Goal: Task Accomplishment & Management: Manage account settings

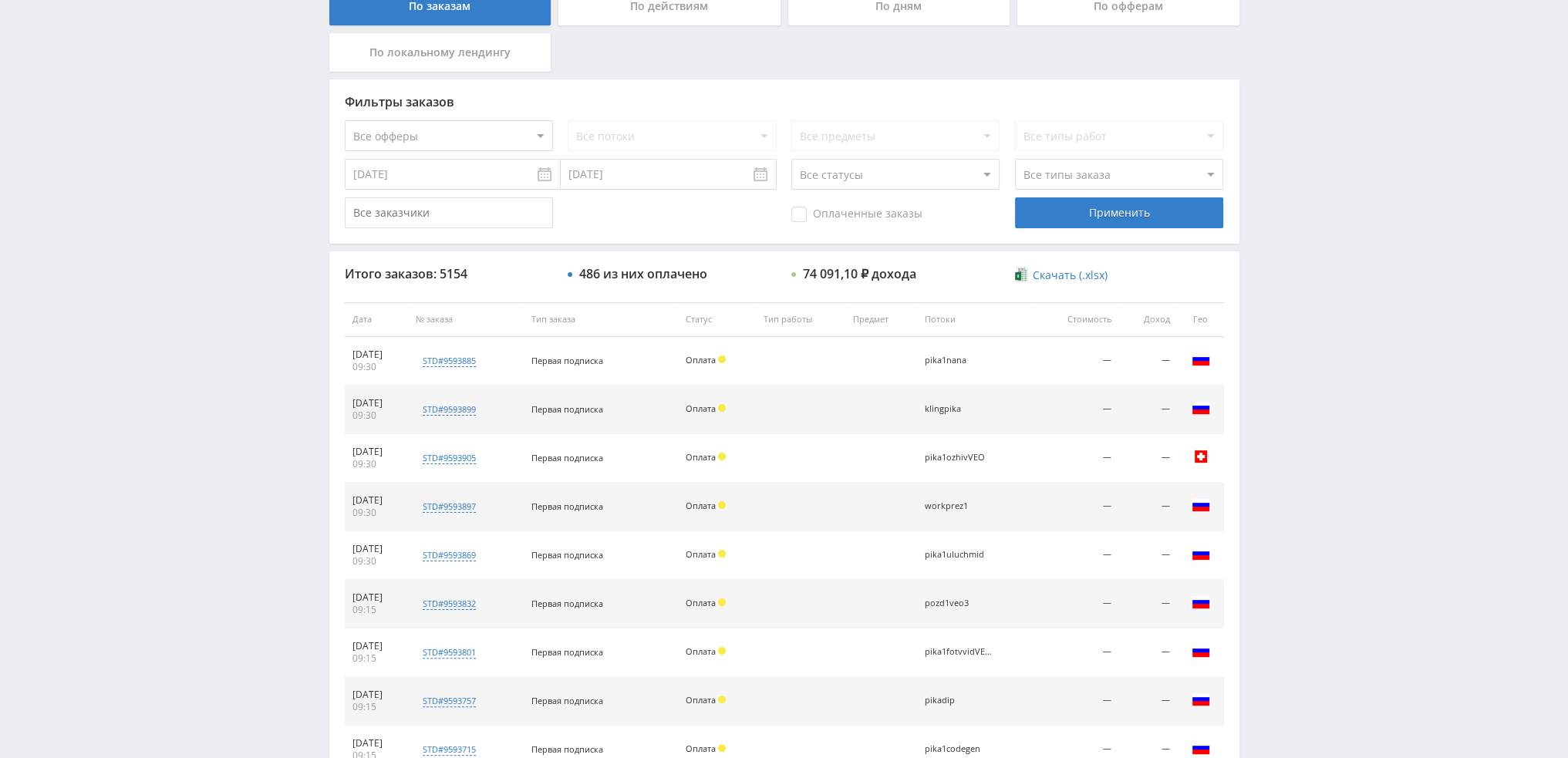
scroll to position [534, 0]
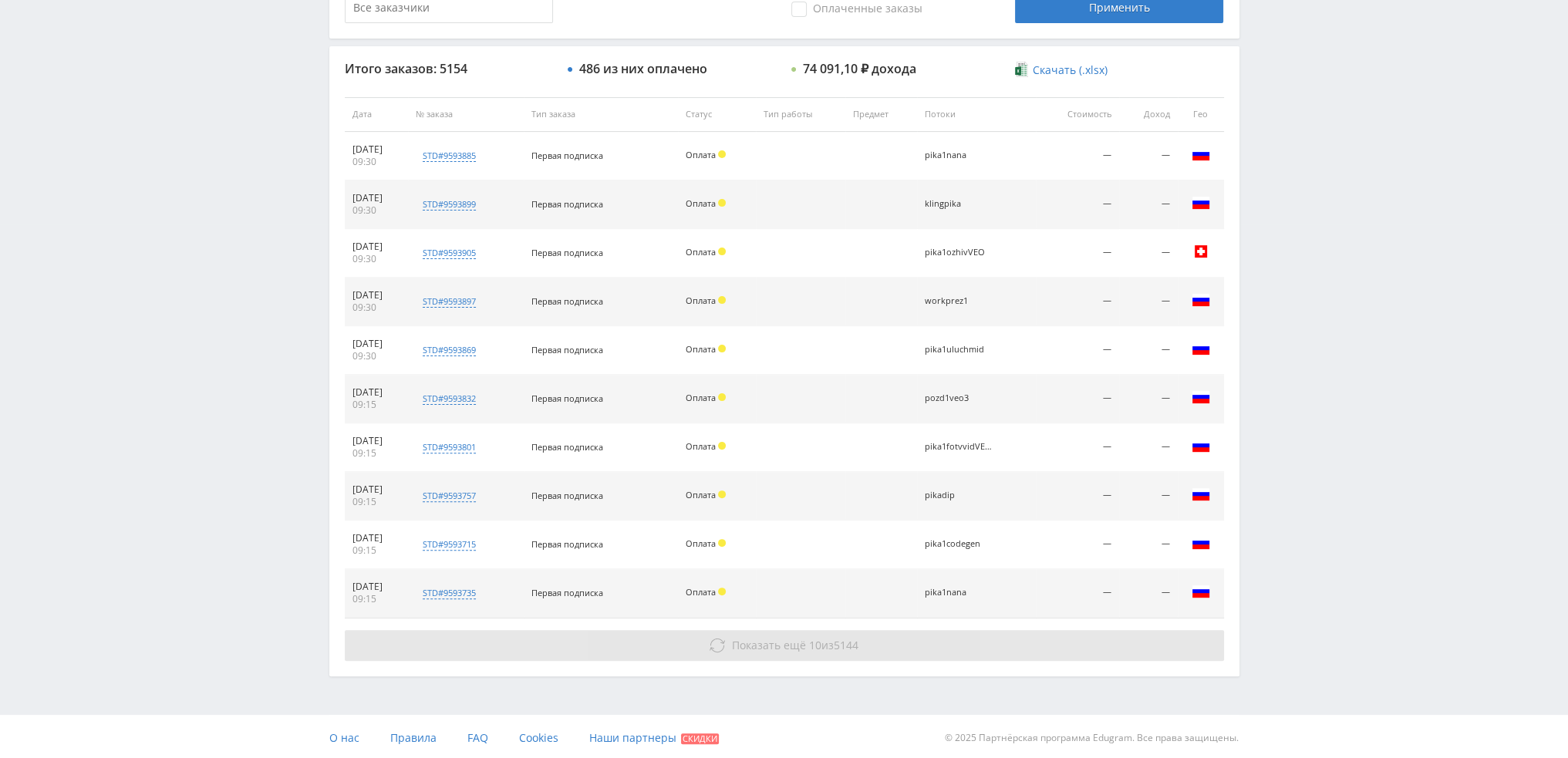
click at [873, 654] on button "Показать ещё 10 из 5144" at bounding box center [784, 646] width 879 height 31
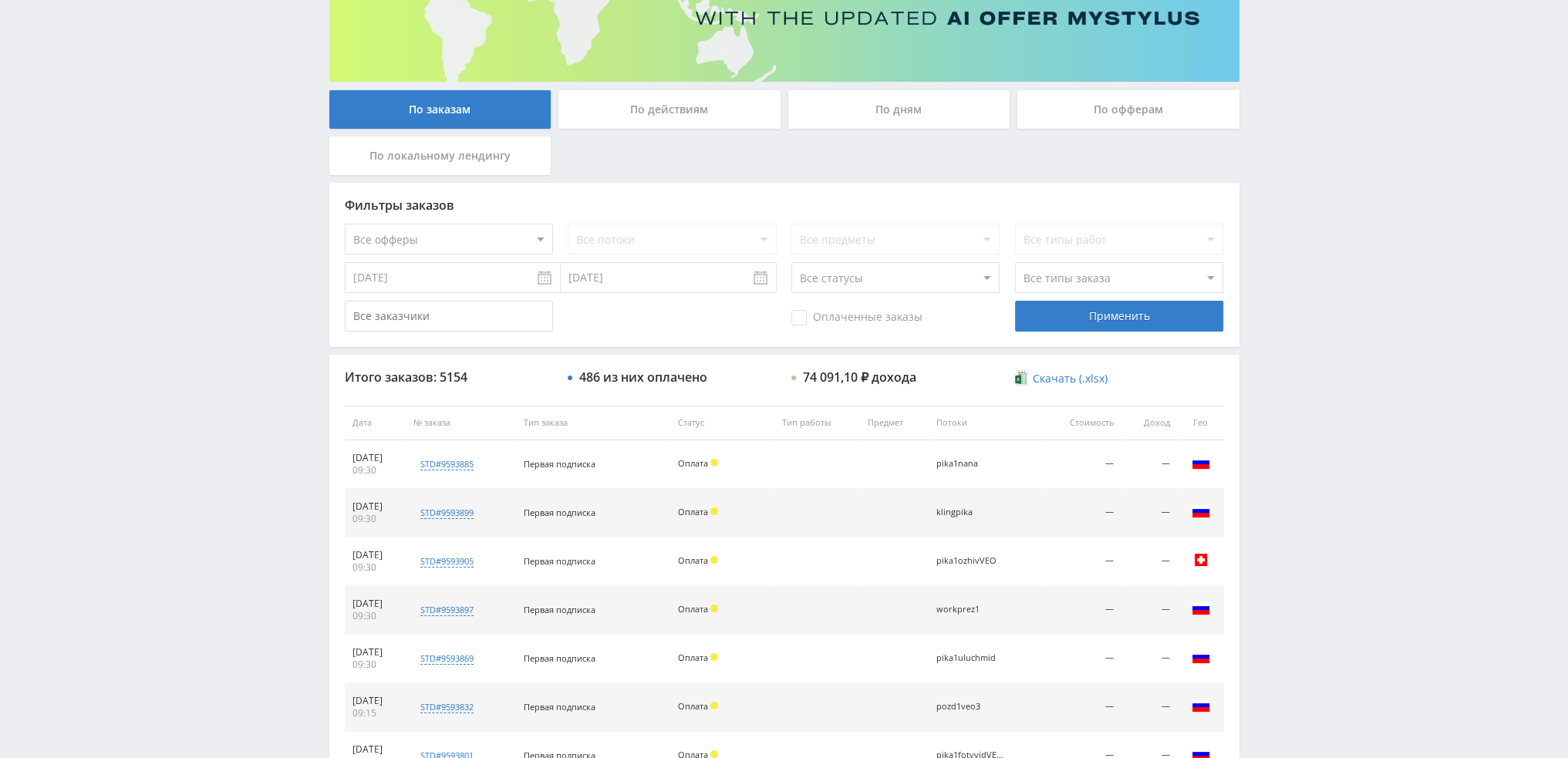
scroll to position [0, 0]
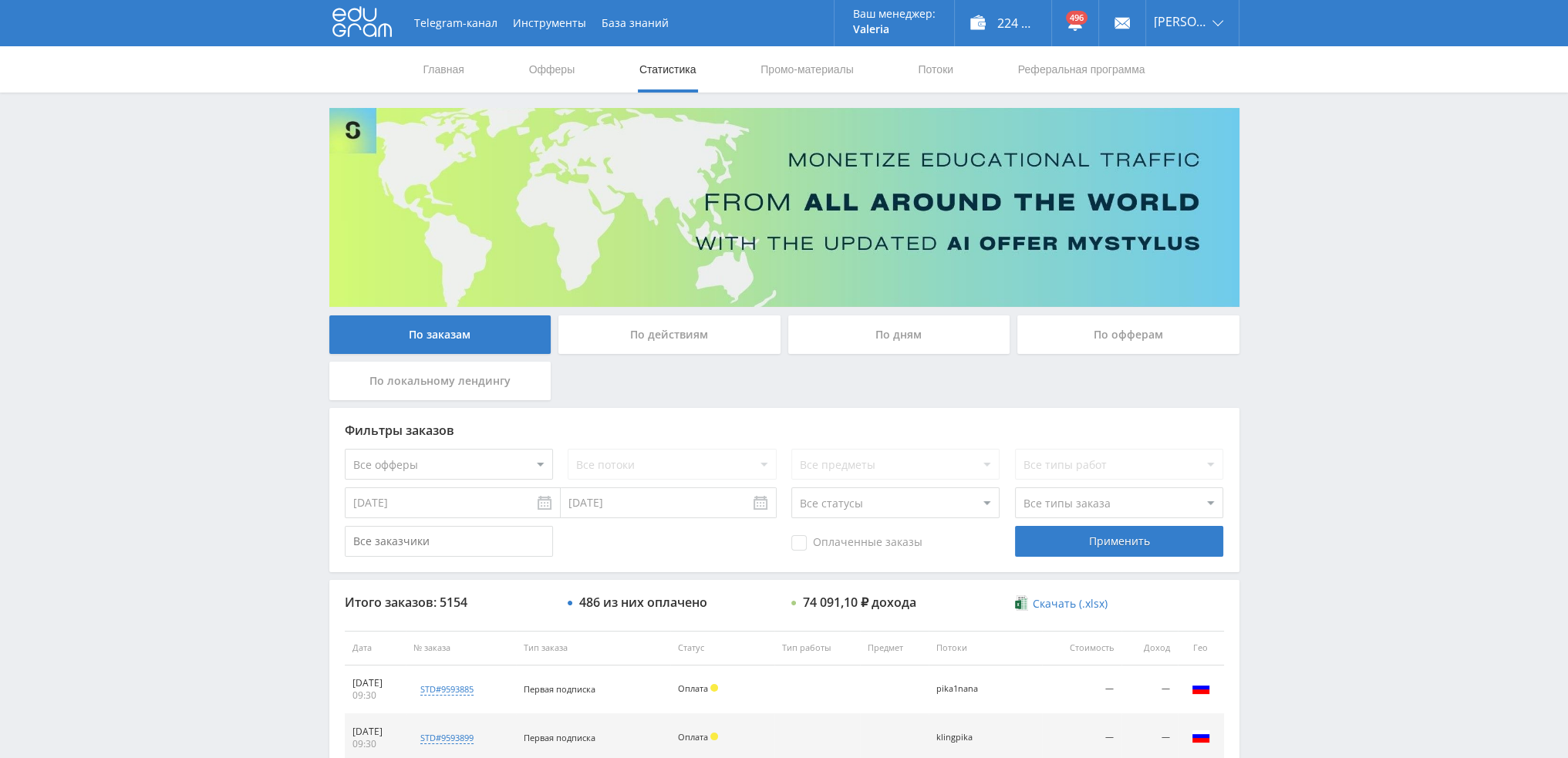
click at [904, 353] on div "По дням" at bounding box center [899, 335] width 222 height 39
click at [0, 0] on input "По дням" at bounding box center [0, 0] width 0 height 0
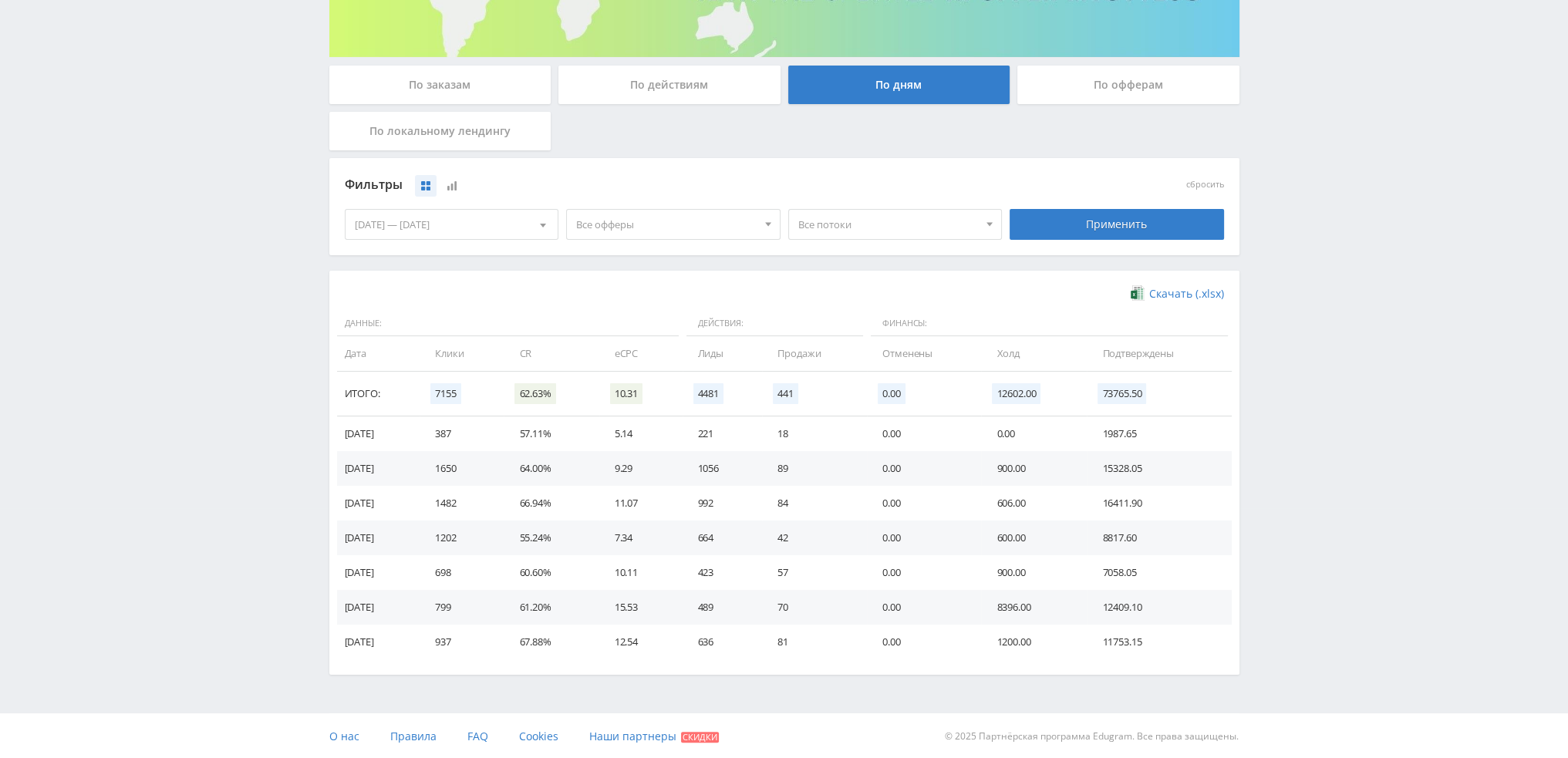
scroll to position [250, 0]
click at [667, 228] on span "Все офферы" at bounding box center [667, 225] width 181 height 29
click at [655, 311] on button "Кампус AI" at bounding box center [673, 317] width 212 height 22
click at [1134, 239] on div "Применить" at bounding box center [1116, 225] width 222 height 43
click at [1122, 231] on div "Применить" at bounding box center [1116, 225] width 214 height 31
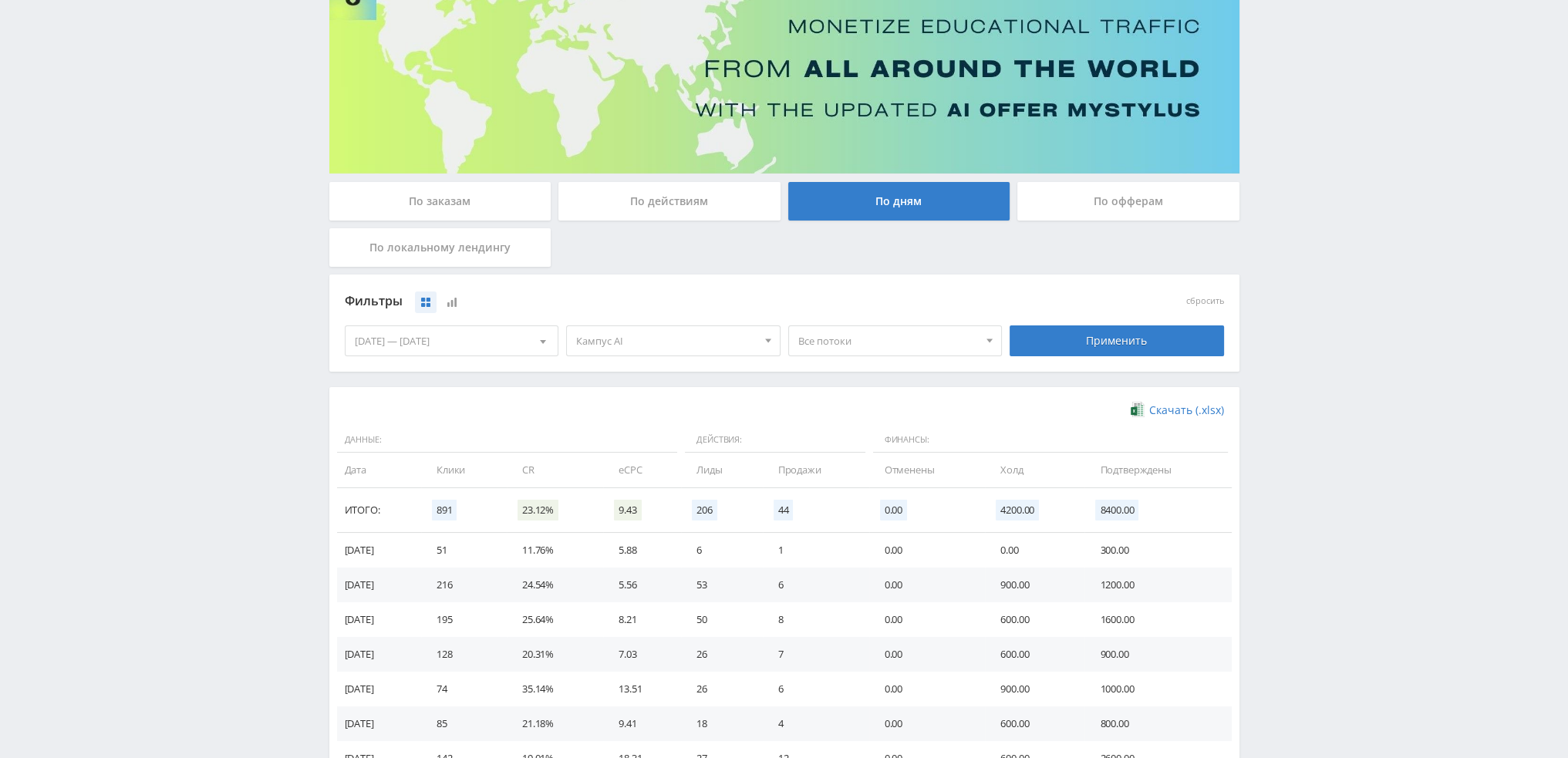
scroll to position [231, 0]
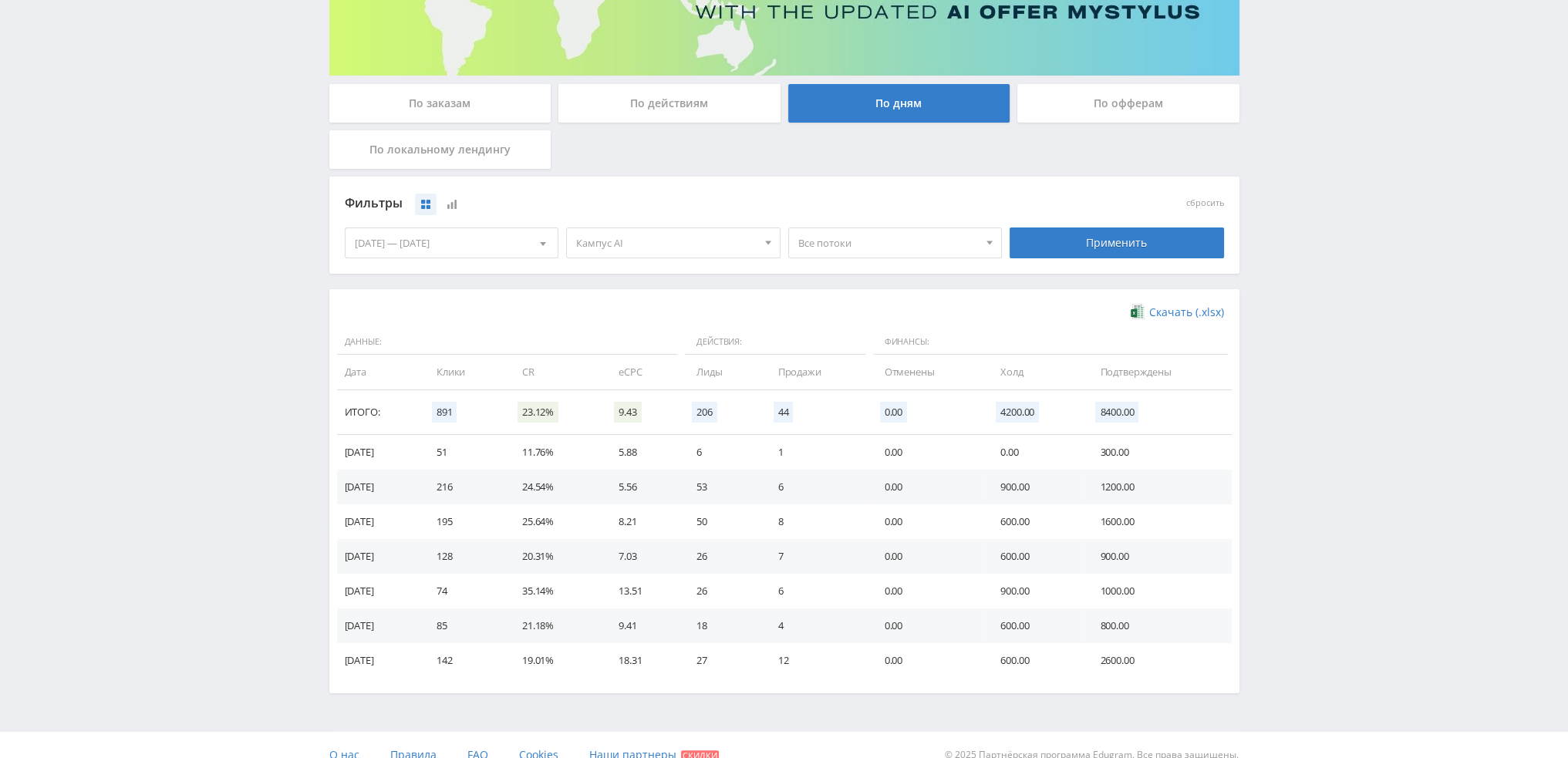
click at [676, 250] on span "Кампус AI" at bounding box center [667, 243] width 181 height 29
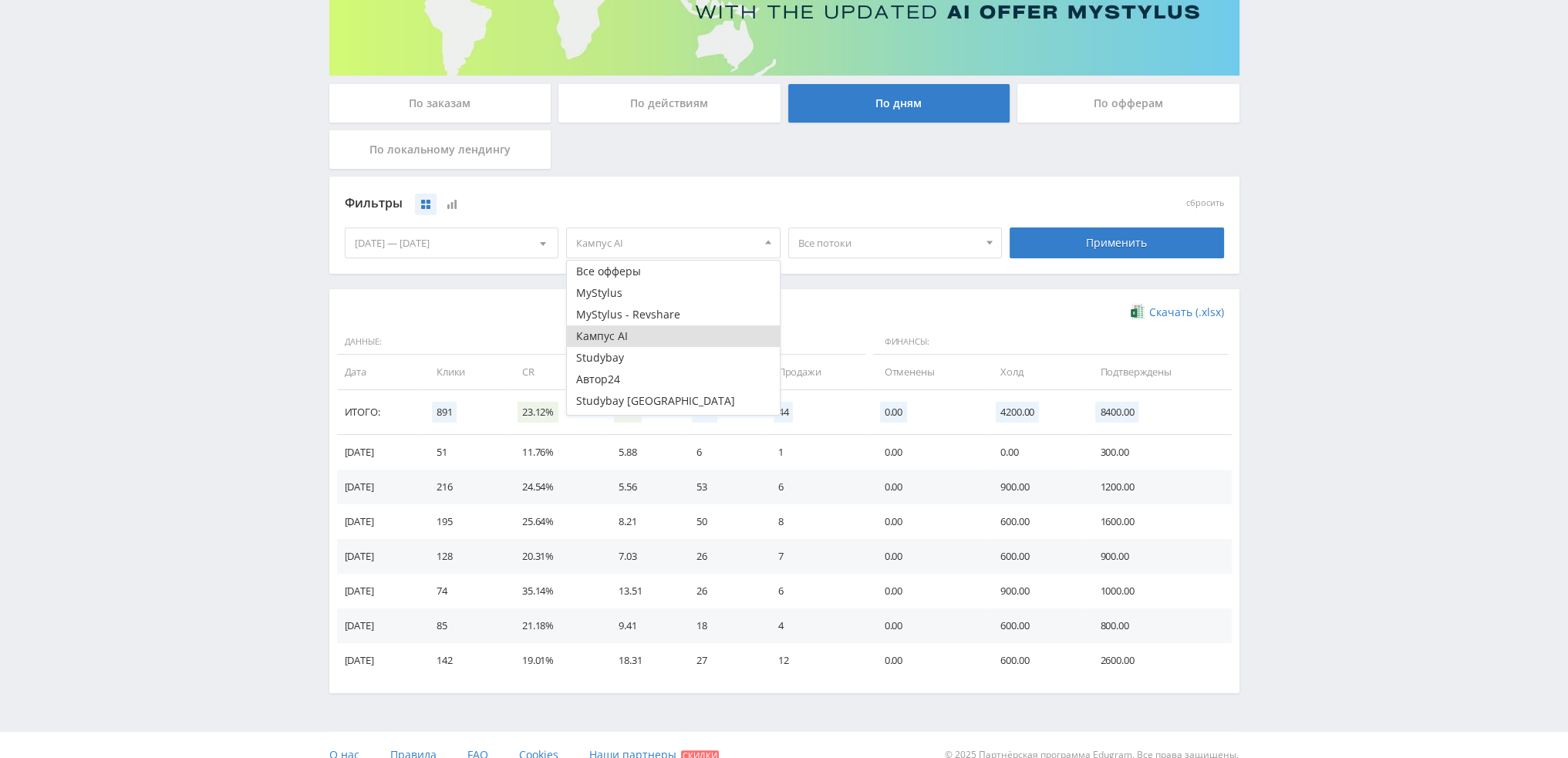
click at [617, 342] on button "Кампус AI" at bounding box center [673, 336] width 212 height 22
click at [630, 400] on button "Study AI (RevShare)" at bounding box center [673, 404] width 212 height 22
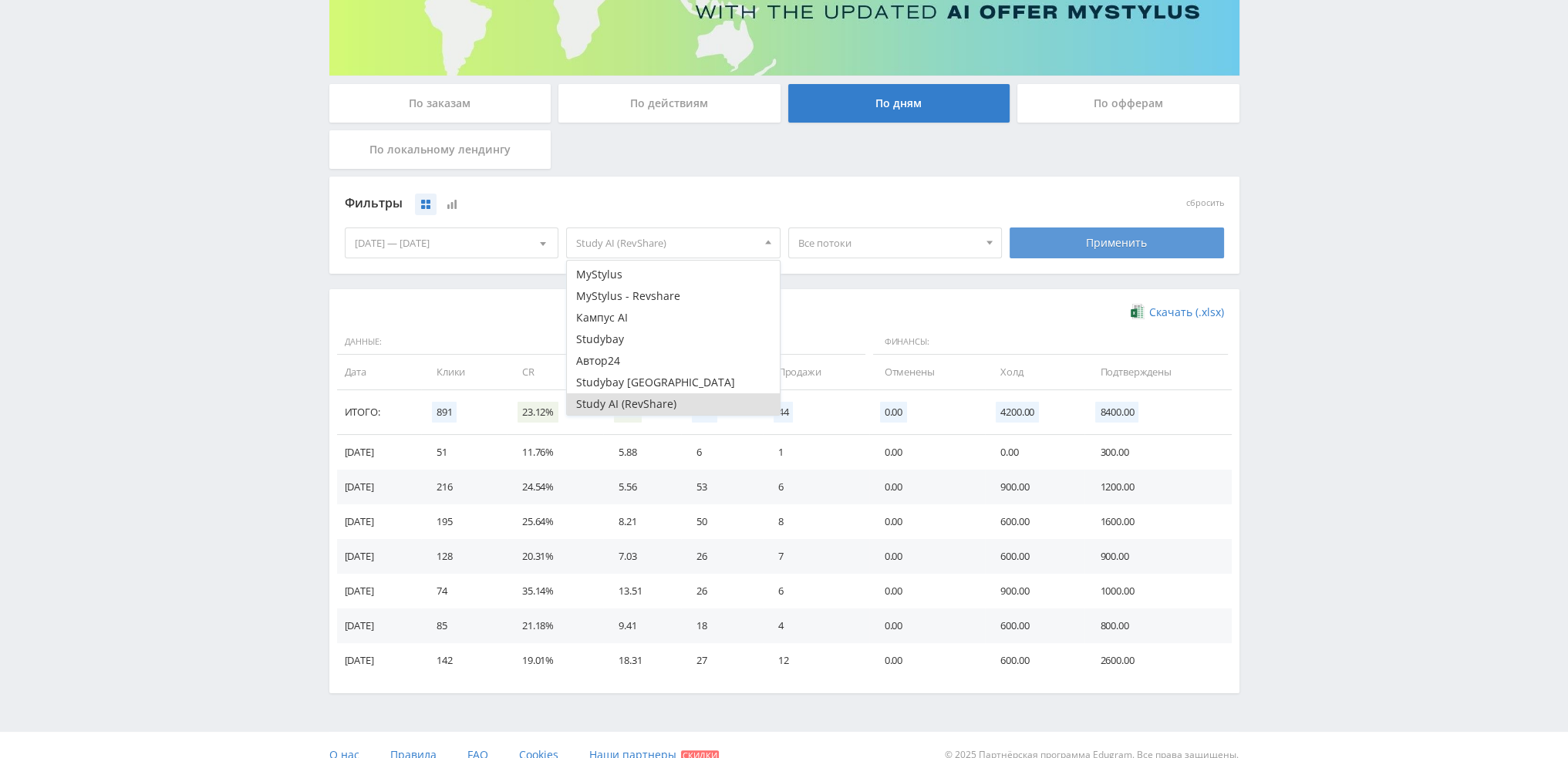
click at [1098, 248] on div "Применить" at bounding box center [1116, 243] width 214 height 31
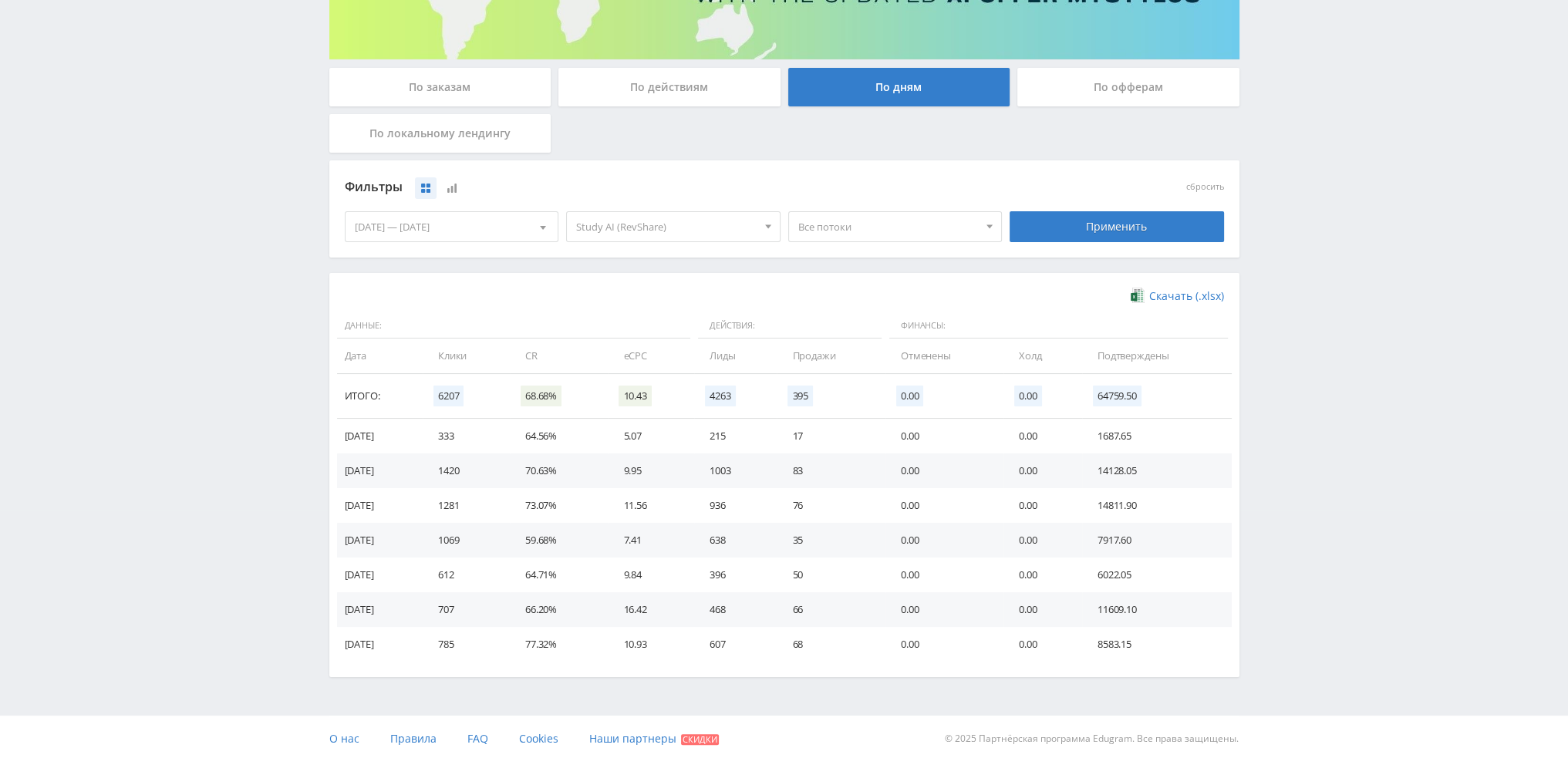
scroll to position [250, 0]
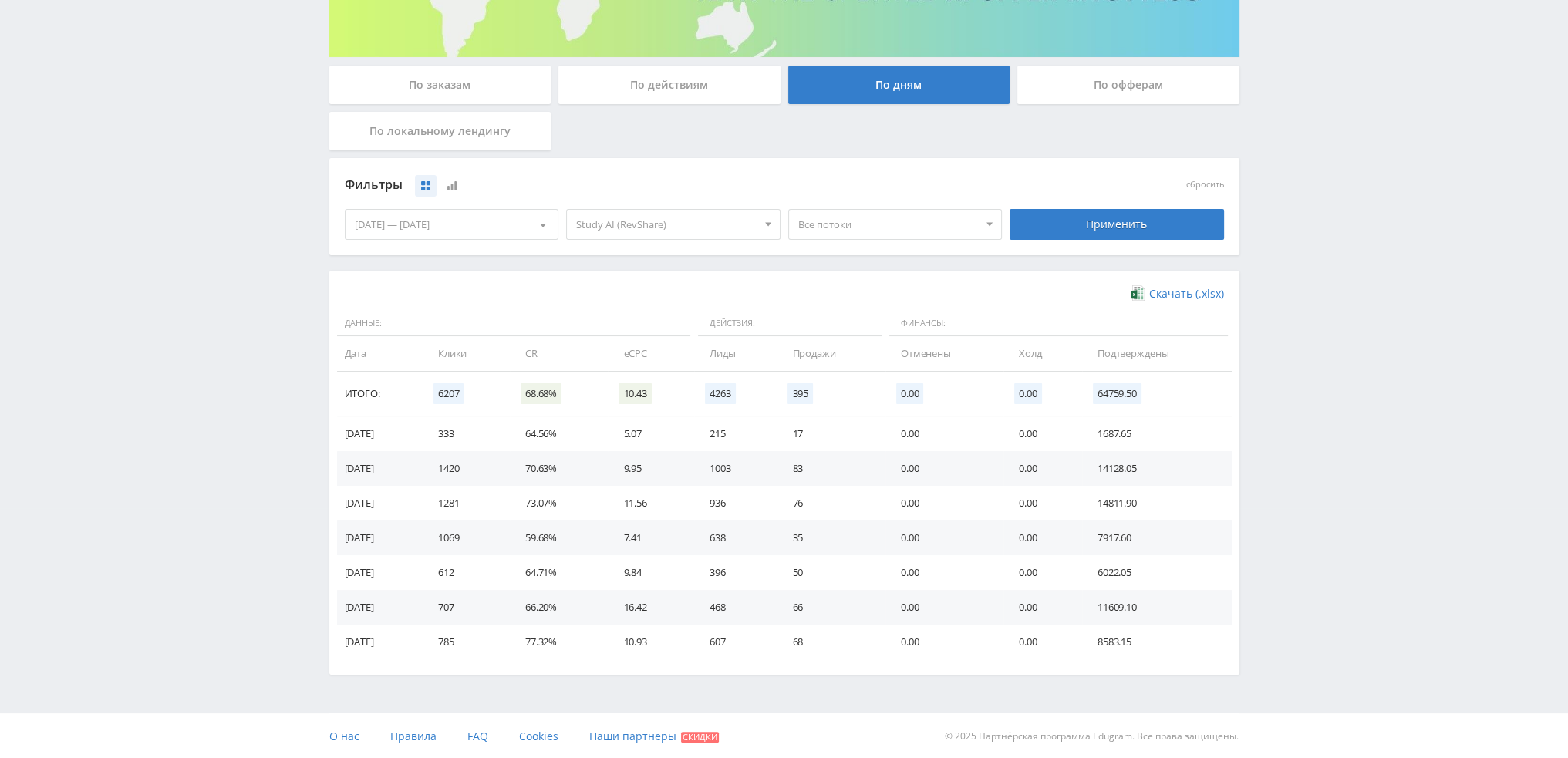
click at [826, 228] on span "Все потоки" at bounding box center [889, 225] width 181 height 29
click at [864, 310] on button "pika2vidSTUD" at bounding box center [895, 314] width 212 height 22
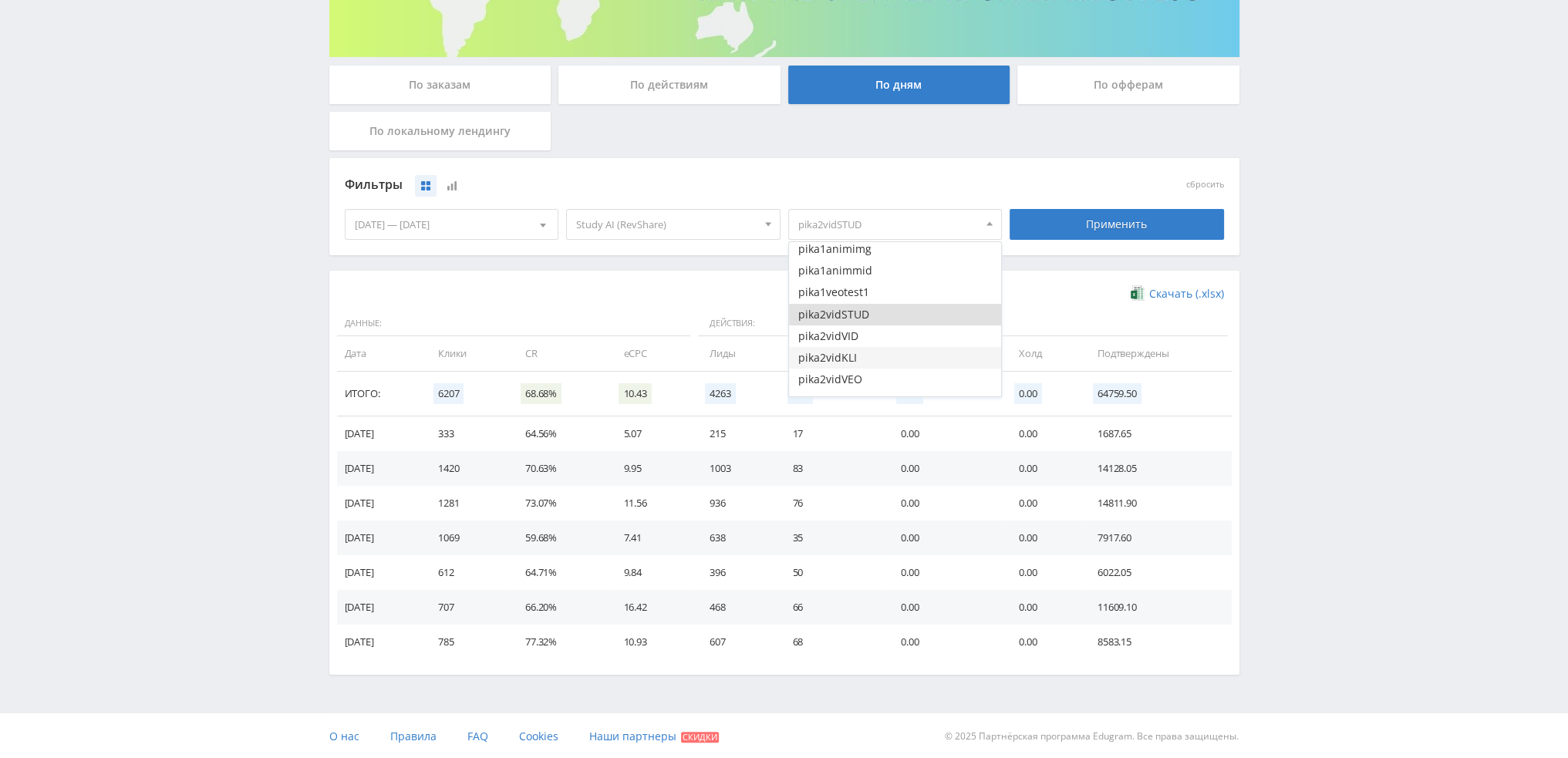
click at [852, 348] on button "pika2vidKLI" at bounding box center [895, 358] width 212 height 22
click at [852, 341] on button "pika2vidVID" at bounding box center [895, 336] width 212 height 22
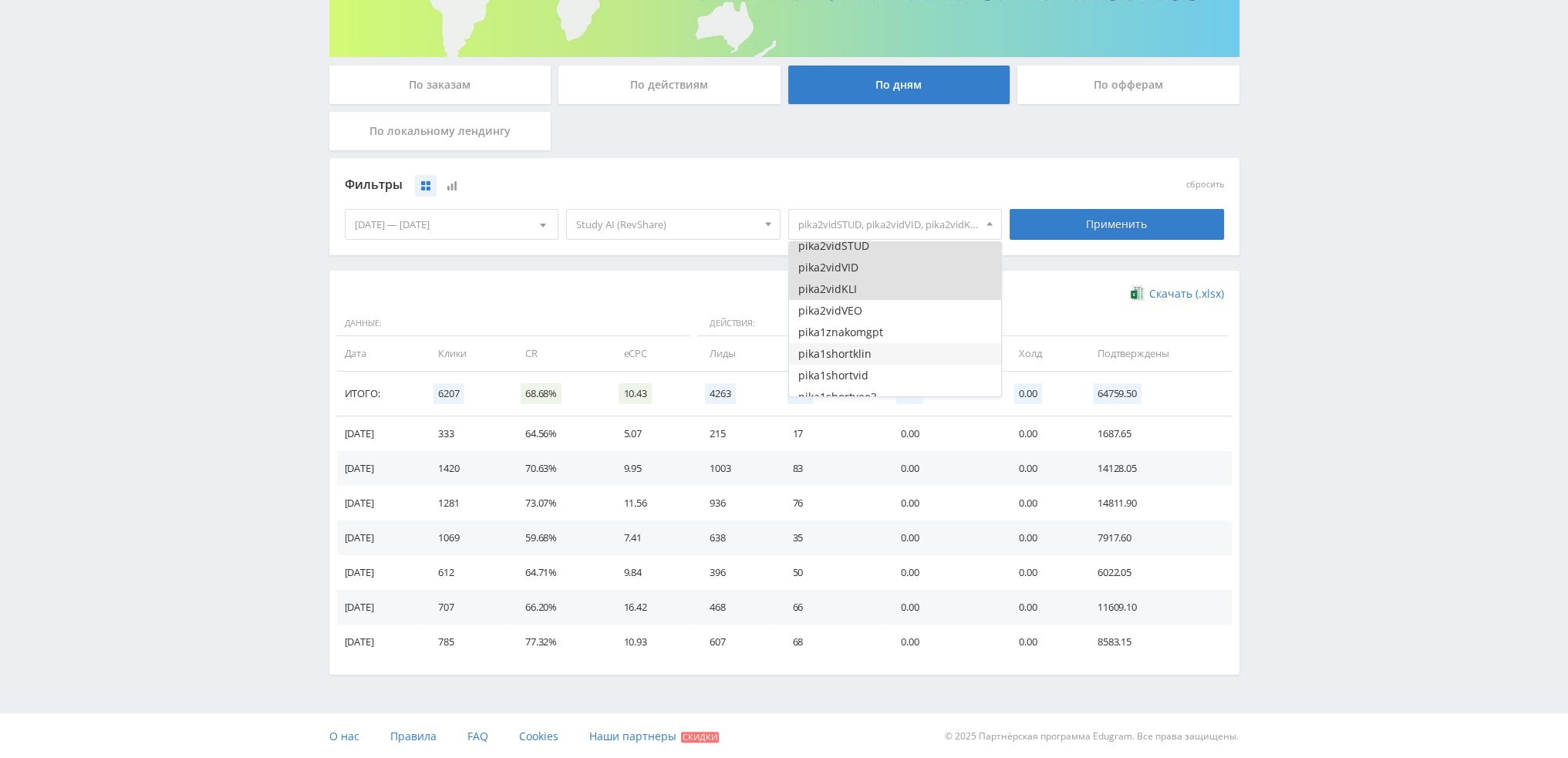
scroll to position [926, 0]
click at [857, 305] on button "pika2vidVEO" at bounding box center [895, 302] width 212 height 22
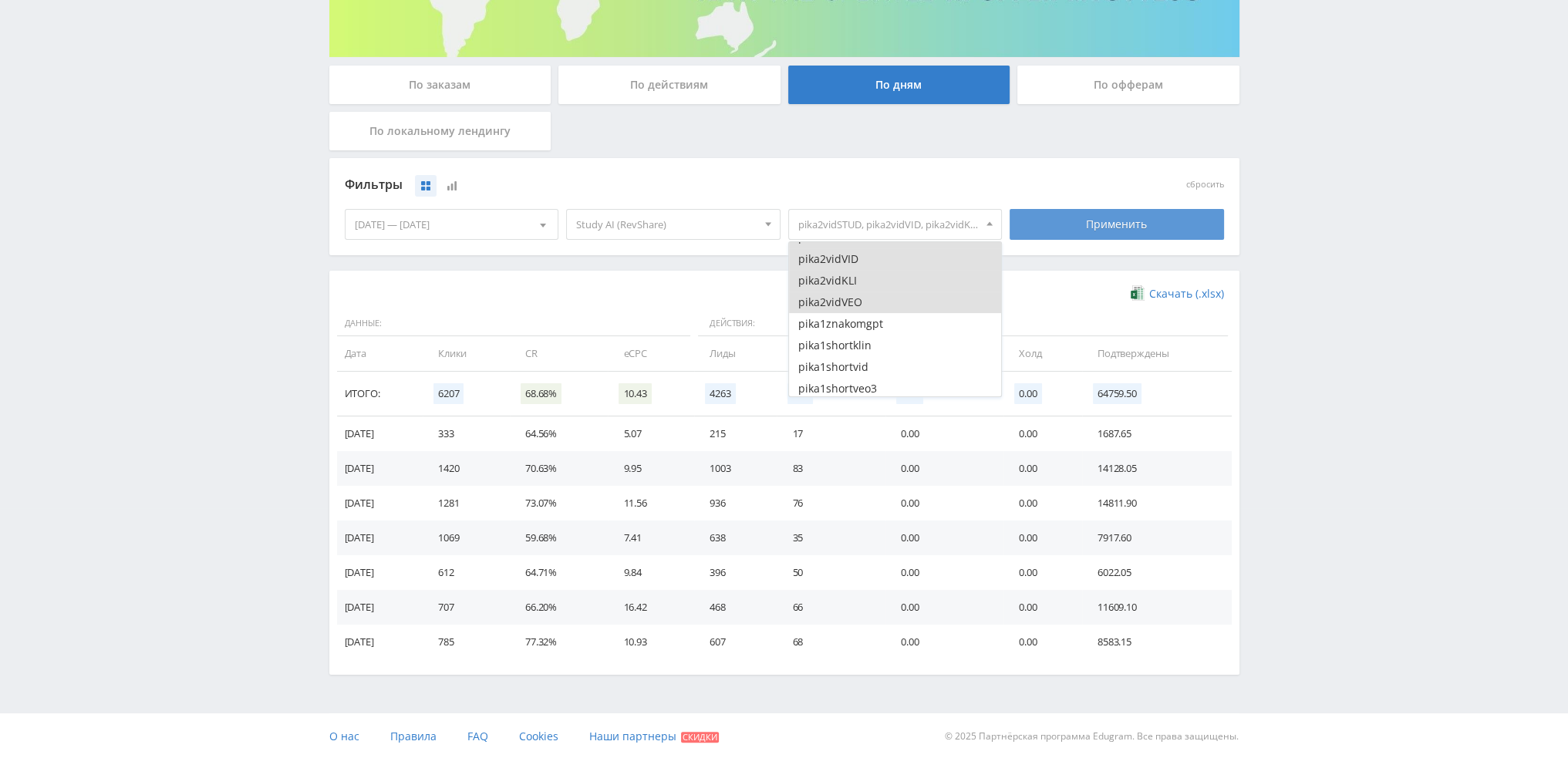
click at [1095, 237] on div "Применить" at bounding box center [1116, 225] width 214 height 31
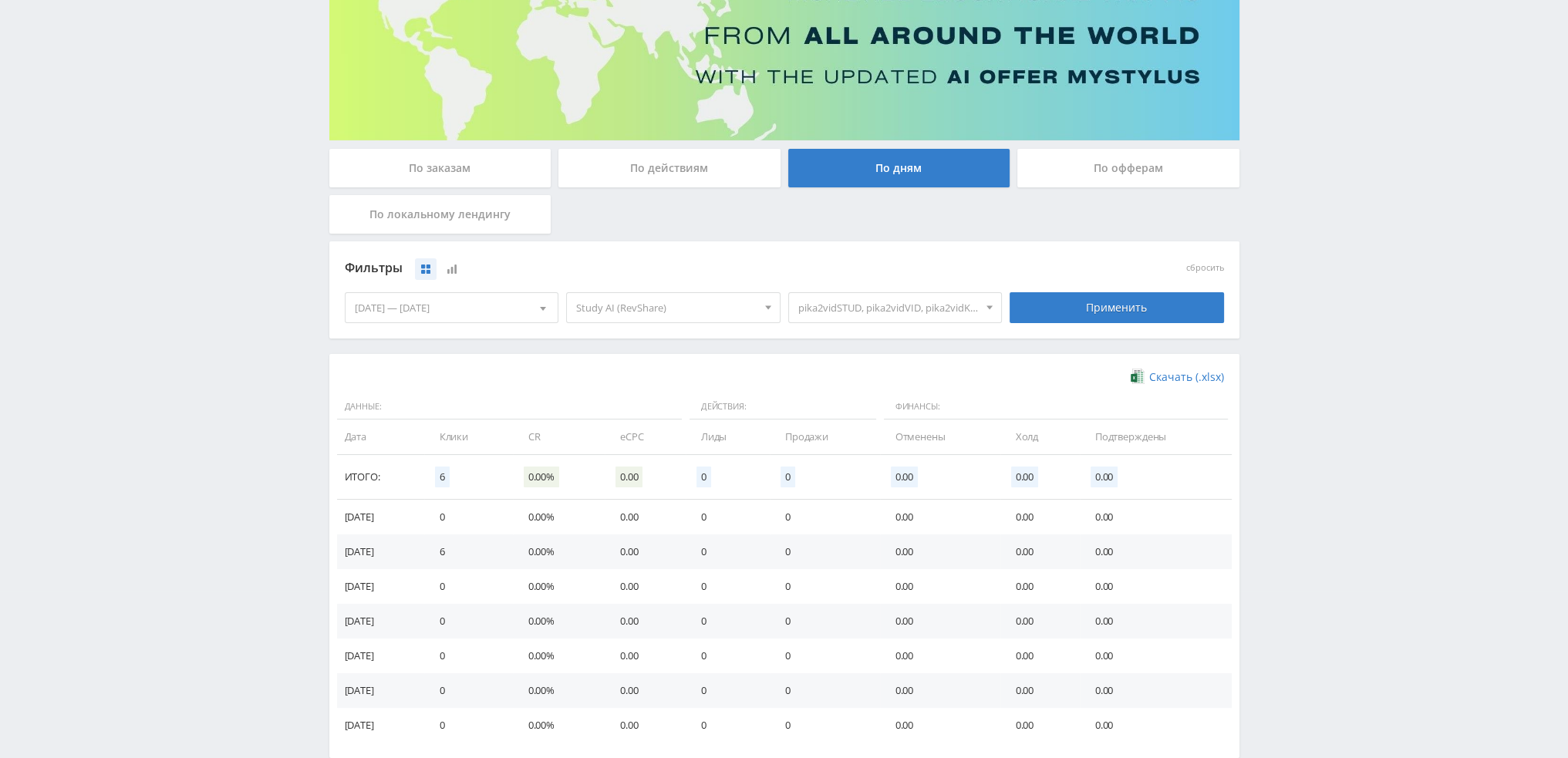
scroll to position [250, 0]
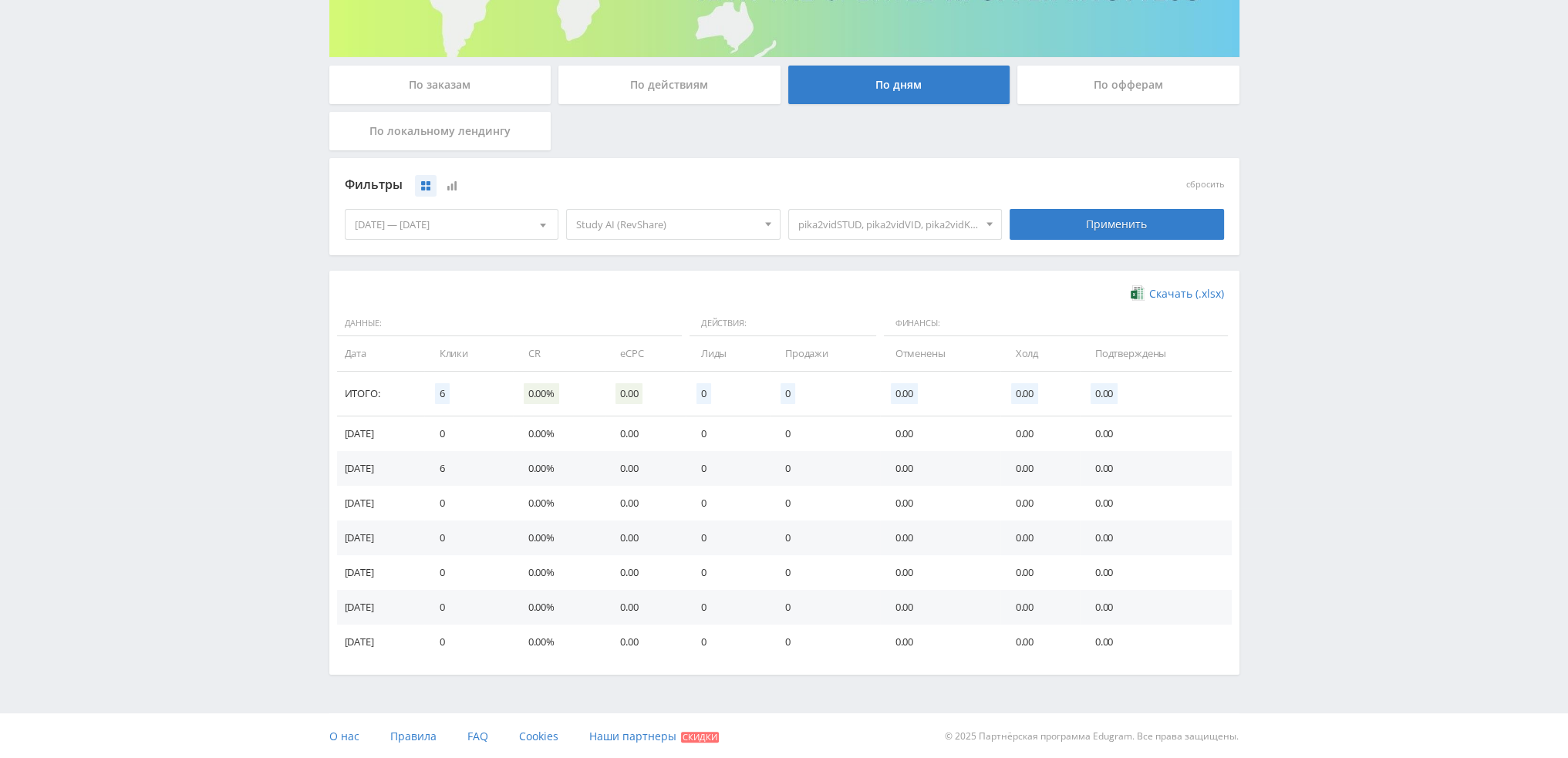
click at [447, 213] on div "[DATE] — [DATE]" at bounding box center [452, 225] width 212 height 29
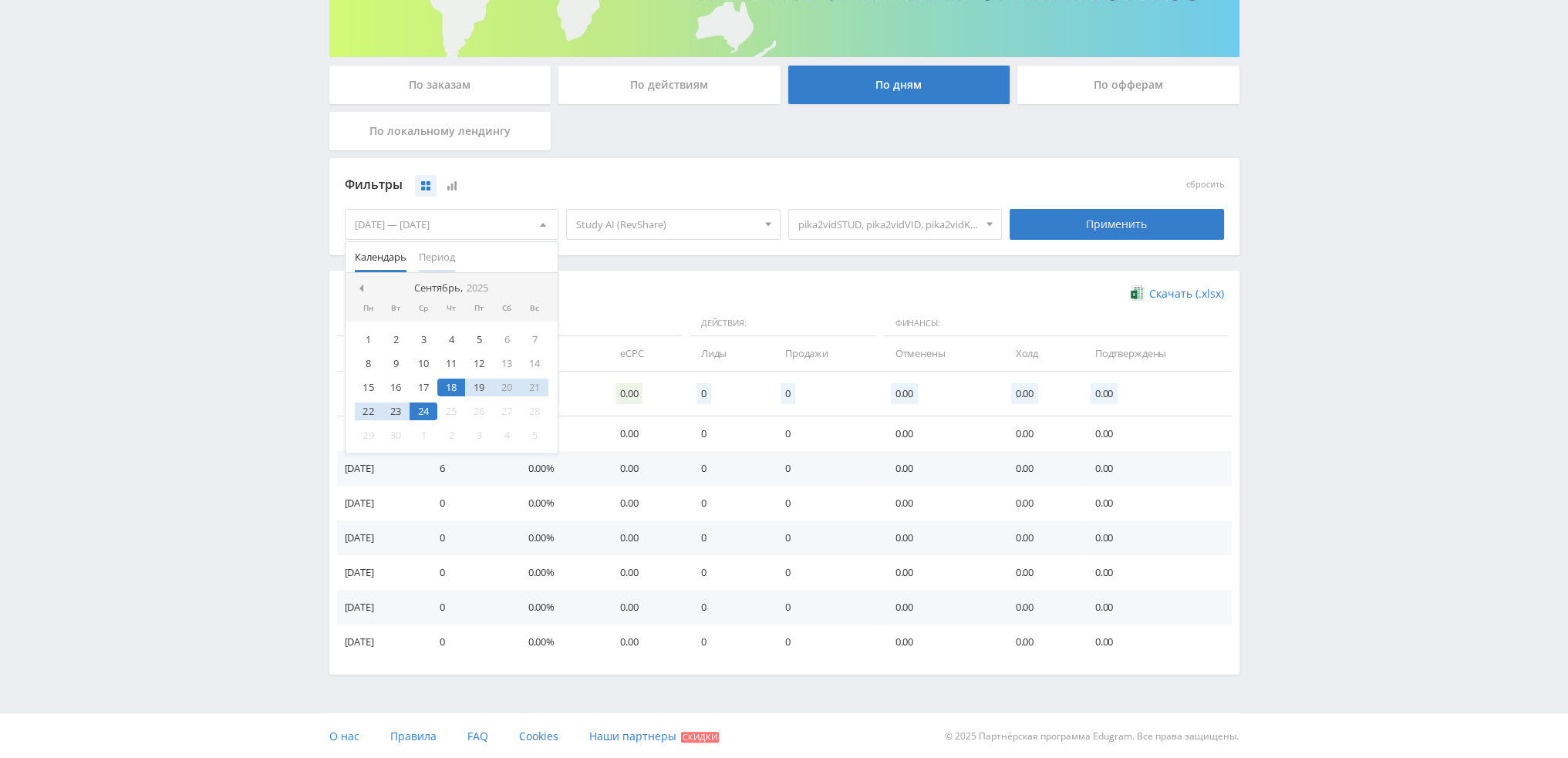
click at [436, 251] on span "Период" at bounding box center [437, 257] width 36 height 30
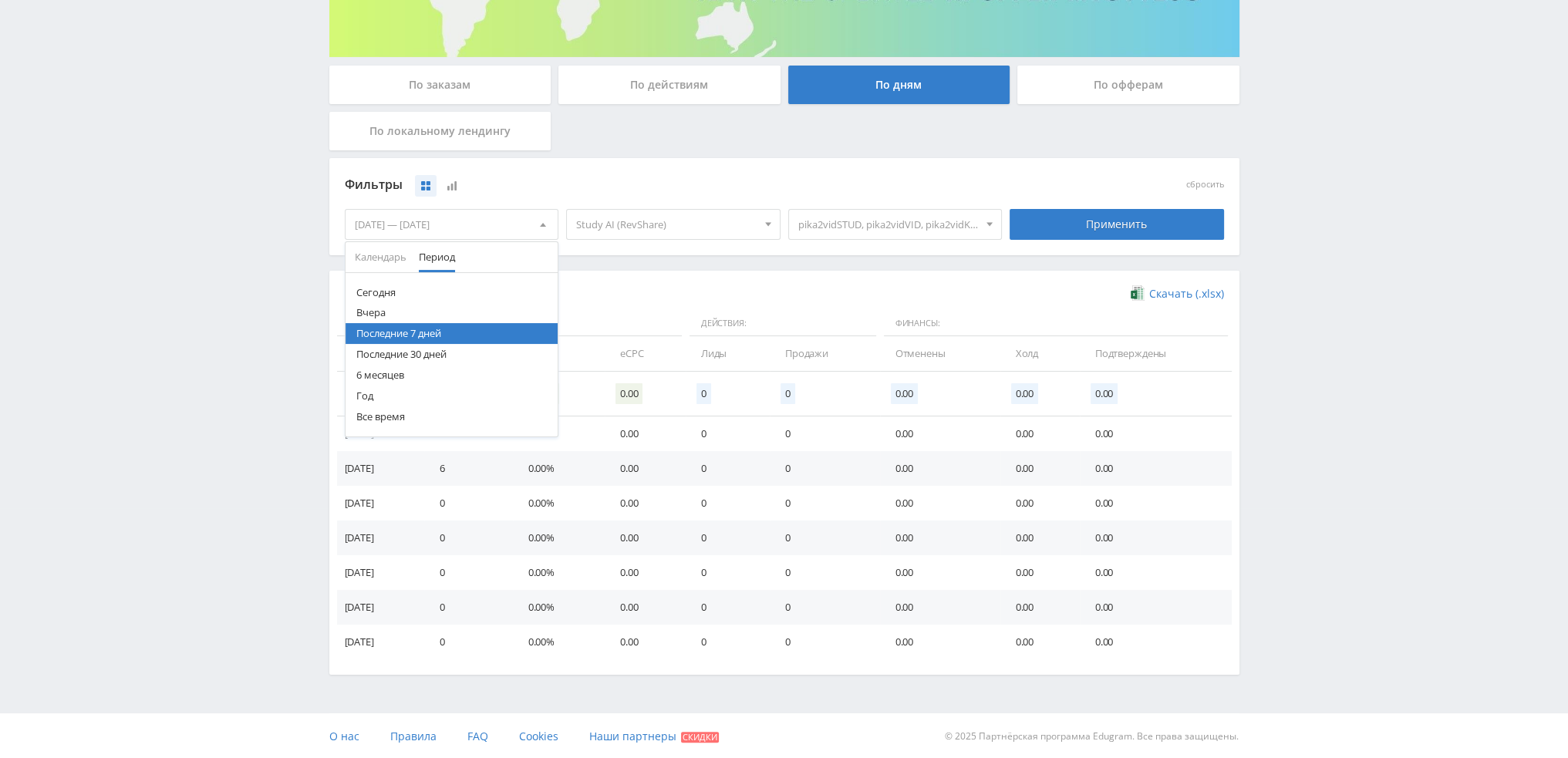
click at [441, 340] on button "Последние 7 дней" at bounding box center [452, 334] width 212 height 21
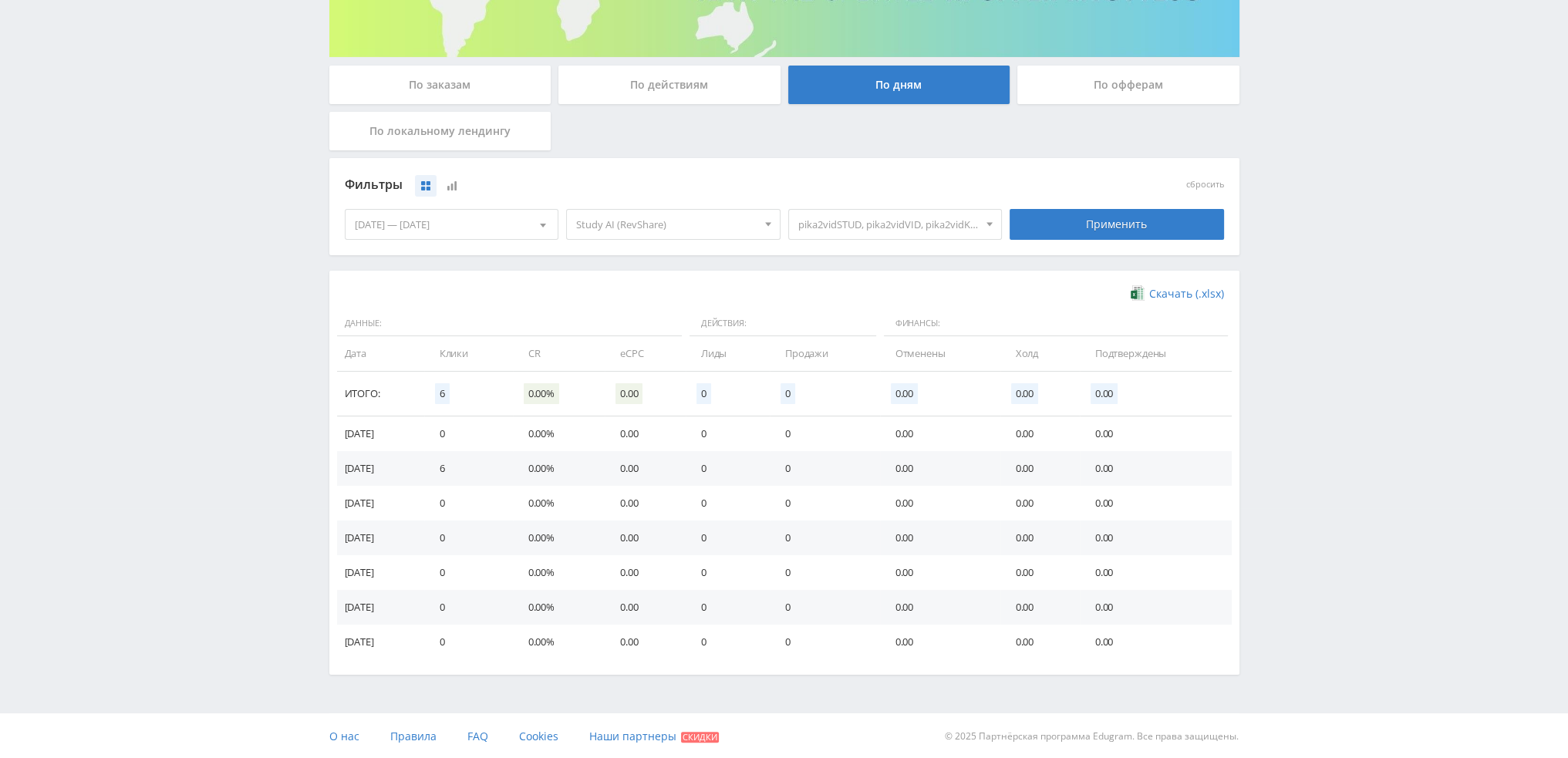
click at [459, 223] on div "[DATE] — [DATE]" at bounding box center [452, 225] width 212 height 29
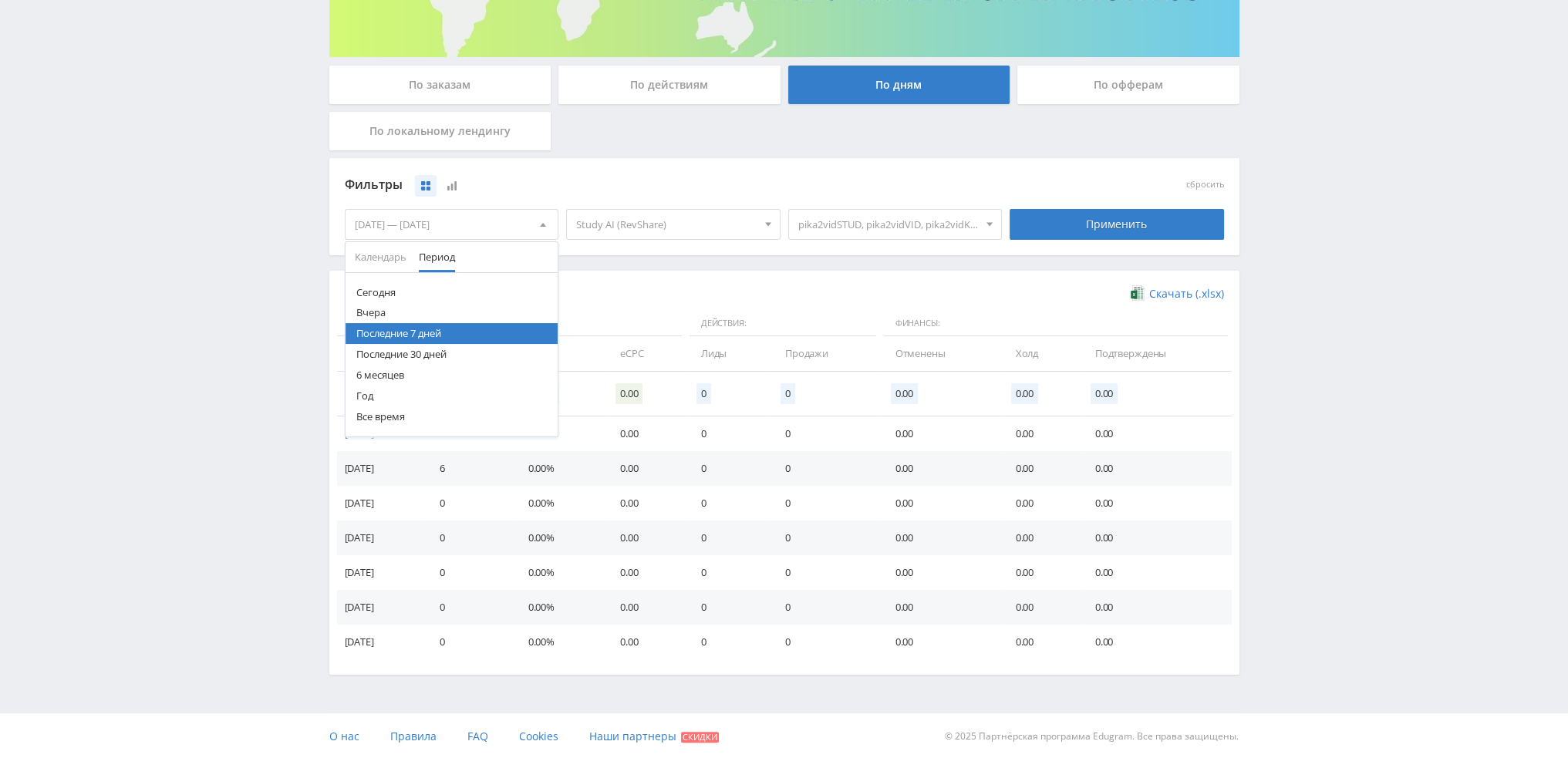
click at [416, 354] on button "Последние 30 дней" at bounding box center [452, 354] width 212 height 21
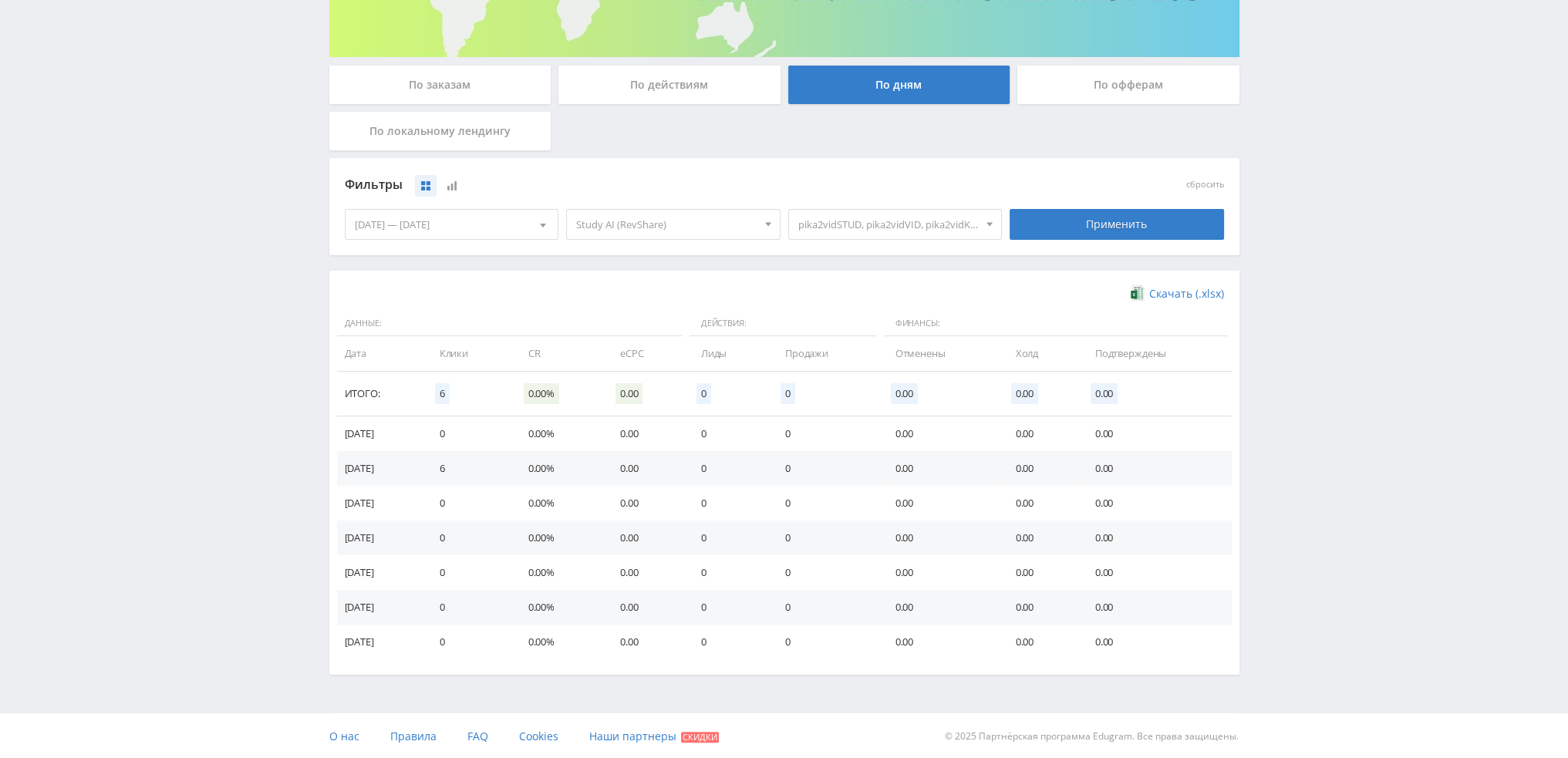
click at [1165, 204] on div "Применить" at bounding box center [1116, 225] width 222 height 43
click at [1153, 226] on div "Применить" at bounding box center [1116, 225] width 214 height 31
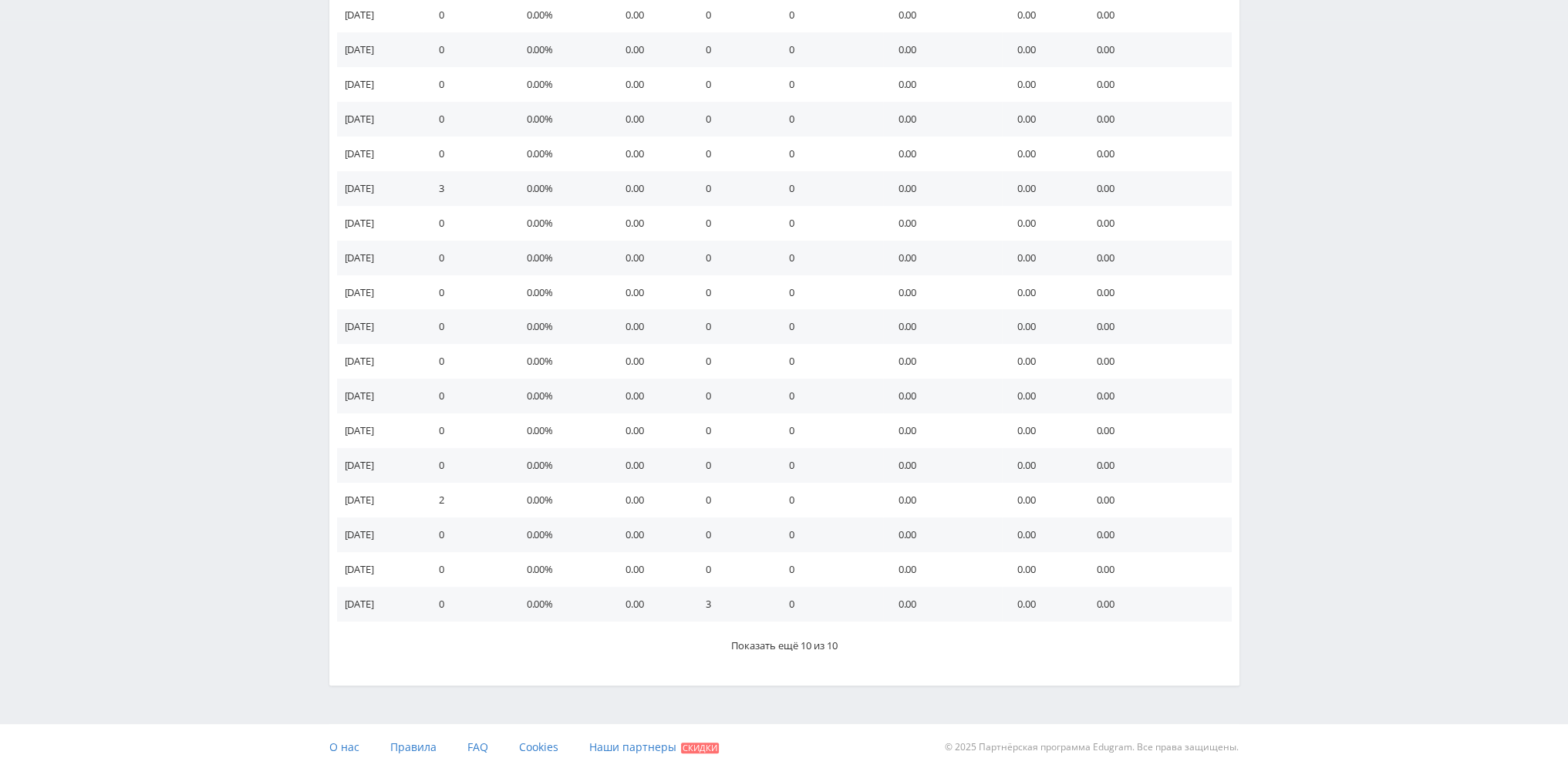
scroll to position [750, 0]
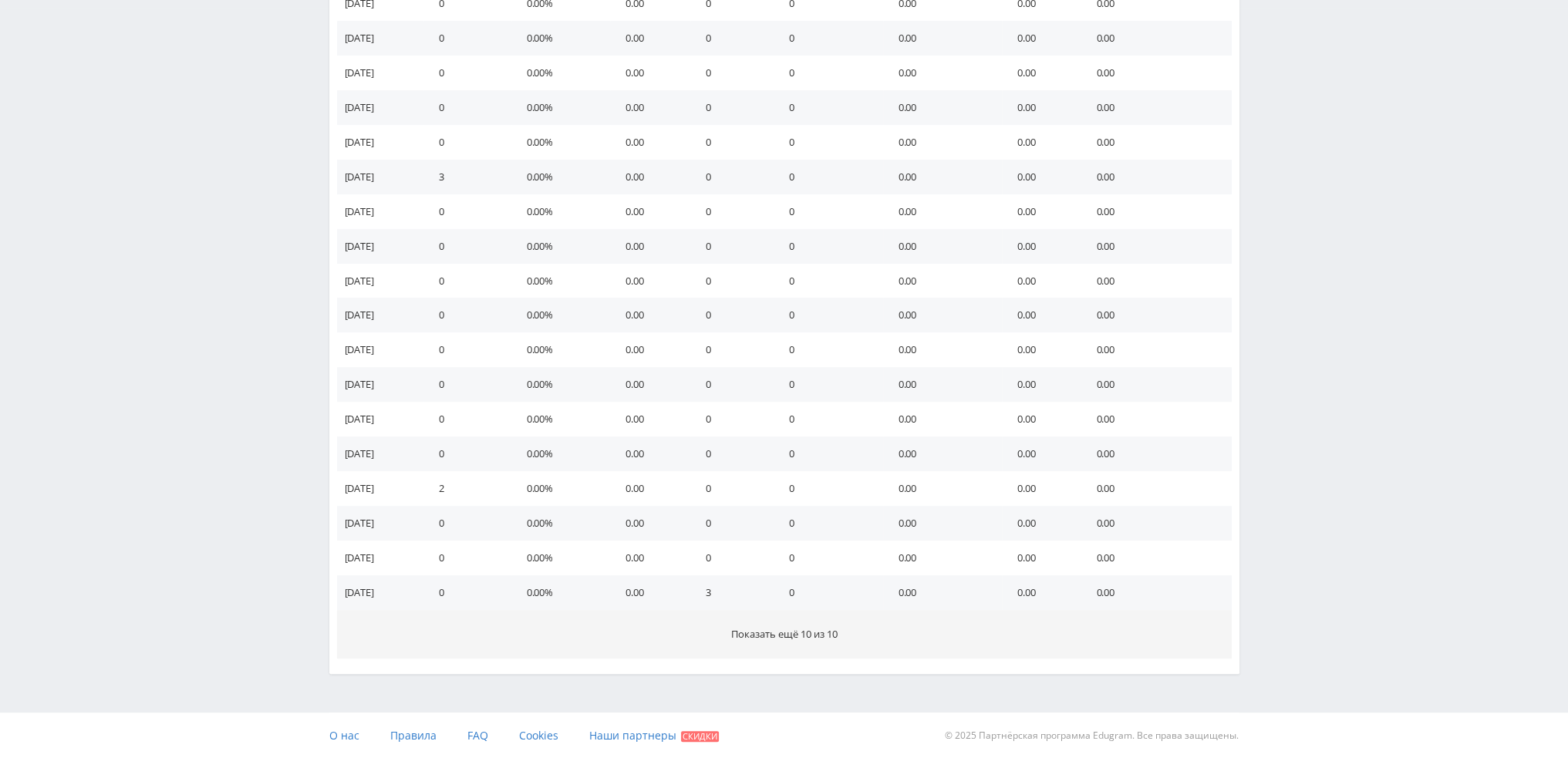
click at [847, 632] on button "Показать ещё 10 из 10" at bounding box center [784, 634] width 895 height 48
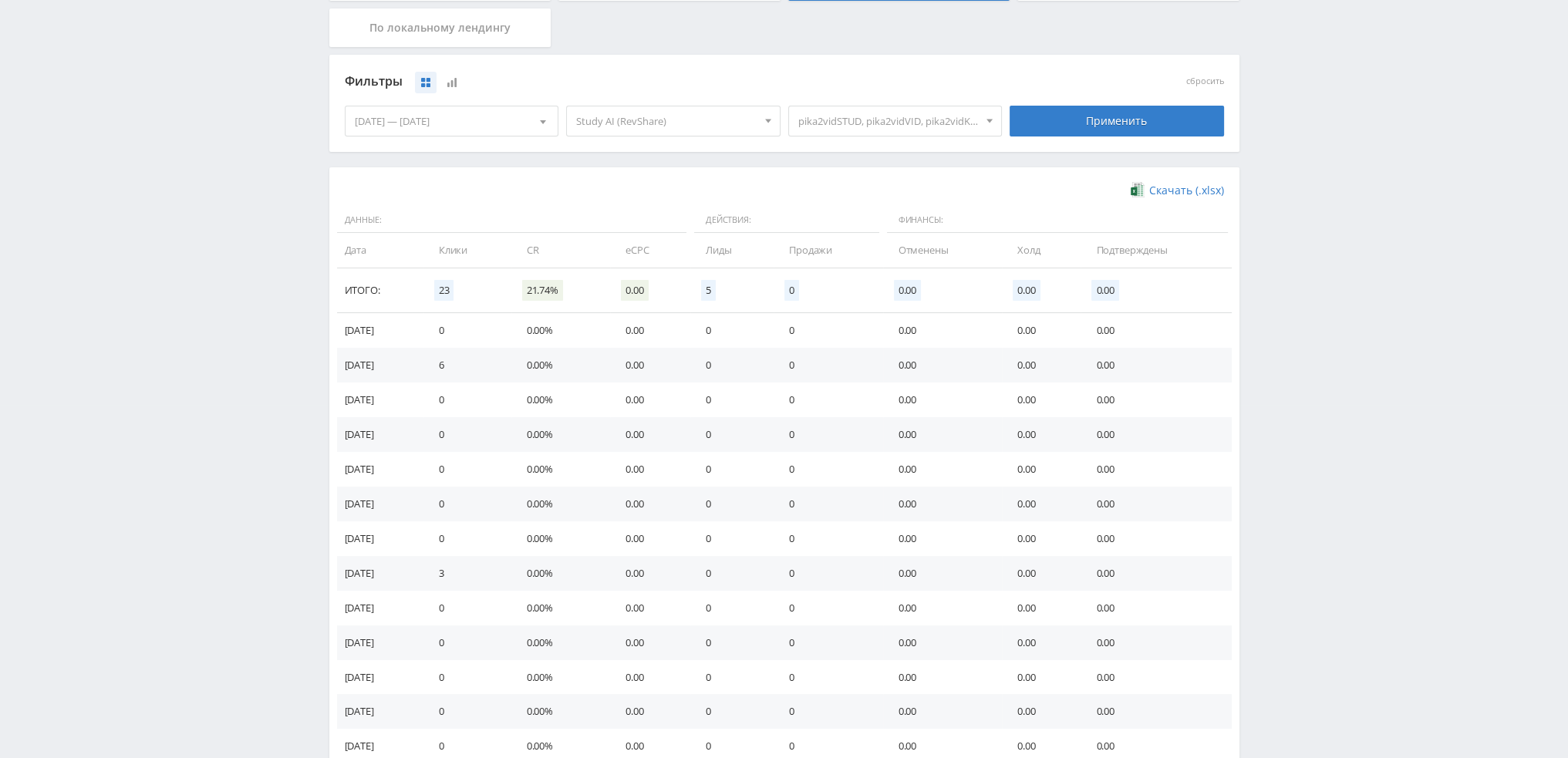
scroll to position [0, 0]
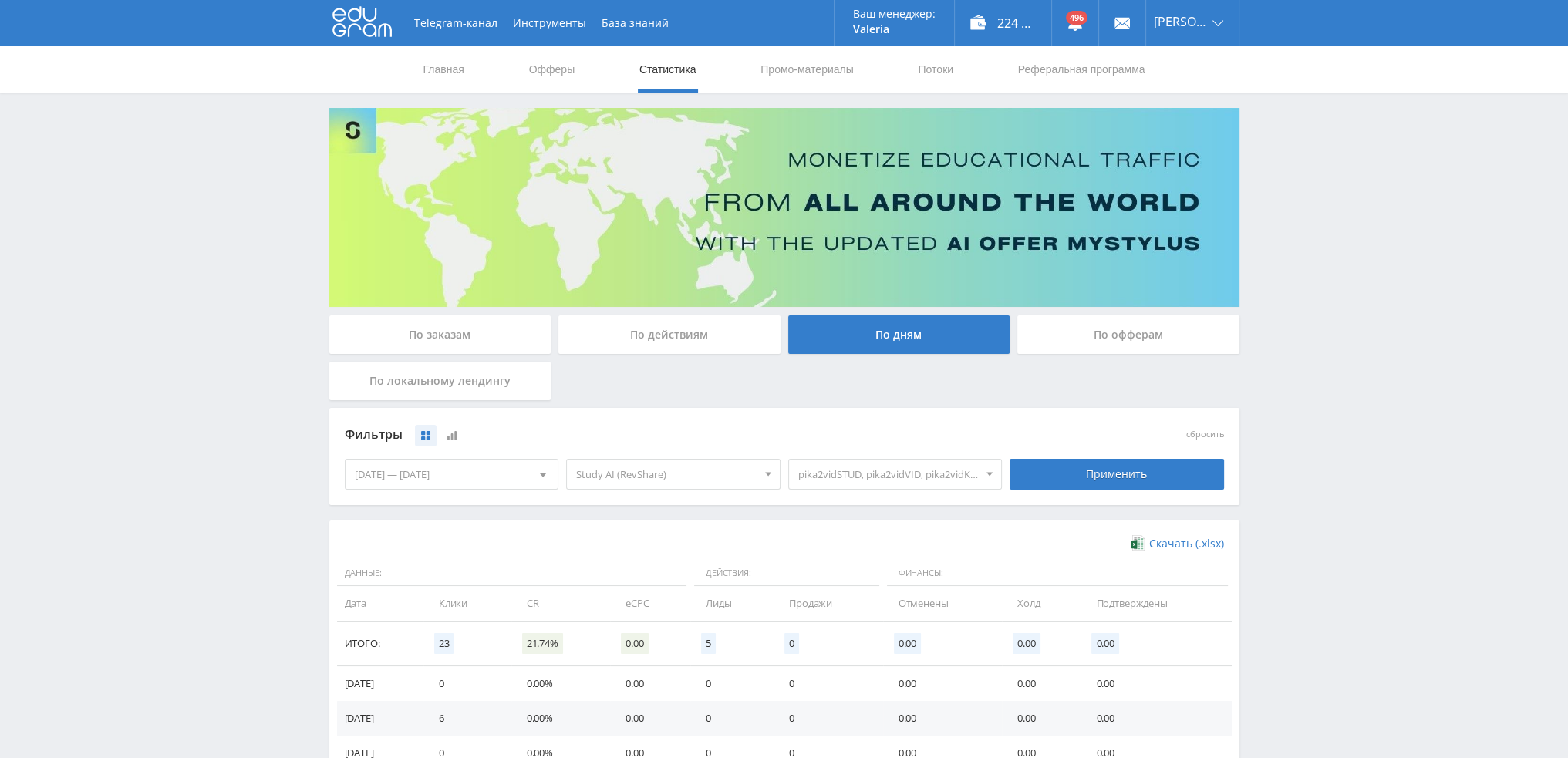
click at [876, 475] on span "pika2vidSTUD, pika2vidVID, pika2vidKLI, pika2vidVEO" at bounding box center [889, 474] width 181 height 29
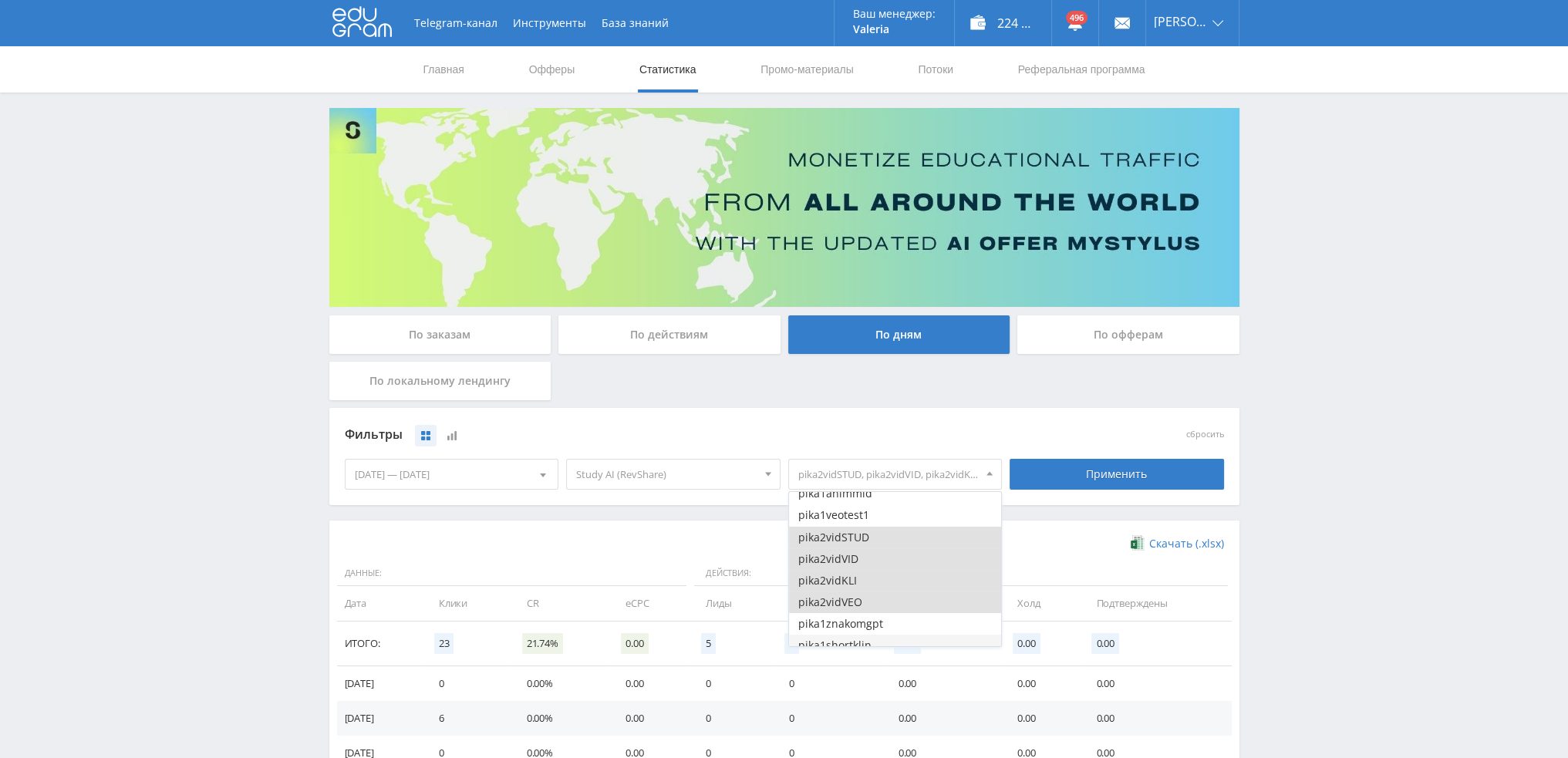
scroll to position [848, 0]
click at [847, 563] on button "pika2vidSTUD" at bounding box center [895, 564] width 212 height 22
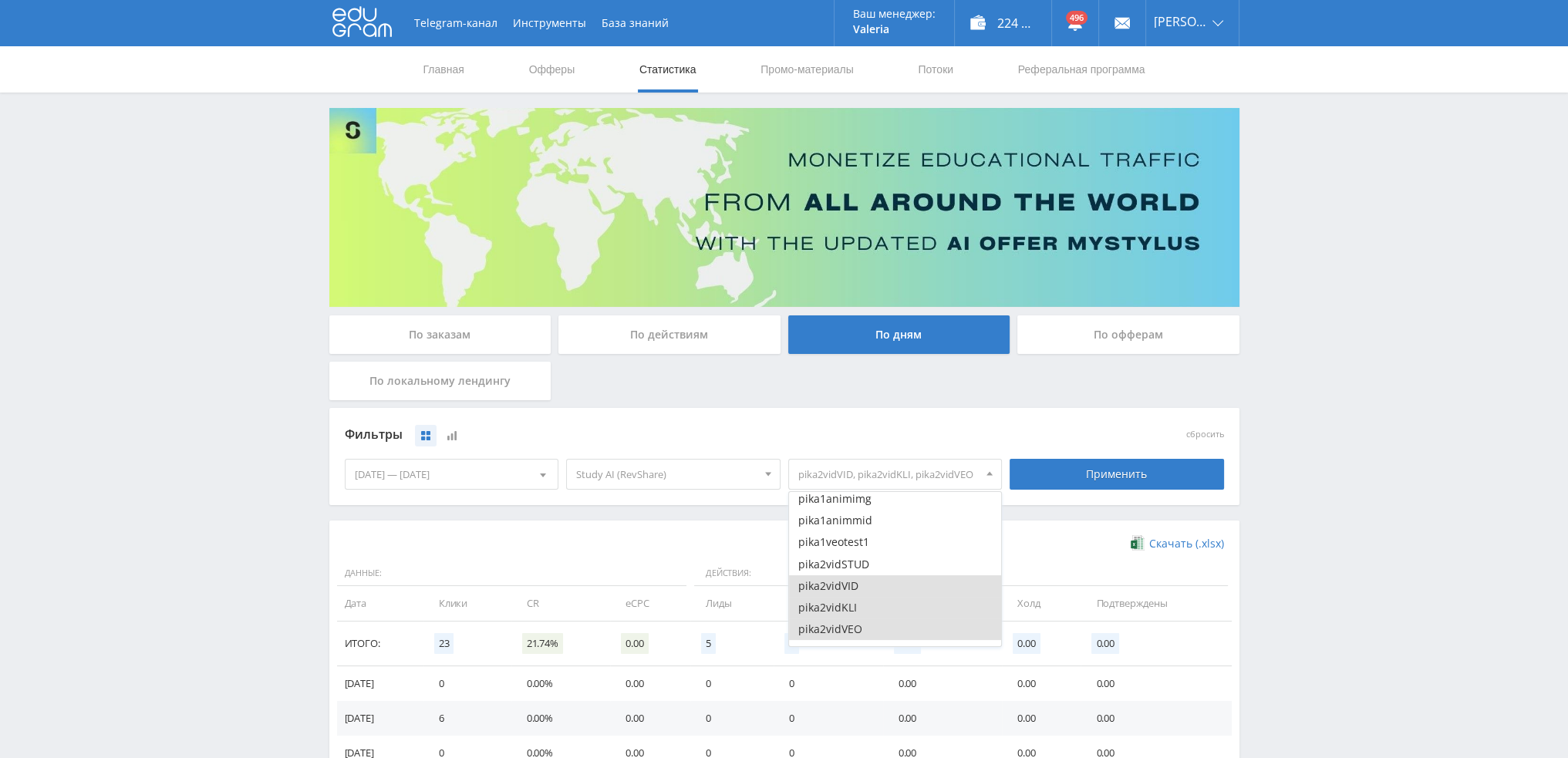
click at [838, 586] on button "pika2vidVID" at bounding box center [895, 586] width 212 height 22
click at [838, 609] on button "pika2vidKLI" at bounding box center [895, 607] width 212 height 22
click at [840, 624] on button "pika2vidVEO" at bounding box center [895, 629] width 212 height 22
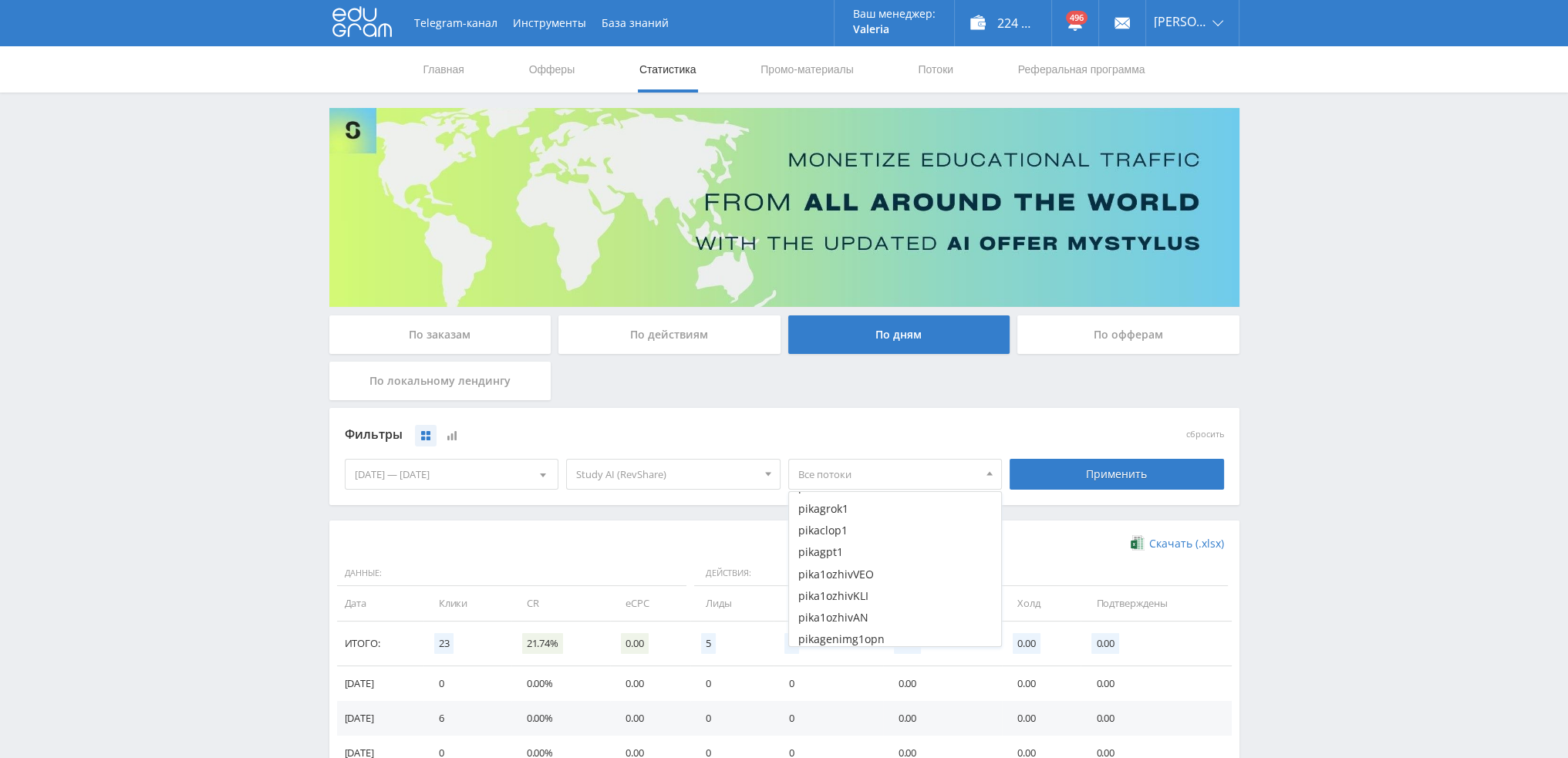
scroll to position [1543, 0]
click at [873, 567] on button "pika1ozhivVEO" at bounding box center [895, 564] width 212 height 22
click at [864, 583] on button "pika1ozhivKLI" at bounding box center [895, 585] width 212 height 22
click at [863, 597] on button "pika1ozhivAN" at bounding box center [895, 607] width 212 height 22
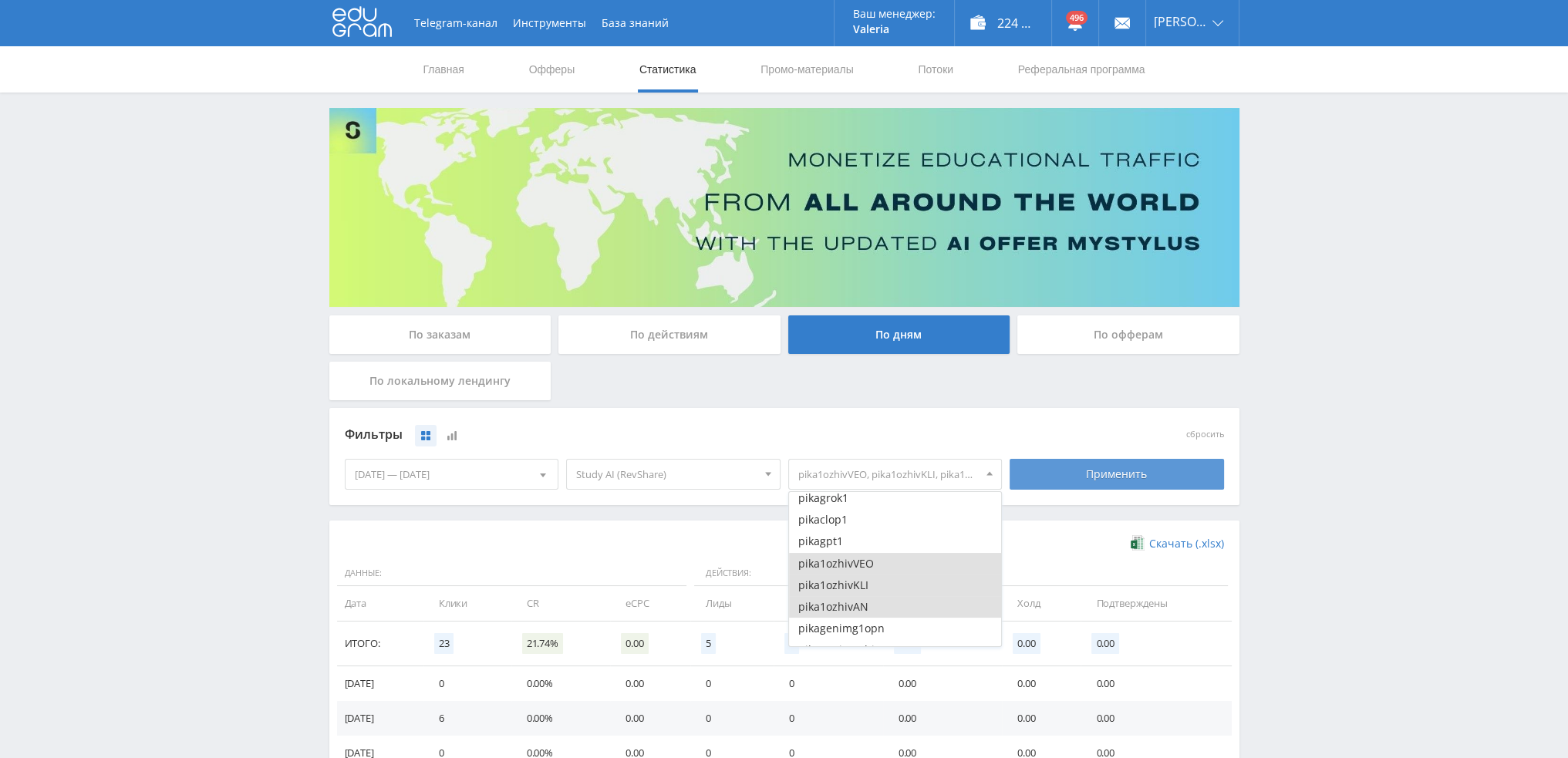
click at [1102, 478] on div "Применить" at bounding box center [1116, 475] width 214 height 31
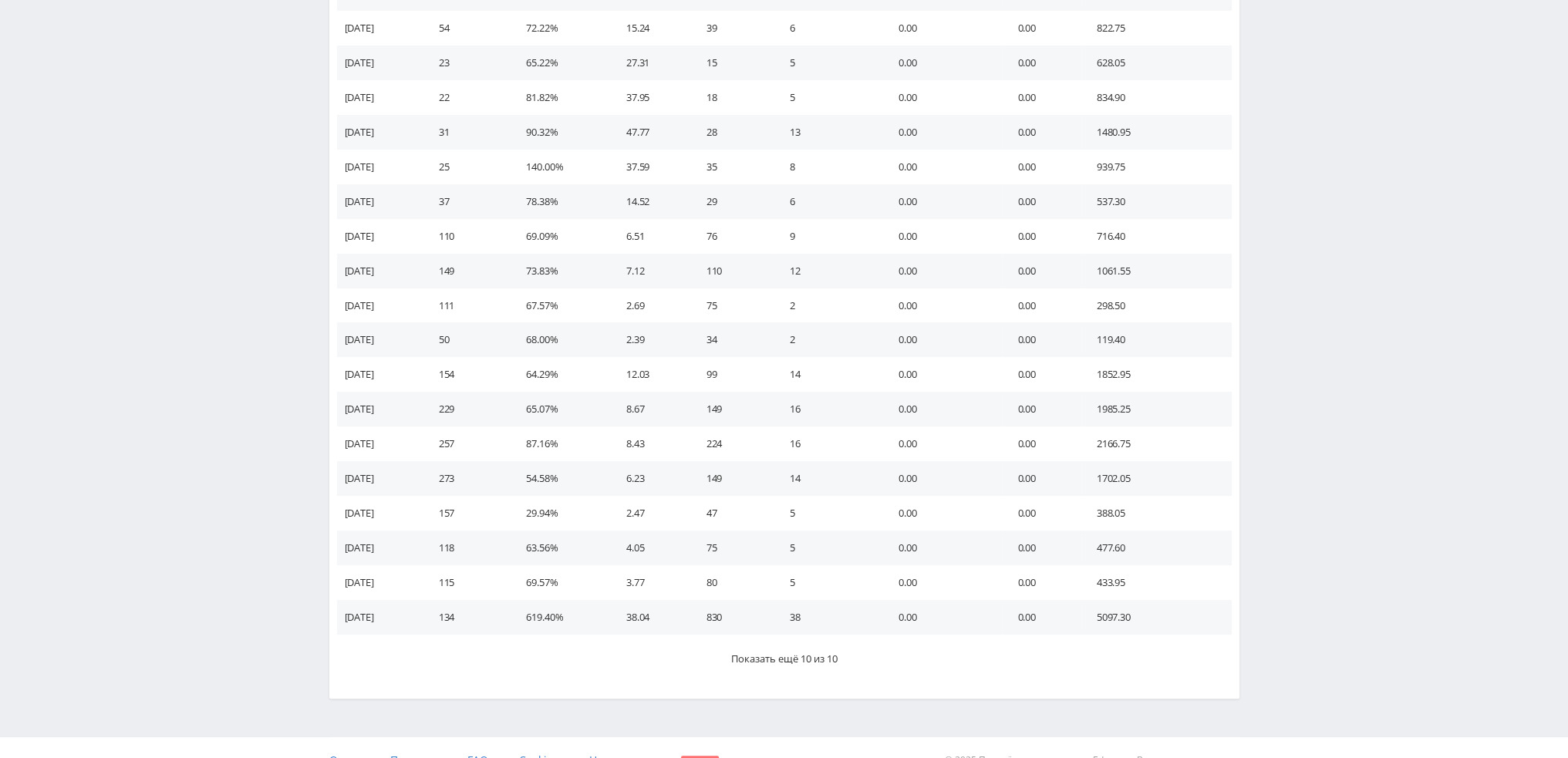
scroll to position [750, 0]
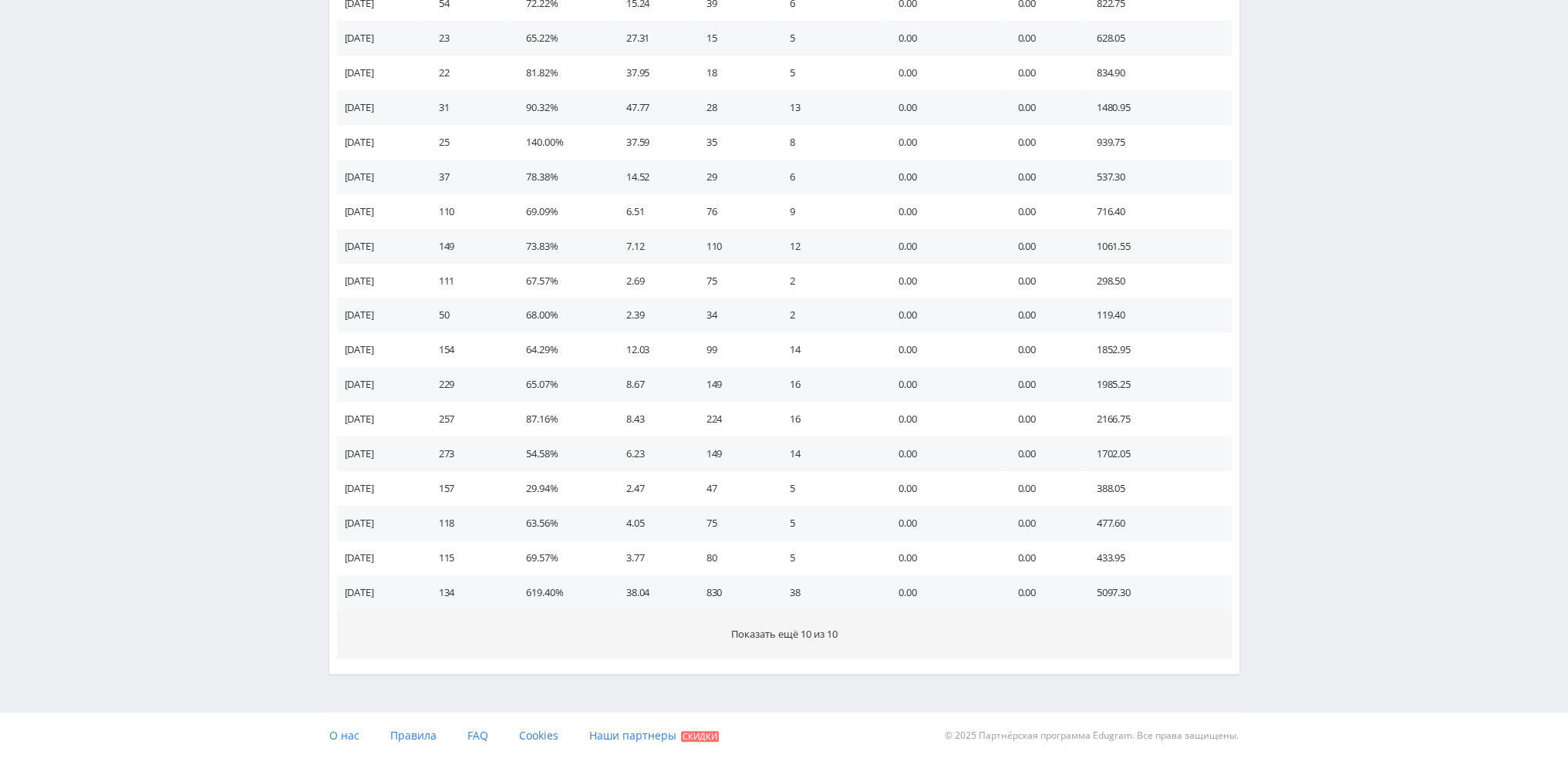
click at [758, 630] on span "Показать ещё 10 из 10" at bounding box center [784, 634] width 107 height 14
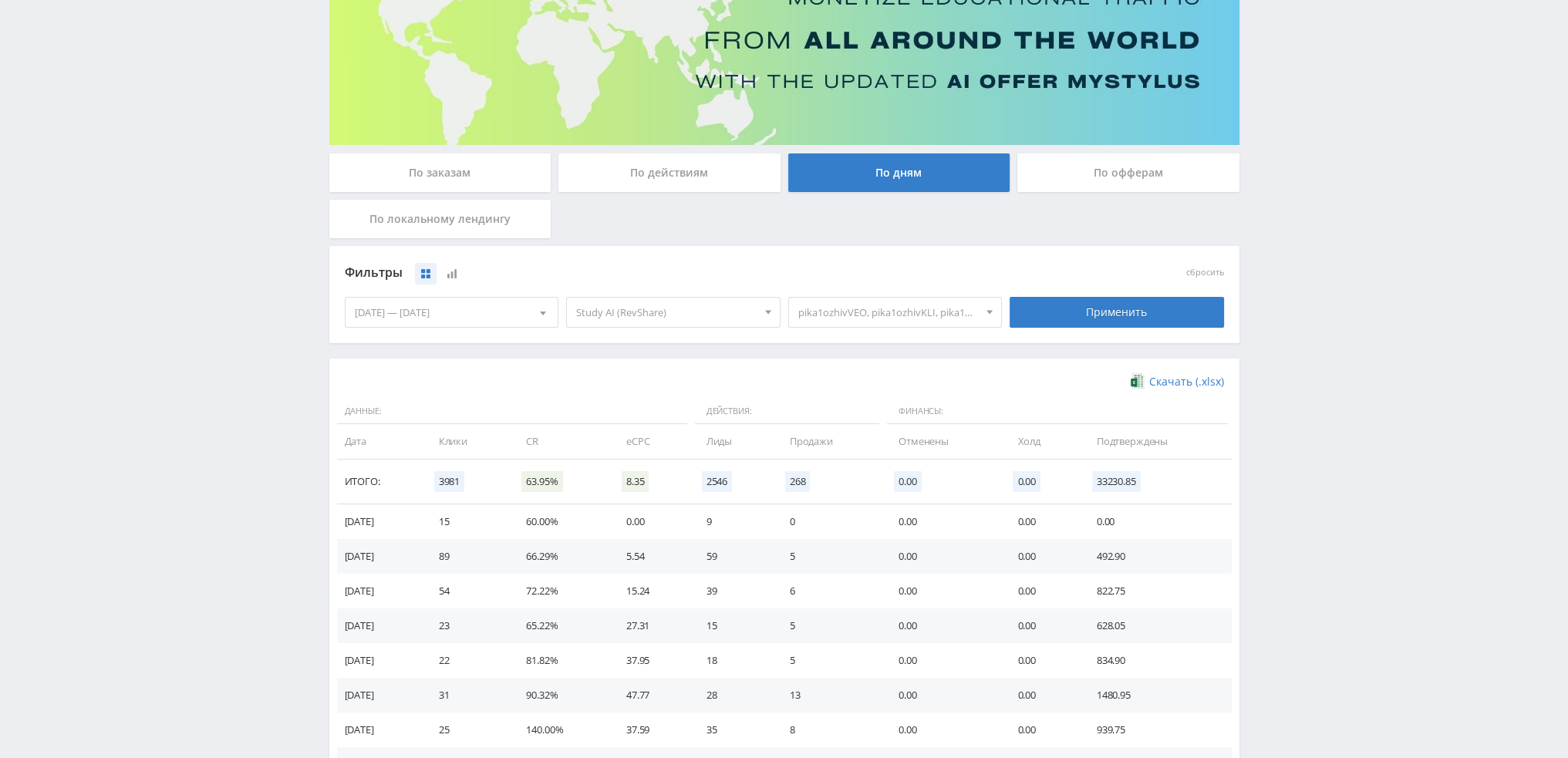
scroll to position [122, 0]
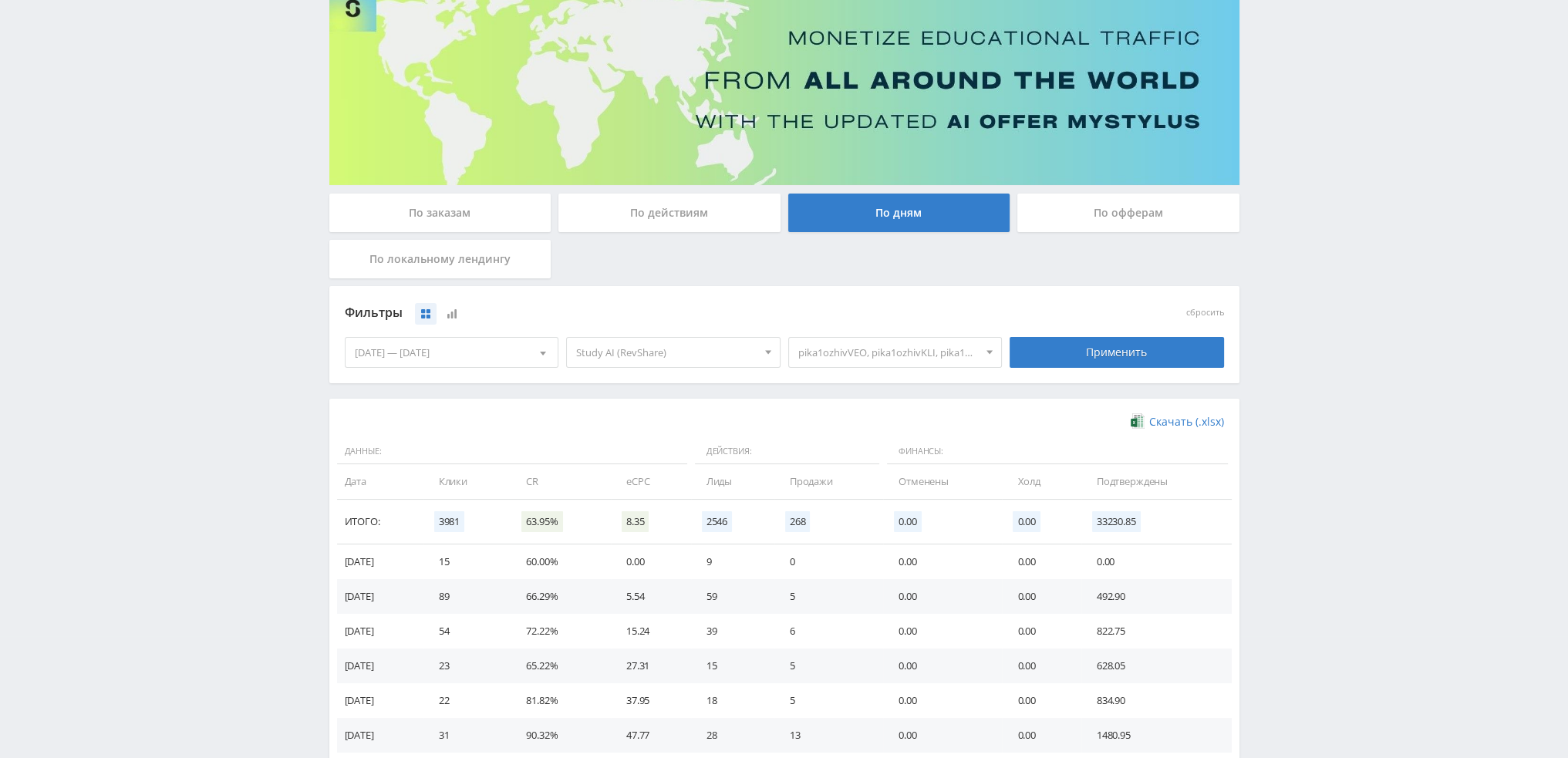
click at [891, 354] on span "pika1ozhivVEO, pika1ozhivKLI, pika1ozhivAN" at bounding box center [889, 353] width 181 height 29
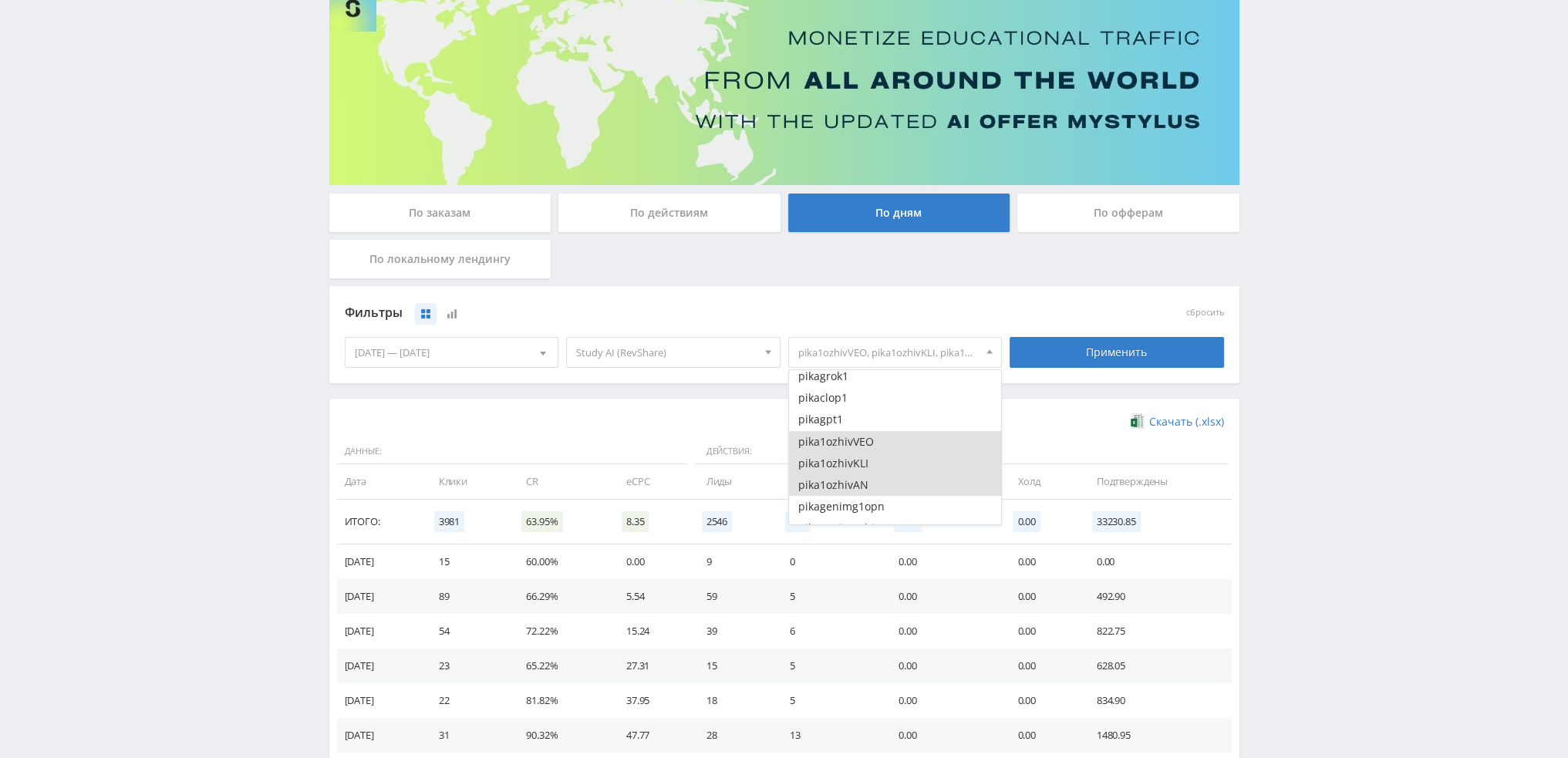
drag, startPoint x: 837, startPoint y: 441, endPoint x: 837, endPoint y: 459, distance: 18.0
click at [837, 441] on button "pika1ozhivVEO" at bounding box center [895, 441] width 212 height 22
click at [836, 465] on button "pika1ozhivKLI" at bounding box center [895, 463] width 212 height 22
click at [839, 478] on button "pika1ozhivAN" at bounding box center [895, 484] width 212 height 22
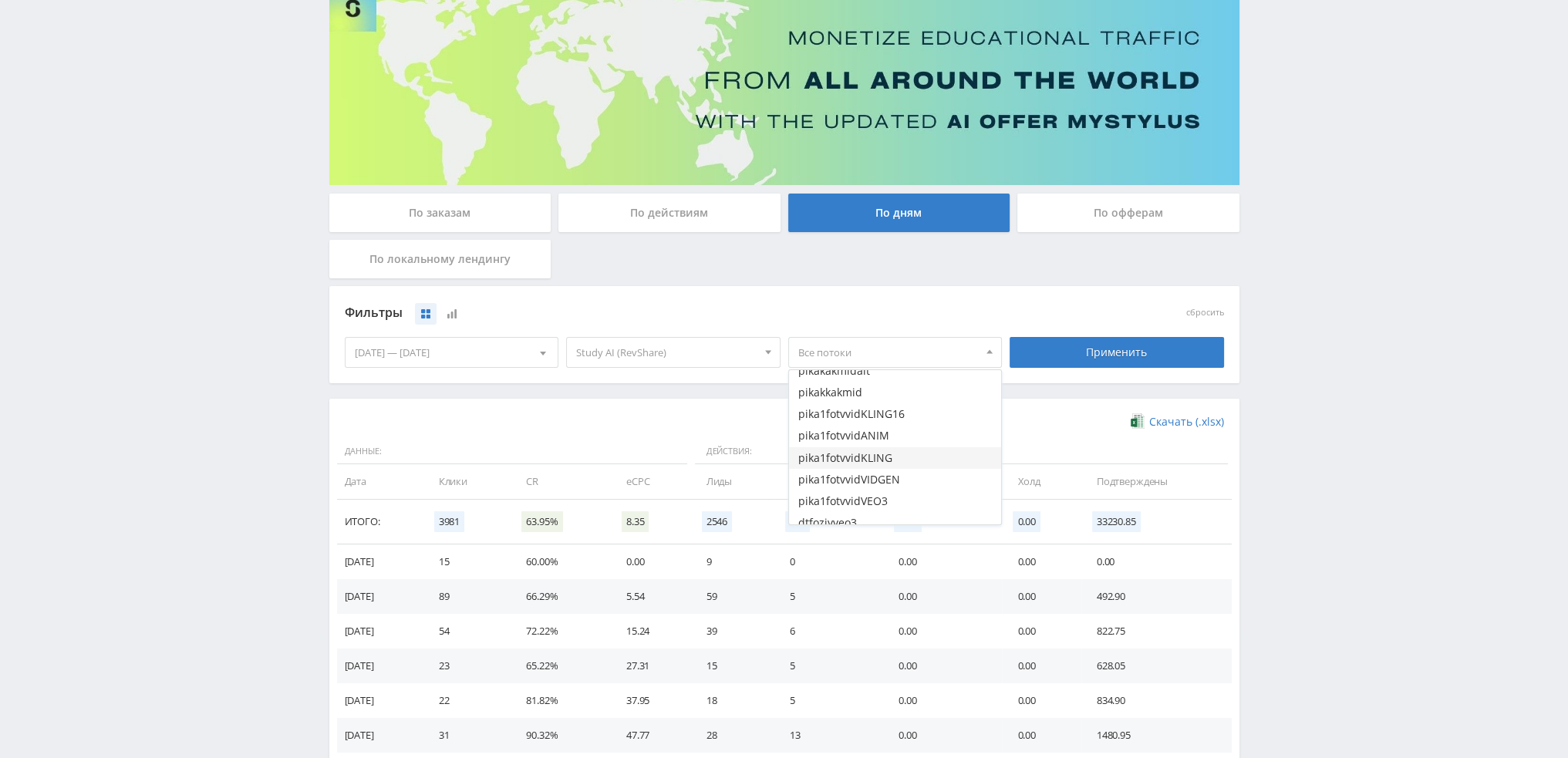
scroll to position [1774, 0]
click at [889, 411] on button "pika1fotvvidKLING16" at bounding box center [895, 404] width 212 height 22
click at [877, 431] on button "pika1fotvvidANIM" at bounding box center [895, 426] width 212 height 22
click at [876, 451] on button "pika1fotvvidKLING" at bounding box center [895, 448] width 212 height 22
click at [875, 473] on button "pika1fotvvidVIDGEN" at bounding box center [895, 470] width 212 height 22
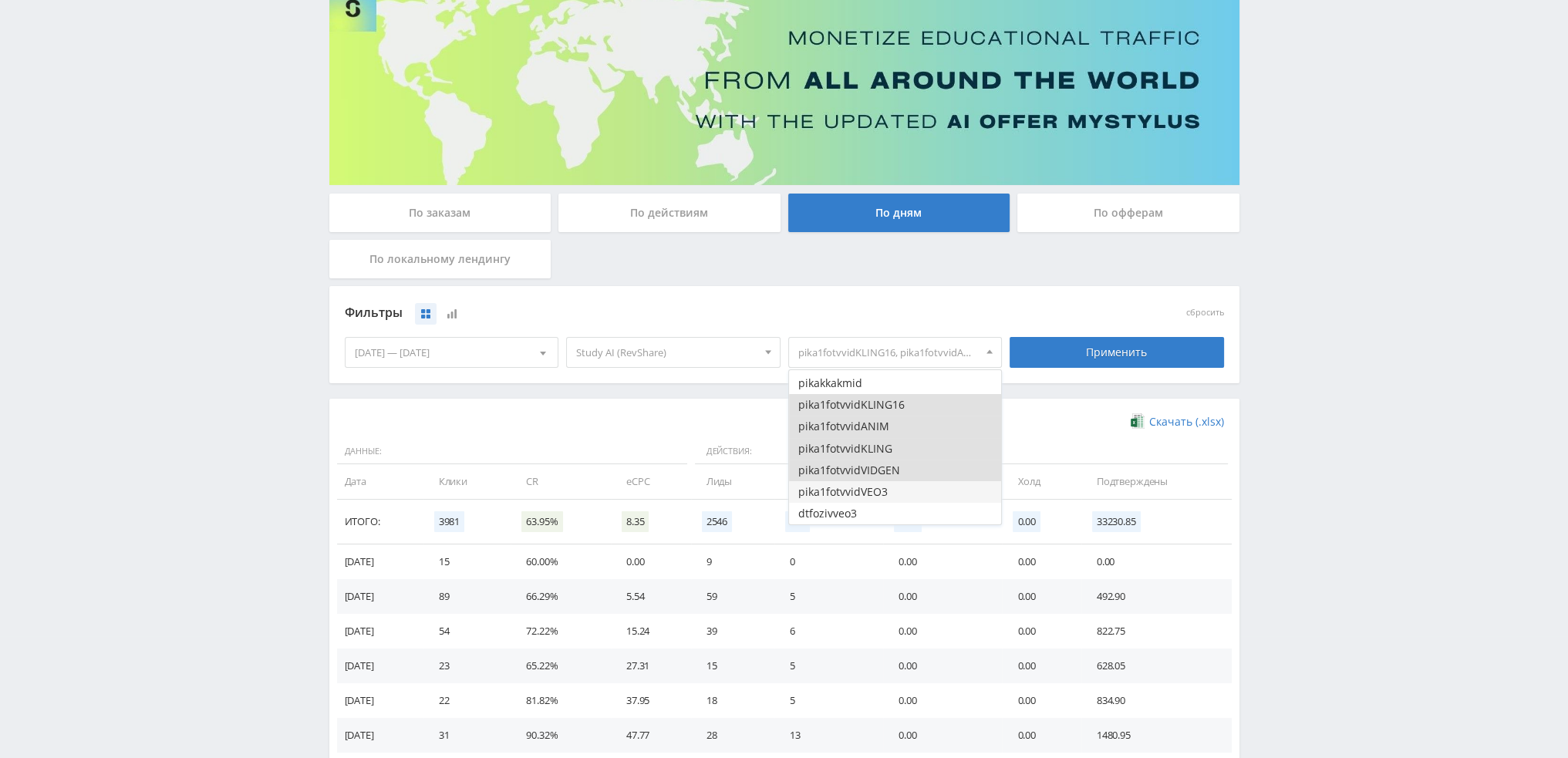
click at [873, 494] on button "pika1fotvvidVEO3" at bounding box center [895, 492] width 212 height 22
click at [1098, 353] on div "Применить" at bounding box center [1116, 353] width 214 height 31
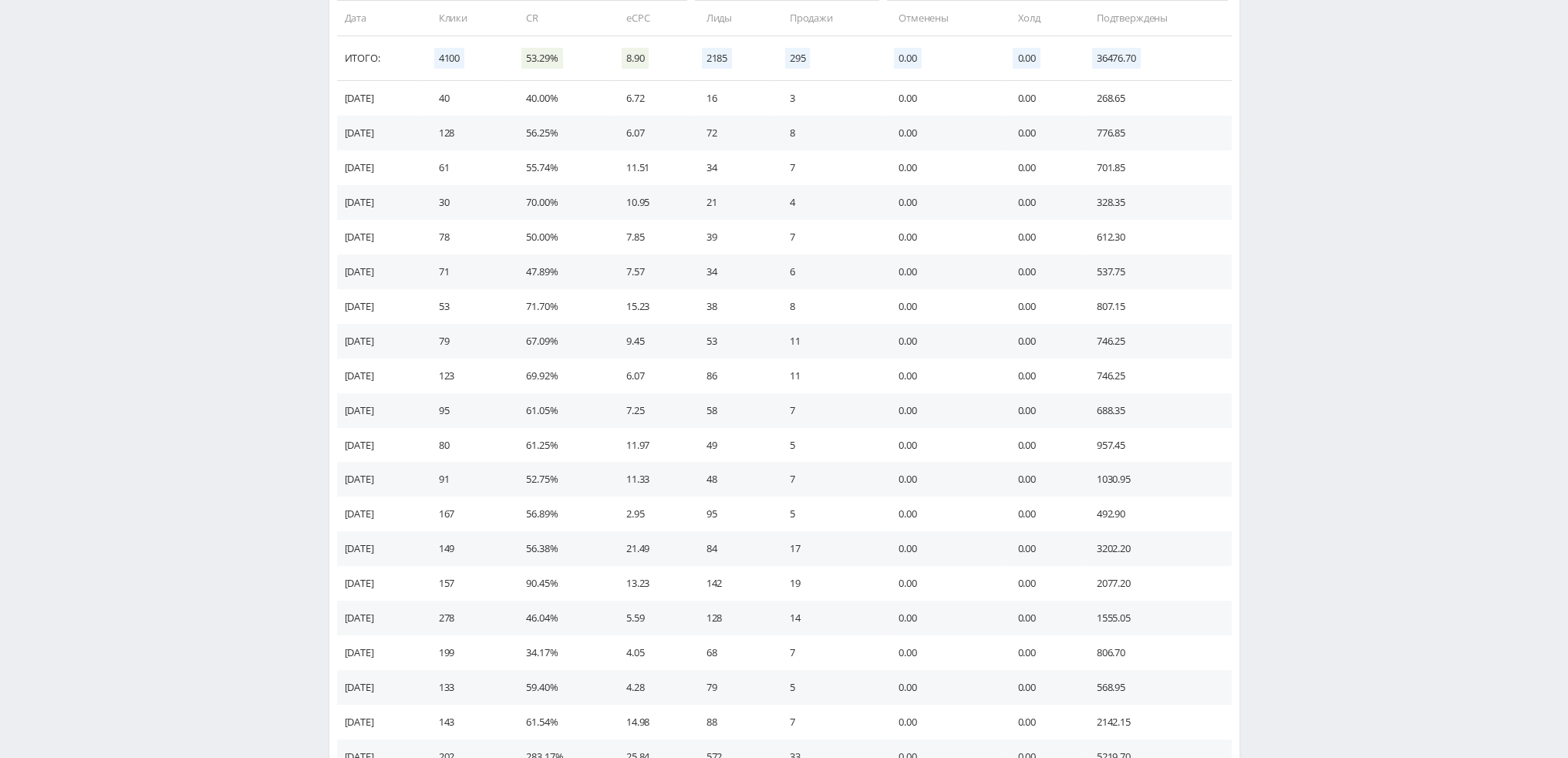
scroll to position [750, 0]
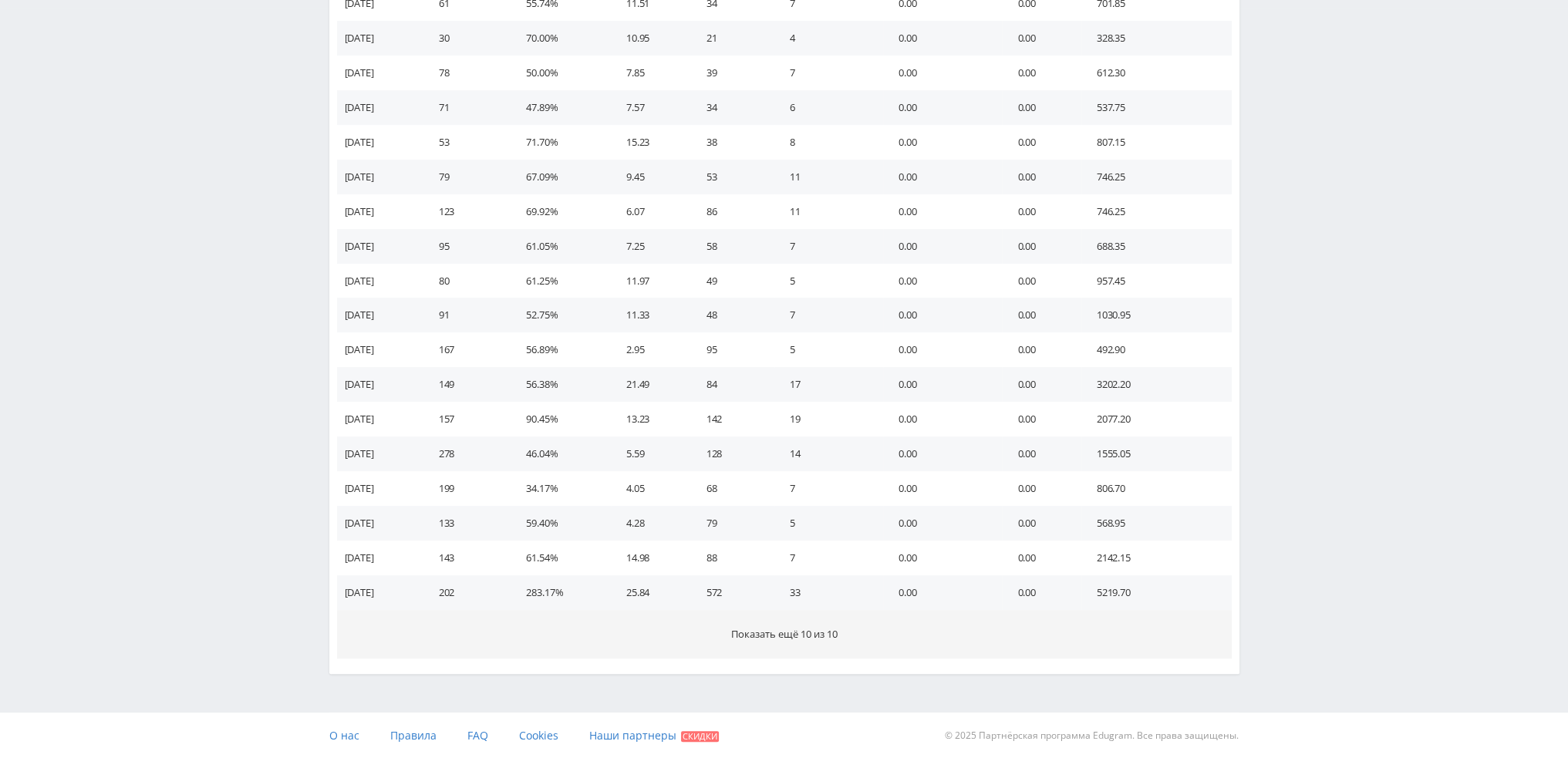
click at [738, 634] on span "Показать ещё 10 из 10" at bounding box center [784, 634] width 107 height 14
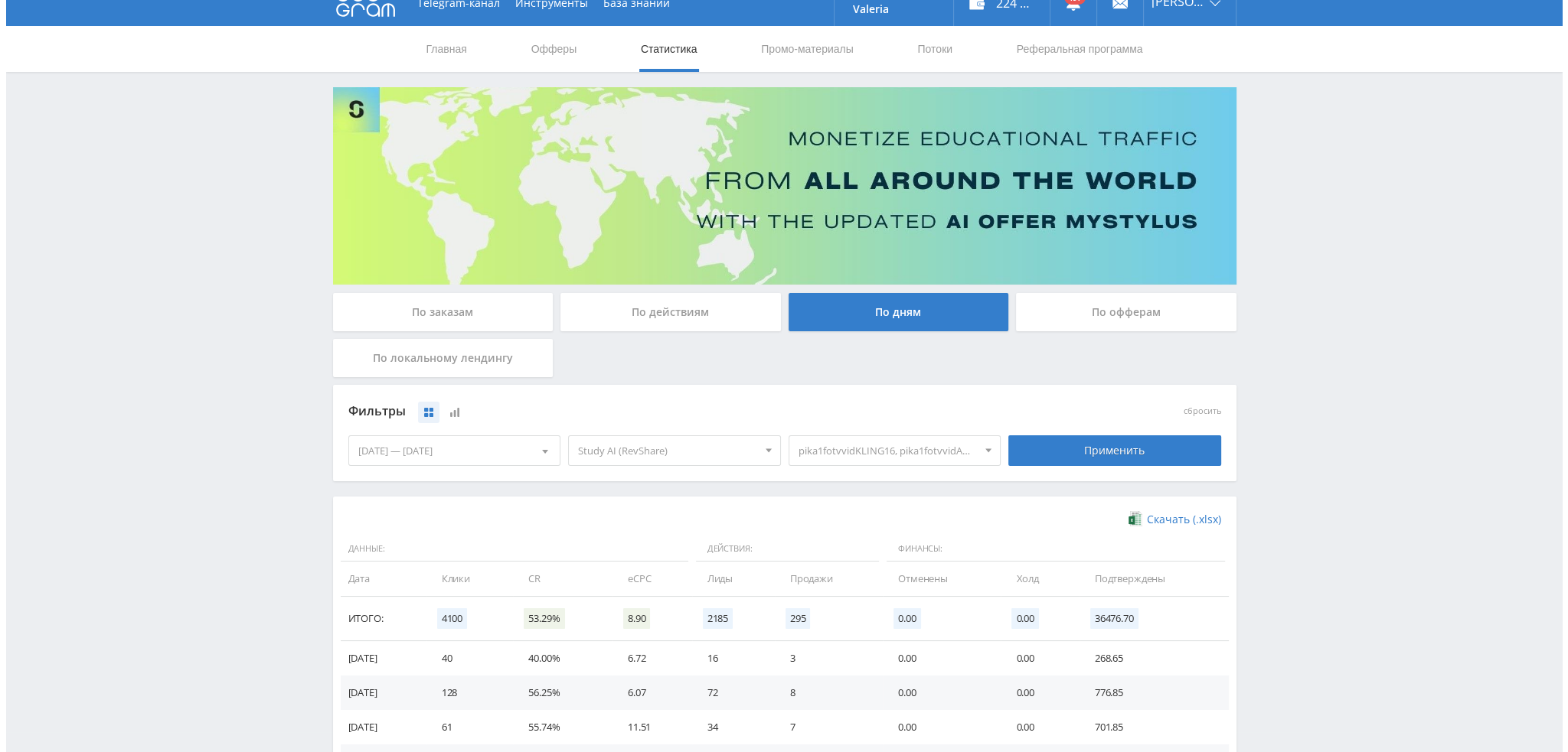
scroll to position [0, 0]
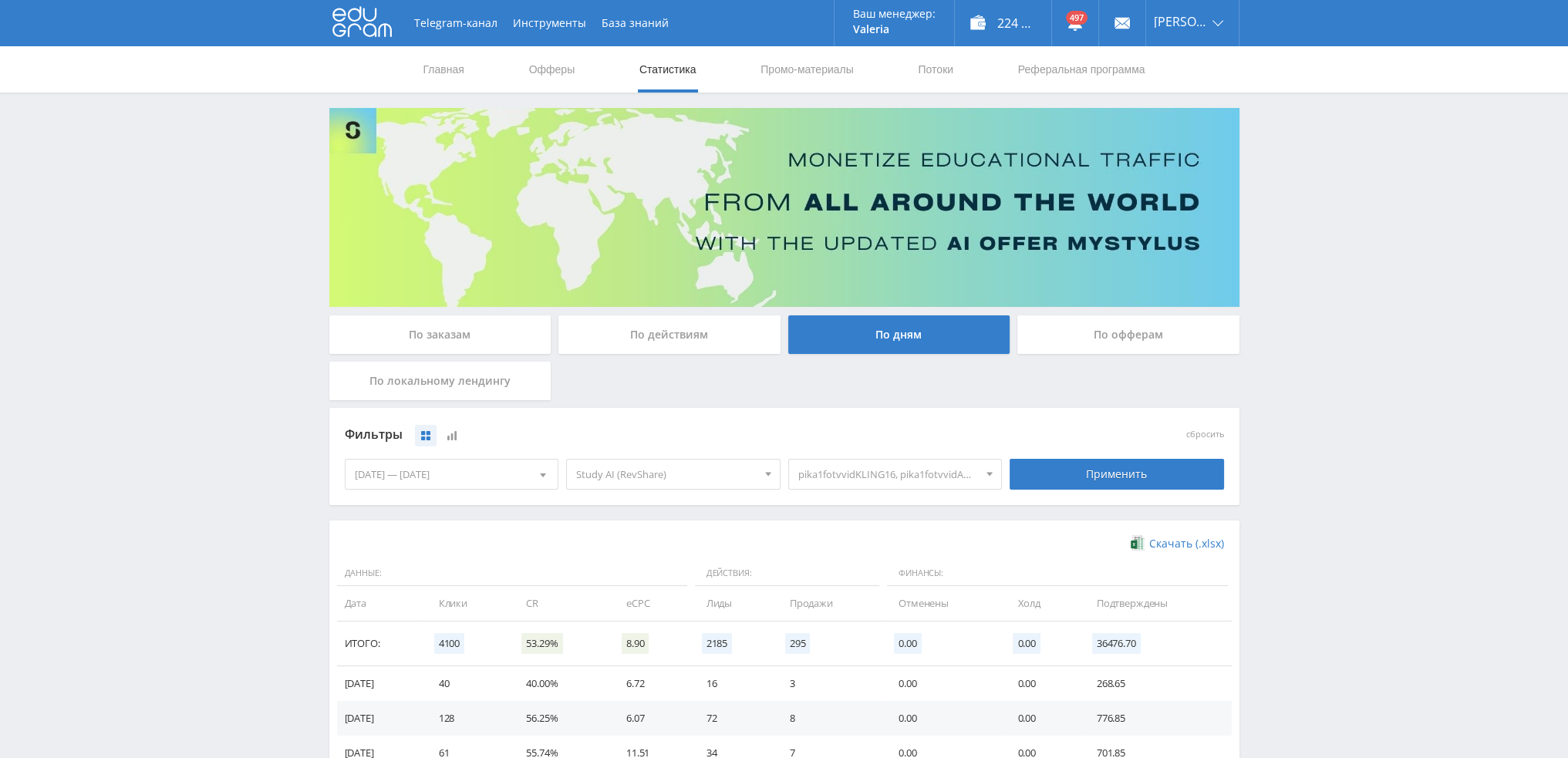
click at [669, 332] on div "По действиям" at bounding box center [669, 335] width 222 height 39
click at [0, 0] on input "По действиям" at bounding box center [0, 0] width 0 height 0
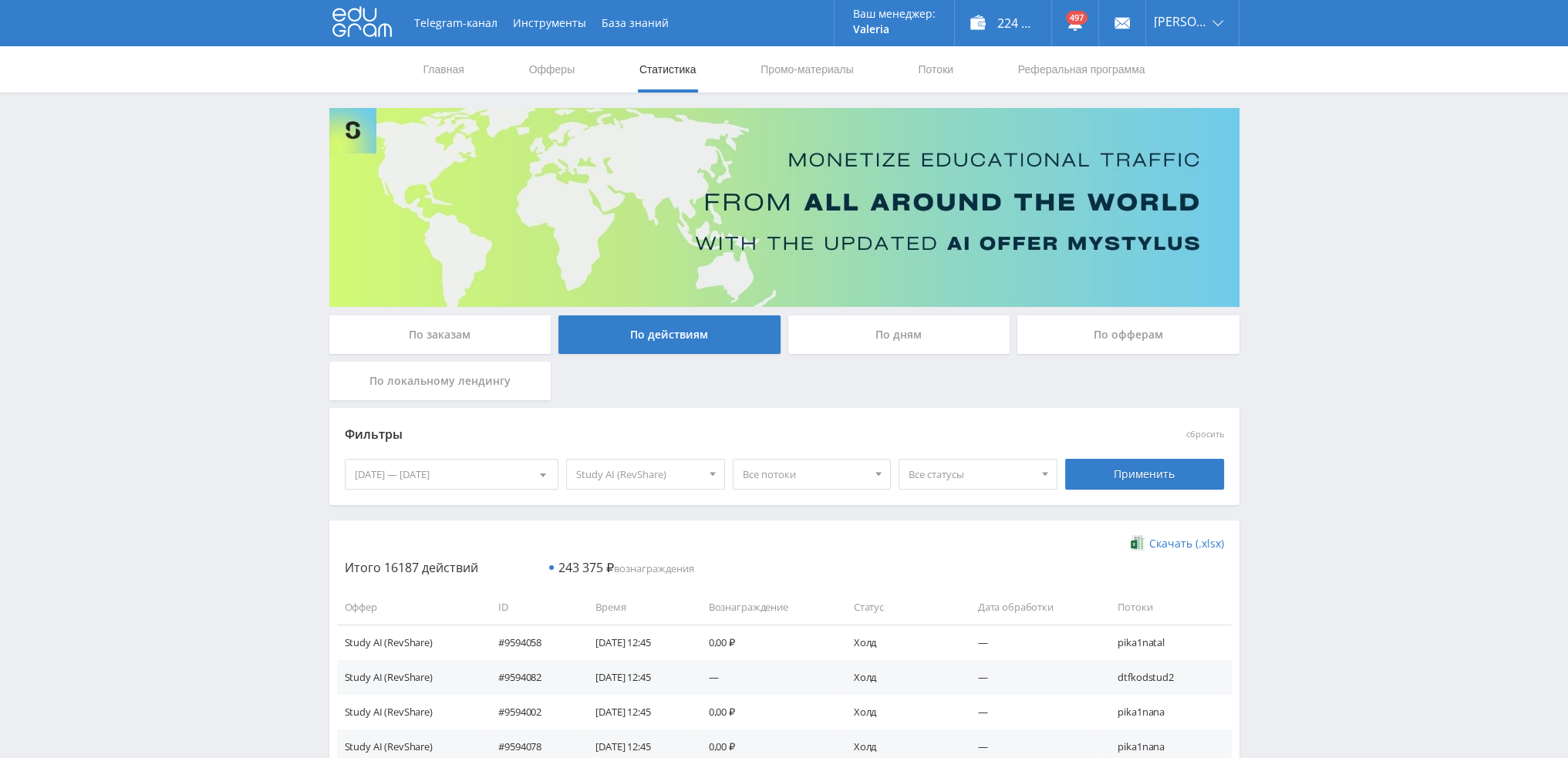
click at [884, 341] on div "По дням" at bounding box center [899, 335] width 222 height 39
click at [0, 0] on input "По дням" at bounding box center [0, 0] width 0 height 0
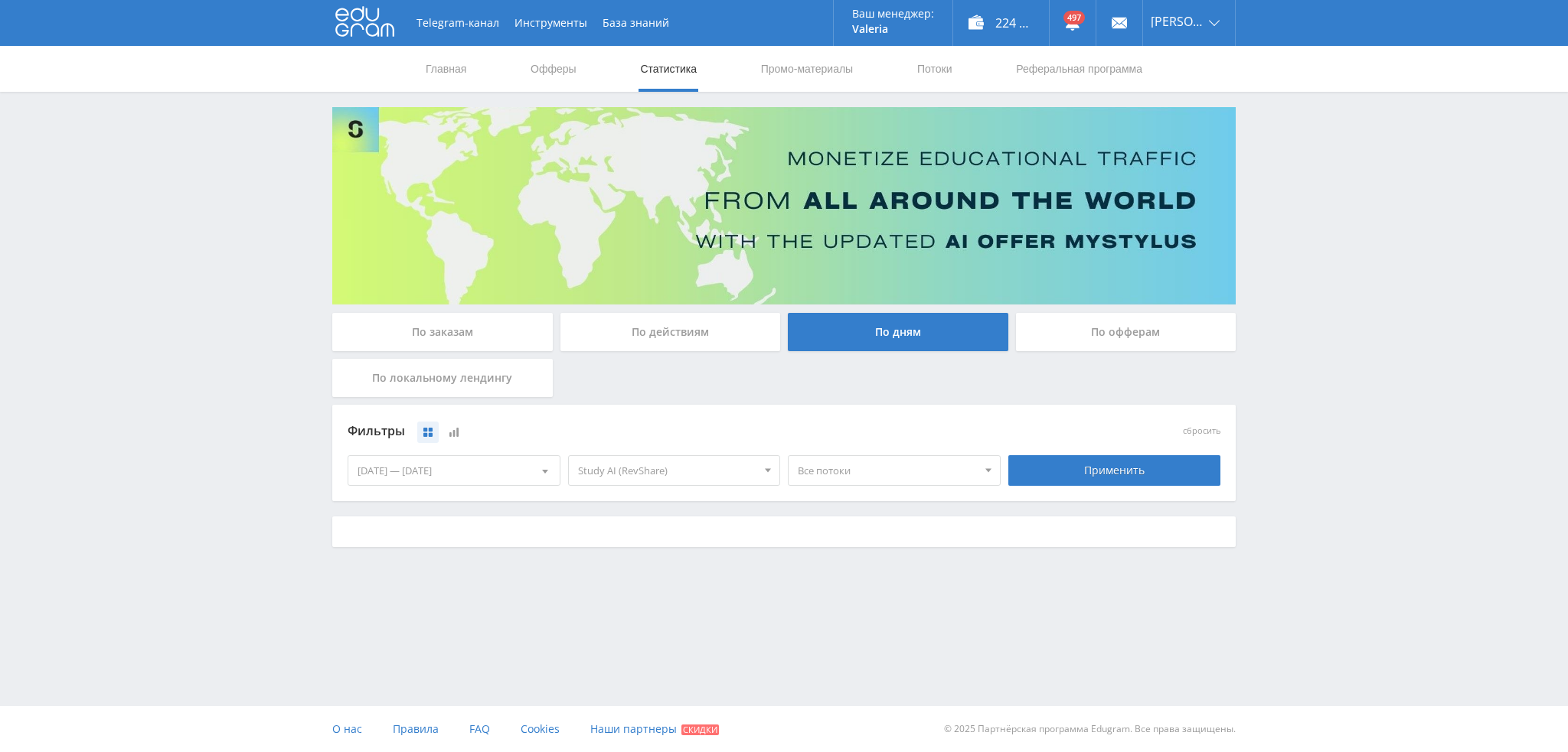
click at [631, 474] on span "Study AI (RevShare)" at bounding box center [668, 470] width 179 height 29
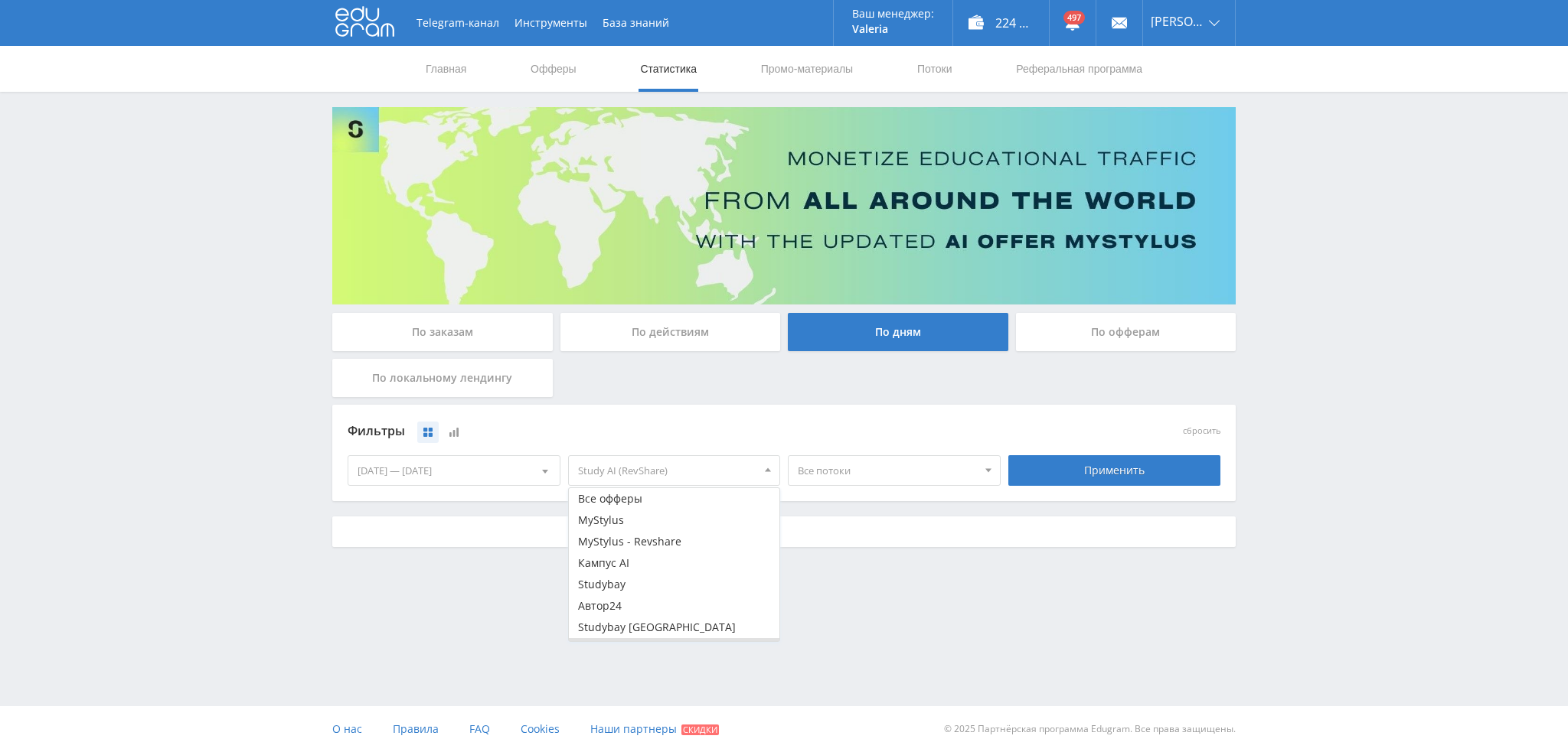
click at [844, 464] on span "Все потоки" at bounding box center [887, 470] width 179 height 29
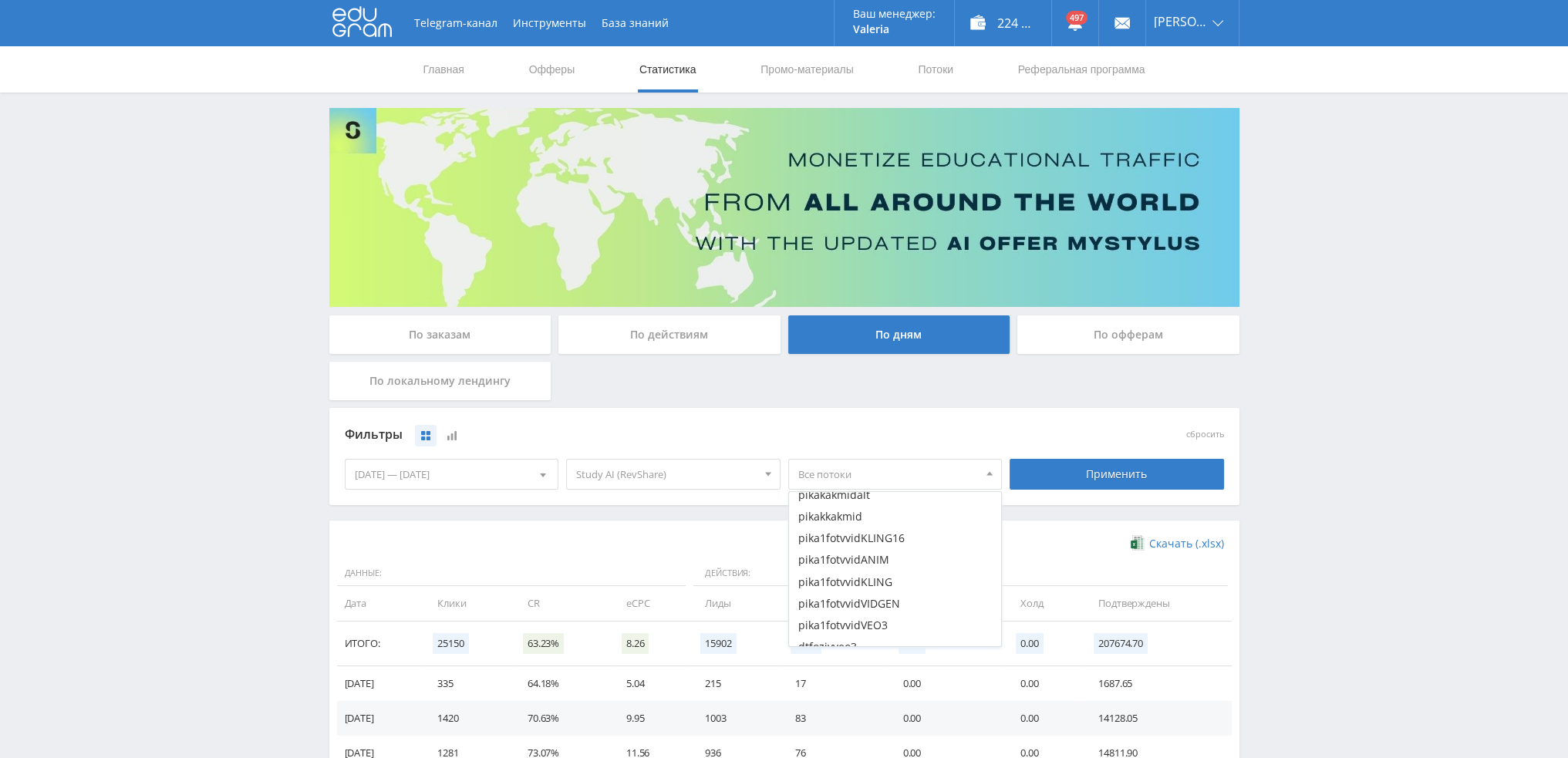
scroll to position [1774, 0]
click at [892, 527] on button "pika1fotvvidKLING16" at bounding box center [895, 527] width 212 height 22
click at [885, 549] on button "pika1fotvvidANIM" at bounding box center [895, 548] width 212 height 22
click at [885, 566] on button "pika1fotvvidKLING" at bounding box center [895, 570] width 212 height 22
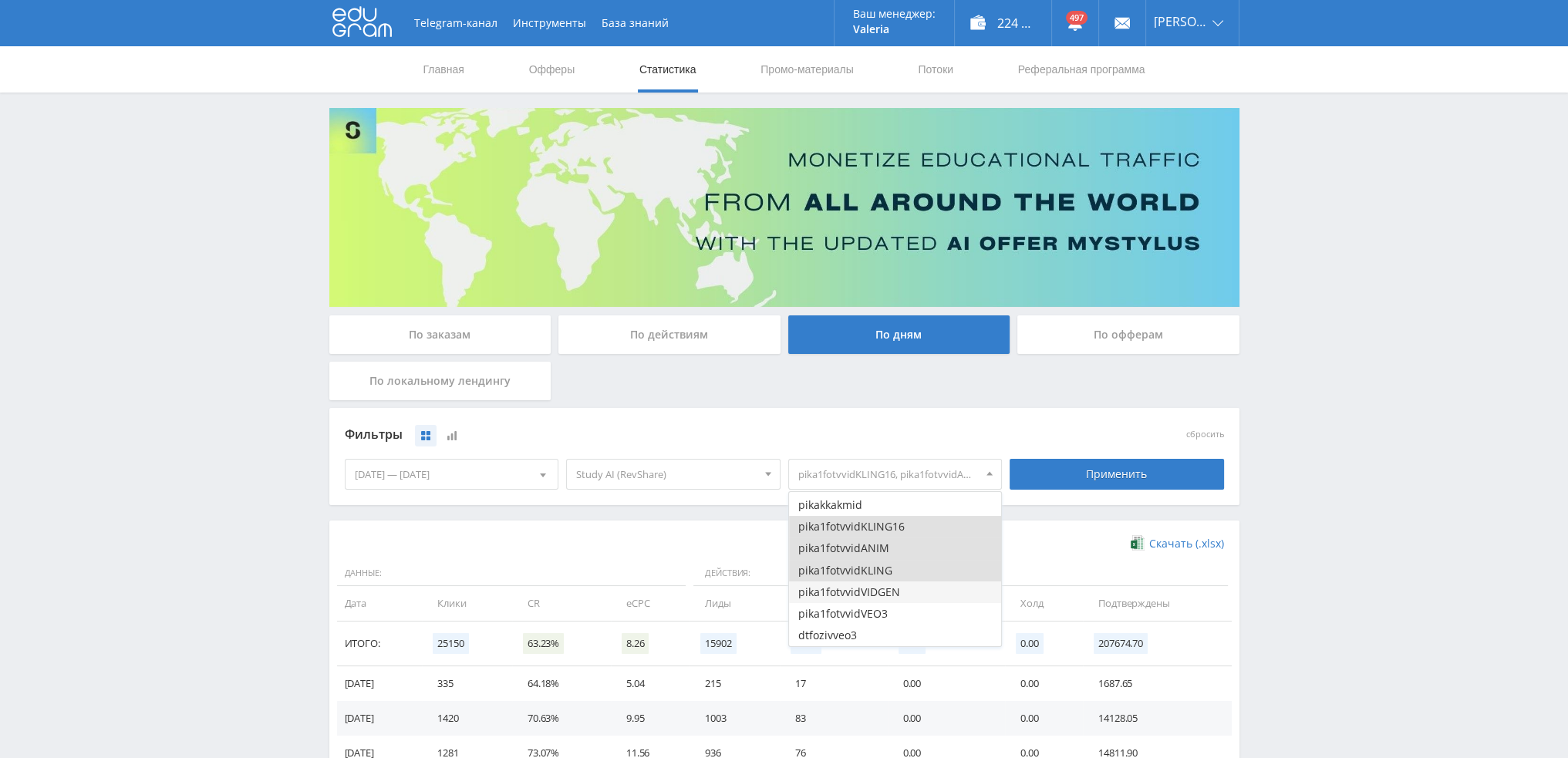
click at [884, 592] on button "pika1fotvvidVIDGEN" at bounding box center [895, 592] width 212 height 22
click at [883, 613] on button "pika1fotvvidVEO3" at bounding box center [895, 613] width 212 height 22
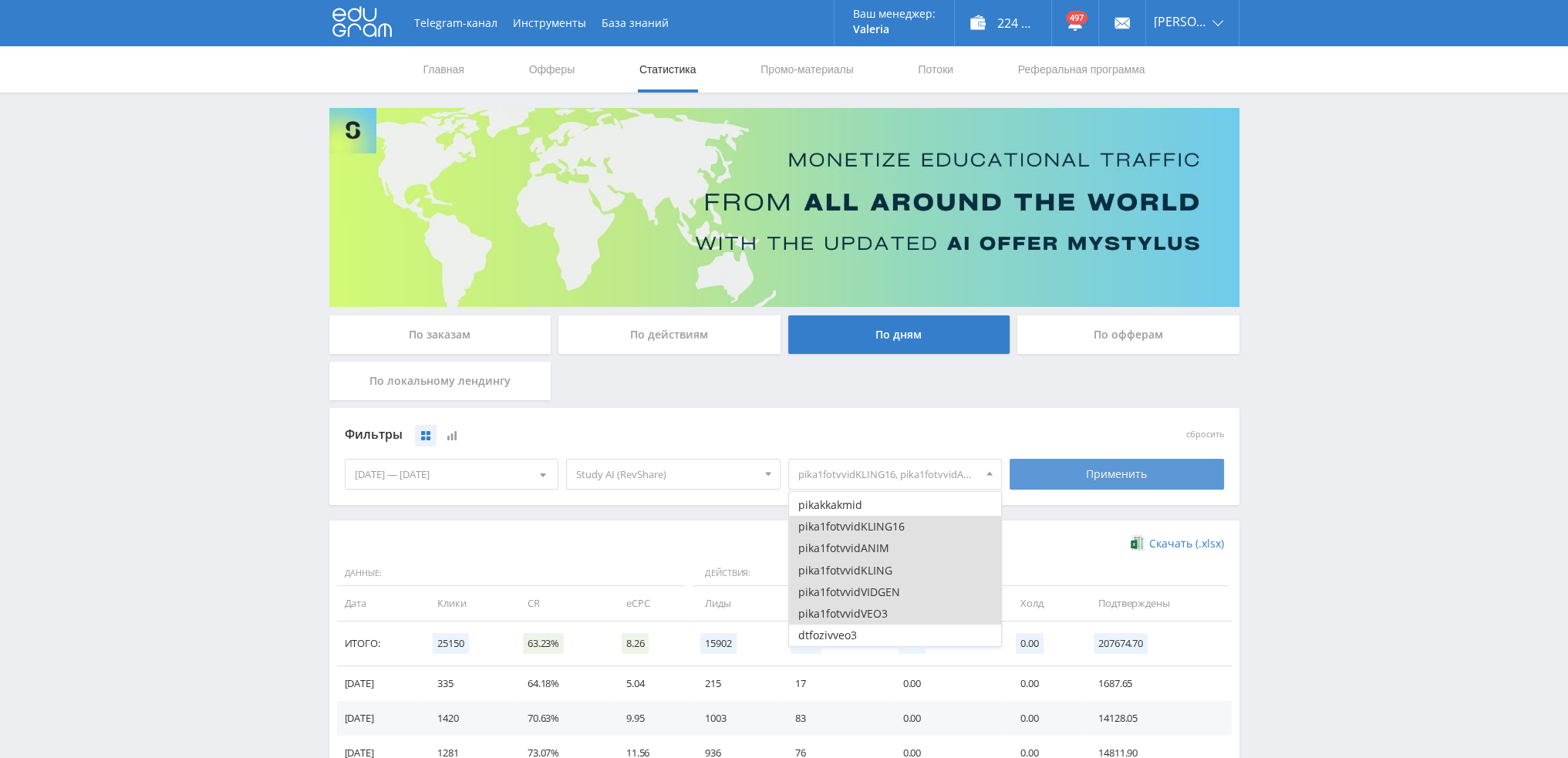
click at [1117, 480] on div "Применить" at bounding box center [1116, 475] width 214 height 31
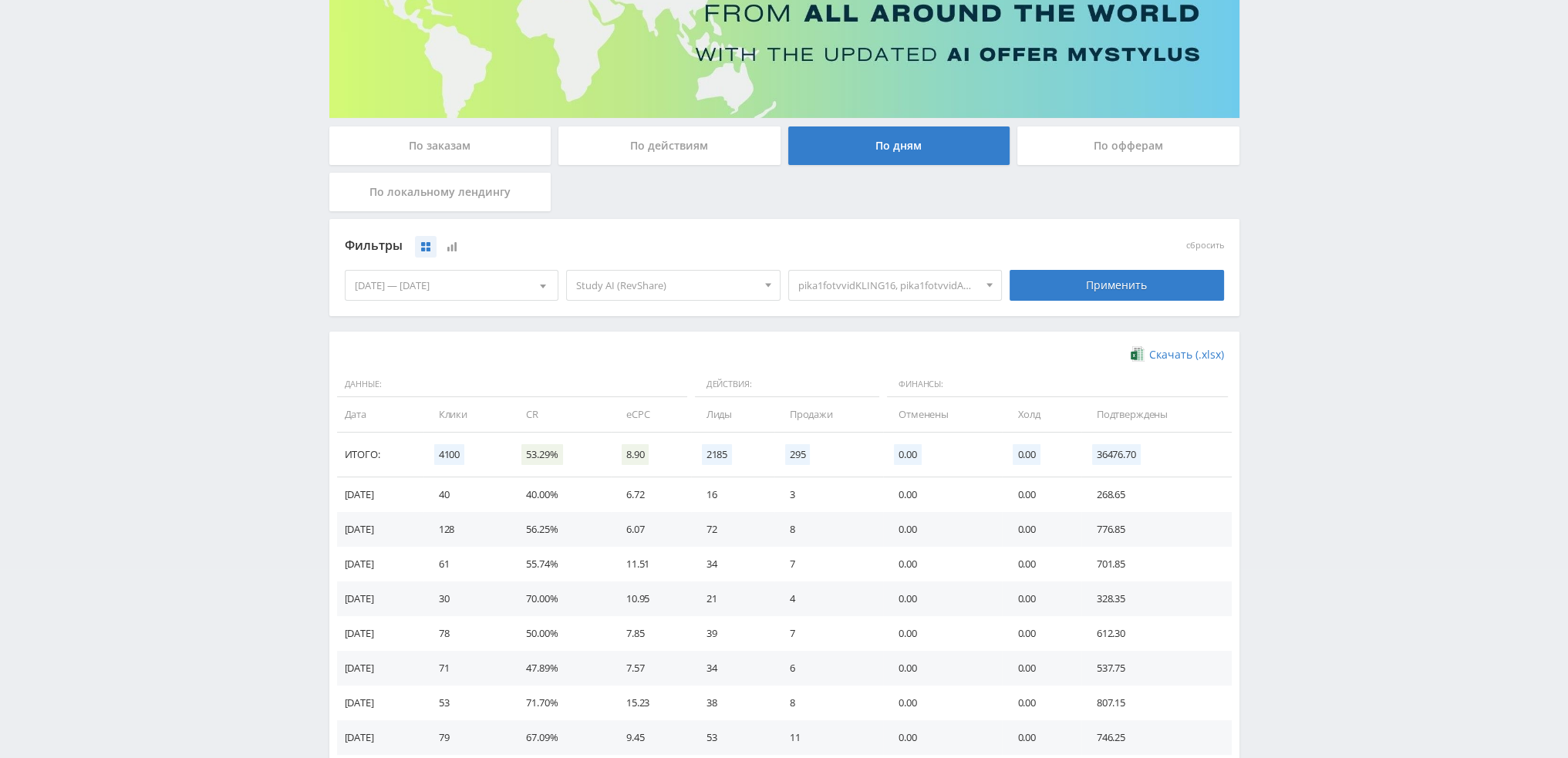
scroll to position [154, 0]
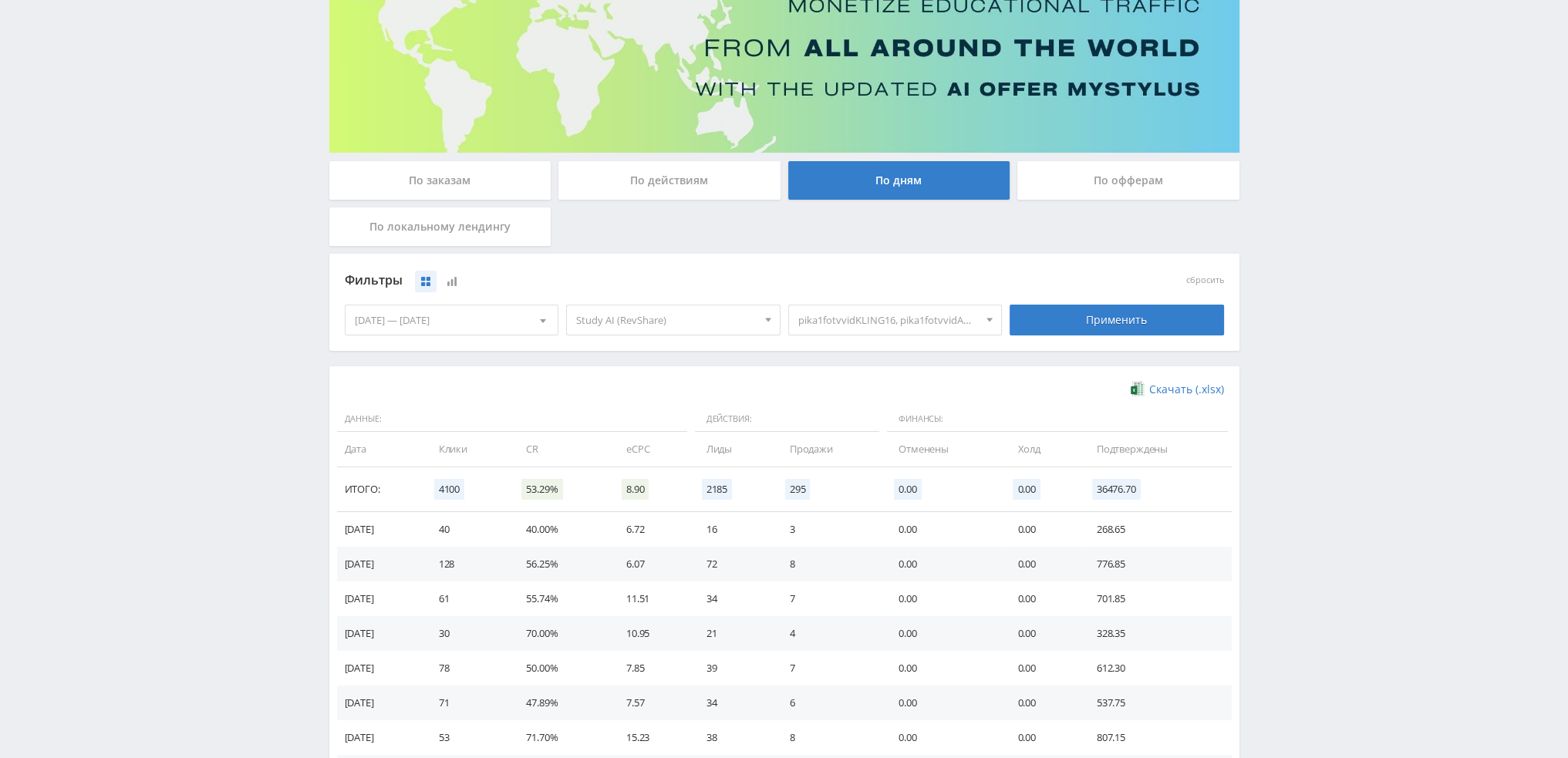
click at [866, 317] on span "pika1fotvvidKLING16, pika1fotvvidANIM, pika1fotvvidKLING, pika1fotvvidVIDGEN, p…" at bounding box center [889, 320] width 181 height 29
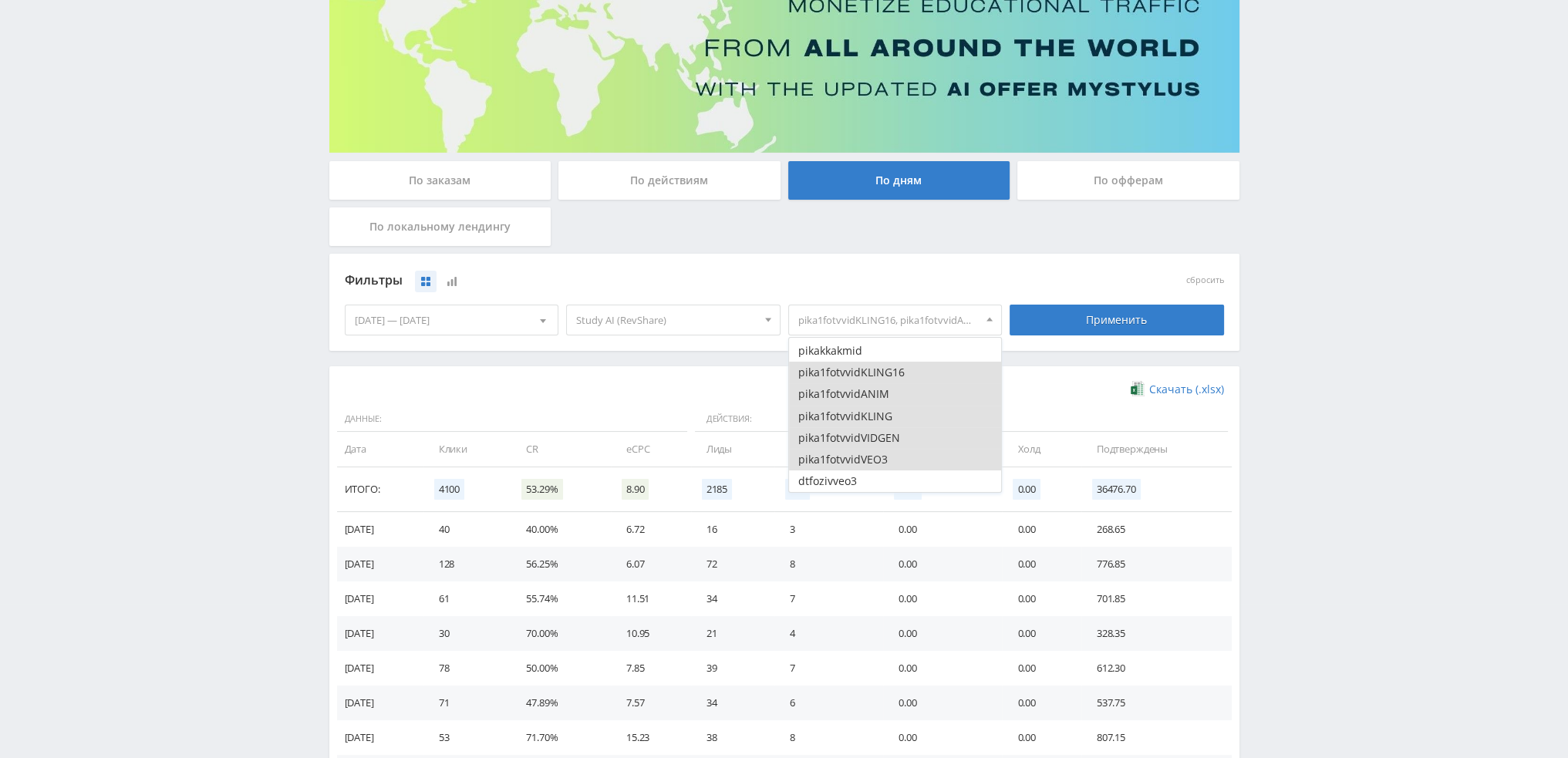
click at [833, 373] on button "pika1fotvvidKLING16" at bounding box center [895, 373] width 212 height 22
drag, startPoint x: 833, startPoint y: 391, endPoint x: 834, endPoint y: 407, distance: 16.0
click at [833, 391] on button "pika1fotvvidANIM" at bounding box center [895, 394] width 212 height 22
click at [834, 416] on button "pika1fotvvidKLING" at bounding box center [895, 416] width 212 height 22
click at [834, 432] on button "pika1fotvvidVIDGEN" at bounding box center [895, 438] width 212 height 22
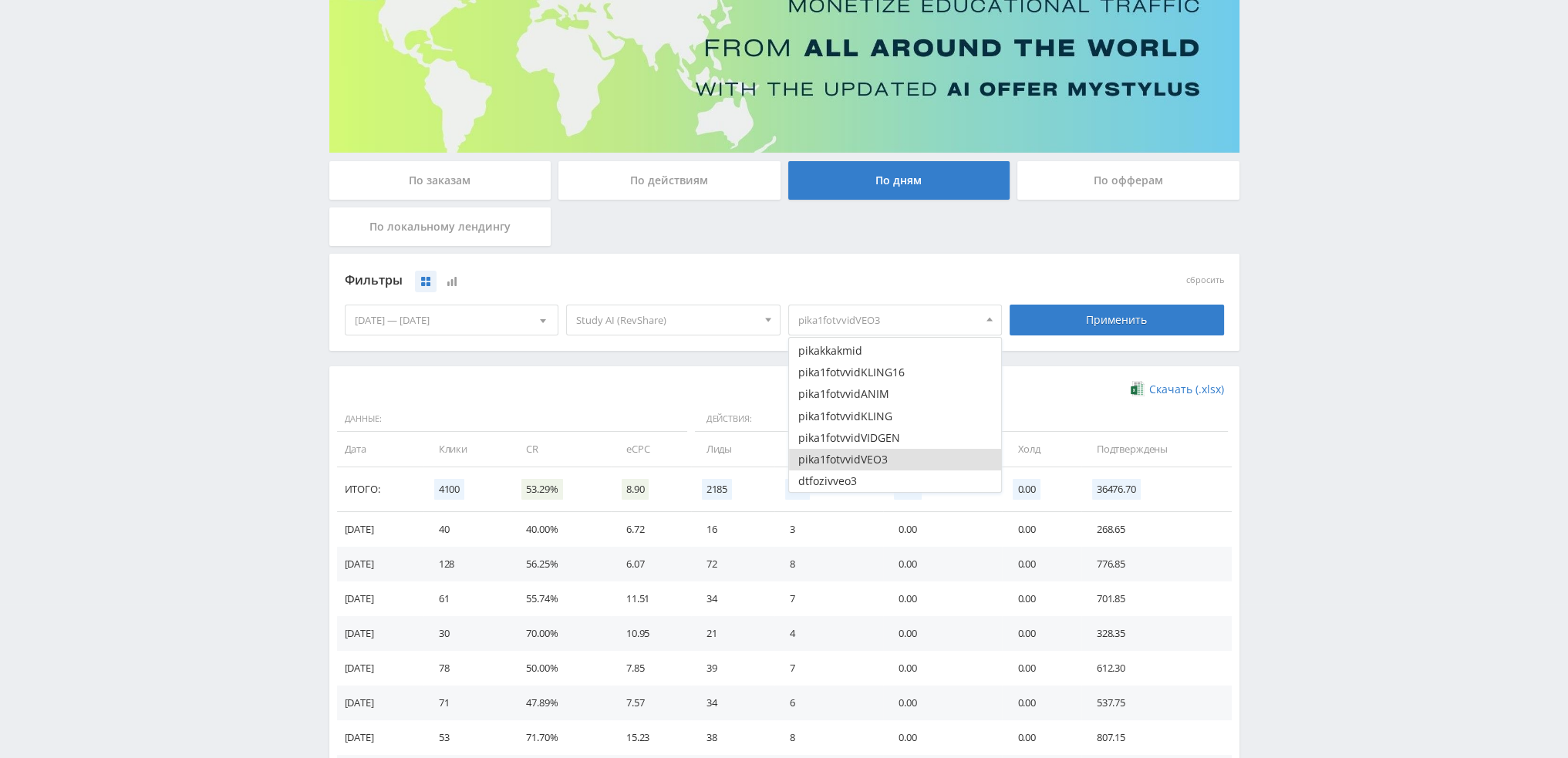
click at [834, 459] on button "pika1fotvvidVEO3" at bounding box center [895, 459] width 212 height 22
click at [864, 363] on button "dtfvidizfotanim" at bounding box center [895, 358] width 212 height 22
click at [860, 379] on button "dtfvidizfotkling" at bounding box center [895, 379] width 212 height 22
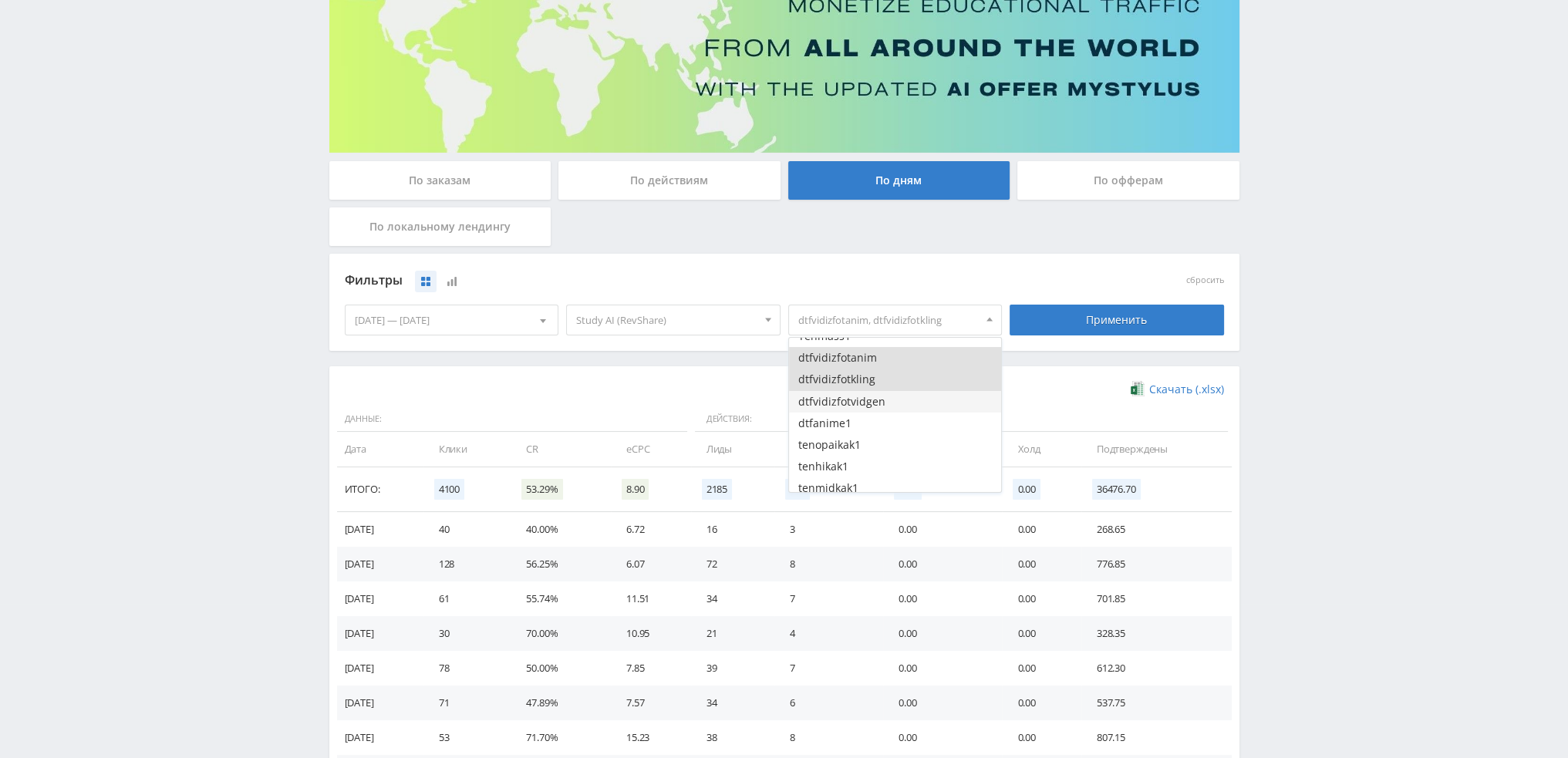
click at [860, 398] on button "dtfvidizfotvidgen" at bounding box center [895, 402] width 212 height 22
click at [1086, 336] on div "Применить" at bounding box center [1116, 320] width 222 height 43
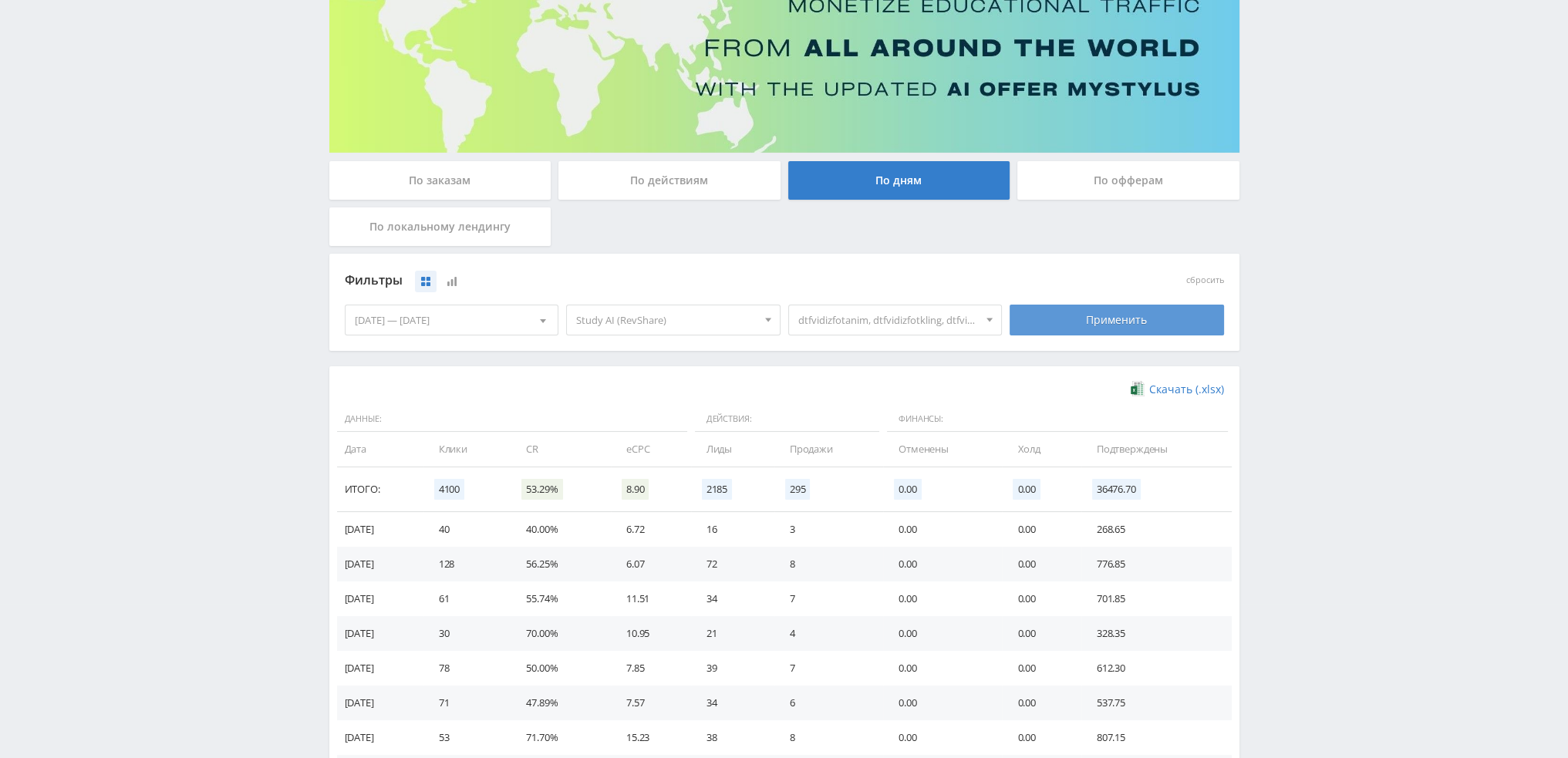
click at [1086, 324] on div "Применить" at bounding box center [1116, 320] width 214 height 31
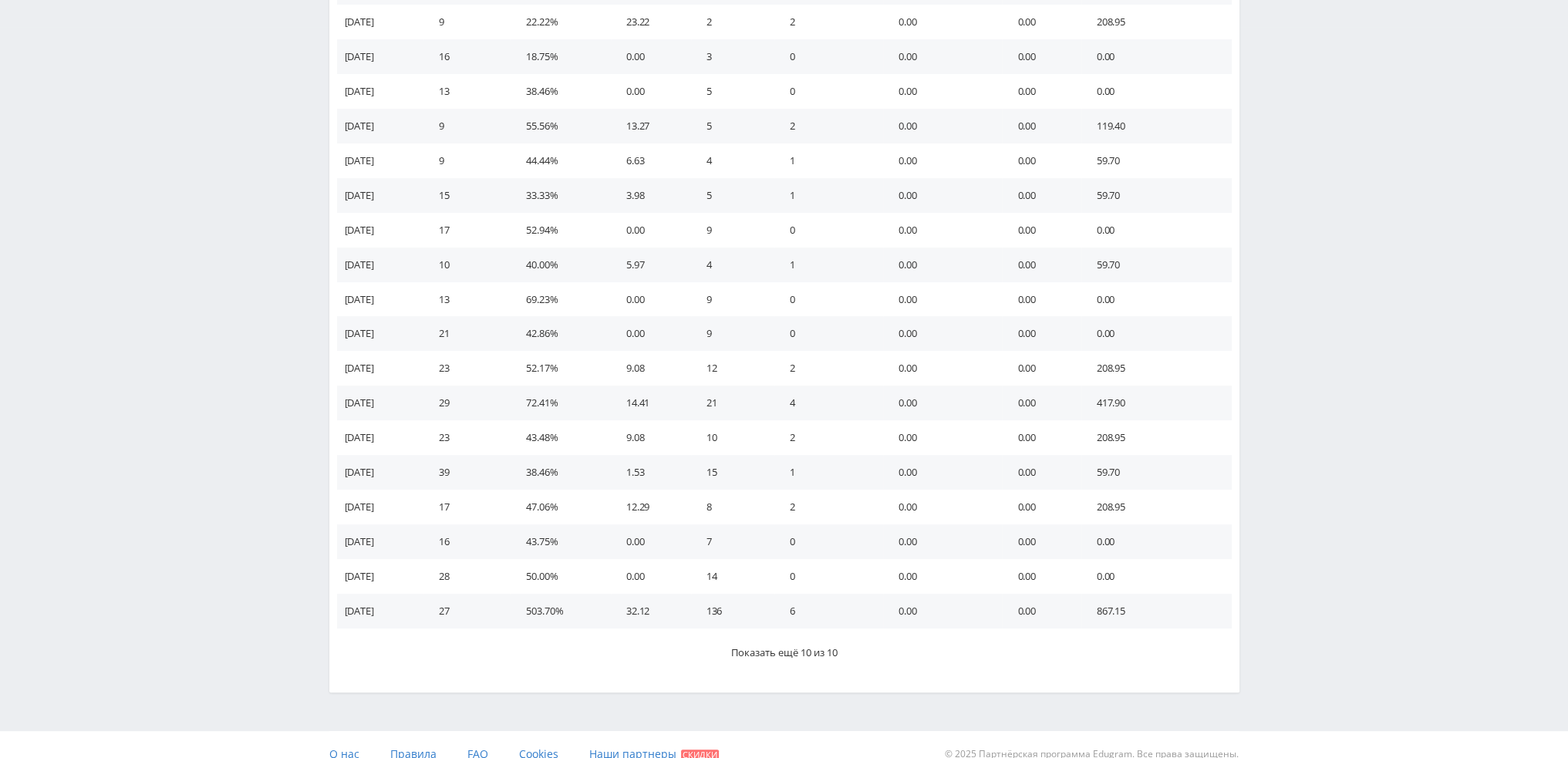
scroll to position [750, 0]
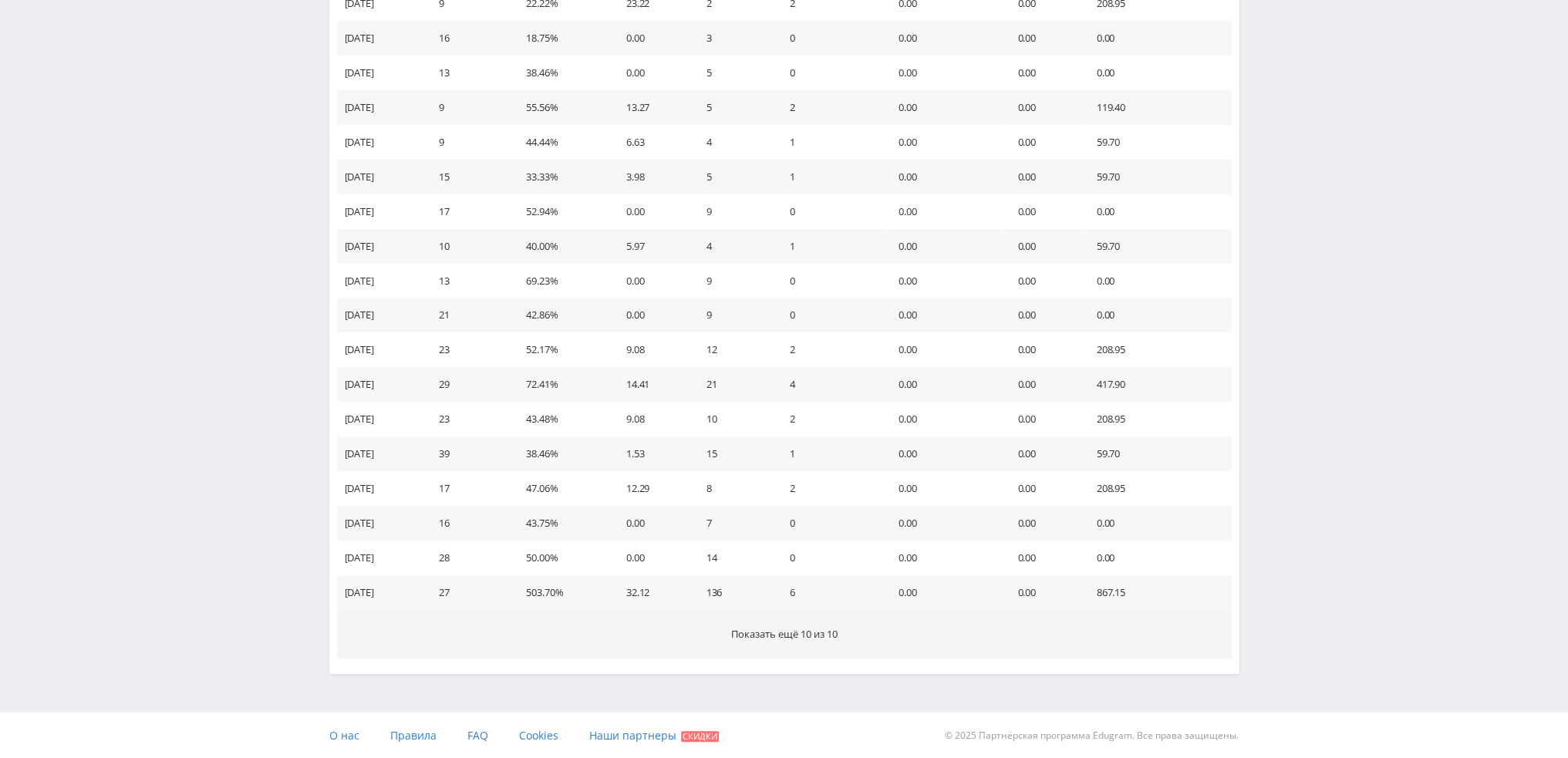
click at [807, 638] on span "Показать ещё 10 из 10" at bounding box center [784, 634] width 107 height 14
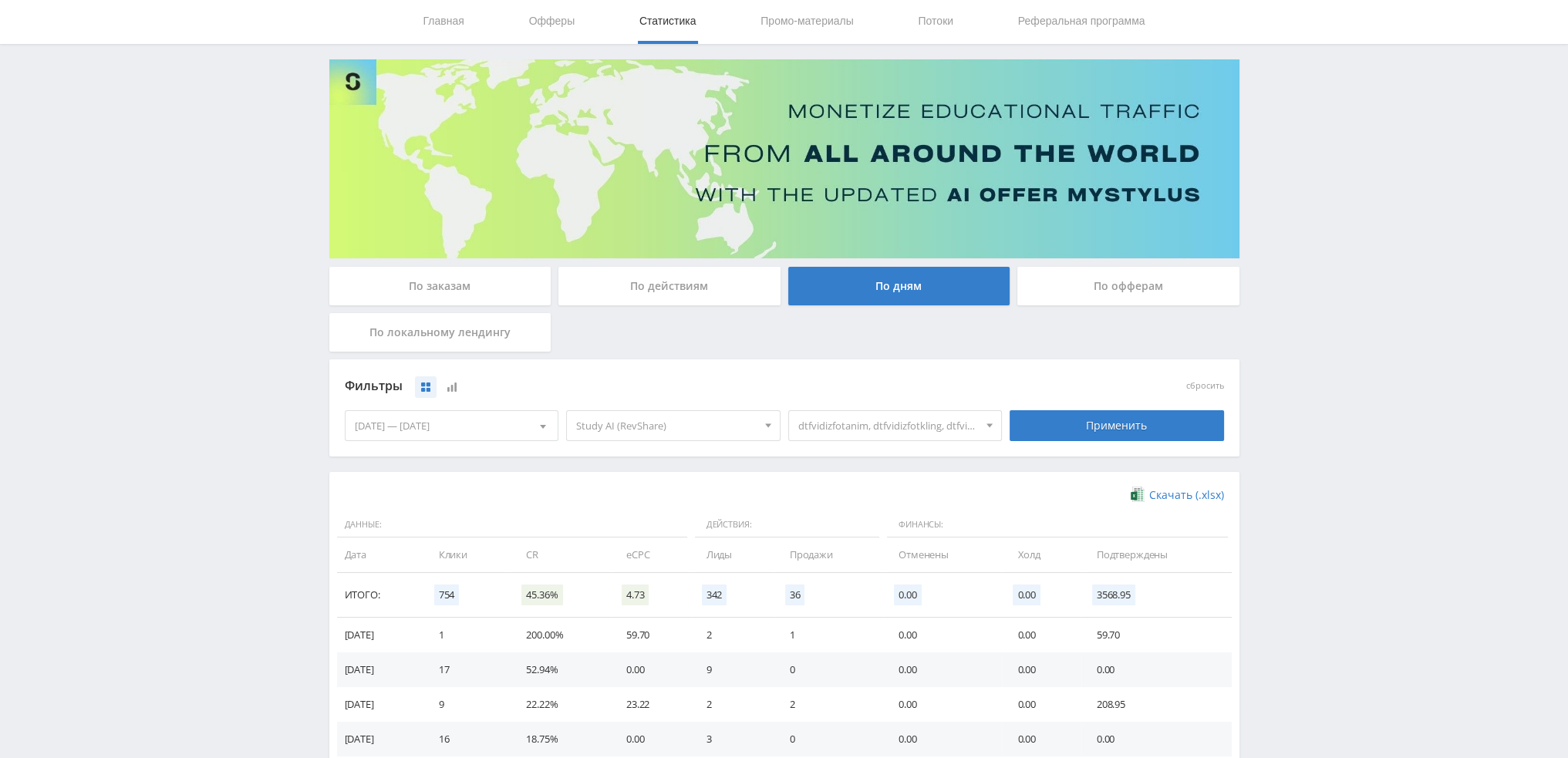
scroll to position [45, 0]
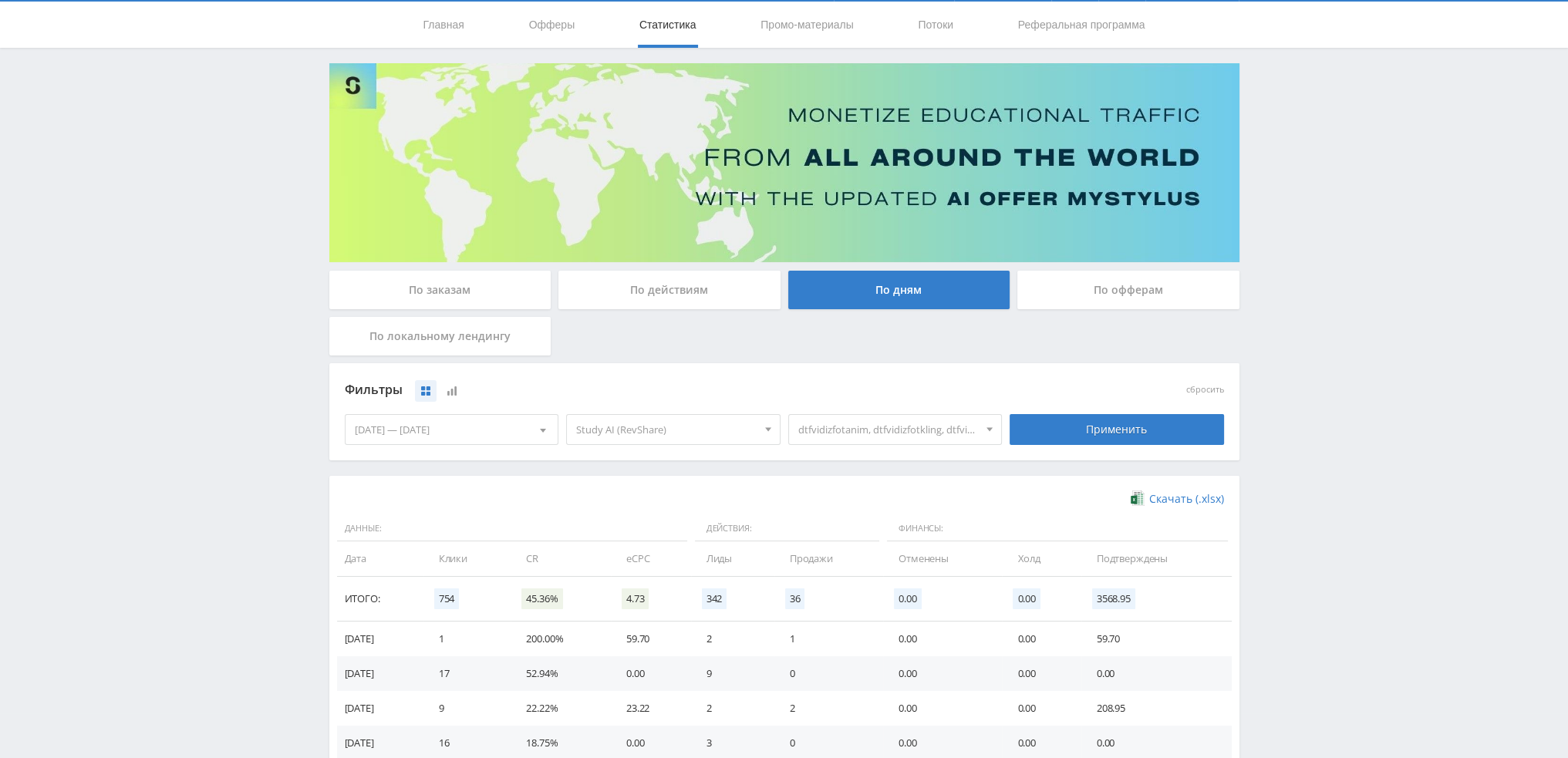
click at [830, 431] on span "dtfvidizfotanim, dtfvidizfotkling, dtfvidizfotvidgen" at bounding box center [889, 429] width 181 height 29
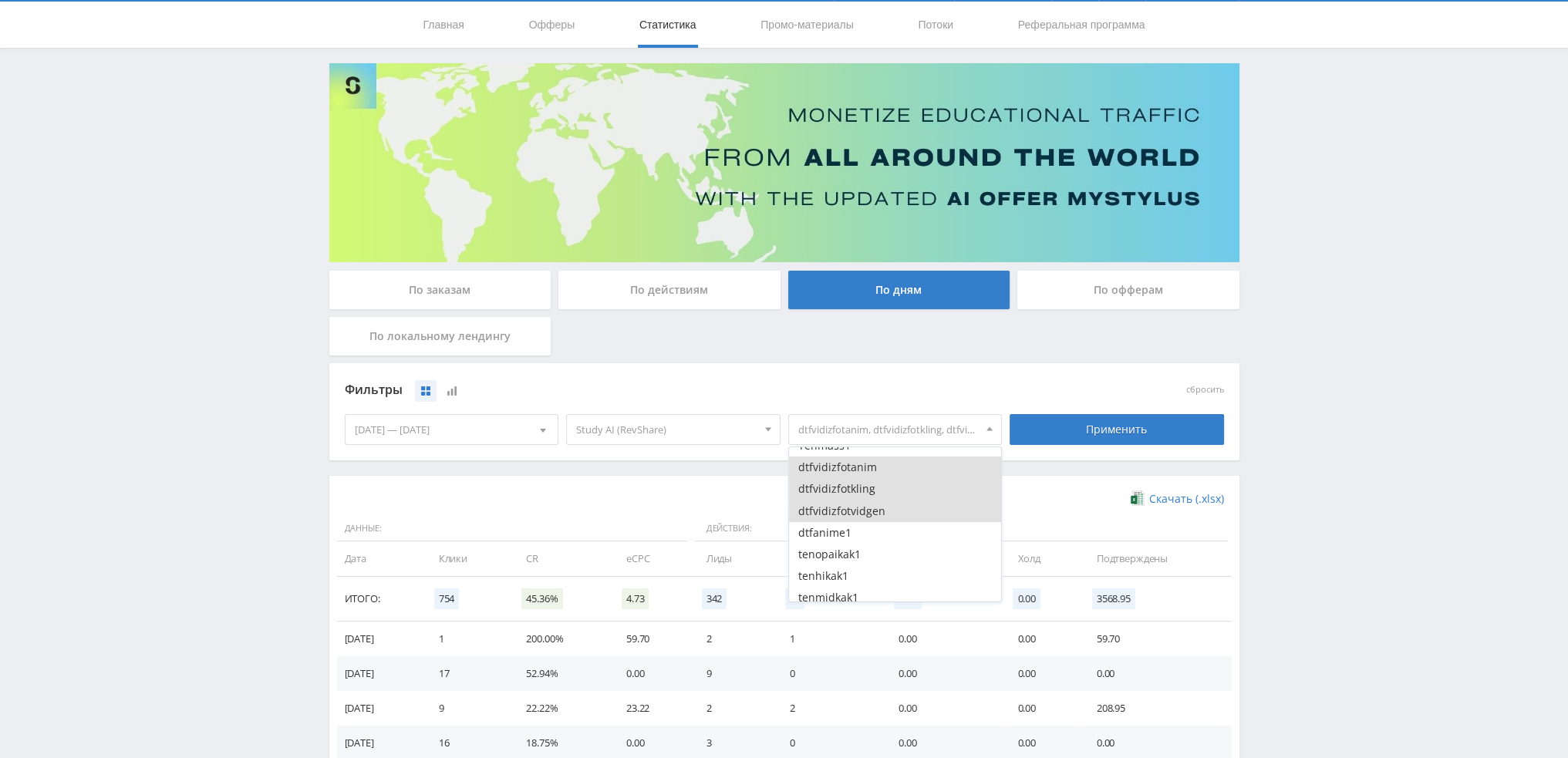
click at [825, 508] on button "dtfvidizfotvidgen" at bounding box center [895, 511] width 212 height 22
click at [829, 494] on button "dtfvidizfotkling" at bounding box center [895, 489] width 212 height 22
click at [833, 474] on button "dtfvidizfotanim" at bounding box center [895, 467] width 212 height 22
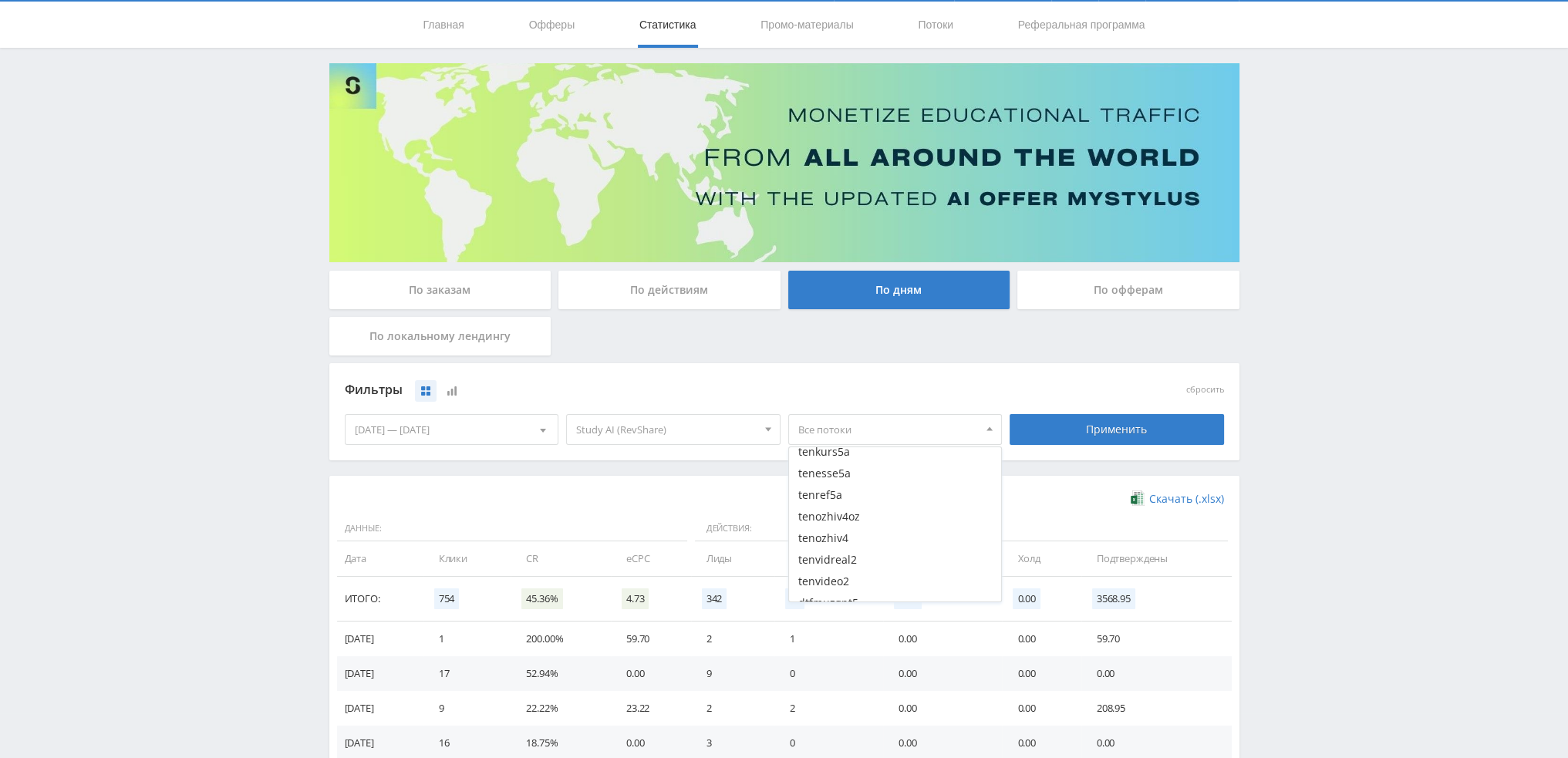
scroll to position [2314, 0]
click at [858, 525] on button "tenozhiv4oz" at bounding box center [895, 527] width 212 height 22
click at [861, 549] on button "tenozhiv4" at bounding box center [895, 549] width 212 height 22
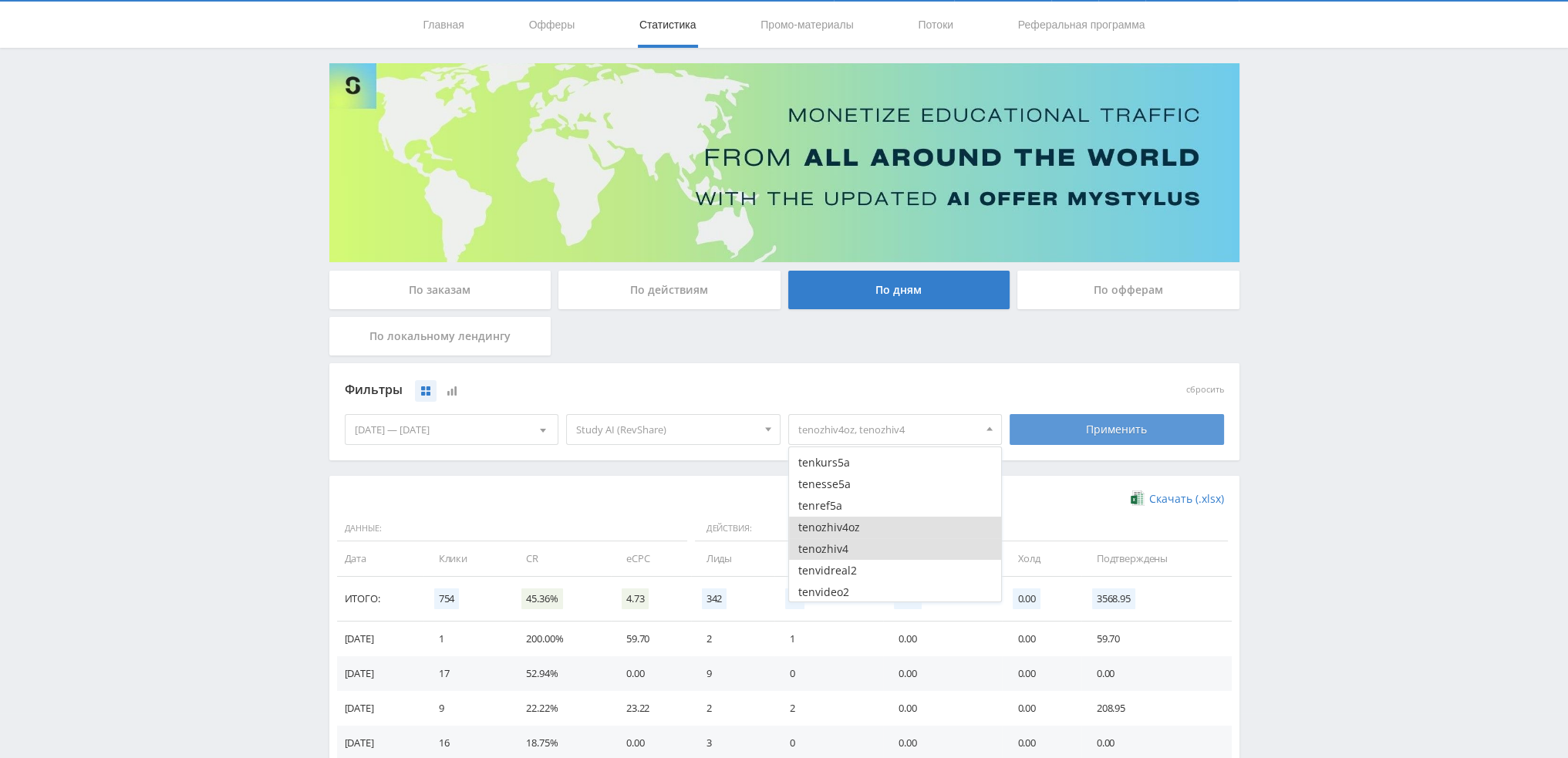
click at [1171, 429] on div "Применить" at bounding box center [1116, 430] width 214 height 31
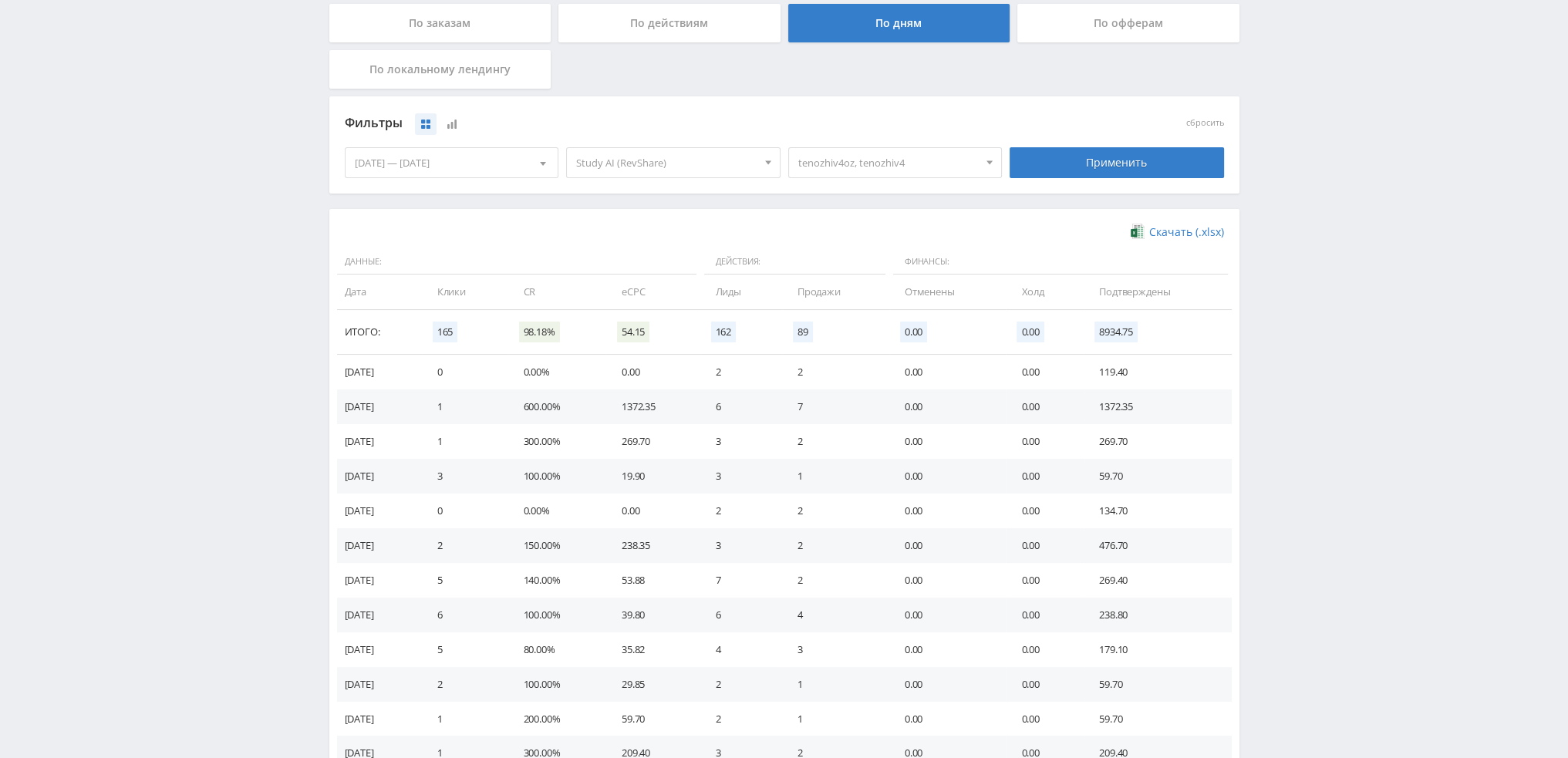
scroll to position [210, 0]
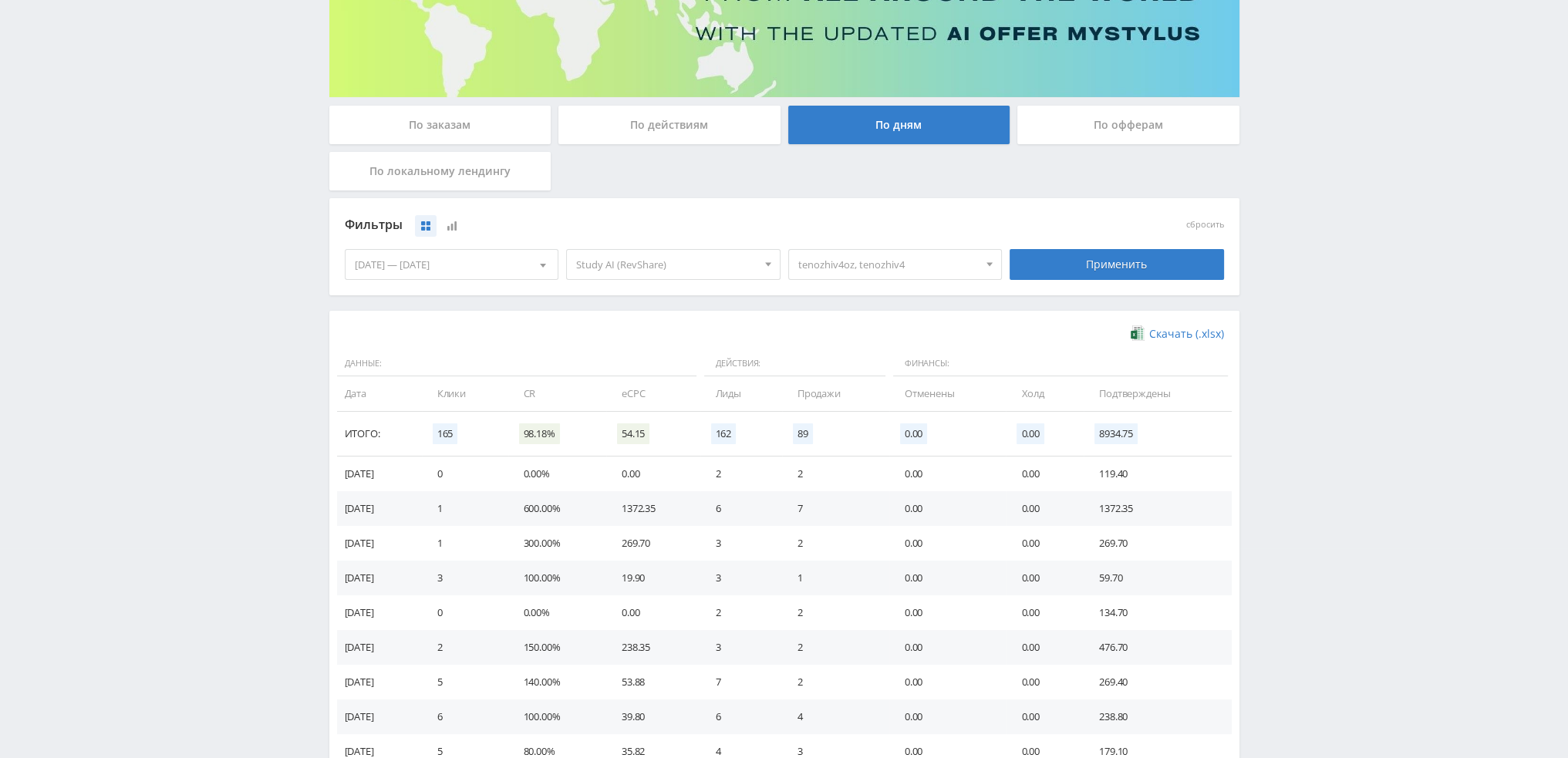
click at [866, 262] on span "tenozhiv4oz, tenozhiv4" at bounding box center [889, 265] width 181 height 29
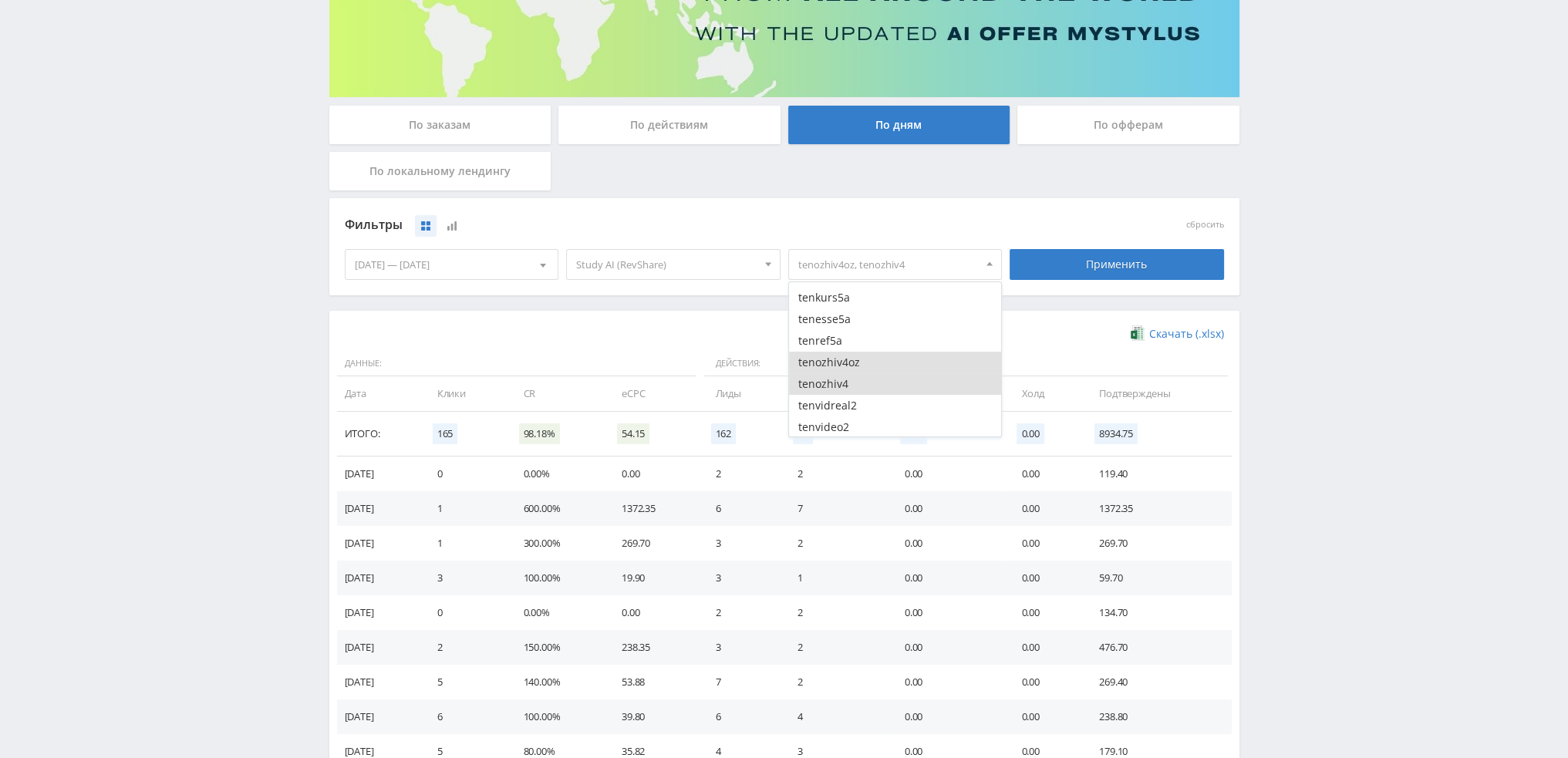
click at [833, 355] on button "tenozhiv4oz" at bounding box center [895, 362] width 212 height 22
click at [835, 380] on button "tenozhiv4" at bounding box center [895, 384] width 212 height 22
click at [879, 350] on button "pozd2dtfaleph" at bounding box center [895, 345] width 212 height 22
click at [876, 367] on button "pozd2dtfnana" at bounding box center [895, 367] width 212 height 22
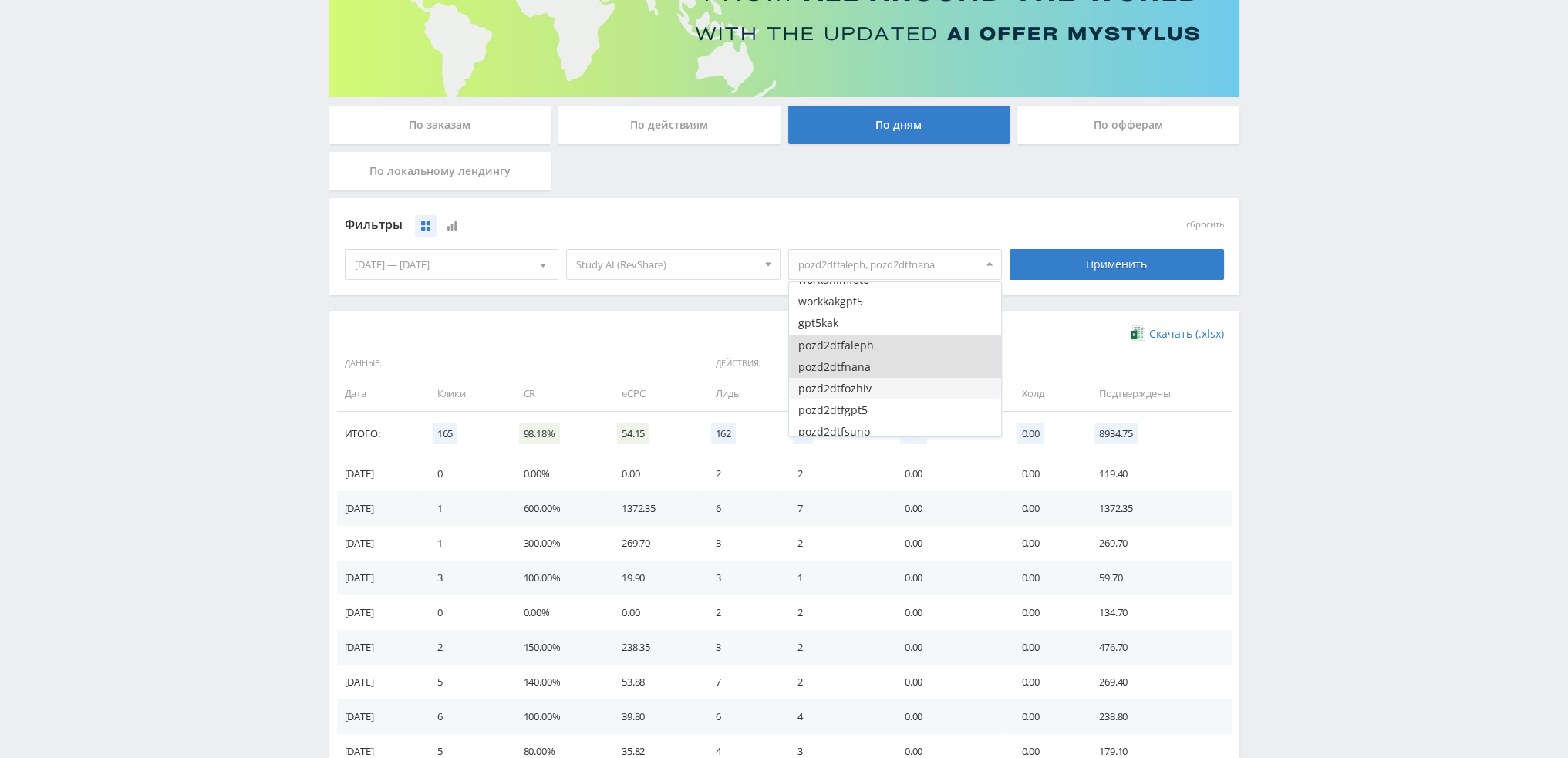
click at [873, 385] on button "pozd2dtfozhiv" at bounding box center [895, 388] width 212 height 22
click at [872, 400] on button "pozd2dtfgpt5" at bounding box center [895, 410] width 212 height 22
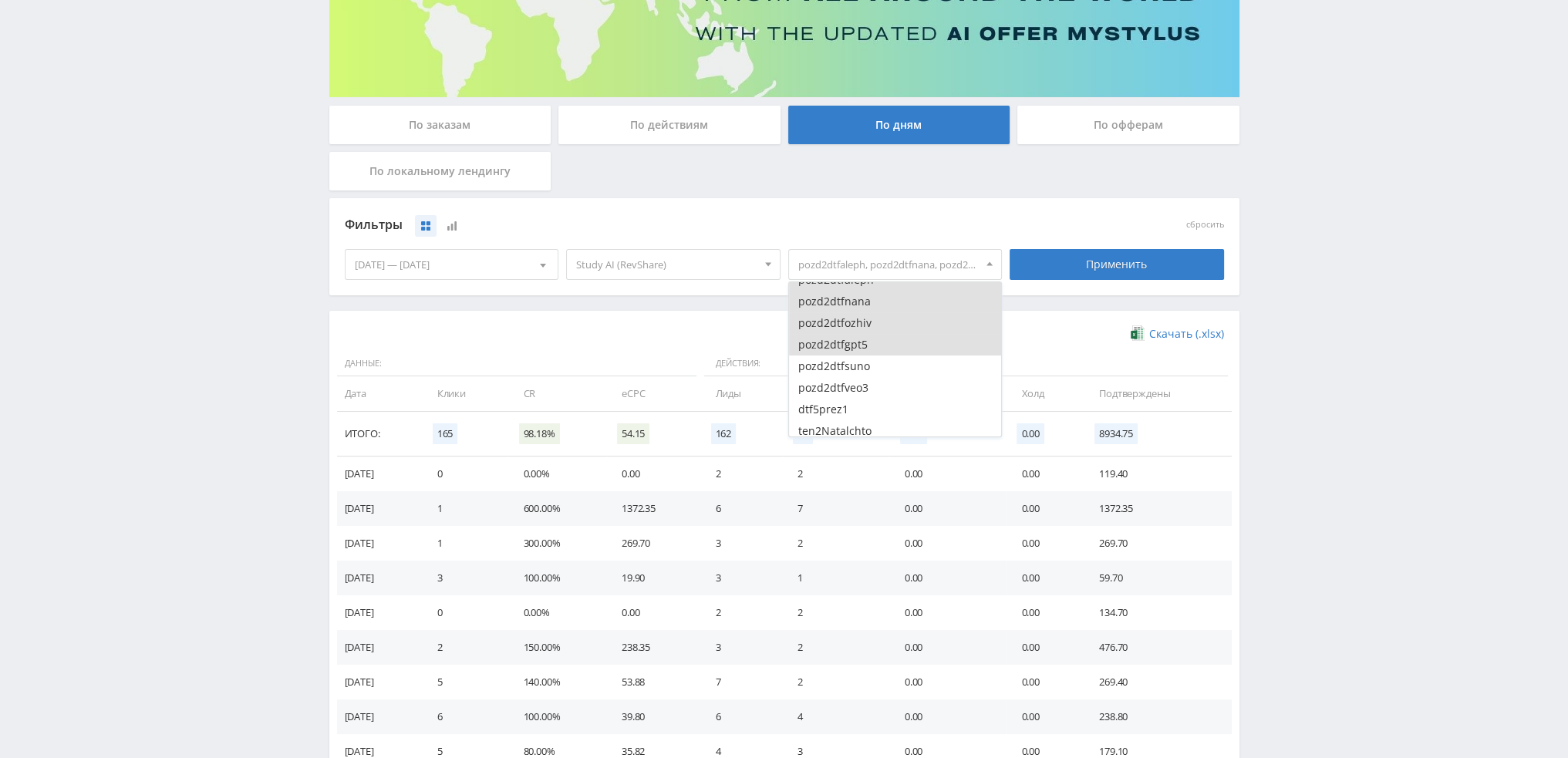
scroll to position [2777, 0]
click at [881, 361] on button "pozd2dtfsuno" at bounding box center [895, 354] width 212 height 22
click at [876, 379] on button "pozd2dtfveo3" at bounding box center [895, 376] width 212 height 22
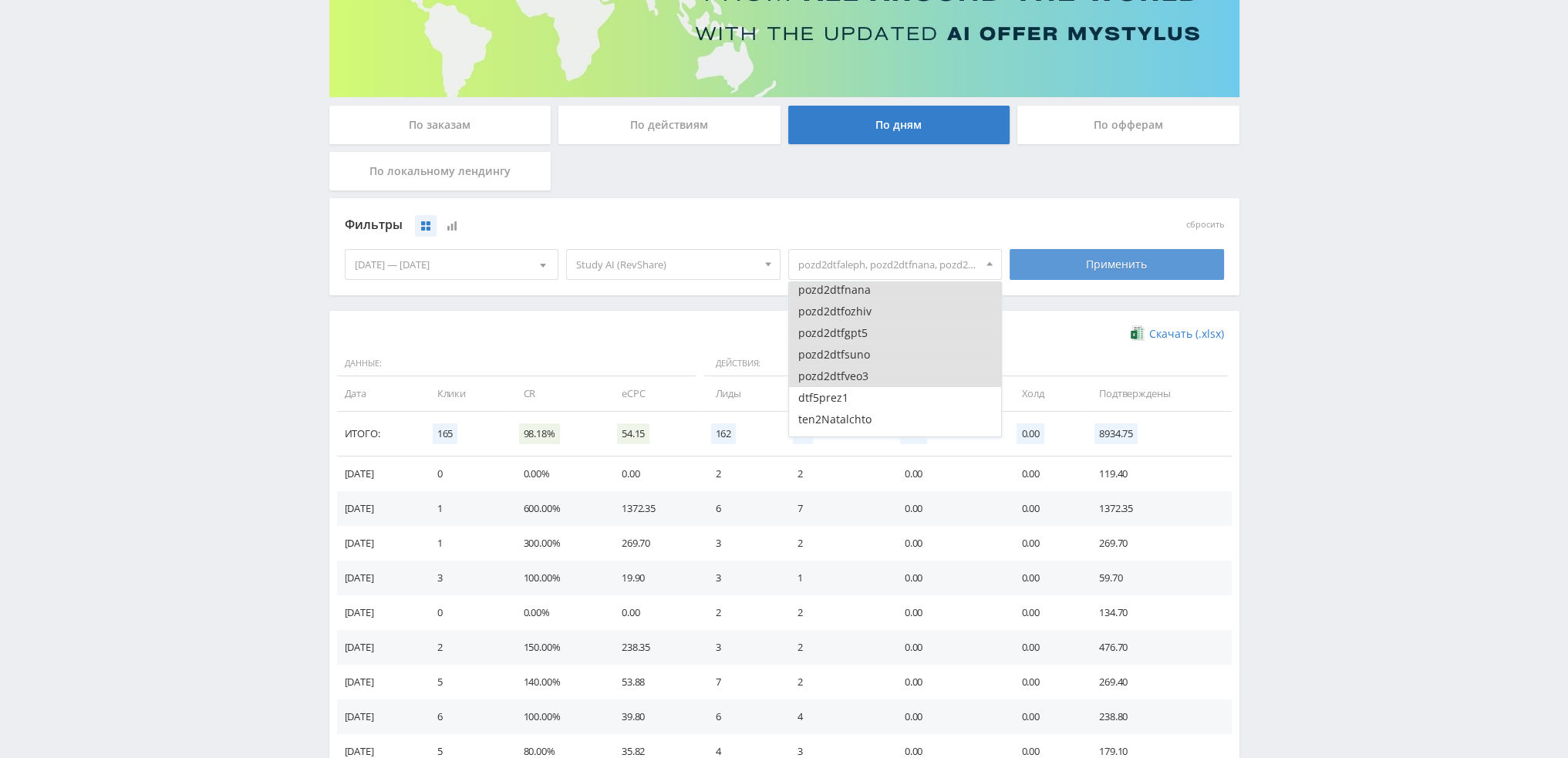
click at [1071, 265] on div "Применить" at bounding box center [1116, 265] width 214 height 31
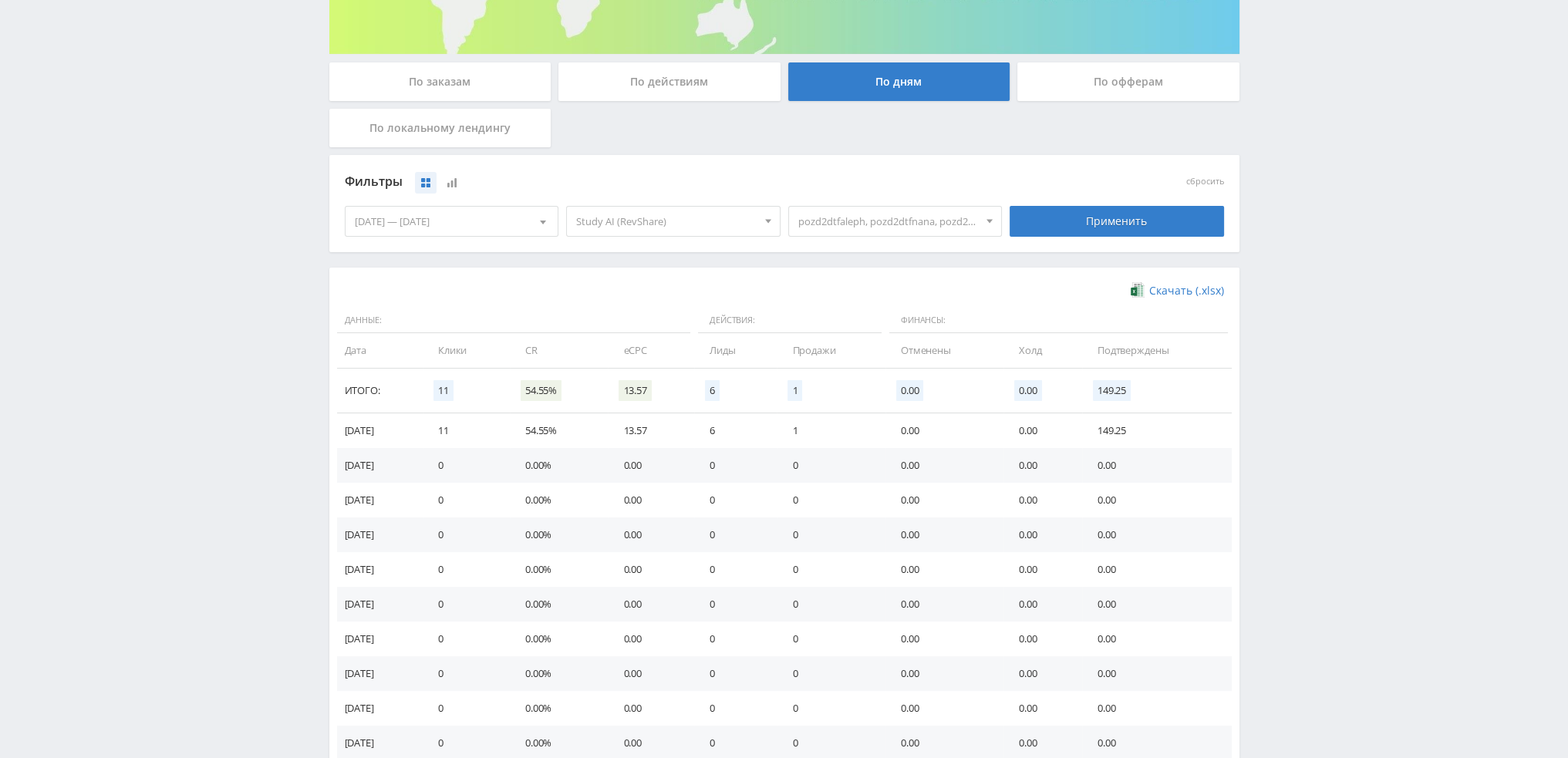
scroll to position [309, 0]
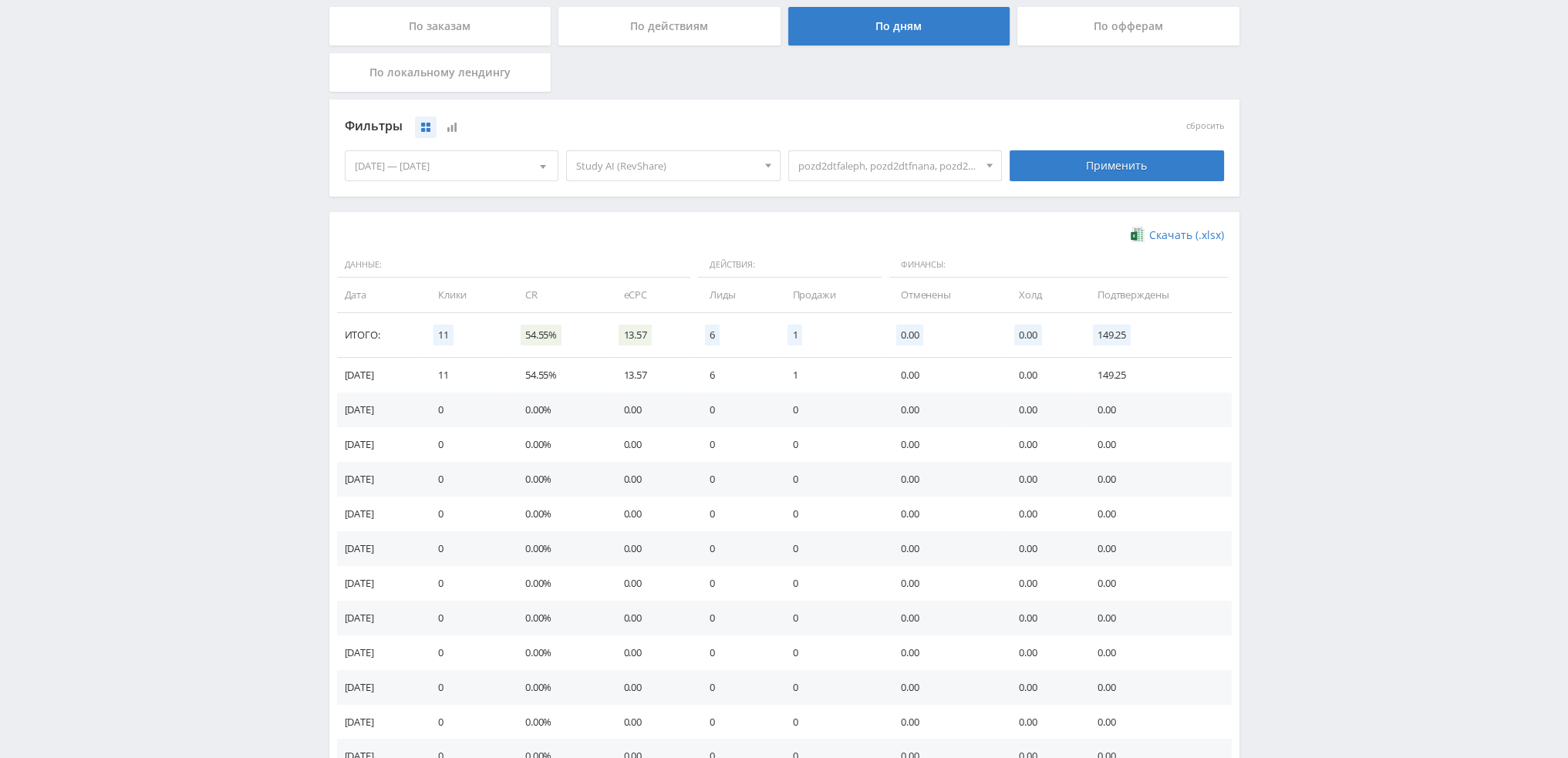
click at [892, 172] on span "pozd2dtfaleph, pozd2dtfnana, pozd2dtfozhiv, pozd2dtfgpt5, pozd2dtfsuno, pozd2dt…" at bounding box center [889, 166] width 181 height 29
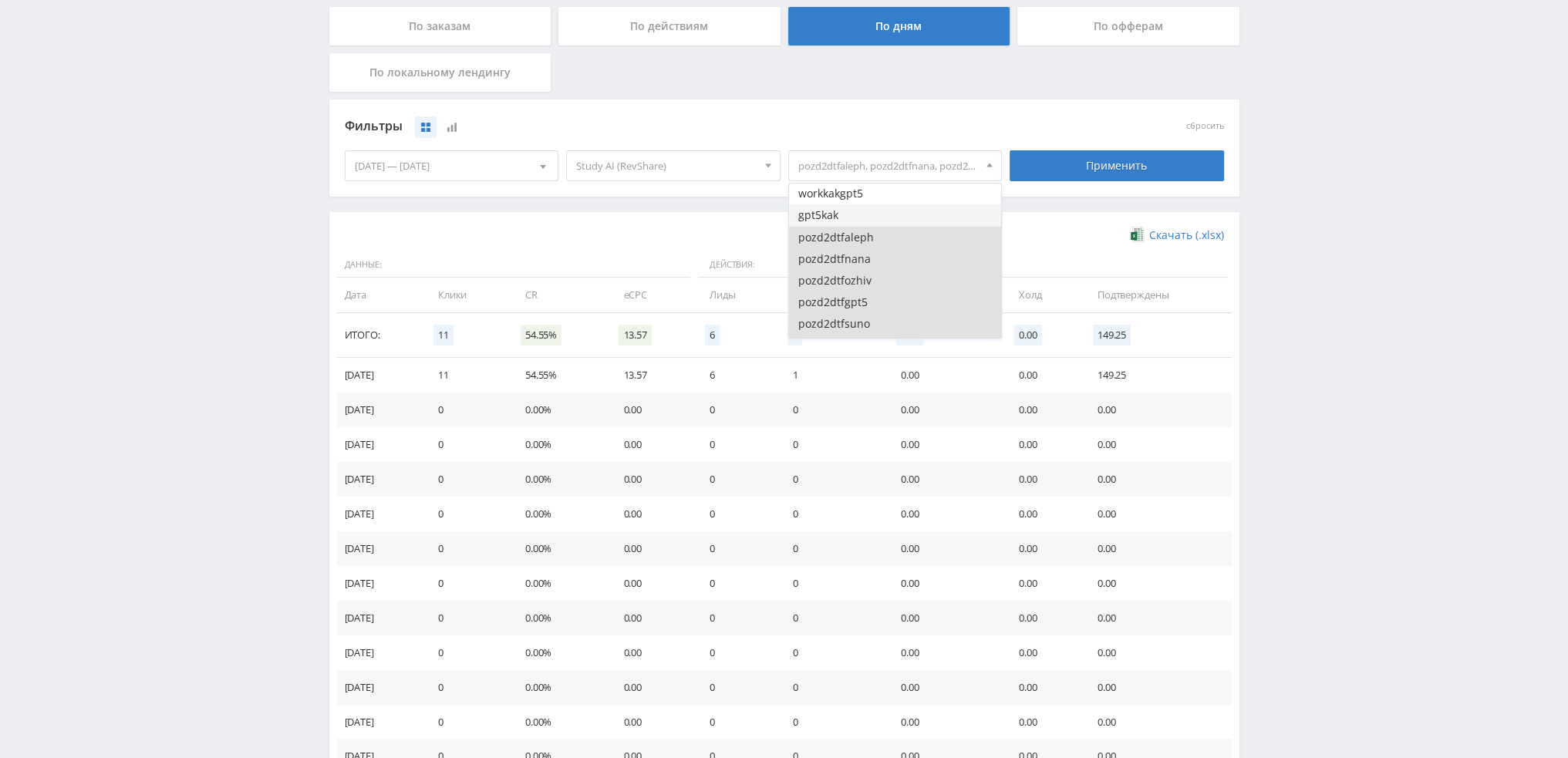
scroll to position [2700, 0]
click at [852, 248] on button "pozd2dtfaleph" at bounding box center [895, 246] width 212 height 22
click at [853, 278] on button "pozd2dtfnana" at bounding box center [895, 268] width 212 height 22
click at [853, 292] on button "pozd2dtfozhiv" at bounding box center [895, 290] width 212 height 22
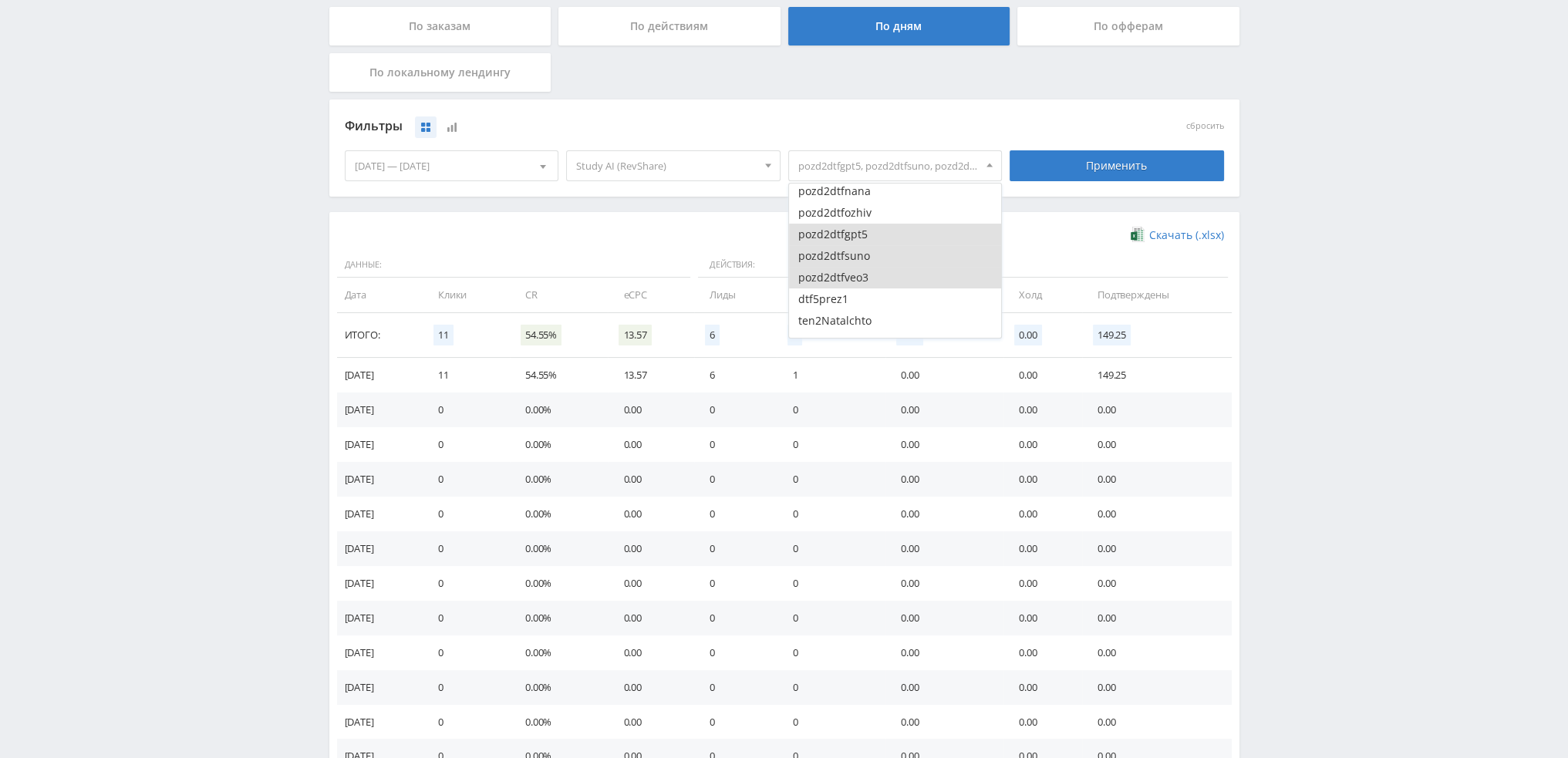
click at [855, 233] on button "pozd2dtfgpt5" at bounding box center [895, 234] width 212 height 22
click at [855, 262] on button "pozd2dtfsuno" at bounding box center [895, 256] width 212 height 22
click at [852, 275] on button "pozd2dtfveo3" at bounding box center [895, 277] width 212 height 22
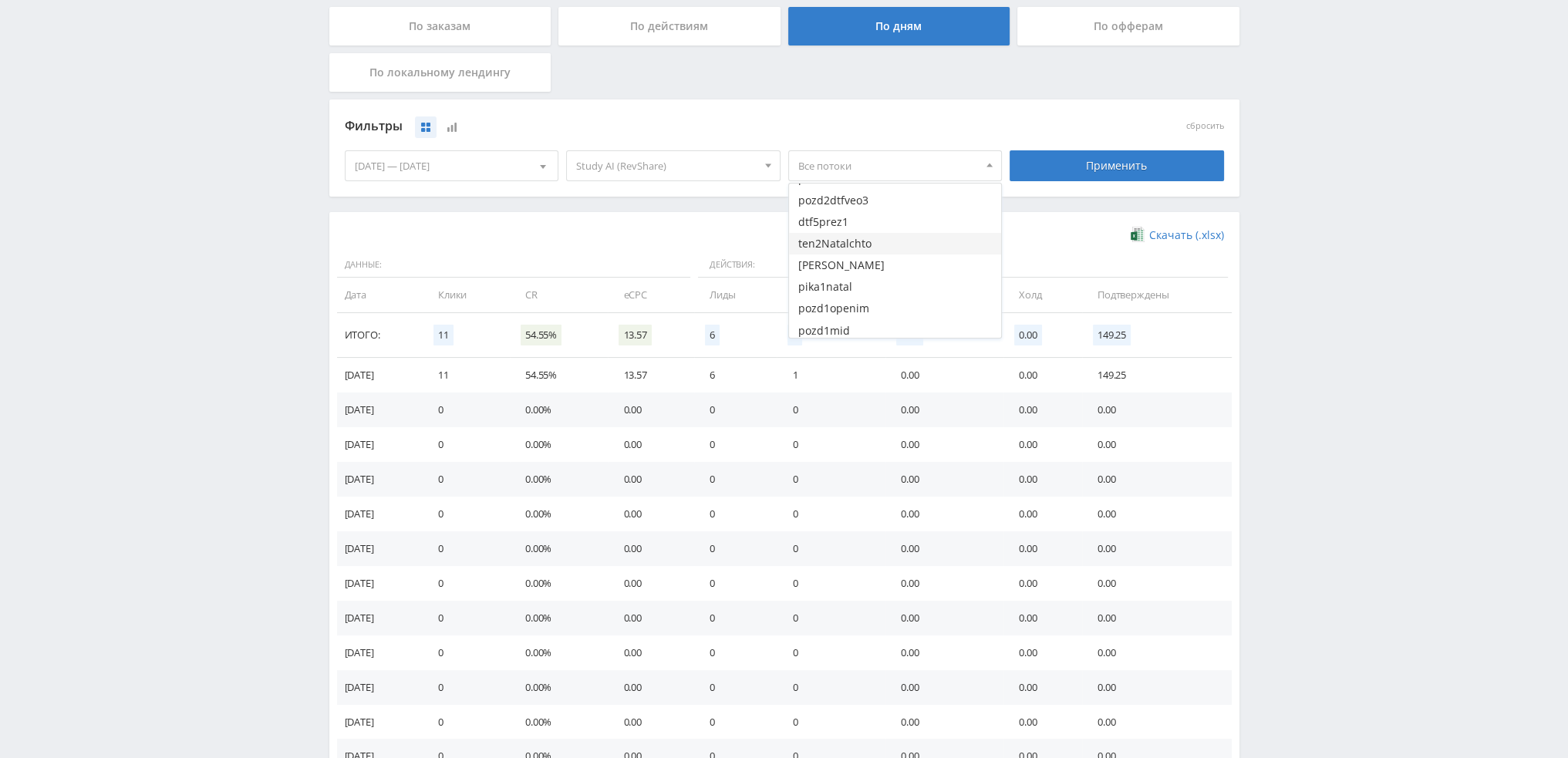
click at [873, 250] on button "ten2Natalchto" at bounding box center [895, 243] width 212 height 22
click at [1091, 165] on div "Применить" at bounding box center [1116, 166] width 214 height 31
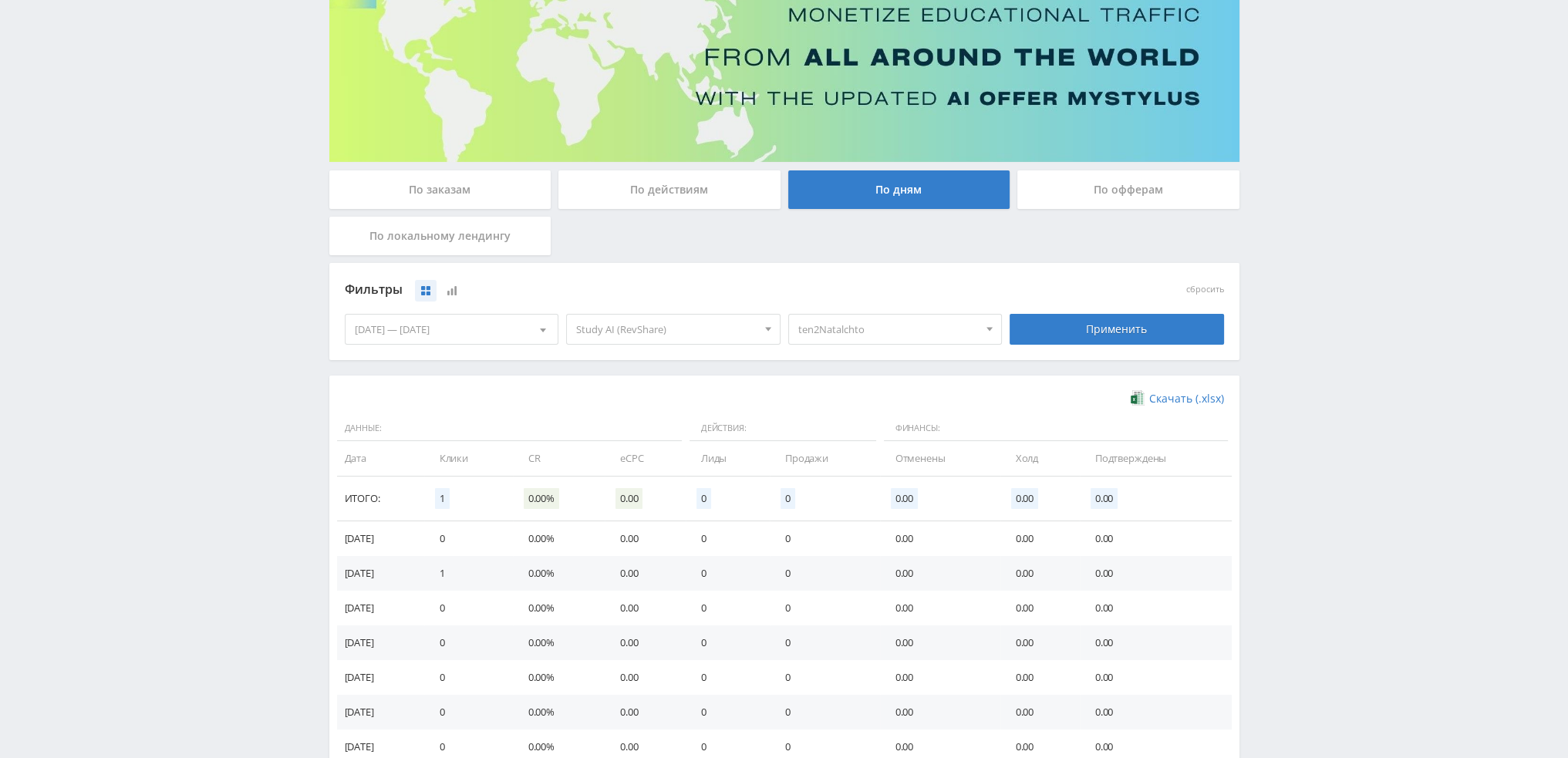
scroll to position [231, 0]
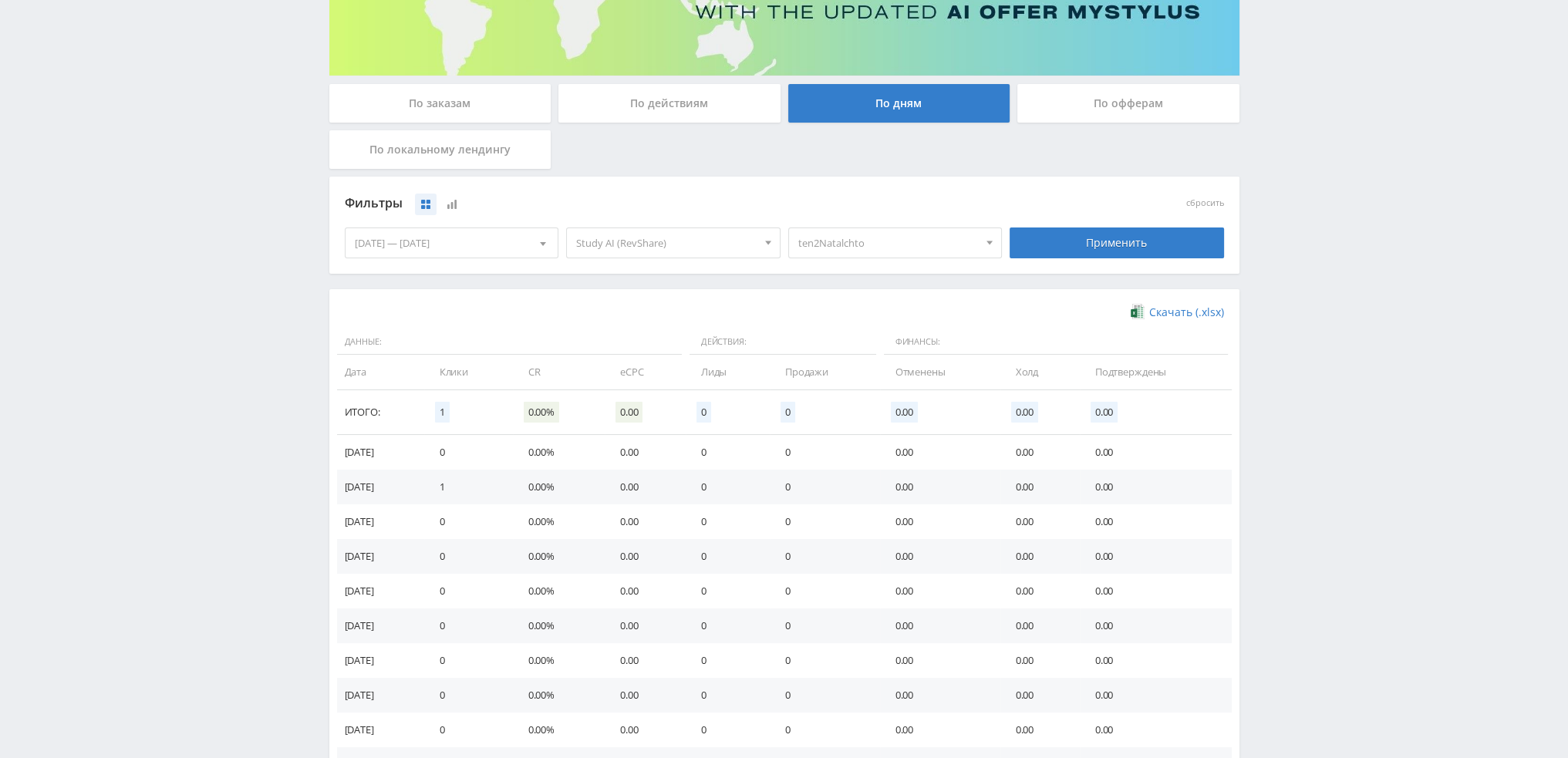
click at [901, 248] on span "ten2Natalchto" at bounding box center [889, 243] width 181 height 29
click at [851, 317] on button "ten2Natalchto" at bounding box center [895, 320] width 212 height 22
click at [855, 339] on button "[PERSON_NAME]" at bounding box center [895, 342] width 212 height 22
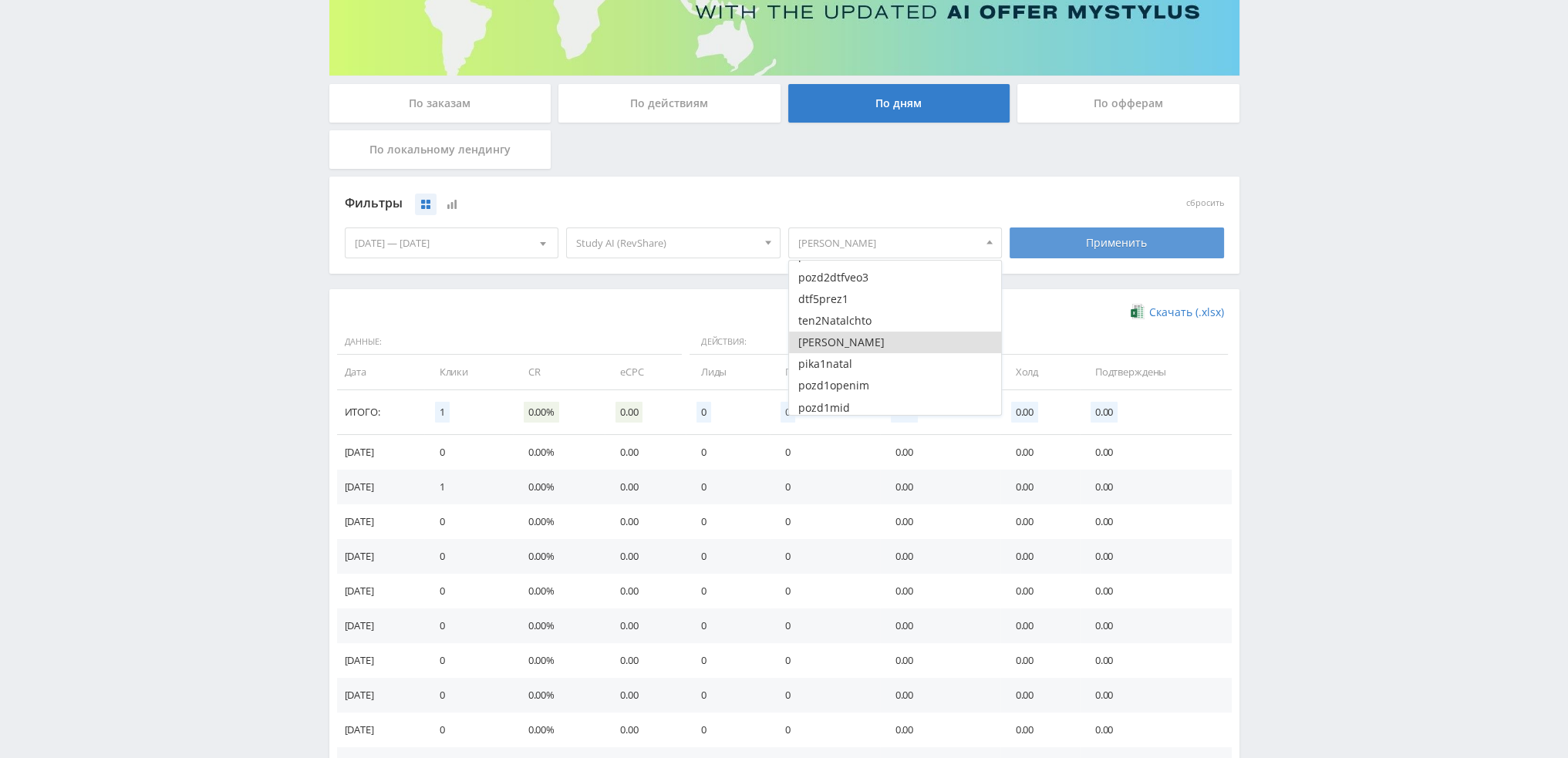
click at [1087, 253] on div "Применить" at bounding box center [1116, 243] width 214 height 31
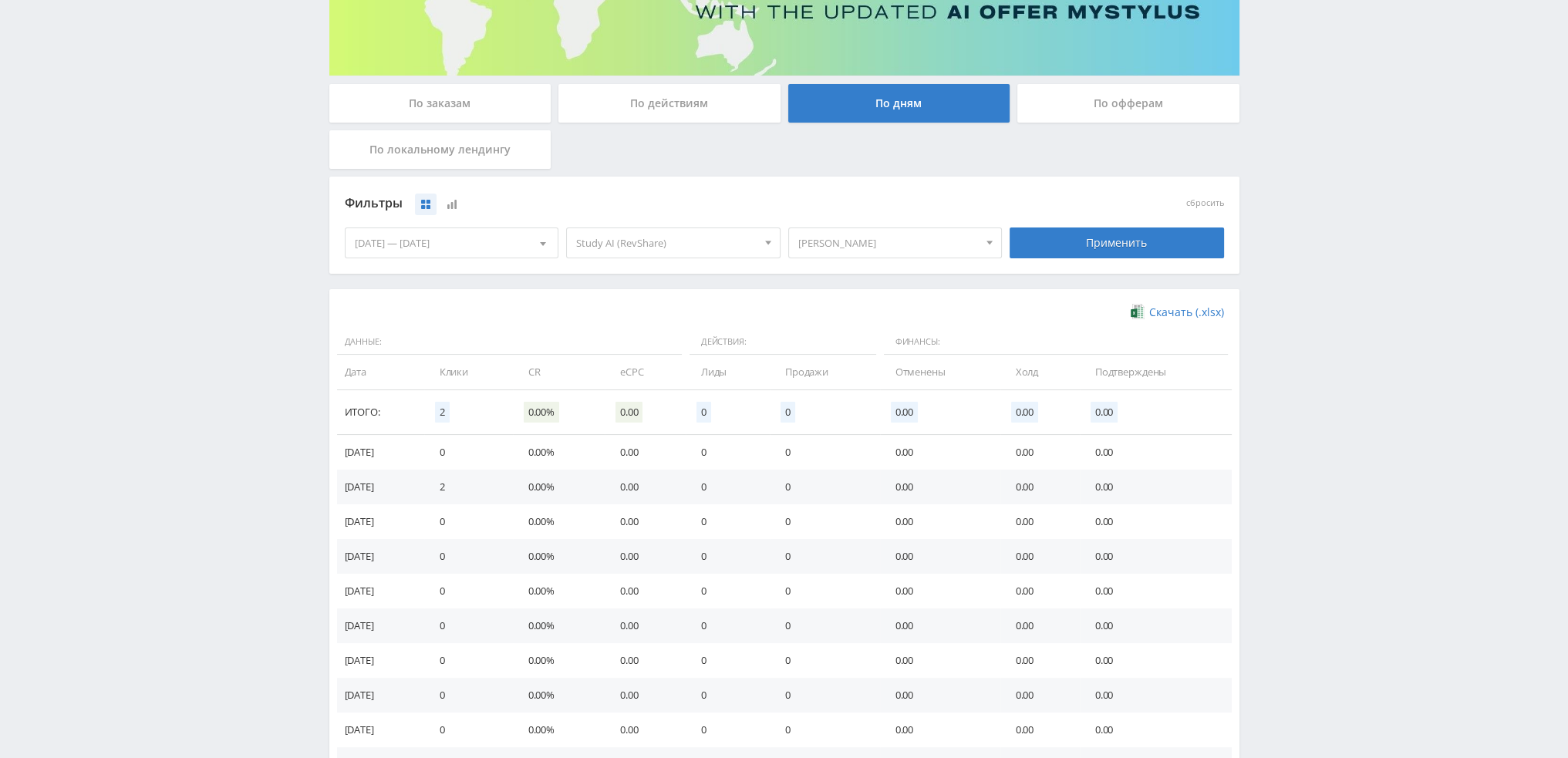
click at [876, 237] on span "[PERSON_NAME]" at bounding box center [889, 243] width 181 height 29
click at [837, 347] on button "[PERSON_NAME]" at bounding box center [895, 342] width 212 height 22
click at [853, 289] on button "pika1natal" at bounding box center [895, 287] width 212 height 22
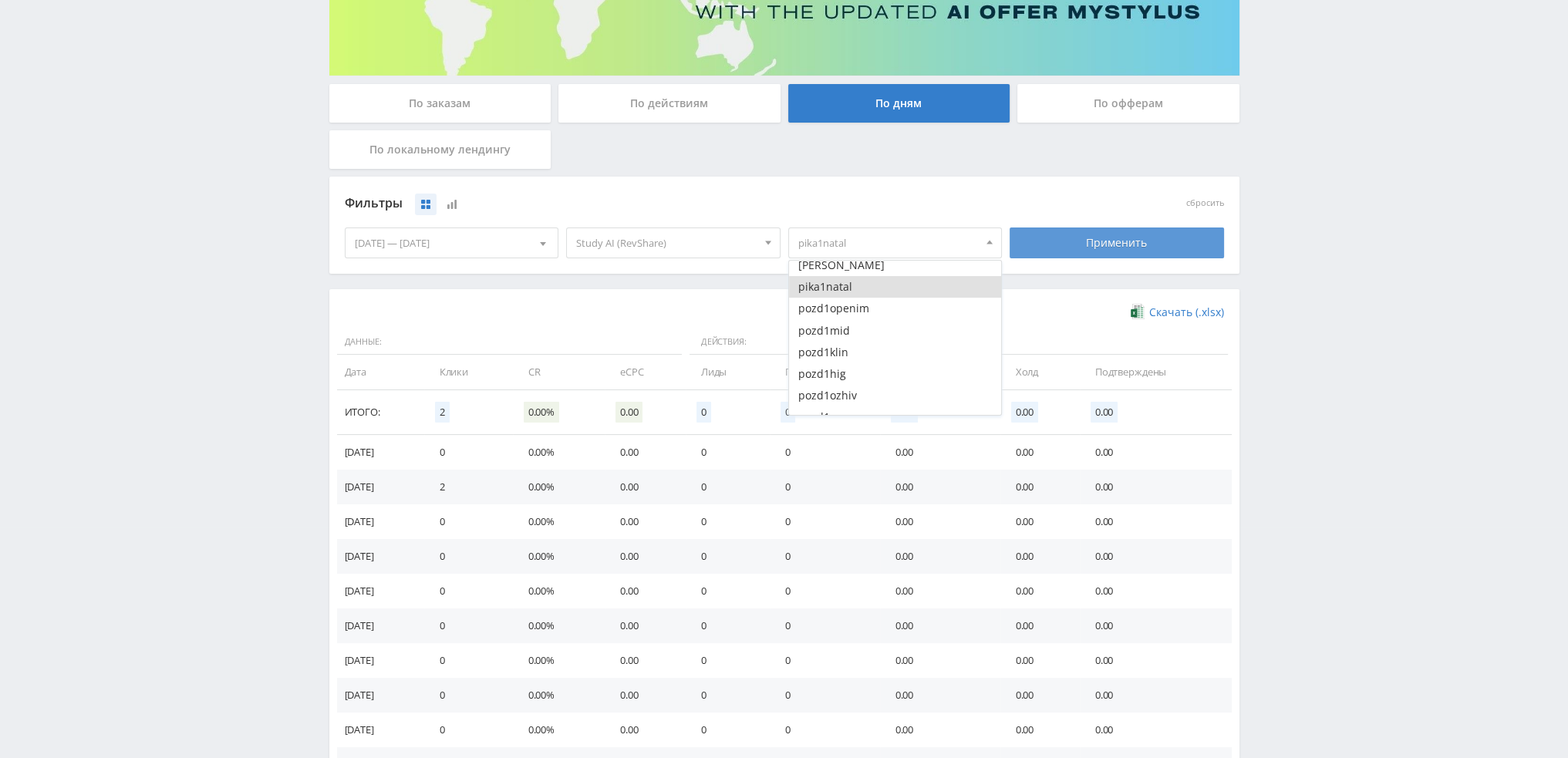
click at [1084, 256] on div "Применить" at bounding box center [1116, 243] width 214 height 31
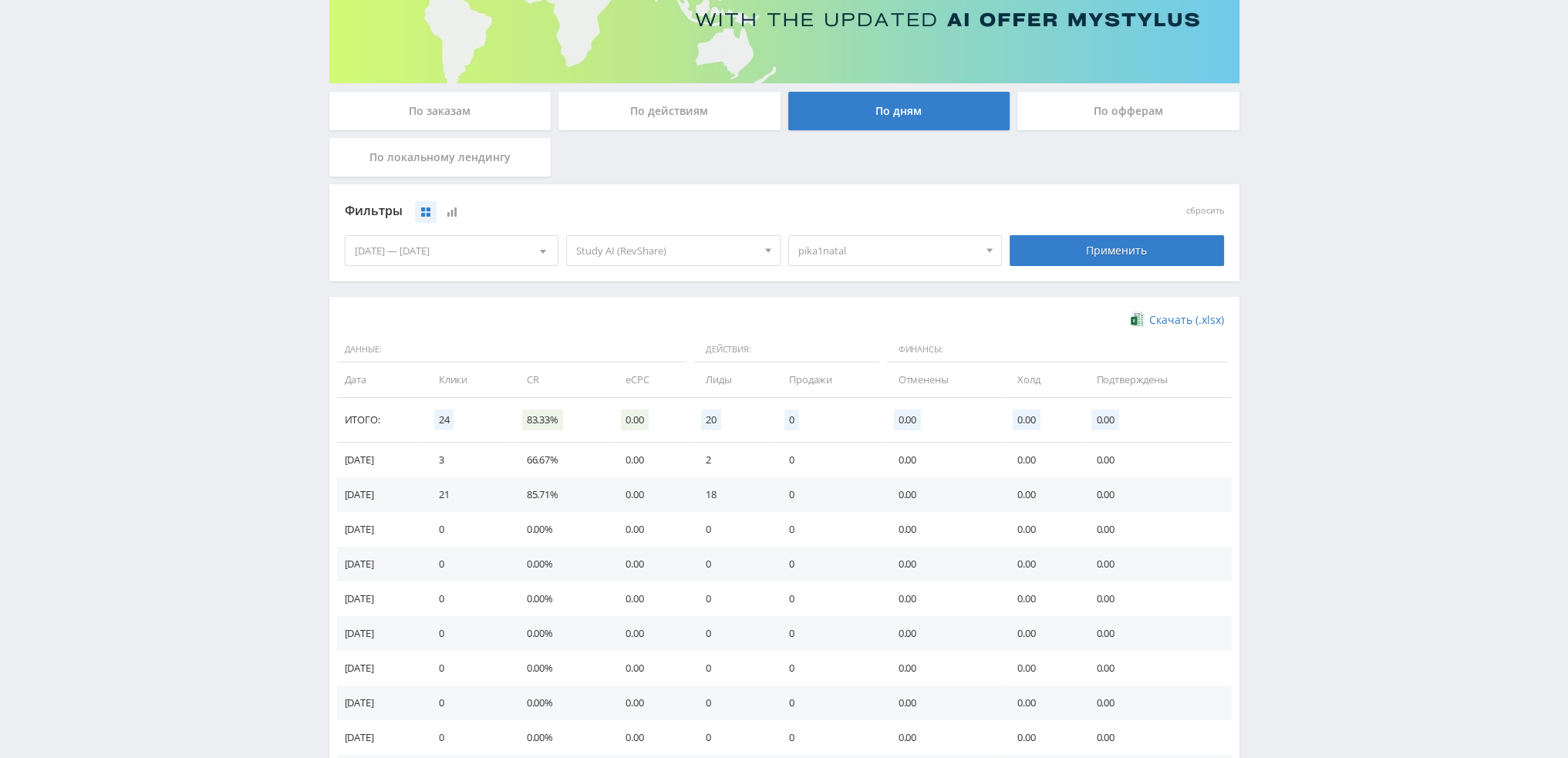
scroll to position [231, 0]
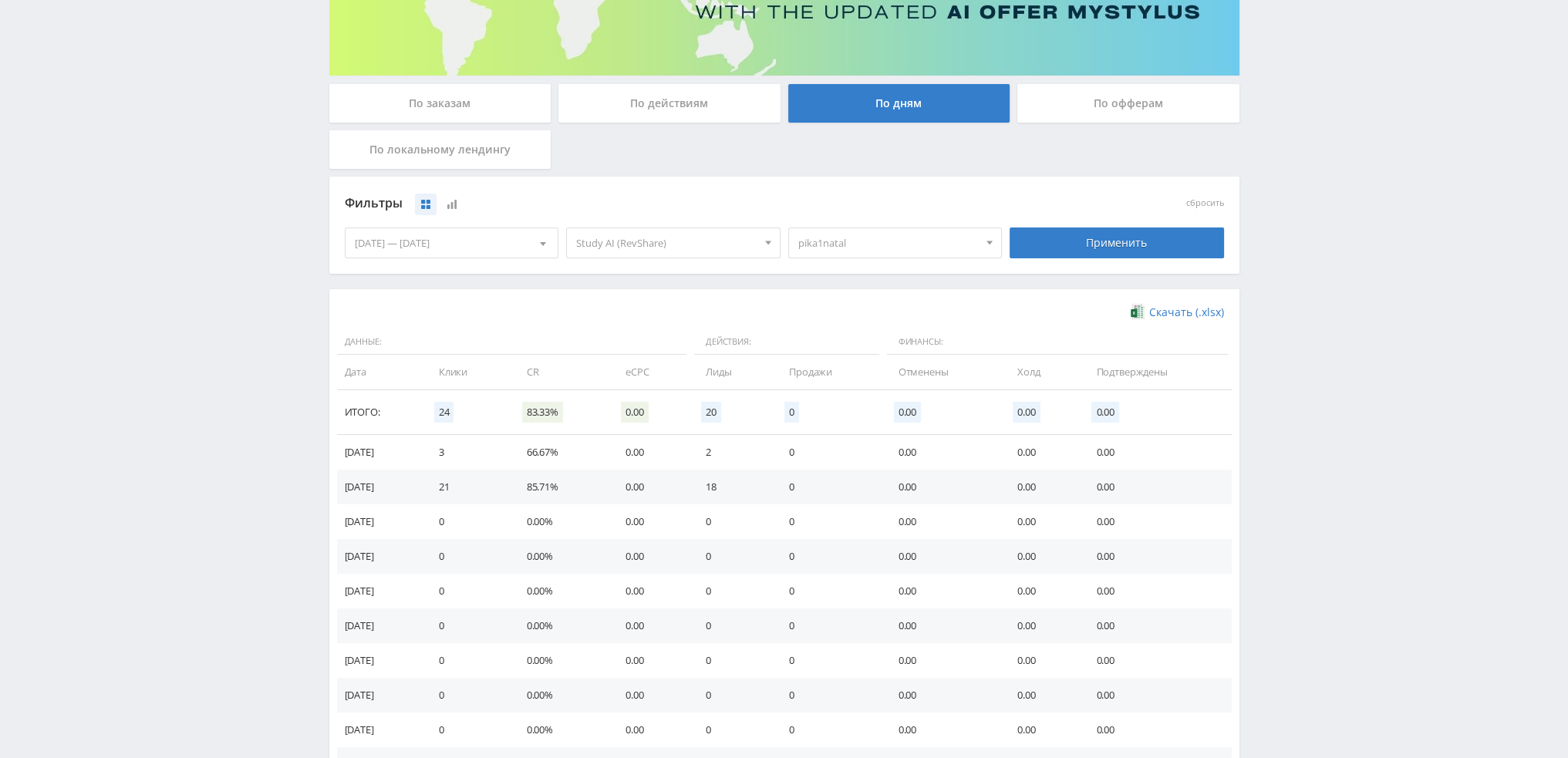
click at [847, 243] on span "pika1natal" at bounding box center [889, 243] width 181 height 29
click at [833, 294] on button "pika1natal" at bounding box center [895, 287] width 212 height 22
click at [833, 308] on button "pozd1openim" at bounding box center [895, 308] width 212 height 22
drag, startPoint x: 833, startPoint y: 325, endPoint x: 833, endPoint y: 346, distance: 21.0
click at [833, 326] on button "pozd1mid" at bounding box center [895, 330] width 212 height 22
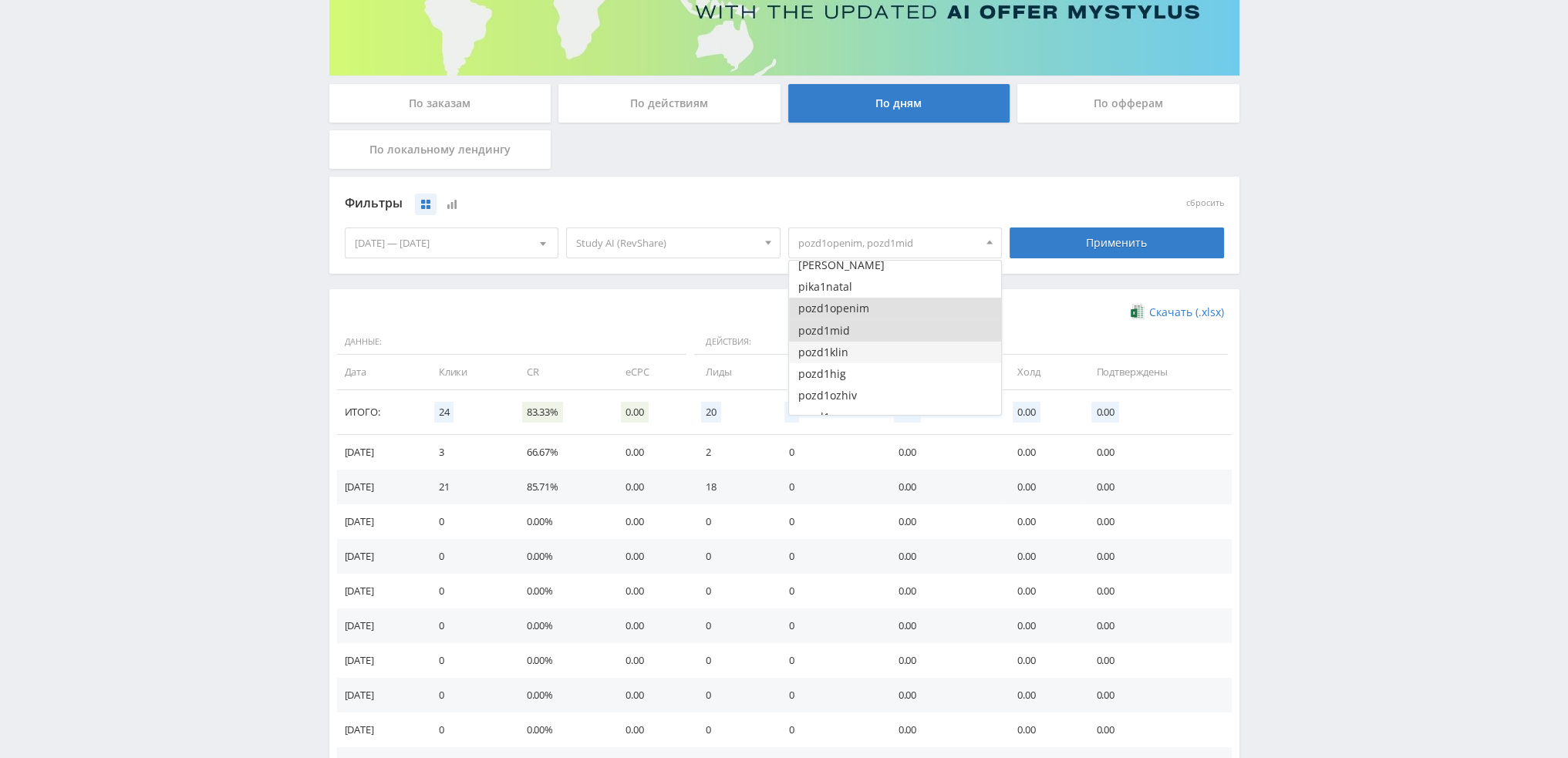
drag, startPoint x: 833, startPoint y: 347, endPoint x: 833, endPoint y: 363, distance: 16.0
click at [833, 348] on button "pozd1klin" at bounding box center [895, 352] width 212 height 22
drag, startPoint x: 833, startPoint y: 363, endPoint x: 838, endPoint y: 371, distance: 9.4
click at [833, 365] on button "pozd1hig" at bounding box center [895, 373] width 212 height 22
click at [851, 391] on button "pozd1ozhiv" at bounding box center [895, 395] width 212 height 22
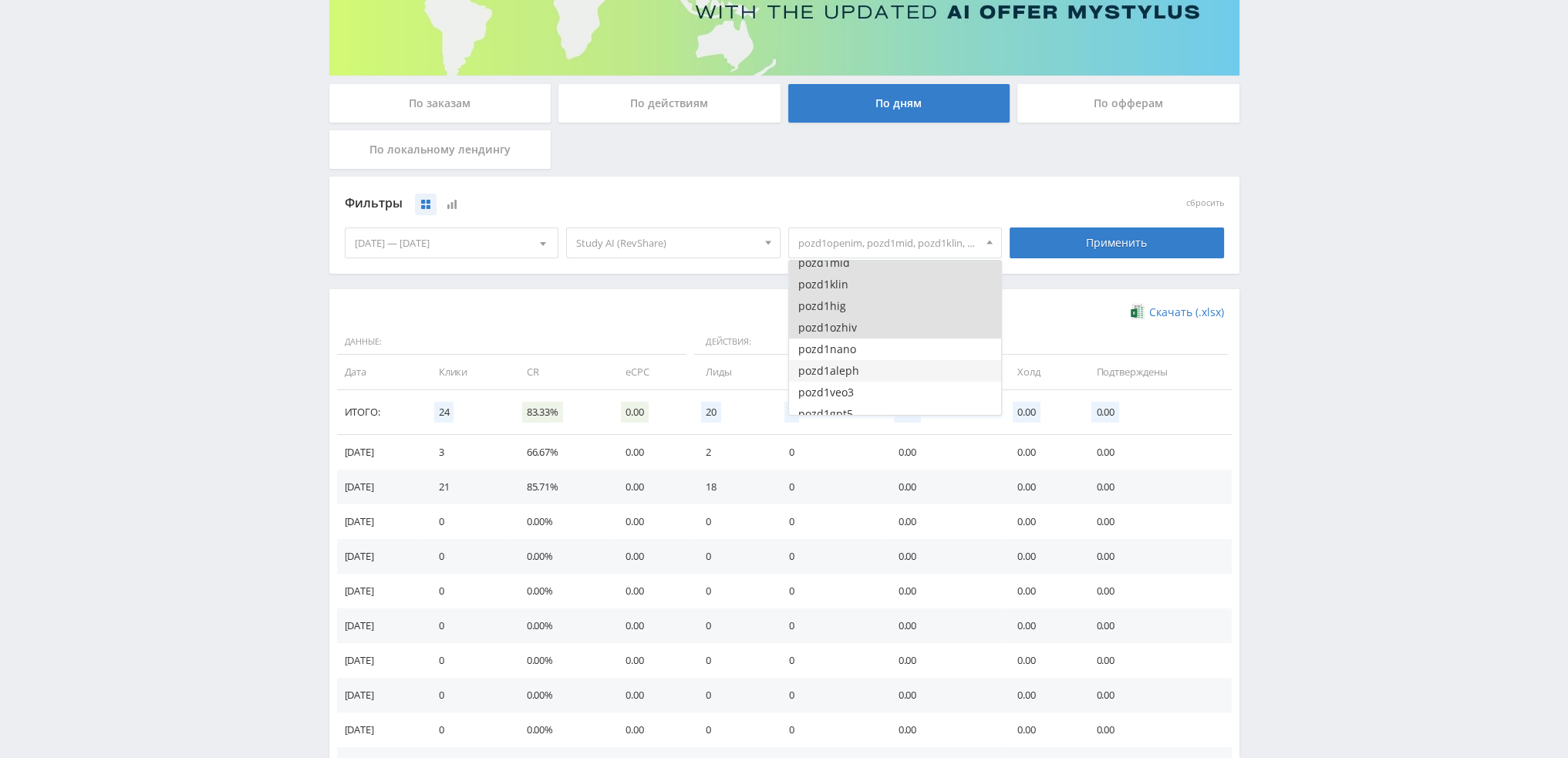
scroll to position [3009, 0]
click at [859, 342] on button "pozd1nano" at bounding box center [895, 340] width 212 height 22
drag, startPoint x: 857, startPoint y: 355, endPoint x: 855, endPoint y: 373, distance: 18.1
click at [857, 357] on button "pozd1aleph" at bounding box center [895, 361] width 212 height 22
click at [855, 373] on button "pozd1veo3" at bounding box center [895, 383] width 212 height 22
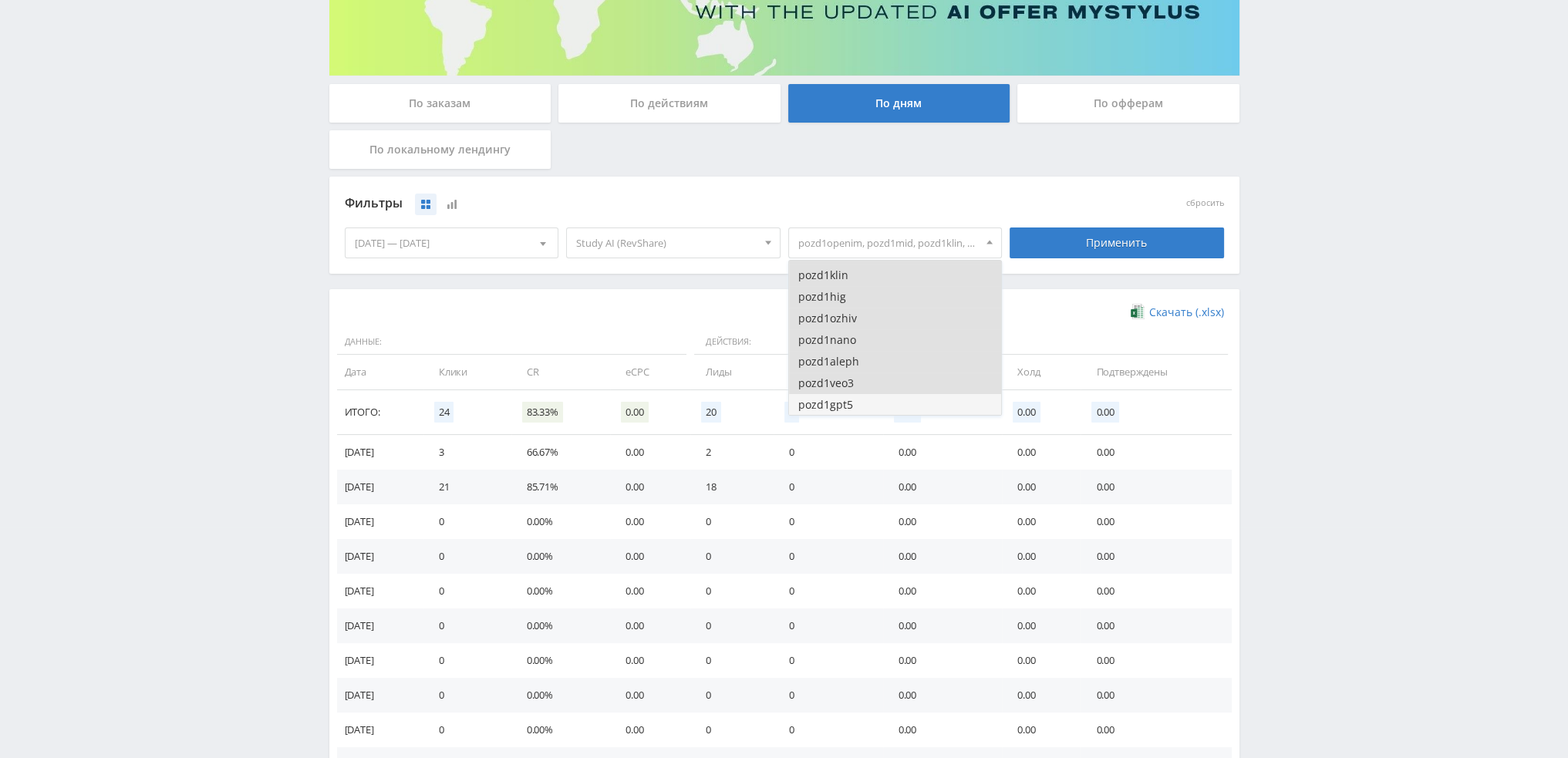
click at [855, 398] on button "pozd1gpt5" at bounding box center [895, 404] width 212 height 22
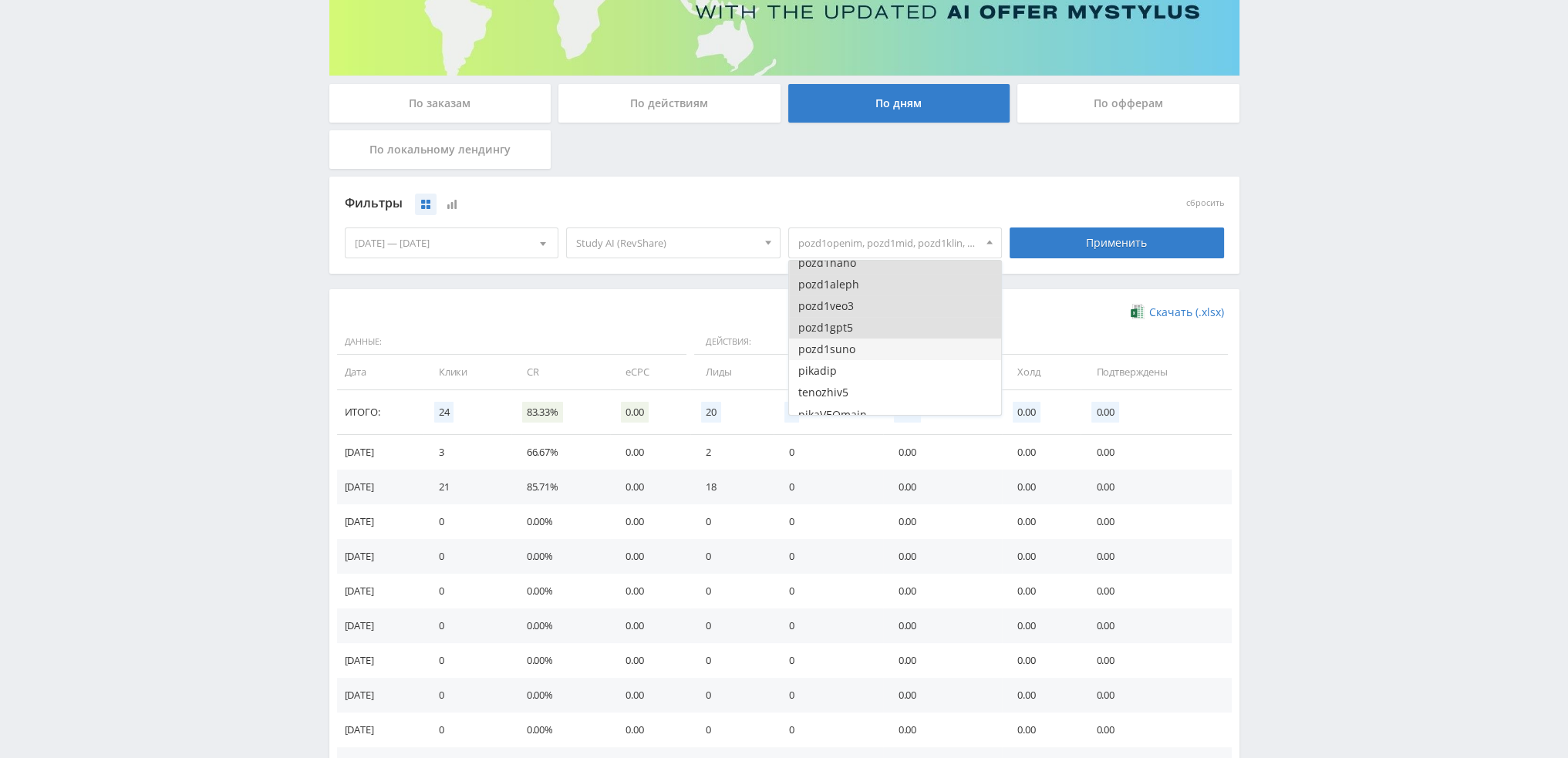
click at [873, 356] on button "pozd1suno" at bounding box center [895, 349] width 212 height 22
click at [1132, 244] on div "Применить" at bounding box center [1116, 243] width 214 height 31
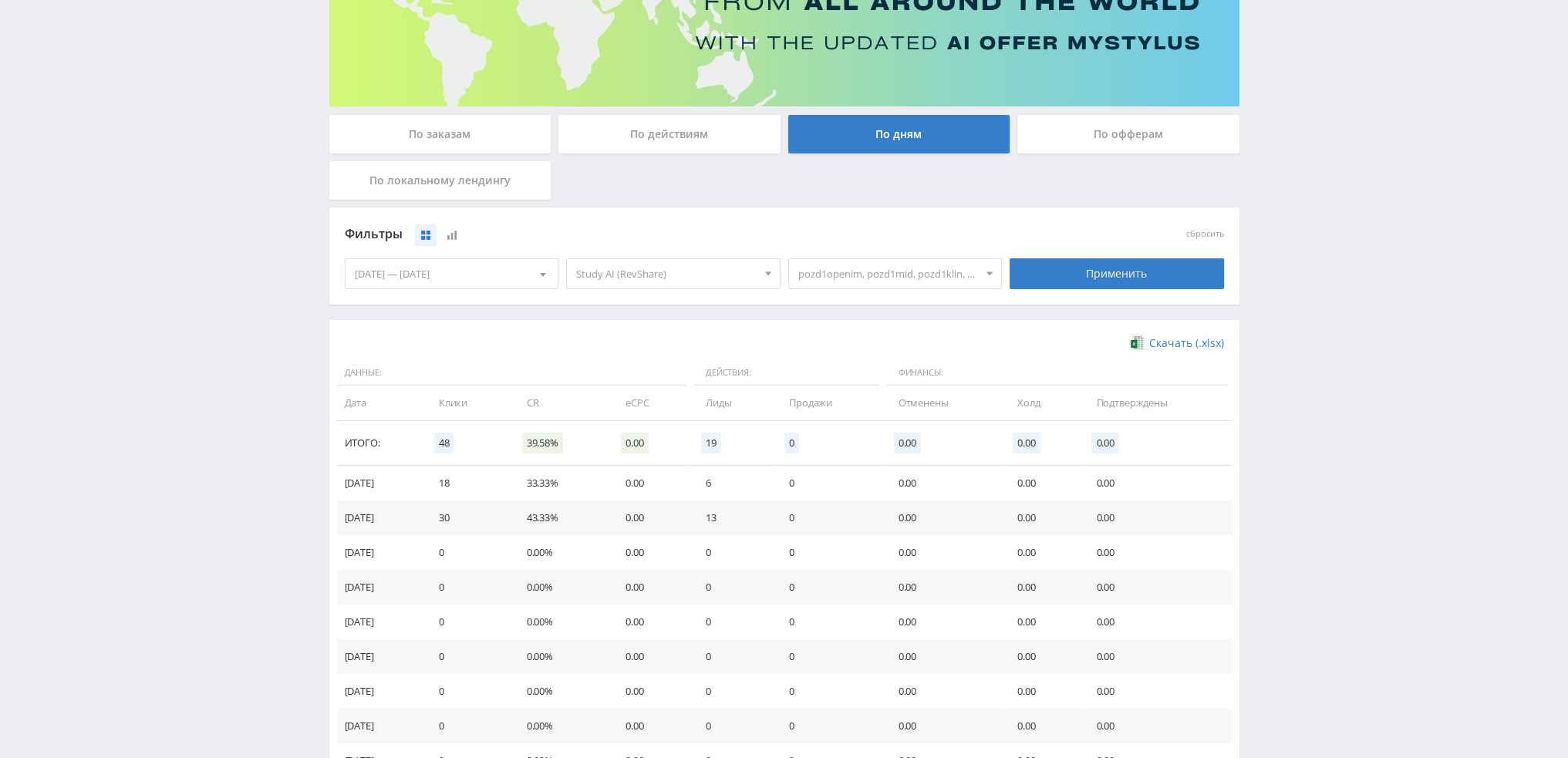
scroll to position [231, 0]
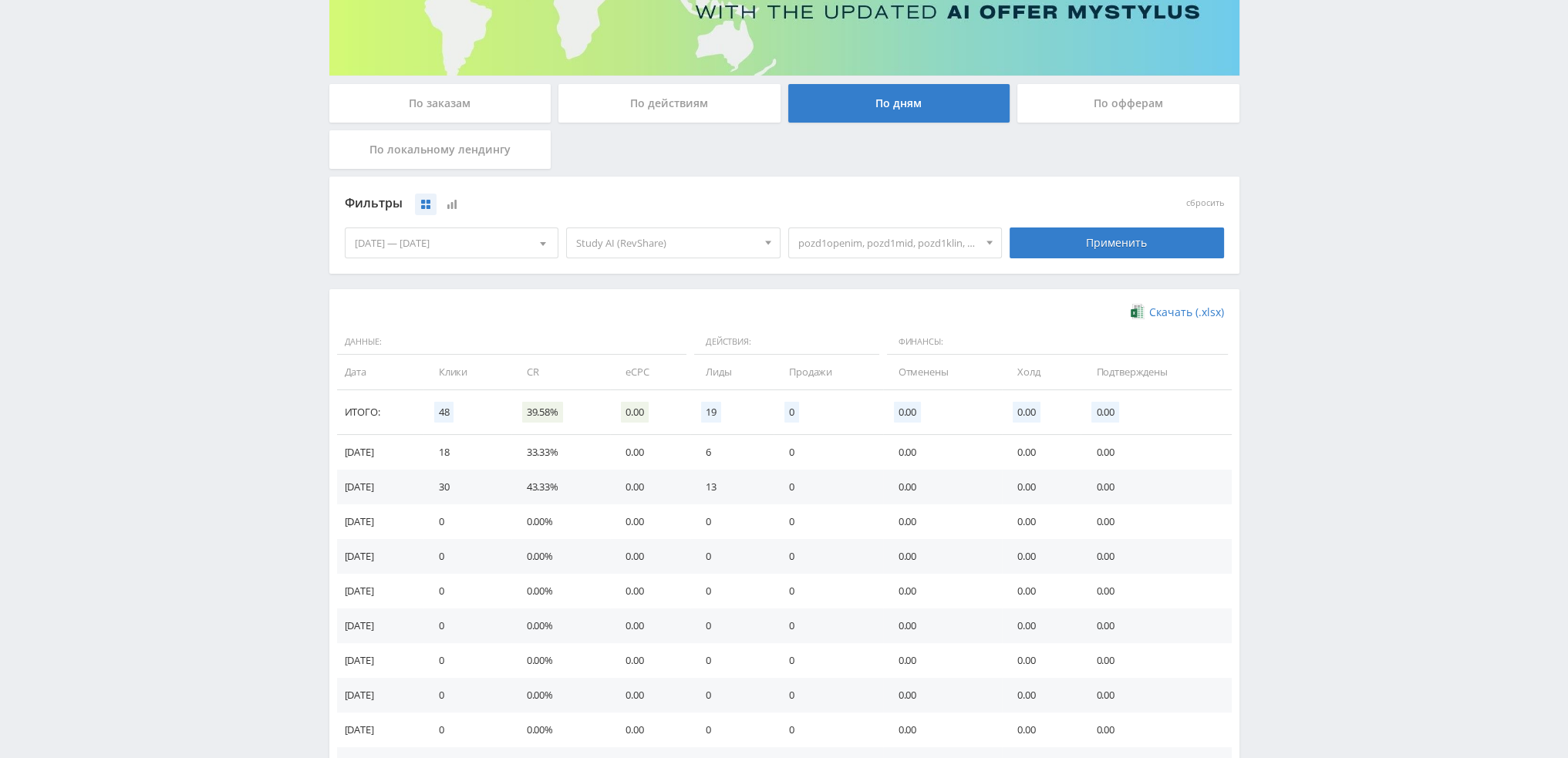
click at [848, 247] on span "pozd1openim, pozd1mid, pozd1klin, pozd1hig, pozd1ozhiv, pozd1nano, pozd1aleph, …" at bounding box center [889, 243] width 181 height 29
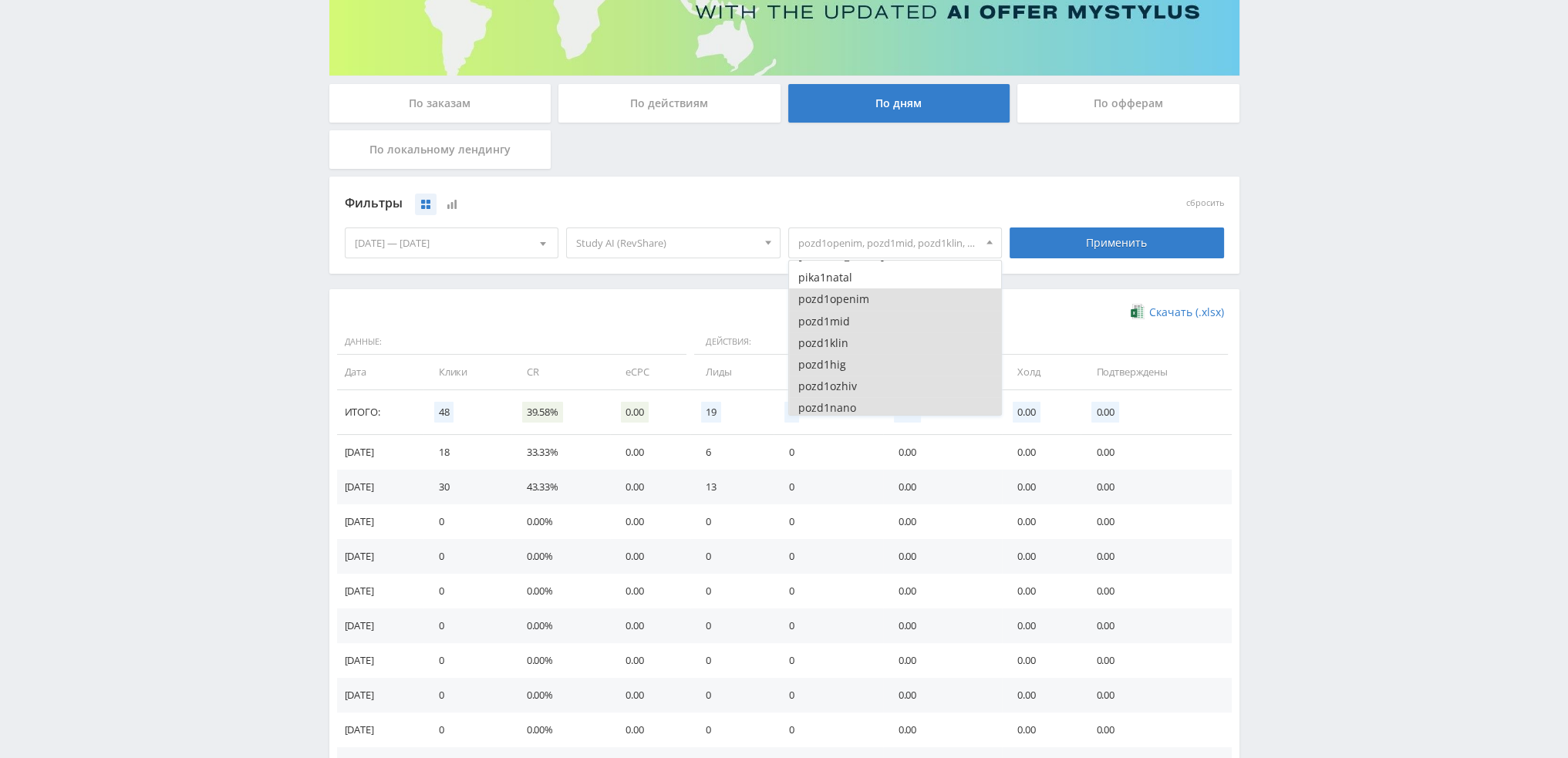
scroll to position [2931, 0]
click at [832, 312] on button "pozd1openim" at bounding box center [895, 308] width 212 height 22
click at [827, 335] on button "pozd1mid" at bounding box center [895, 330] width 212 height 22
click at [827, 353] on button "pozd1klin" at bounding box center [895, 352] width 212 height 22
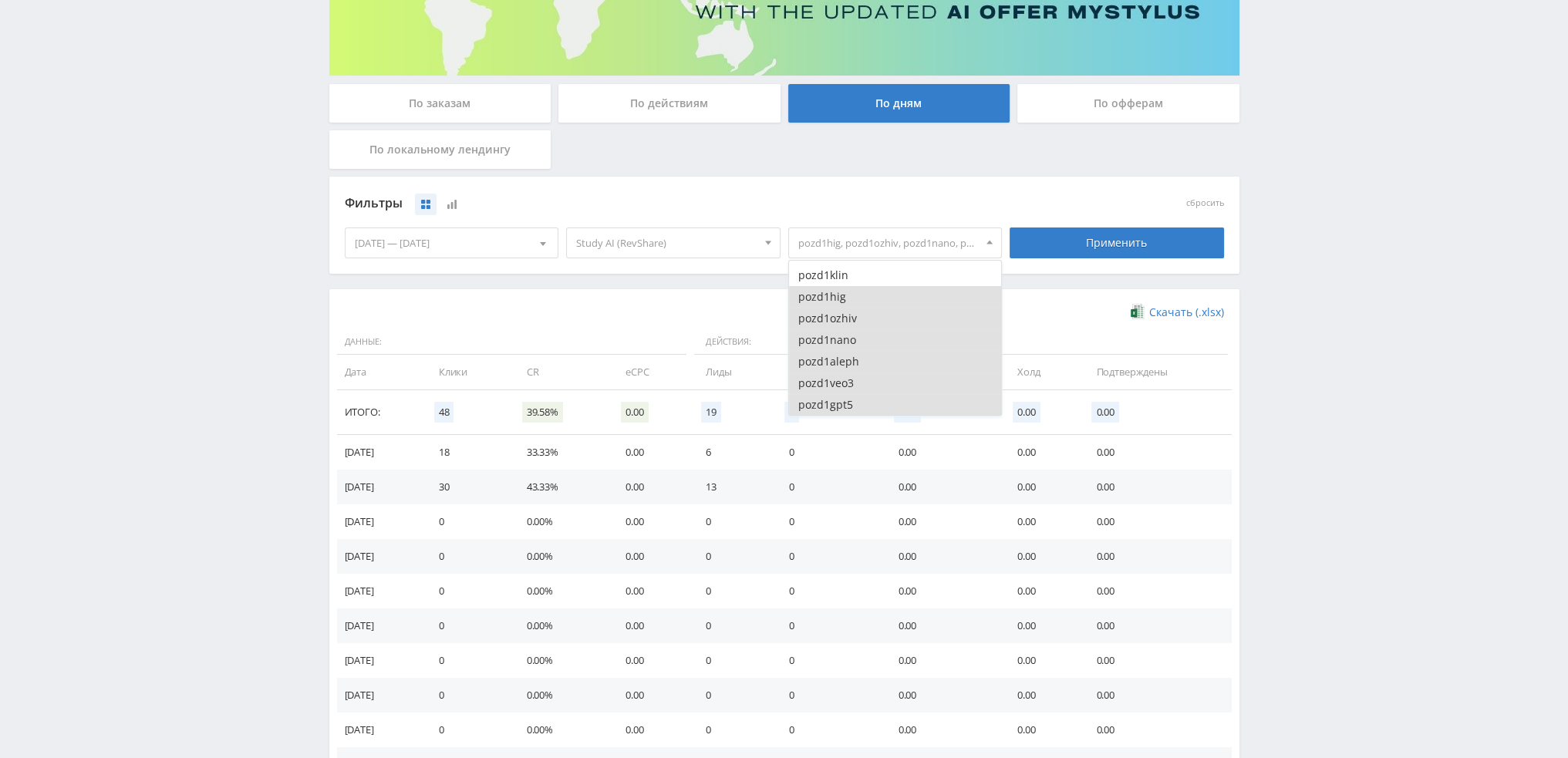
click at [852, 301] on button "pozd1hig" at bounding box center [895, 297] width 212 height 22
click at [845, 324] on button "pozd1ozhiv" at bounding box center [895, 318] width 212 height 22
click at [842, 339] on button "pozd1nano" at bounding box center [895, 340] width 212 height 22
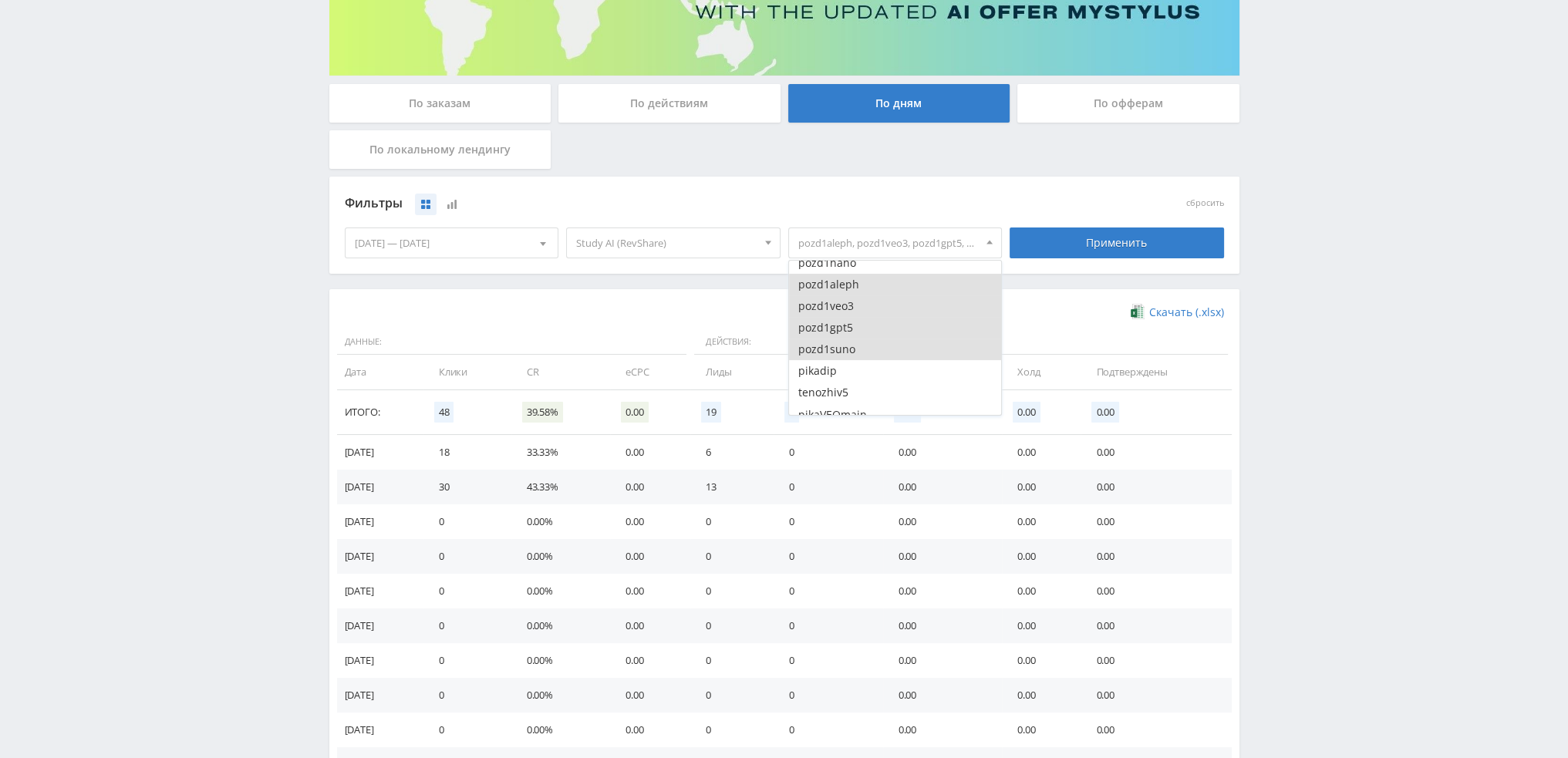
click at [852, 295] on button "pozd1veo3" at bounding box center [895, 305] width 212 height 22
click at [852, 310] on button "pozd1veo3" at bounding box center [895, 305] width 212 height 22
click at [855, 293] on button "pozd1aleph" at bounding box center [895, 284] width 212 height 22
click at [853, 307] on button "pozd1veo3" at bounding box center [895, 305] width 212 height 22
click at [851, 322] on button "pozd1gpt5" at bounding box center [895, 328] width 212 height 22
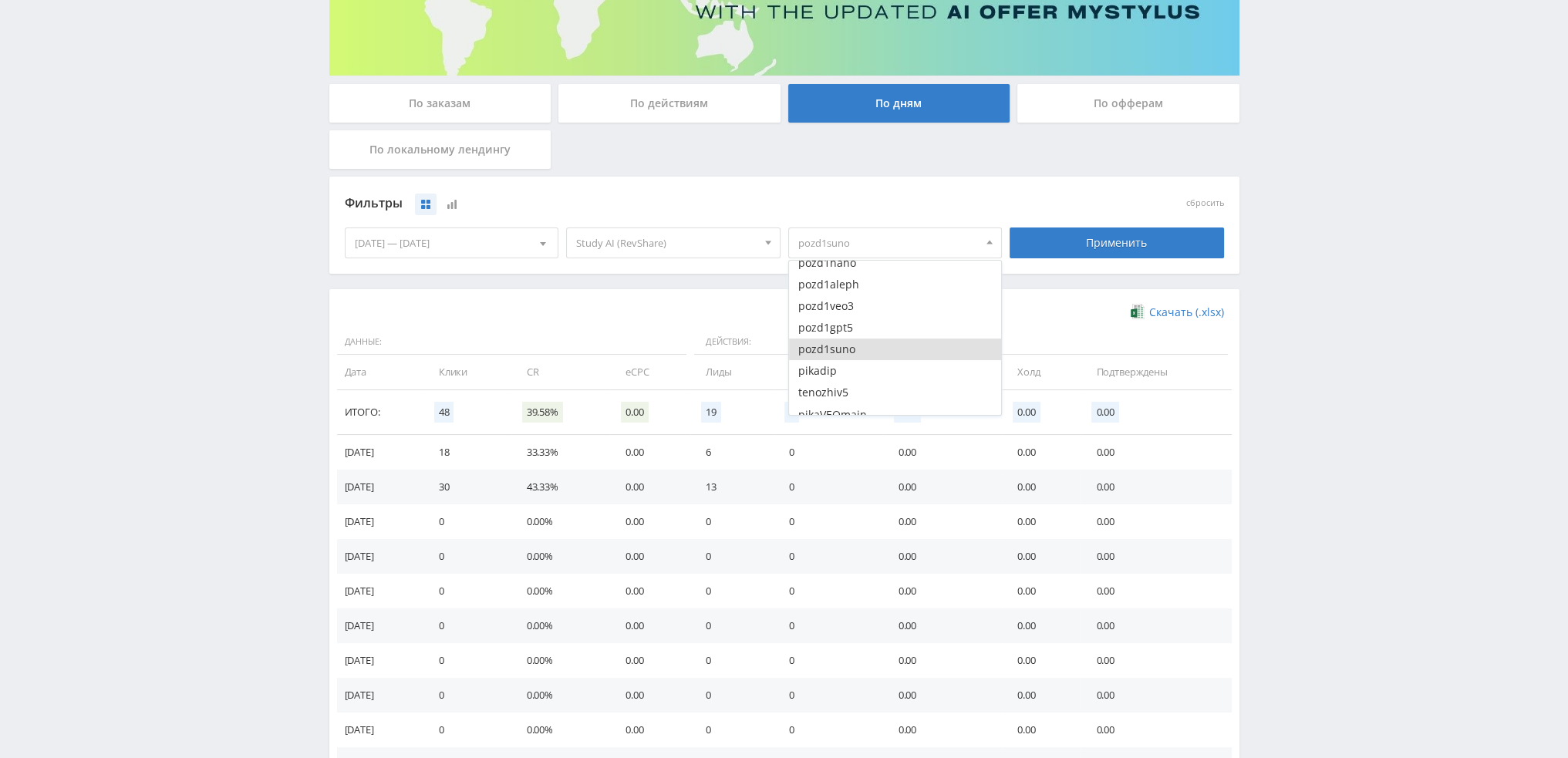
click at [849, 341] on button "pozd1suno" at bounding box center [895, 349] width 212 height 22
click at [859, 341] on button "pikaVEOmain" at bounding box center [895, 337] width 212 height 22
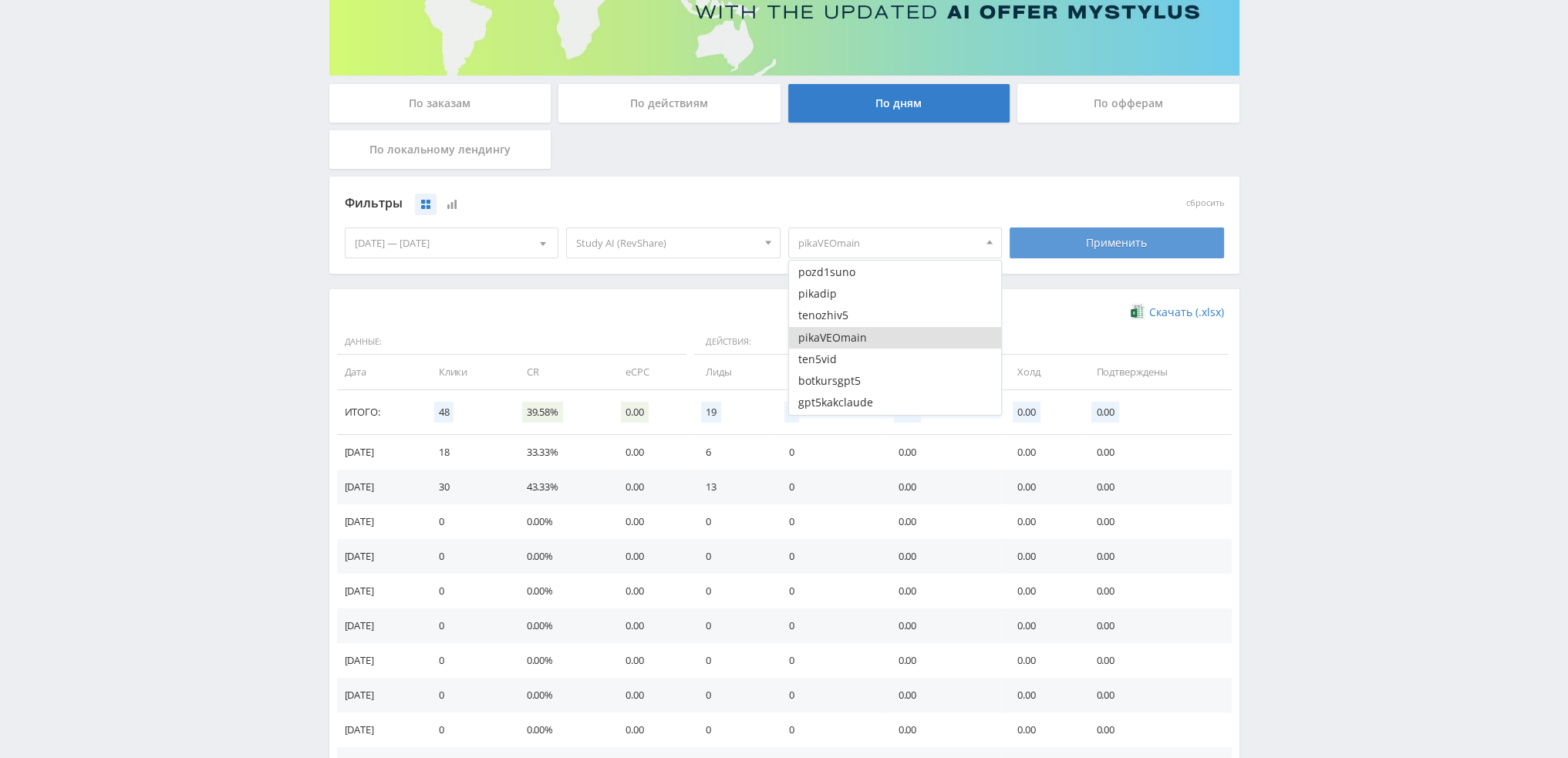
click at [1056, 243] on div "Применить" at bounding box center [1116, 243] width 214 height 31
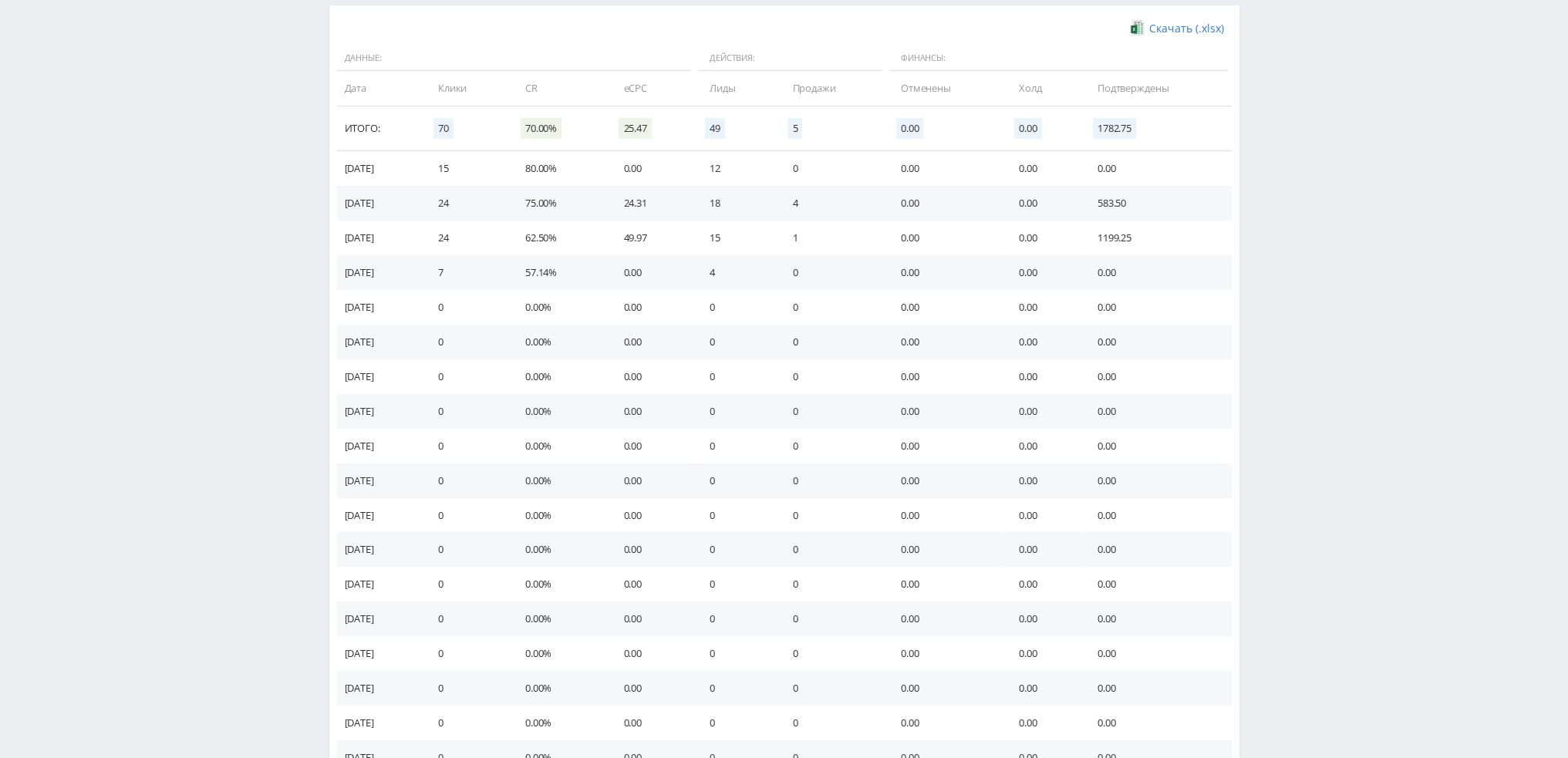
scroll to position [0, 0]
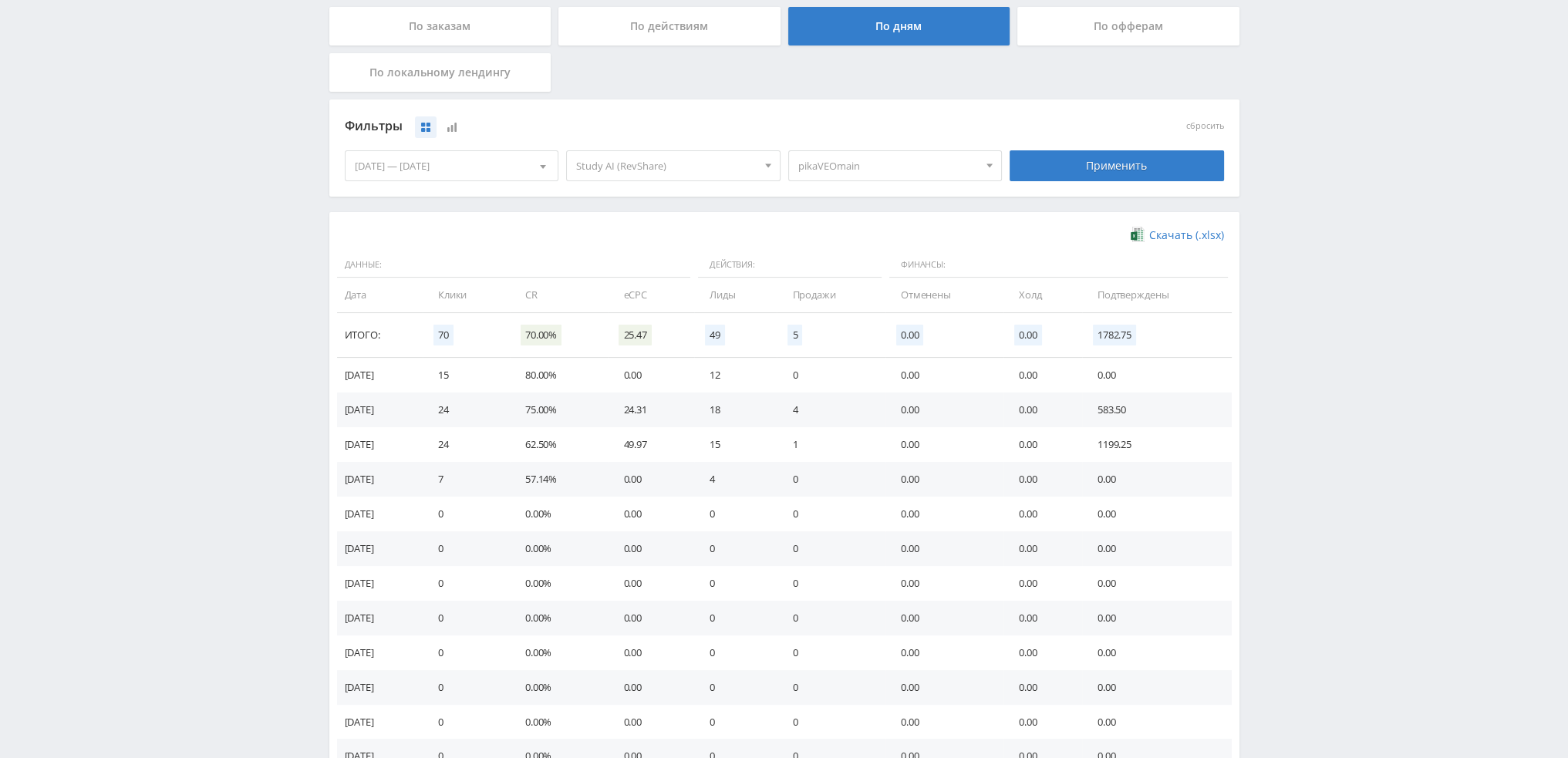
click at [894, 169] on span "pikaVEOmain" at bounding box center [889, 166] width 181 height 29
click at [824, 262] on button "pikaVEOmain" at bounding box center [895, 261] width 212 height 22
click at [876, 246] on button "dtf3videogen" at bounding box center [895, 239] width 212 height 22
click at [874, 258] on button "dtf3kling" at bounding box center [895, 262] width 212 height 22
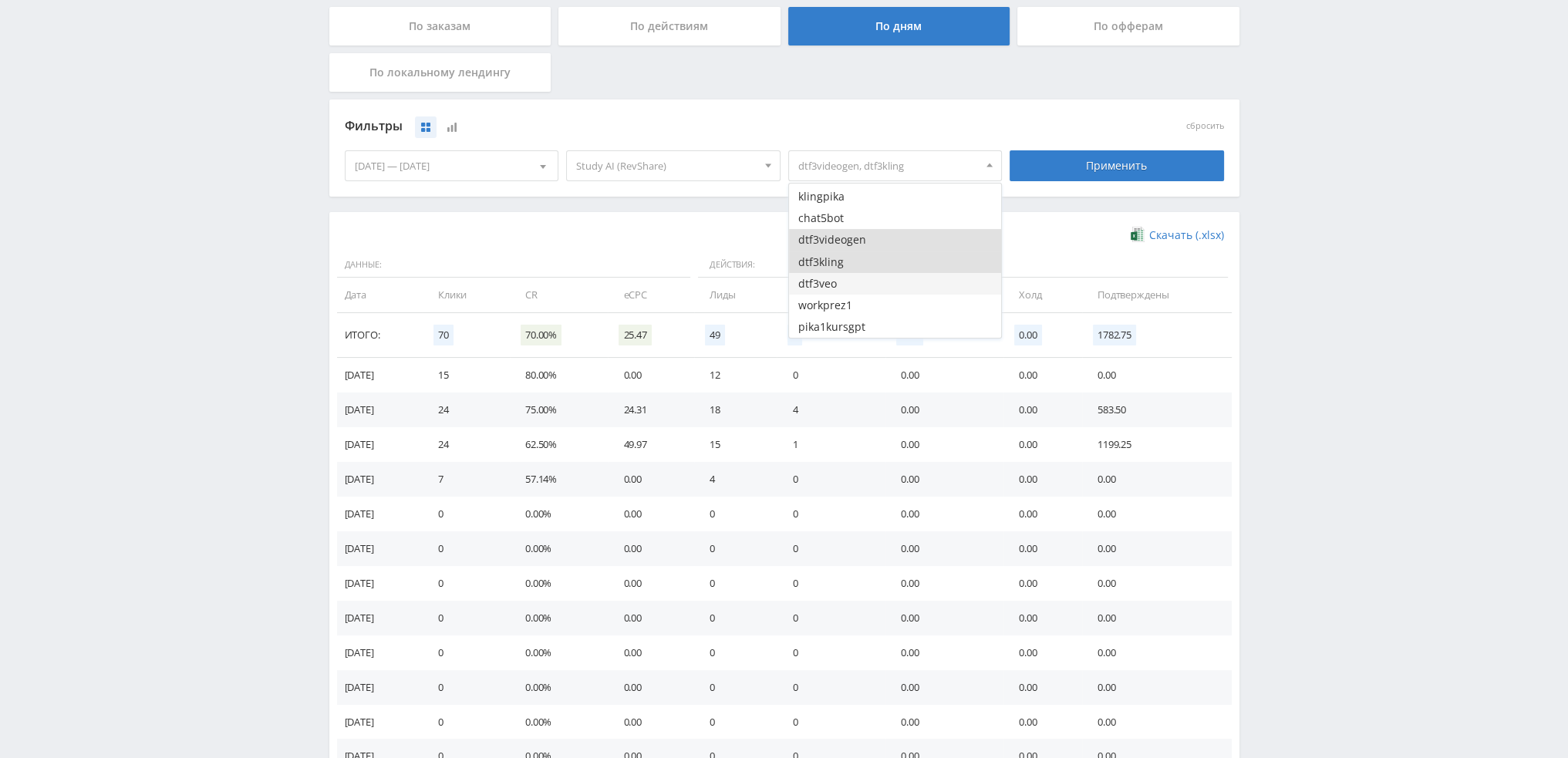
click at [873, 275] on button "dtf3veo" at bounding box center [895, 283] width 212 height 22
click at [1082, 176] on div "Применить" at bounding box center [1116, 166] width 214 height 31
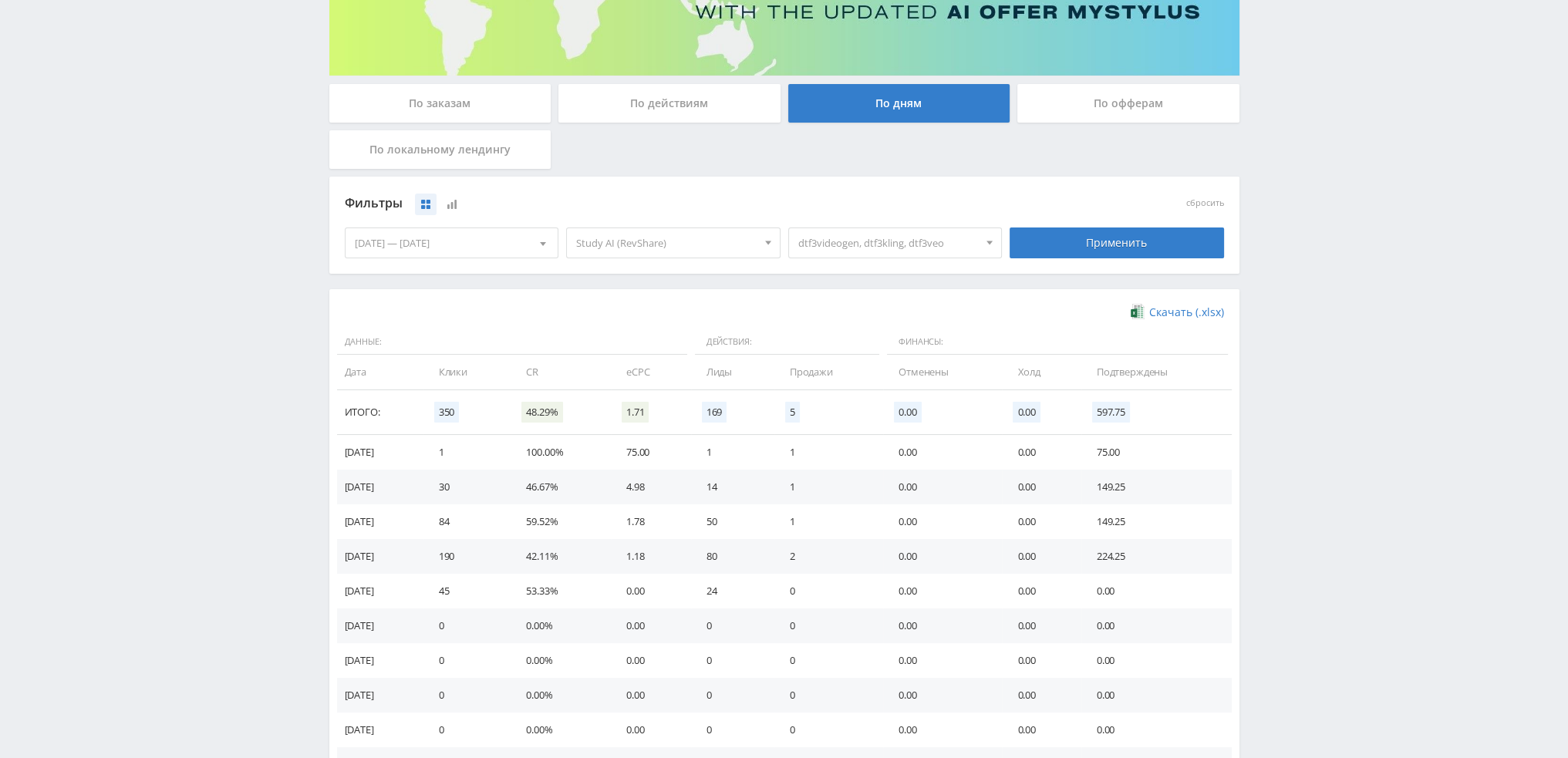
click at [892, 251] on span "dtf3videogen, dtf3kling, dtf3veo" at bounding box center [889, 243] width 181 height 29
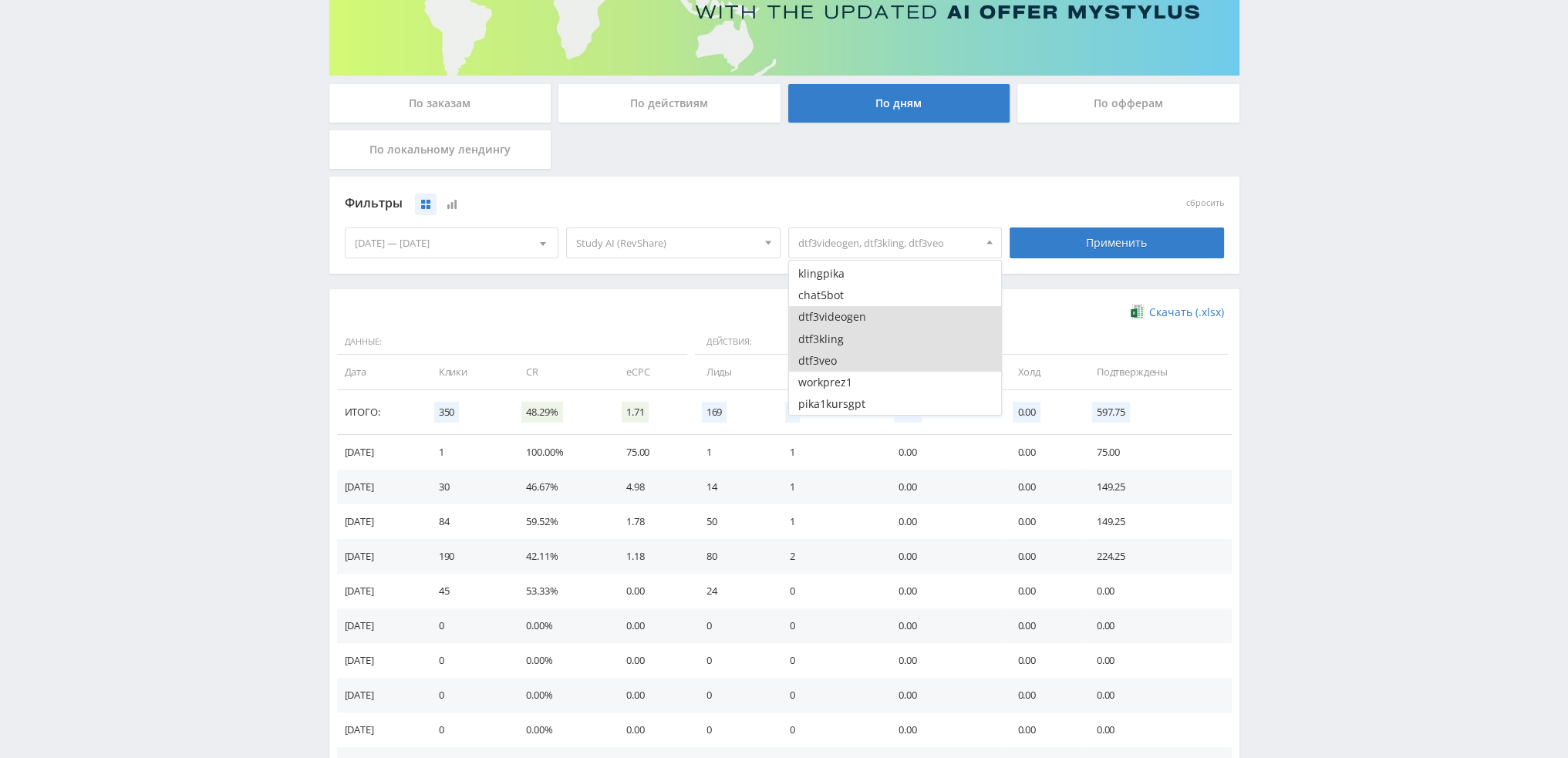
click at [832, 316] on button "dtf3videogen" at bounding box center [895, 317] width 212 height 22
drag, startPoint x: 833, startPoint y: 330, endPoint x: 833, endPoint y: 340, distance: 10.0
click at [833, 330] on button "dtf3kling" at bounding box center [895, 339] width 212 height 22
click at [833, 354] on button "dtf3veo" at bounding box center [895, 361] width 212 height 22
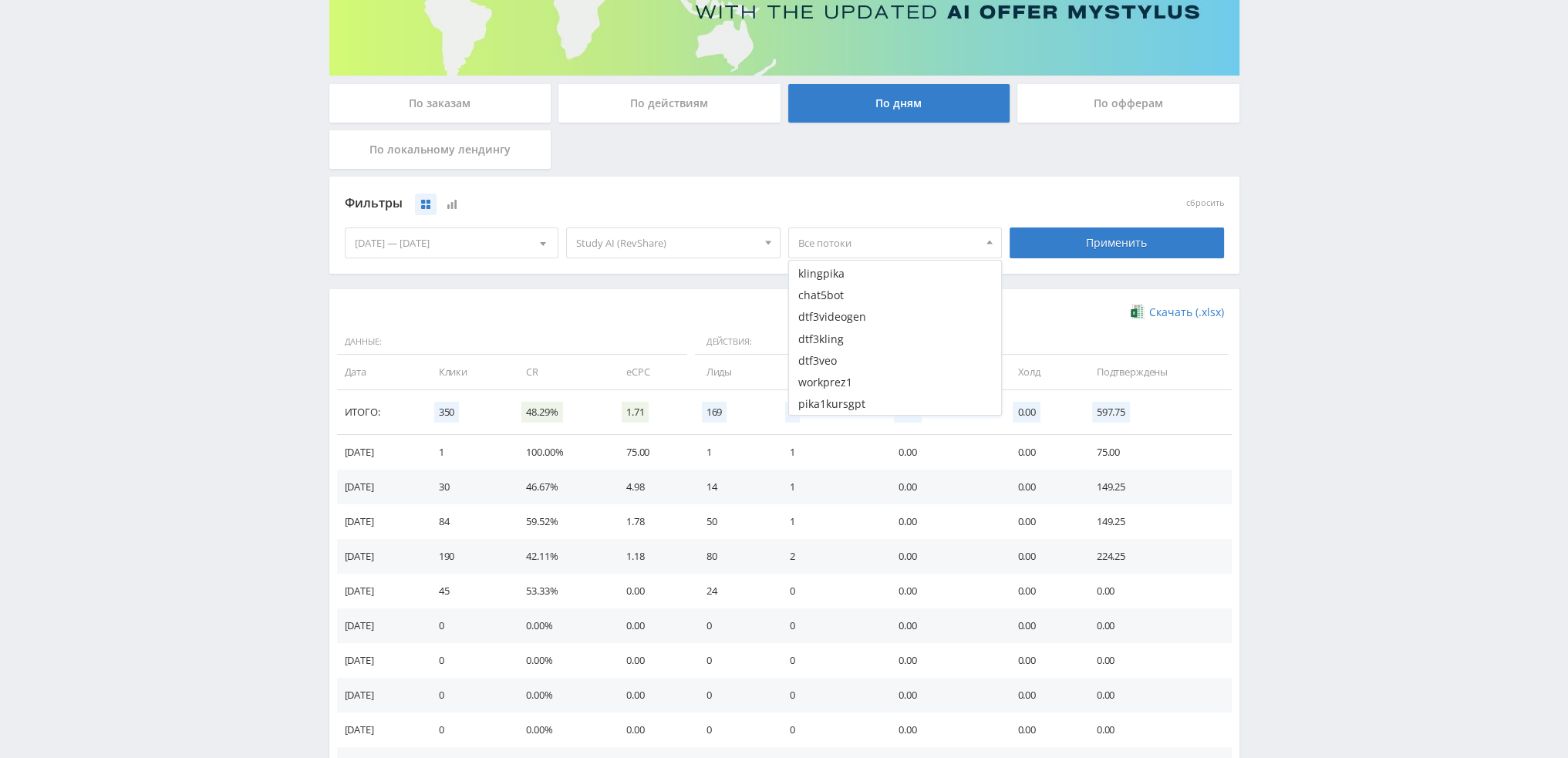
click at [1380, 357] on div "Telegram-канал Инструменты База знаний Ваш менеджер: Valeria Valeria Online @va…" at bounding box center [784, 523] width 1568 height 1509
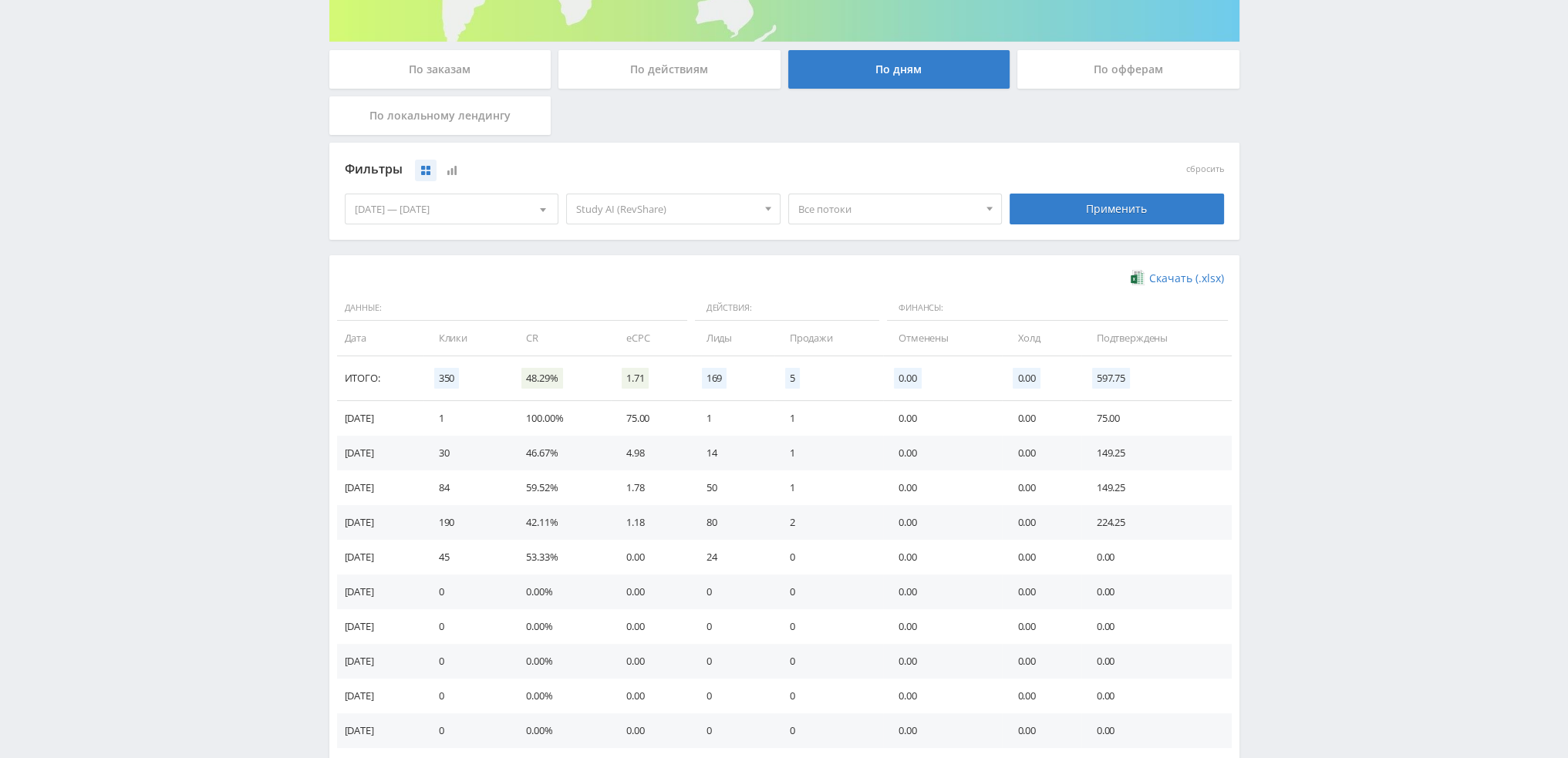
scroll to position [210, 0]
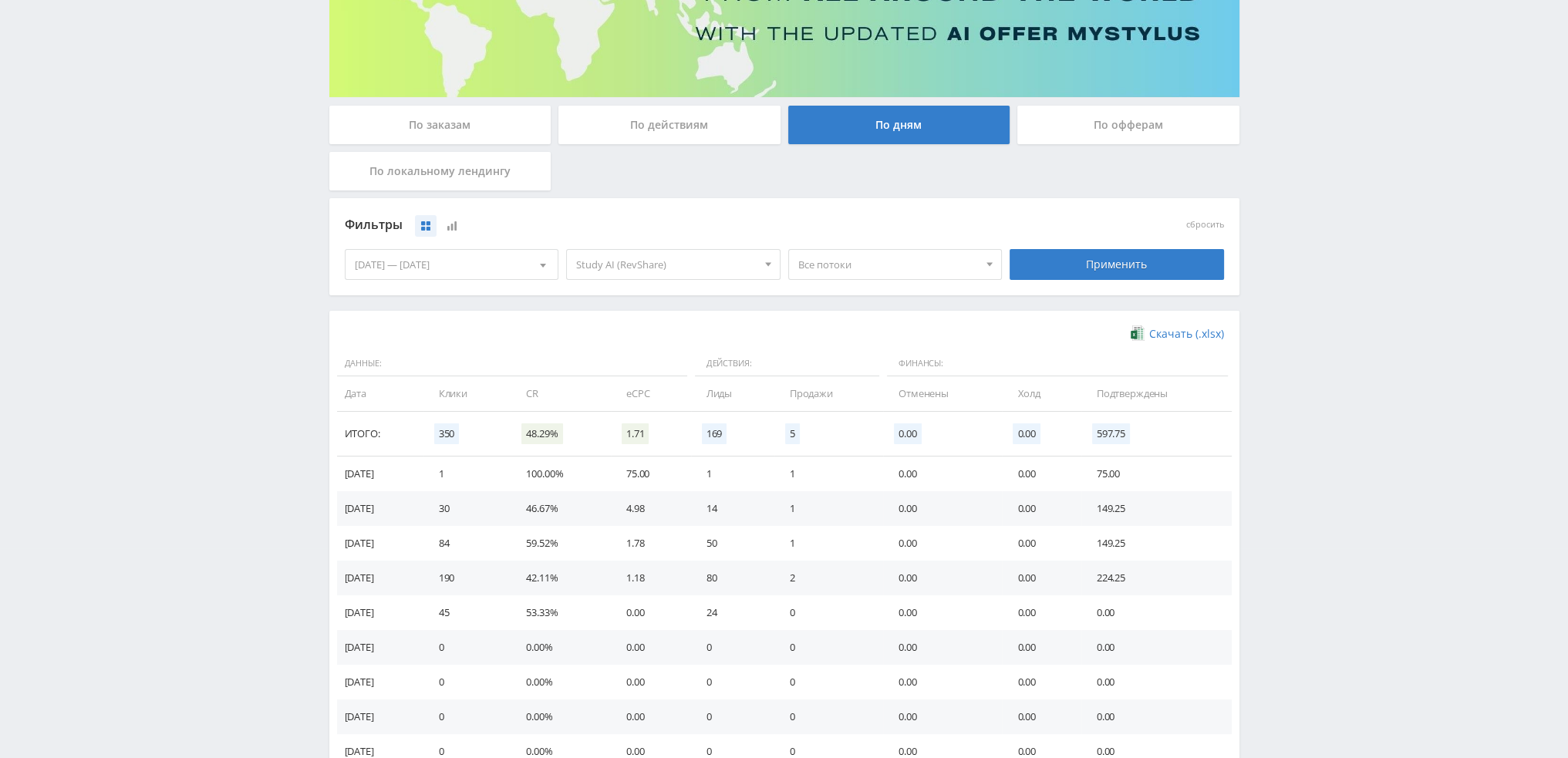
click at [926, 269] on span "Все потоки" at bounding box center [889, 265] width 181 height 29
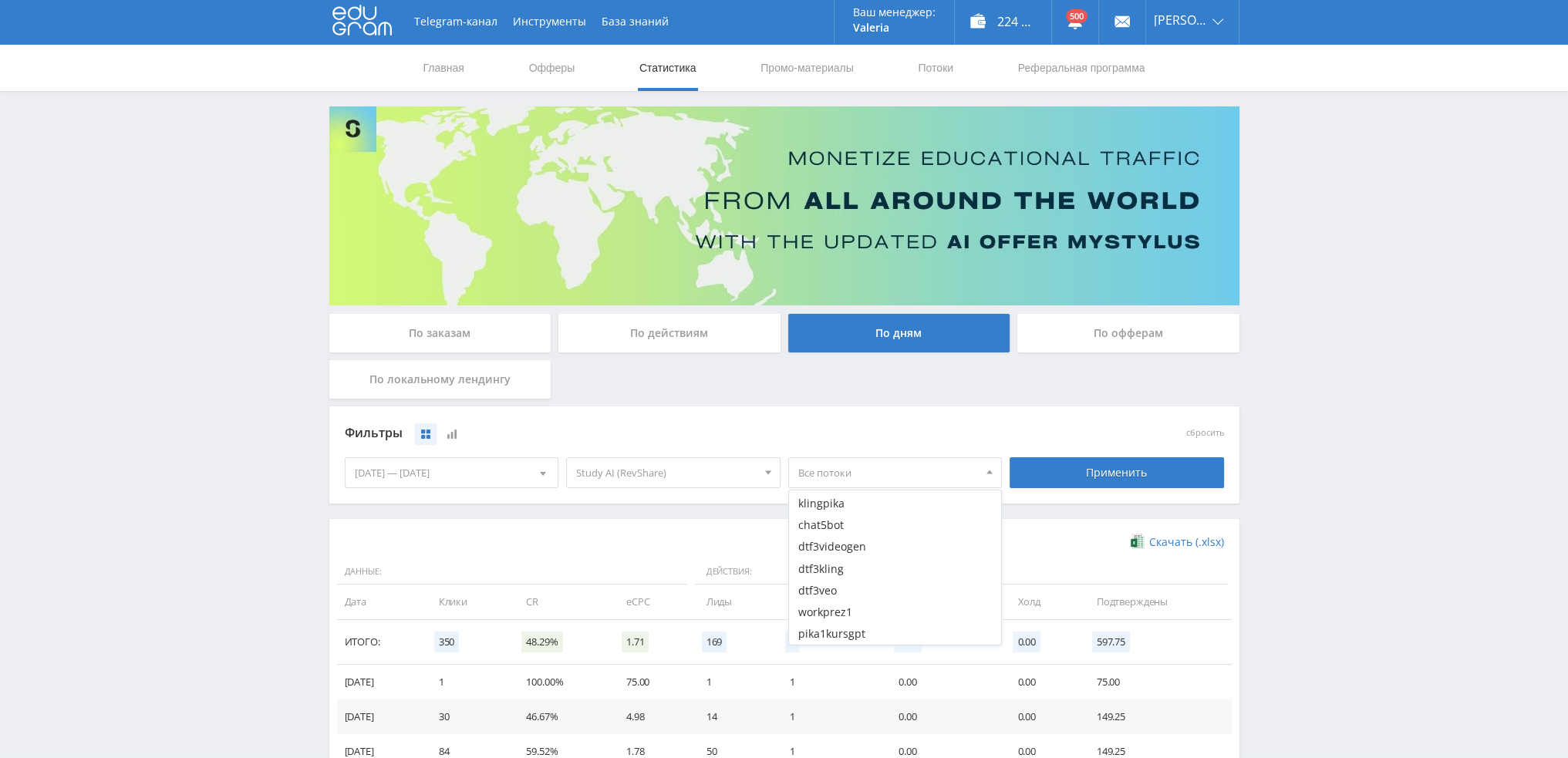
scroll to position [0, 0]
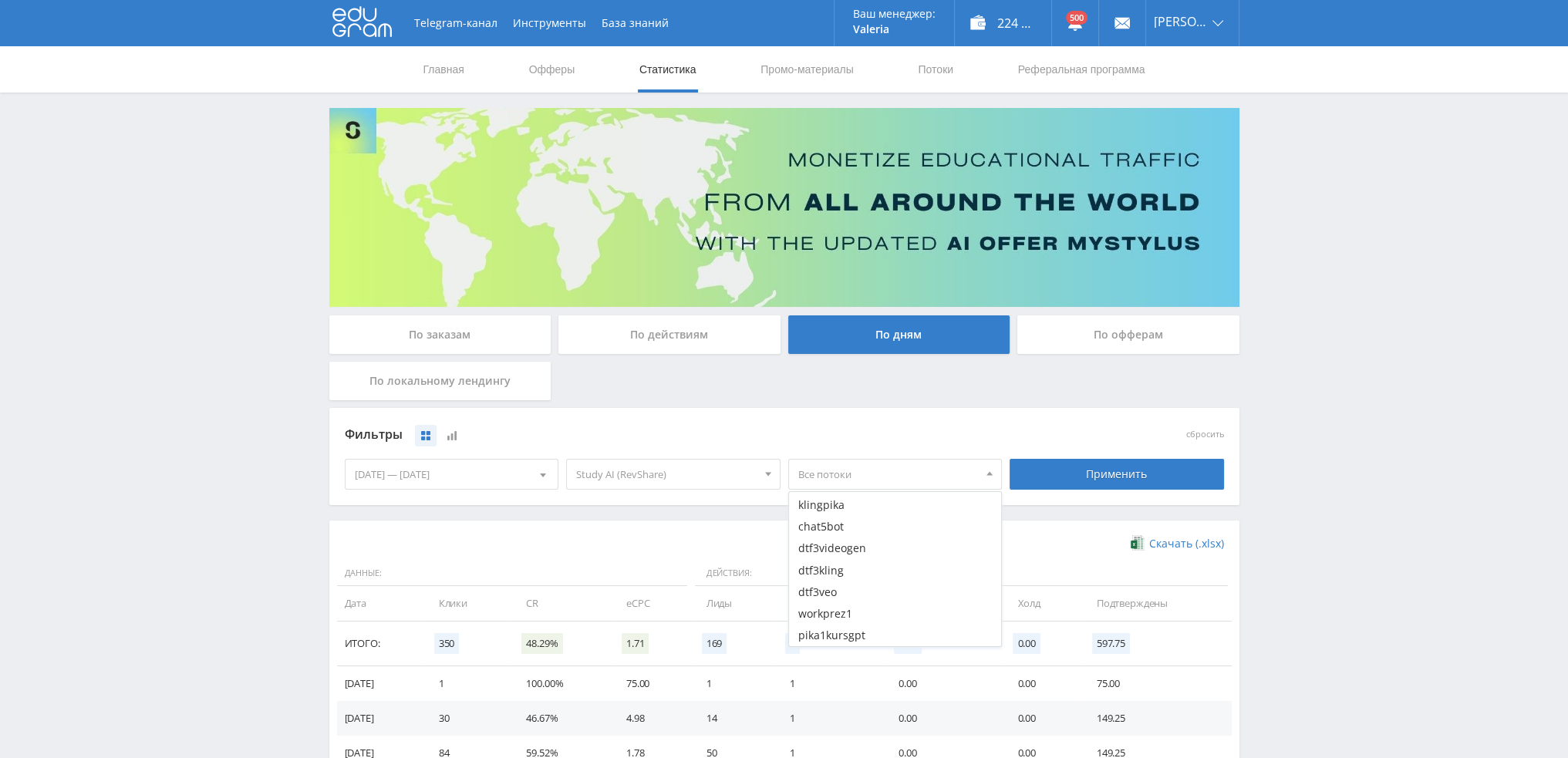
click at [915, 71] on nav "Главная Офферы Статистика Промо-материалы Потоки Реферальная программа" at bounding box center [784, 70] width 725 height 46
click at [929, 65] on link "Потоки" at bounding box center [935, 70] width 39 height 46
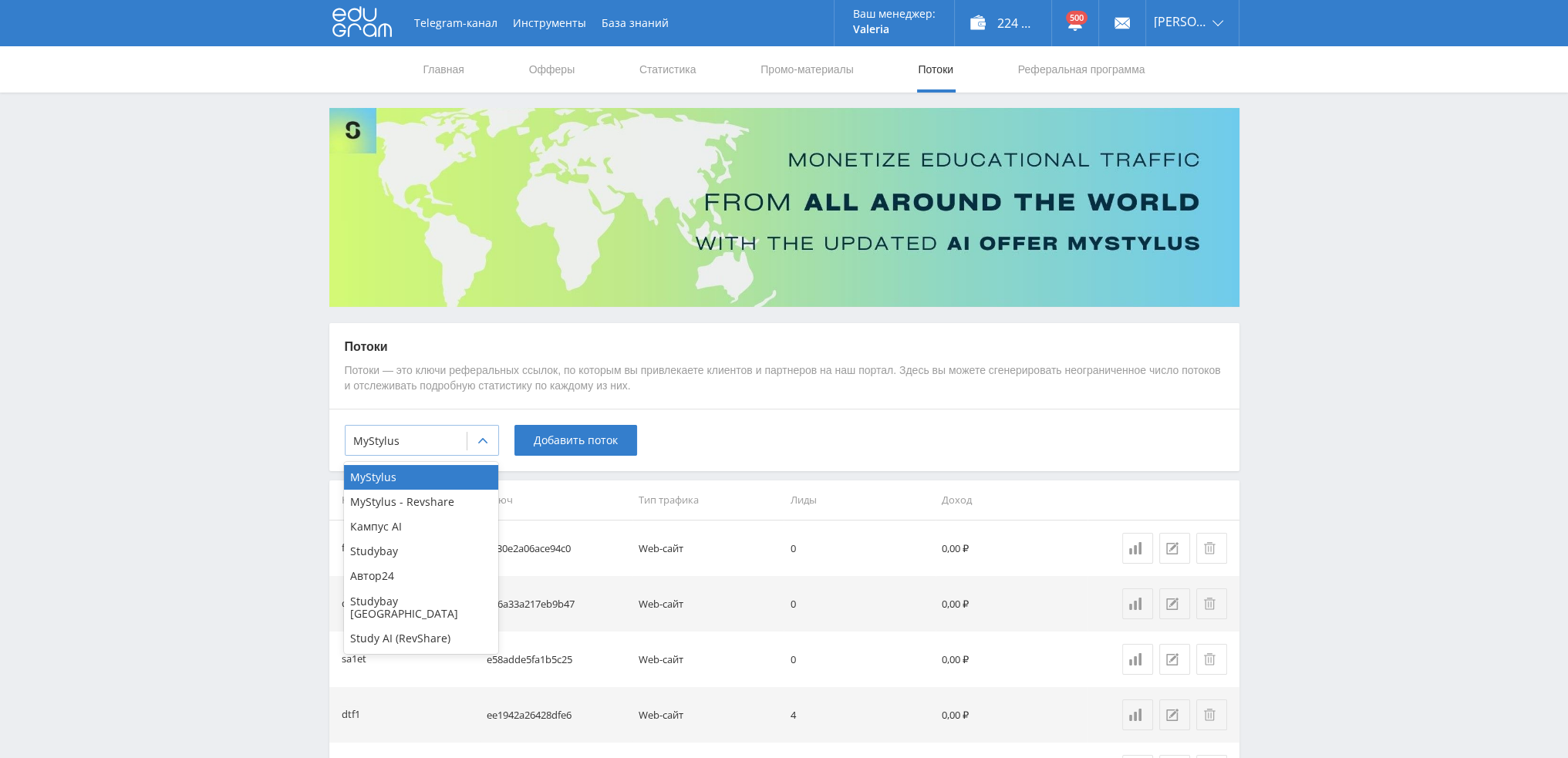
click at [478, 450] on div at bounding box center [483, 441] width 31 height 31
click at [425, 533] on div "Кампус AI" at bounding box center [421, 527] width 154 height 25
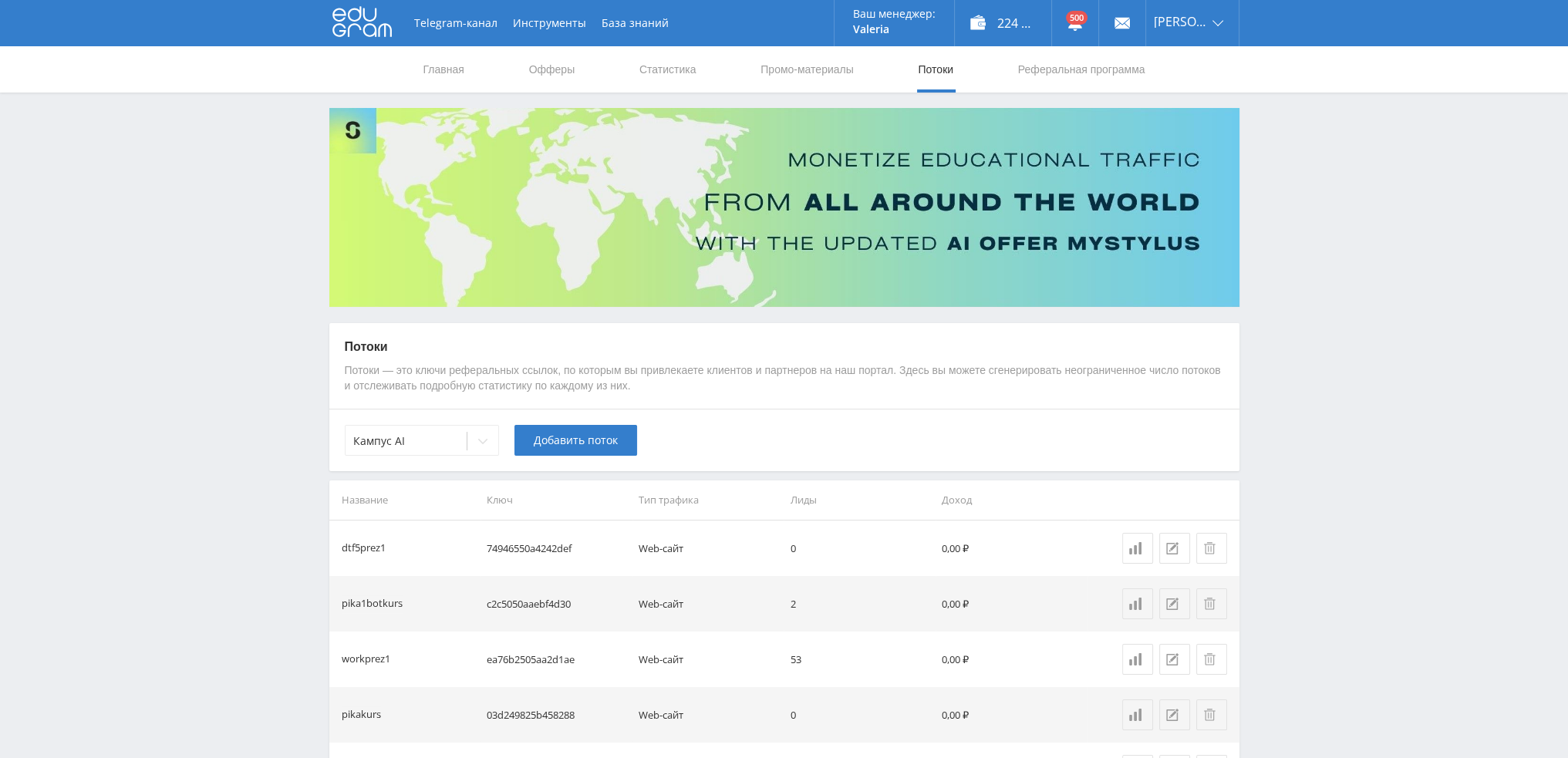
click at [928, 434] on div "Кампус AI Добавить поток" at bounding box center [784, 440] width 910 height 63
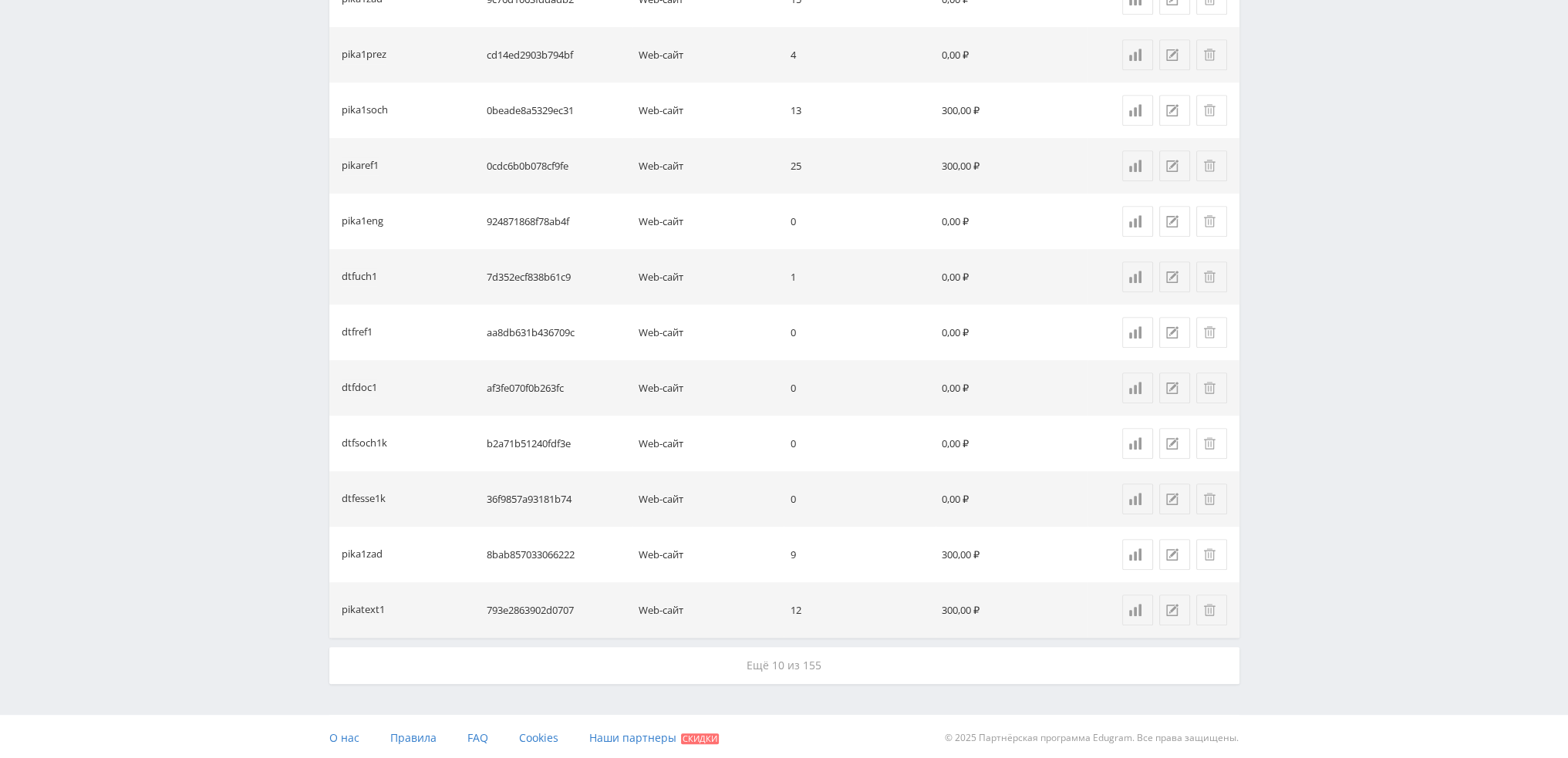
scroll to position [996, 0]
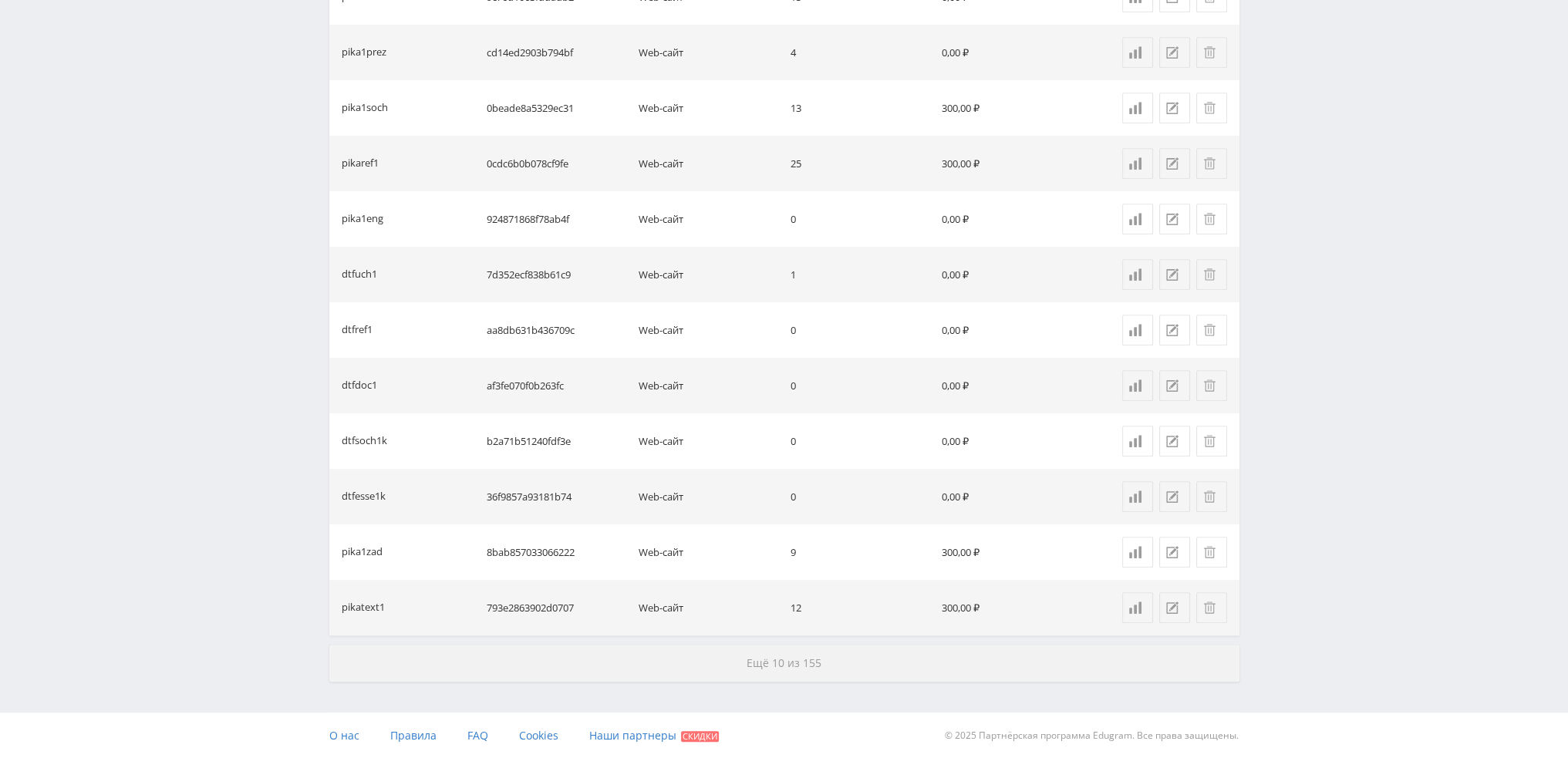
click at [768, 658] on span "Ещё 10 из 155" at bounding box center [784, 662] width 75 height 15
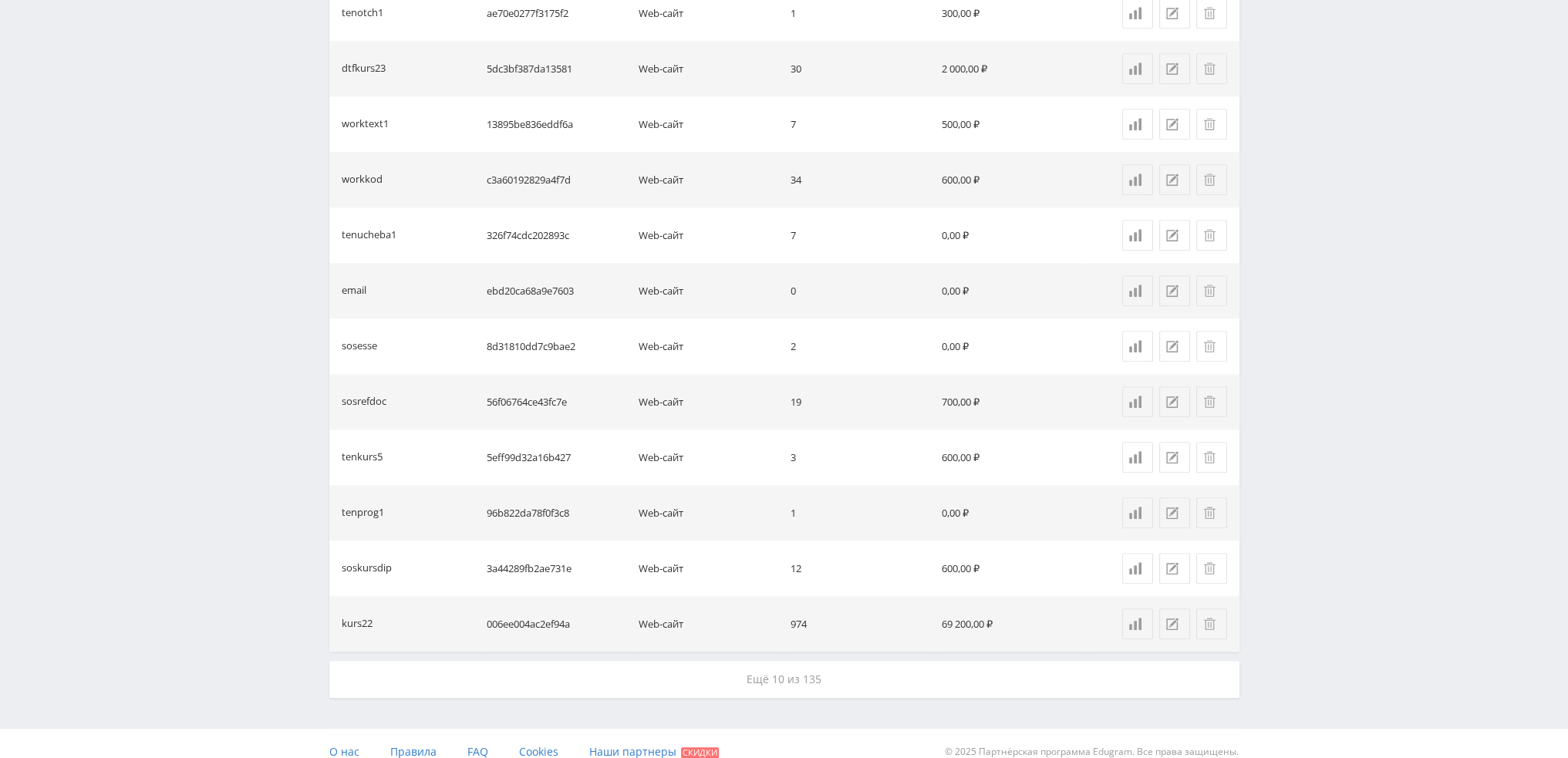
scroll to position [2107, 0]
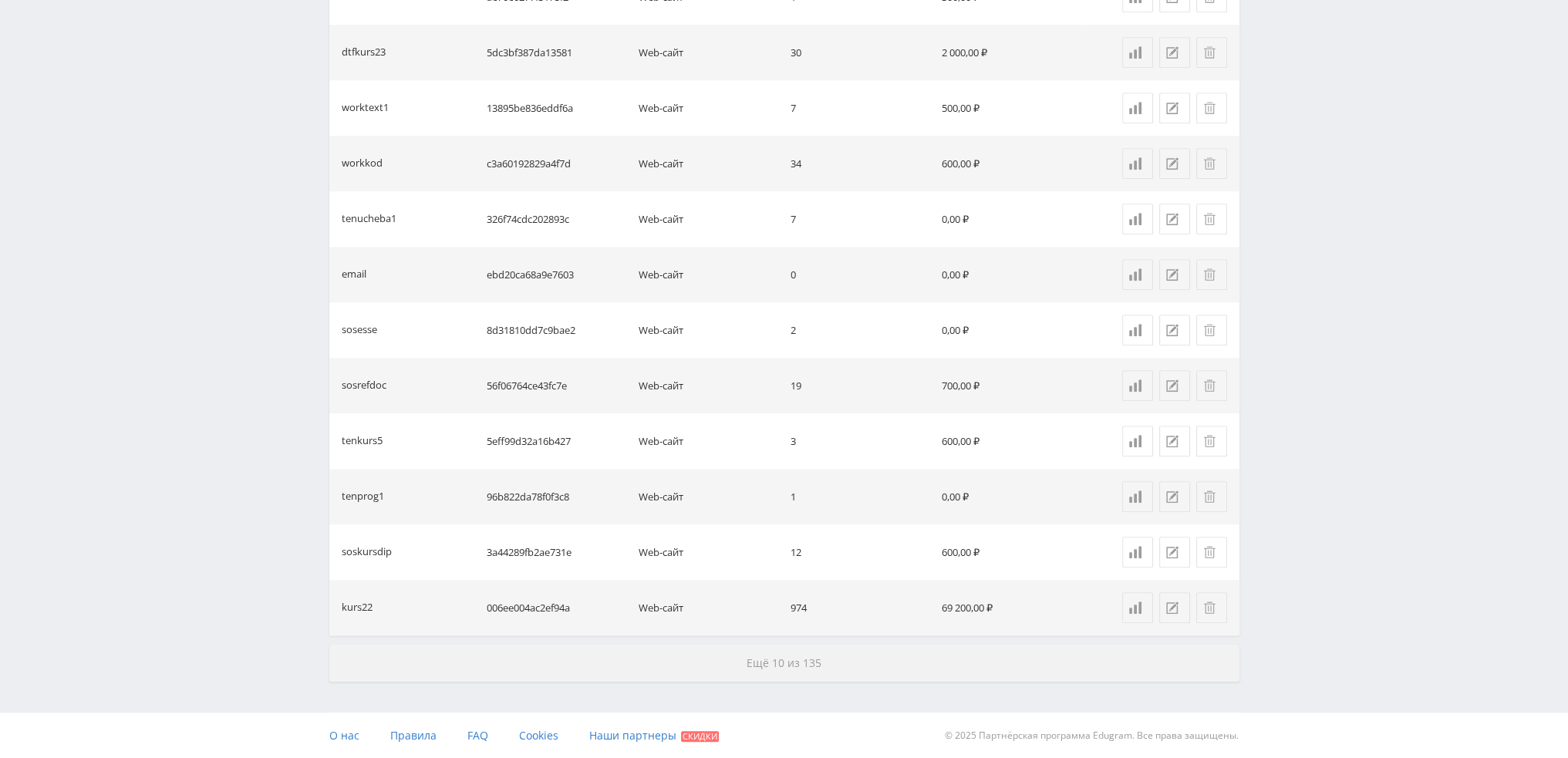
click at [814, 654] on button "Ещё 10 из 135" at bounding box center [784, 663] width 910 height 37
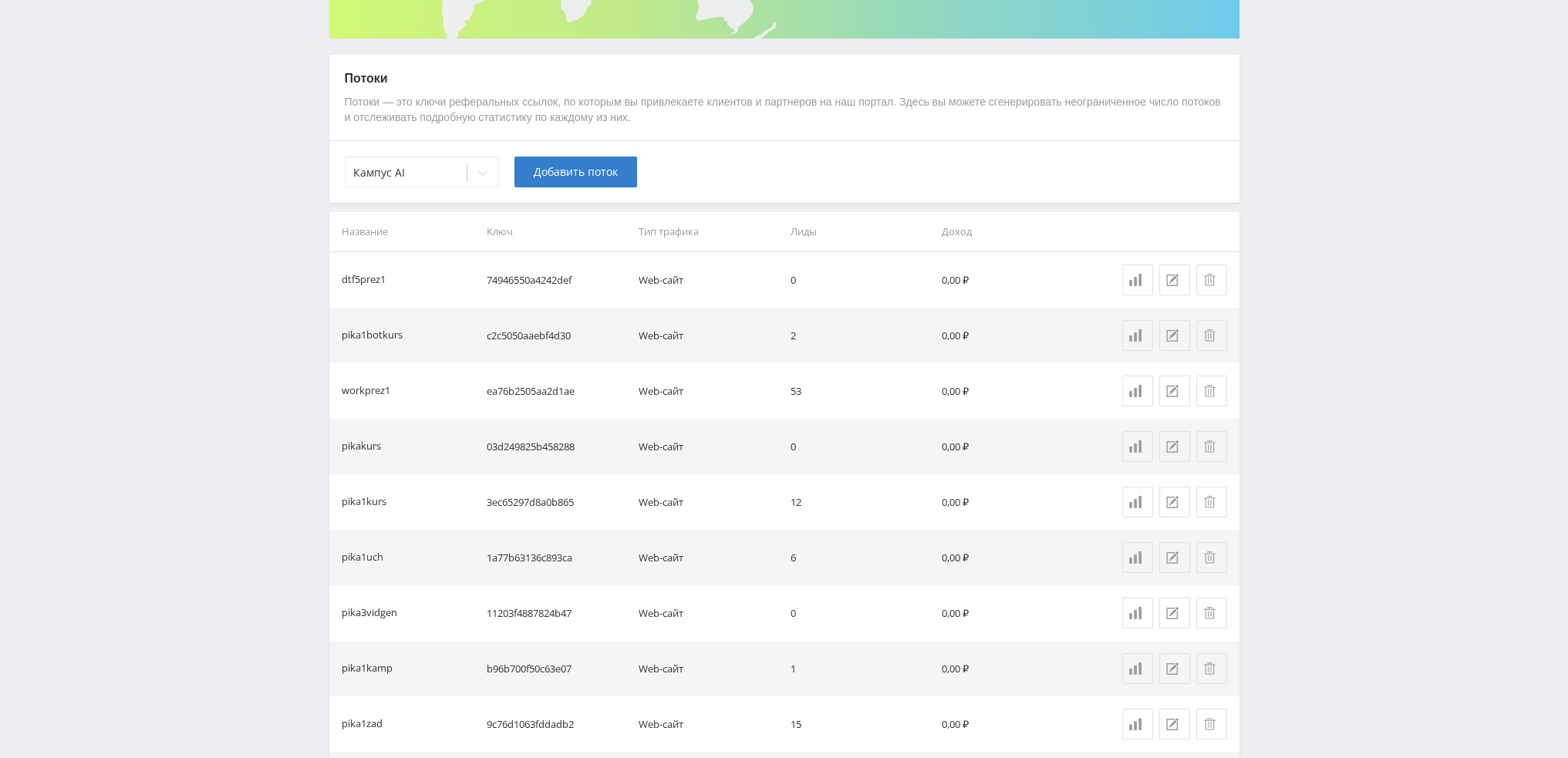
scroll to position [0, 0]
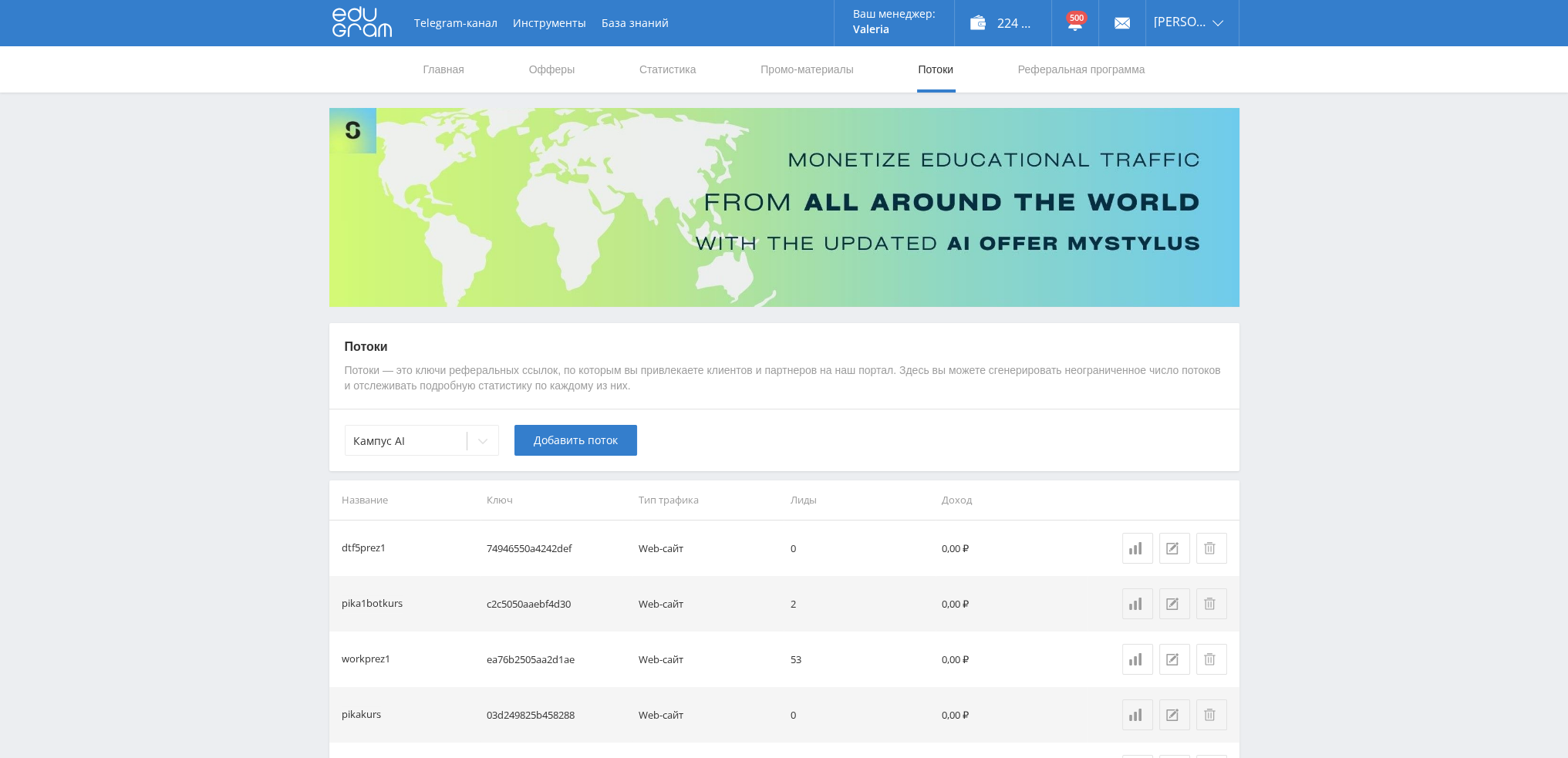
click at [436, 459] on div "Кампус AI Добавить поток" at bounding box center [784, 440] width 910 height 63
click at [432, 444] on div at bounding box center [406, 441] width 106 height 15
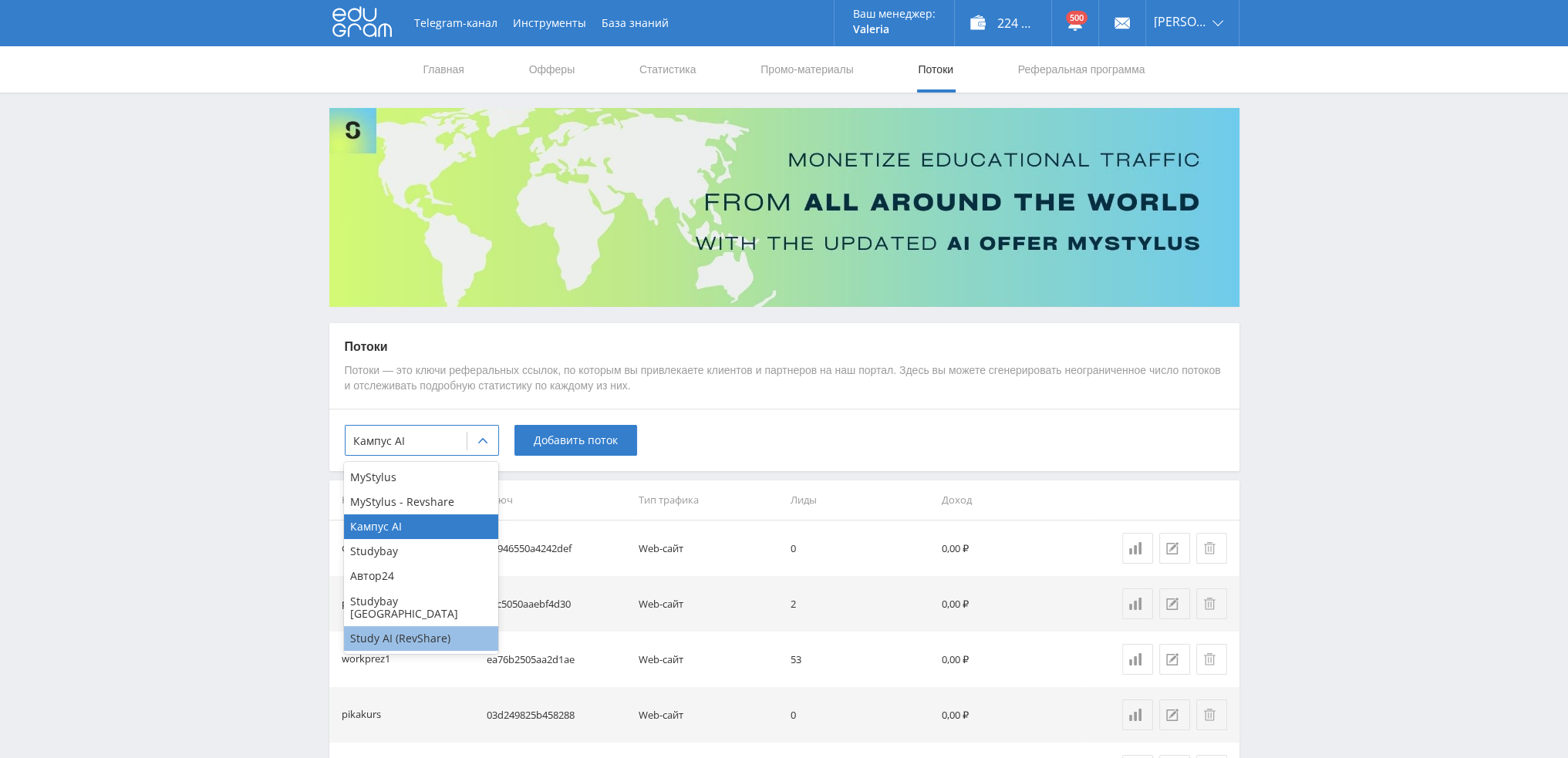
click at [410, 626] on div "Study AI (RevShare)" at bounding box center [421, 638] width 154 height 25
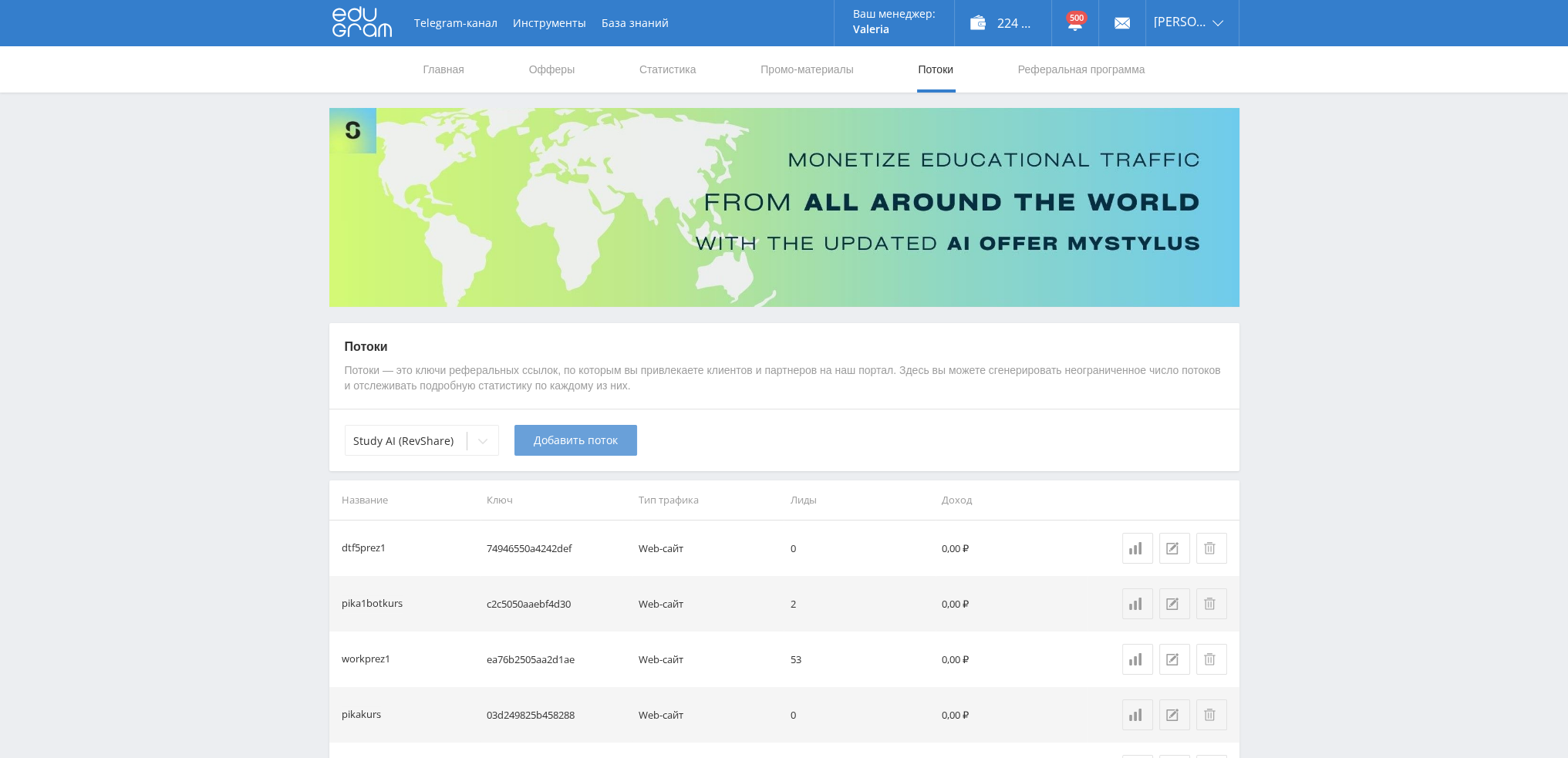
click at [594, 453] on button "Добавить поток" at bounding box center [575, 441] width 123 height 31
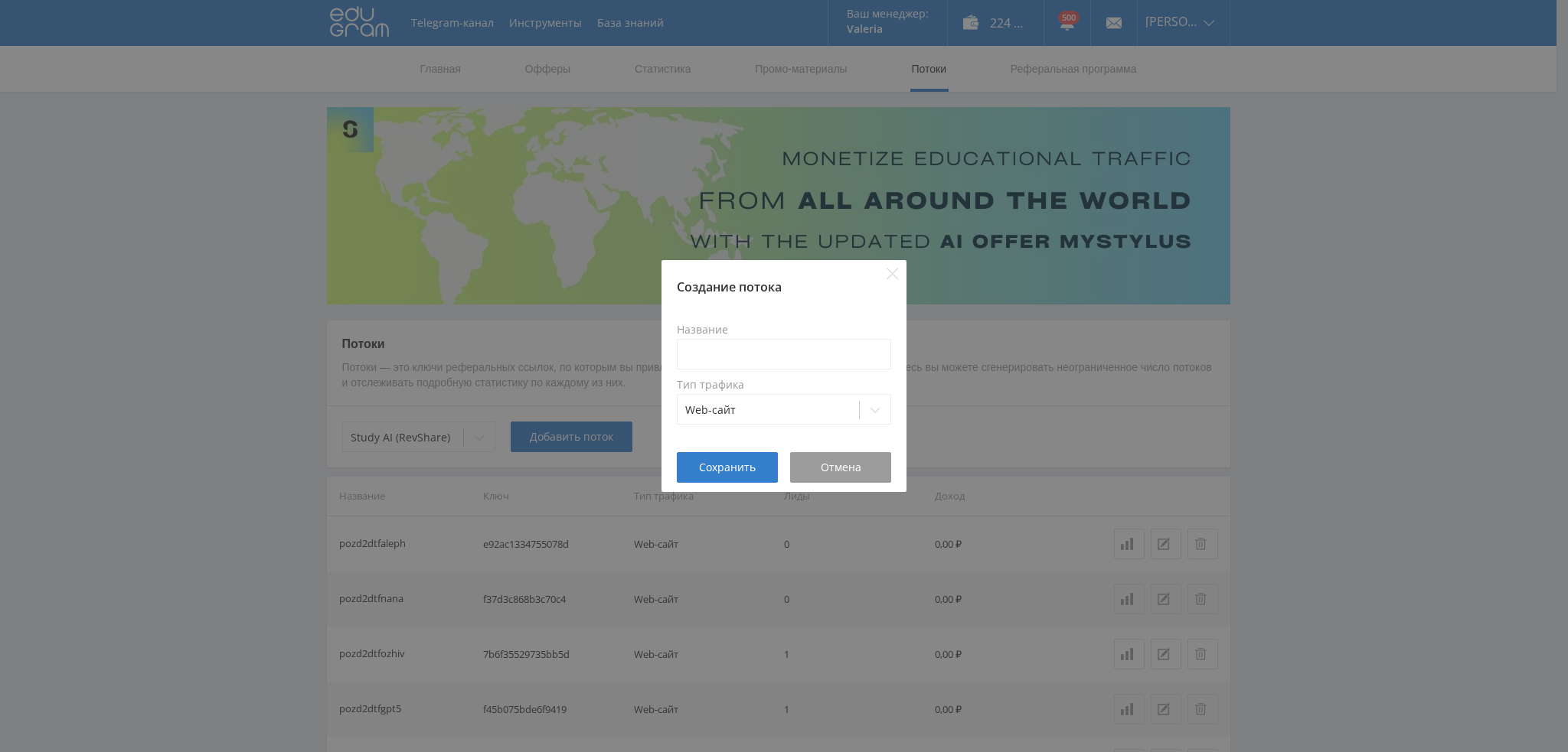
click at [594, 443] on div "Создание потока Название Тип трафика Web-сайт Сохранить Отмена" at bounding box center [784, 376] width 1568 height 752
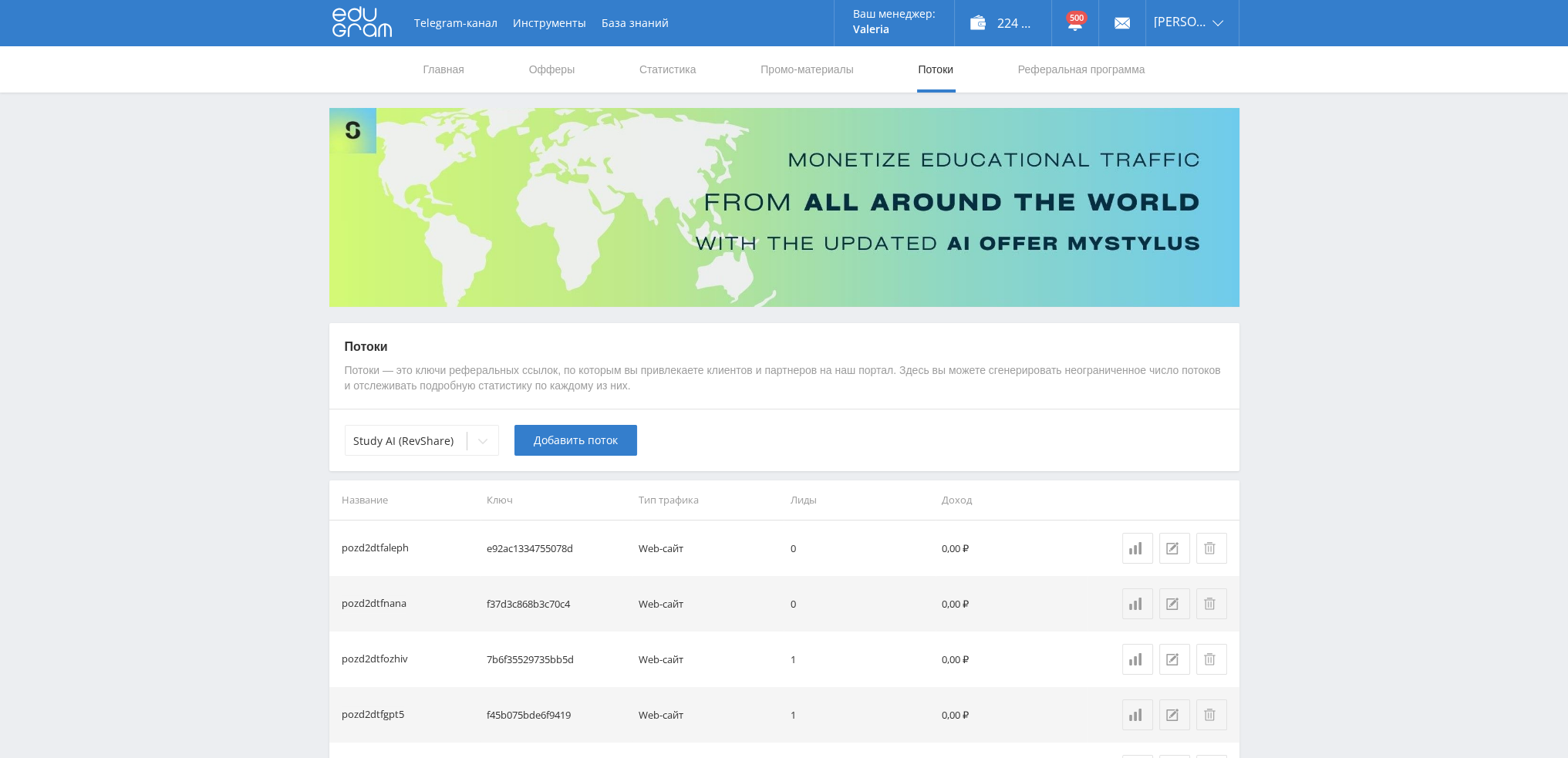
click at [826, 434] on div "Study AI (RevShare) Добавить поток" at bounding box center [784, 440] width 910 height 63
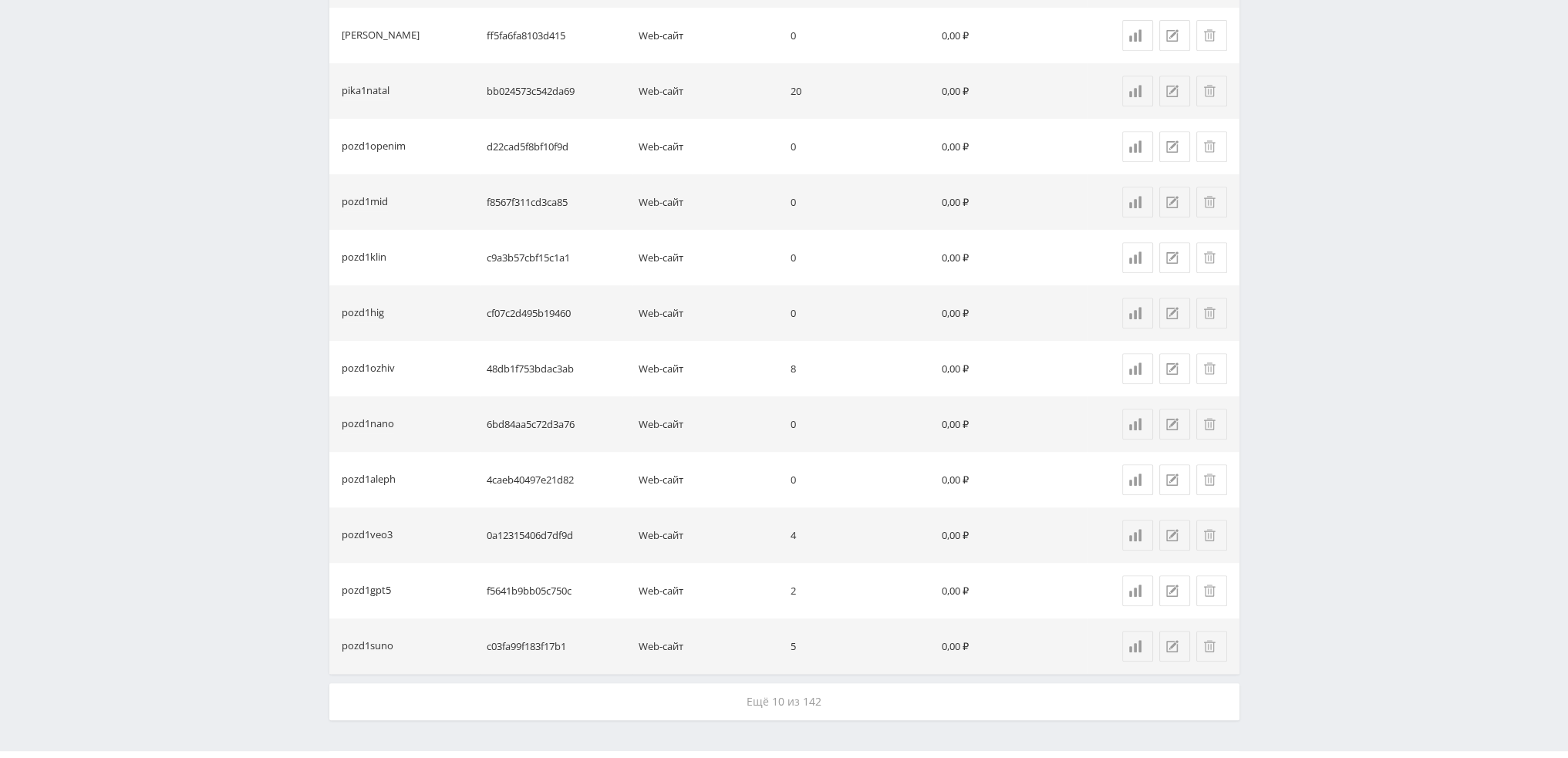
scroll to position [996, 0]
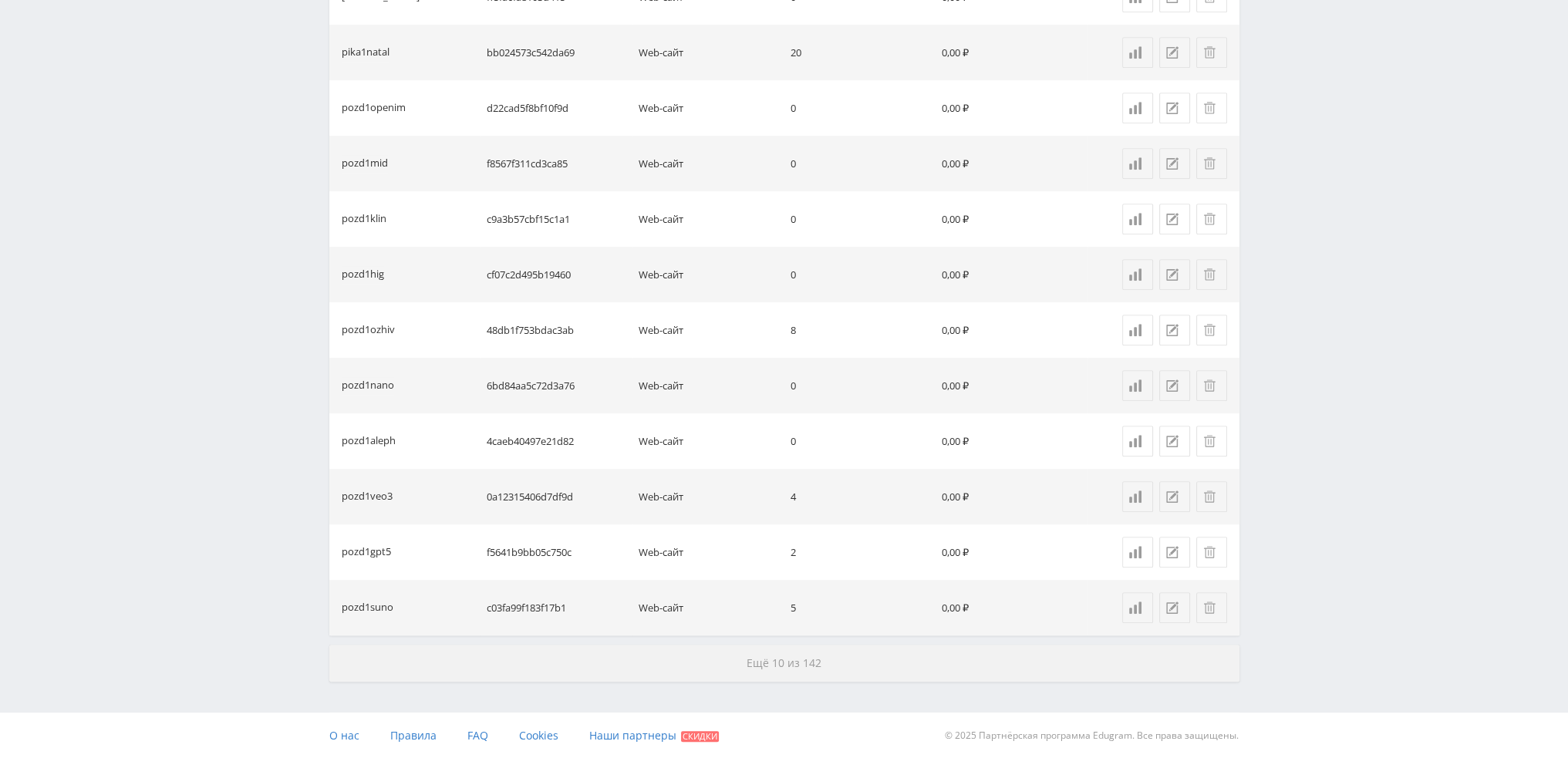
click at [836, 671] on button "Ещё 10 из 142" at bounding box center [784, 663] width 910 height 37
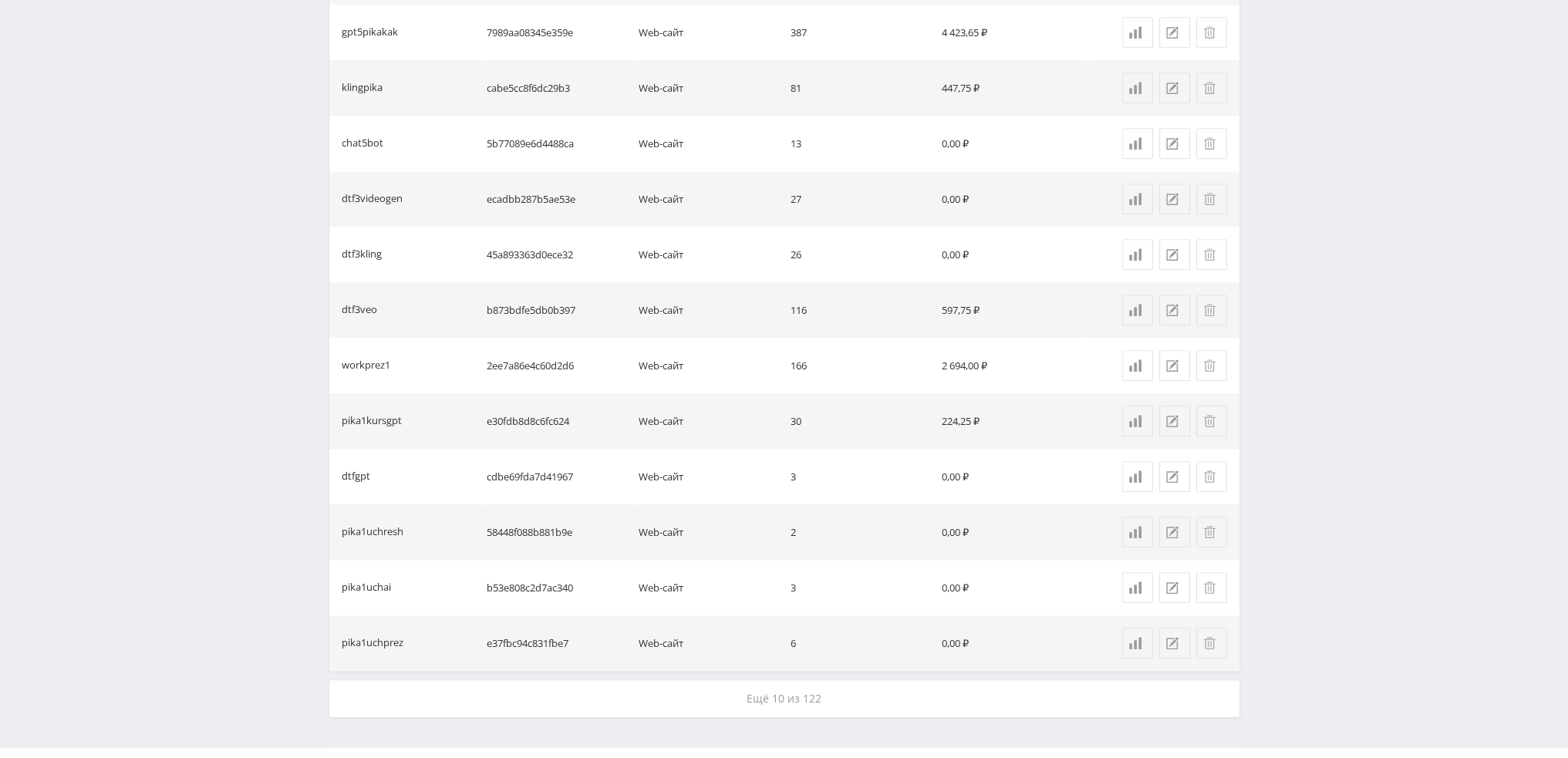
scroll to position [2107, 0]
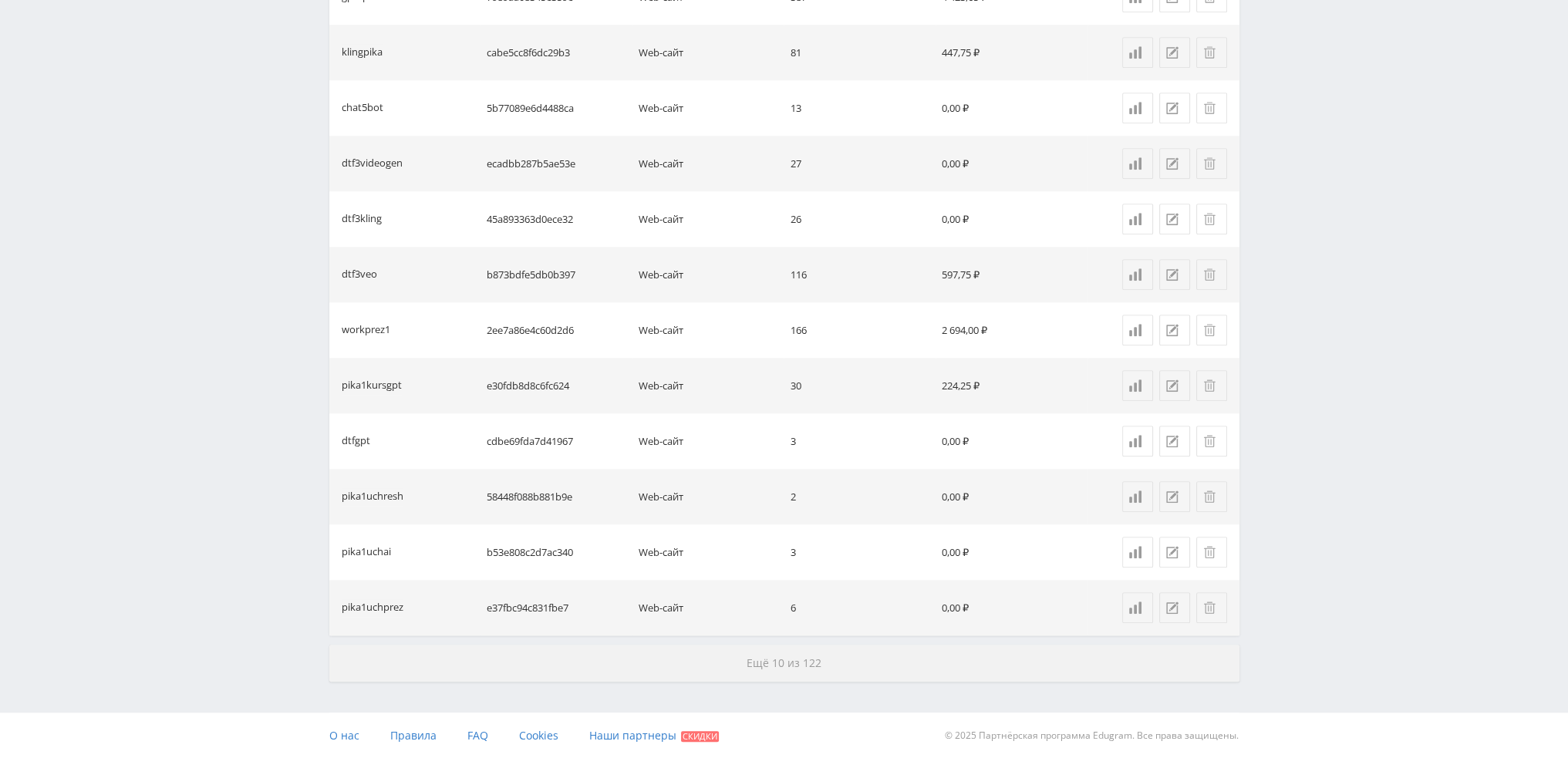
click at [837, 659] on button "Ещё 10 из 122" at bounding box center [784, 663] width 910 height 37
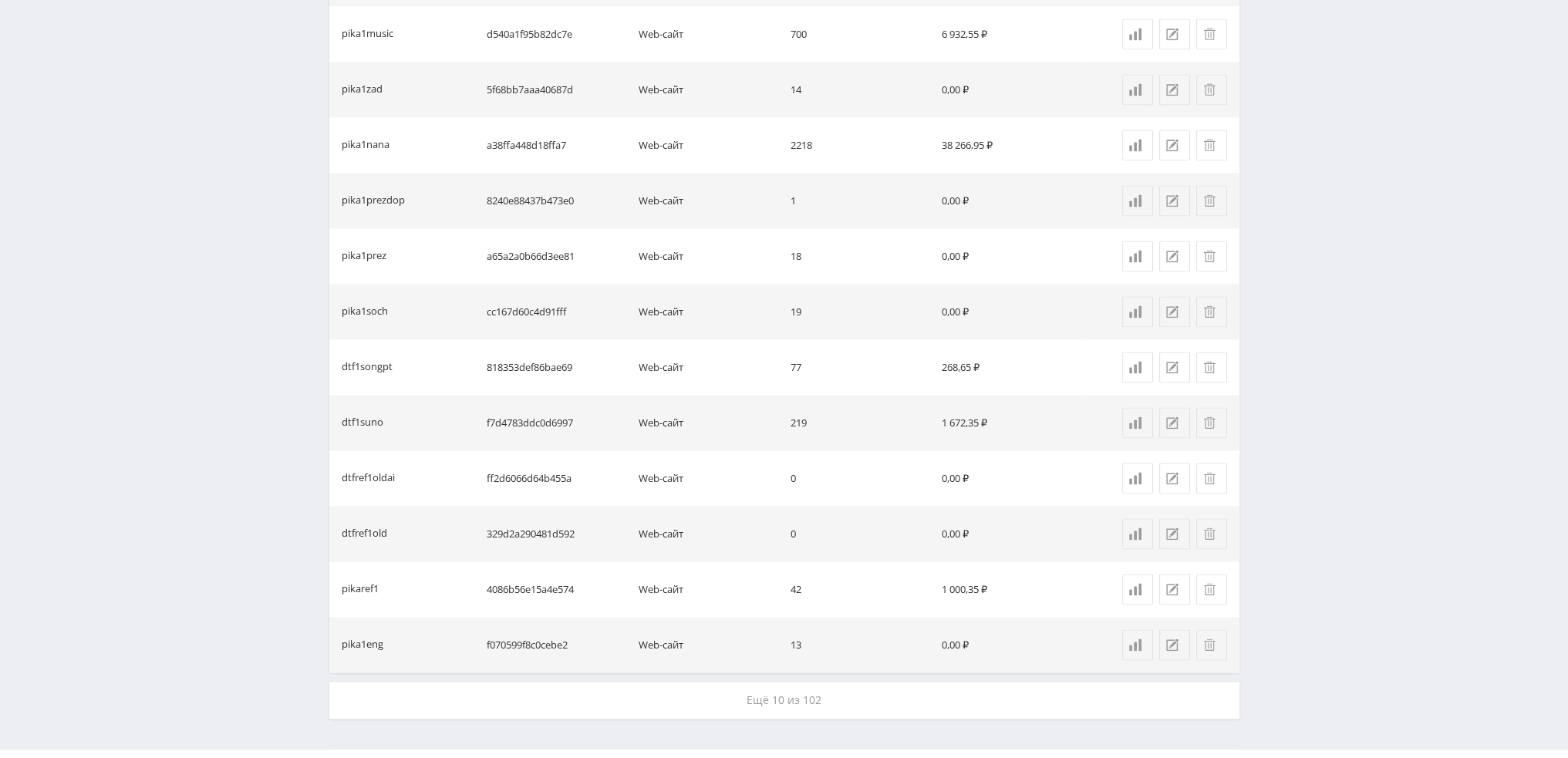
scroll to position [3218, 0]
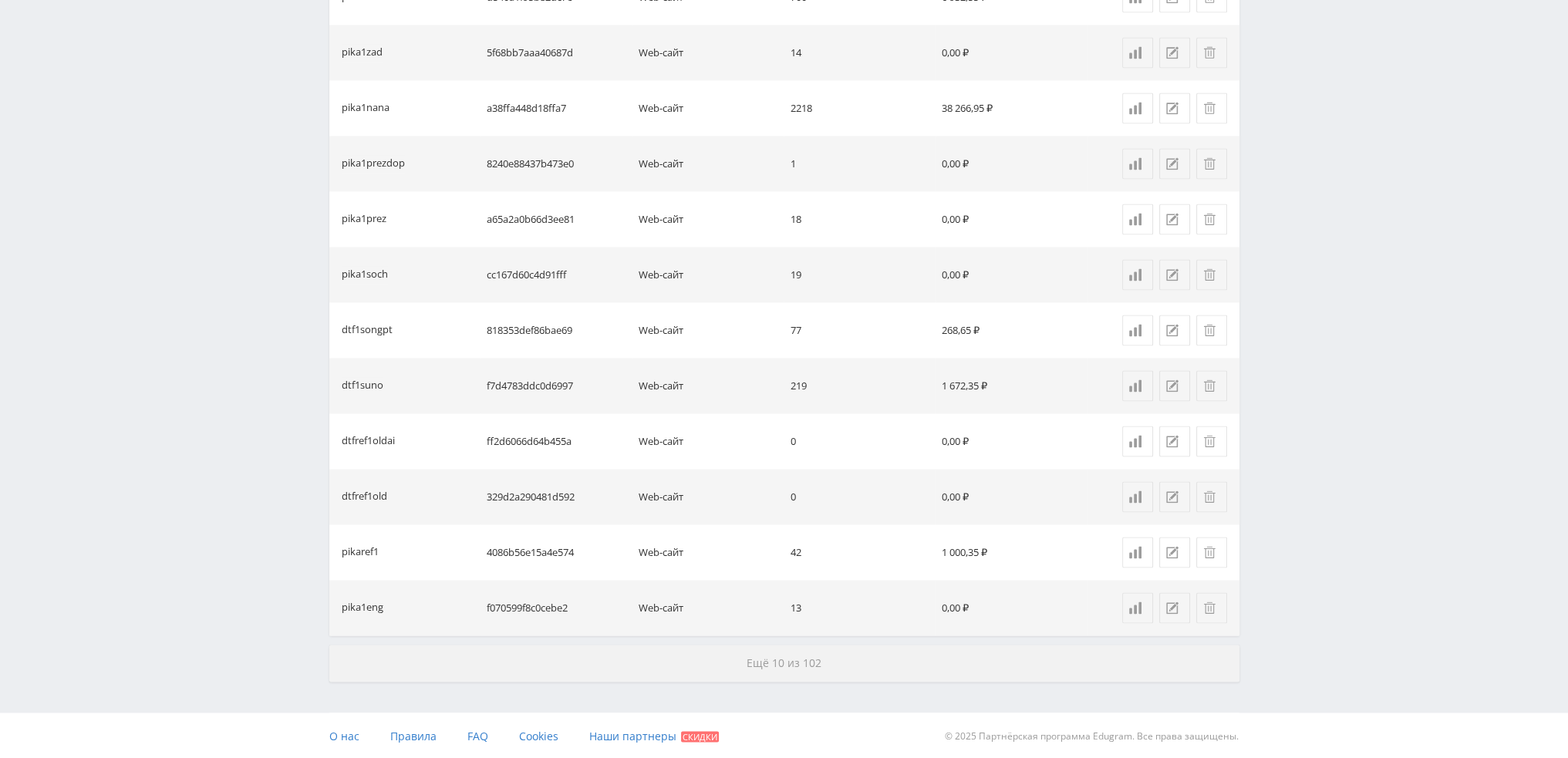
click at [833, 653] on button "Ещё 10 из 102" at bounding box center [784, 663] width 910 height 37
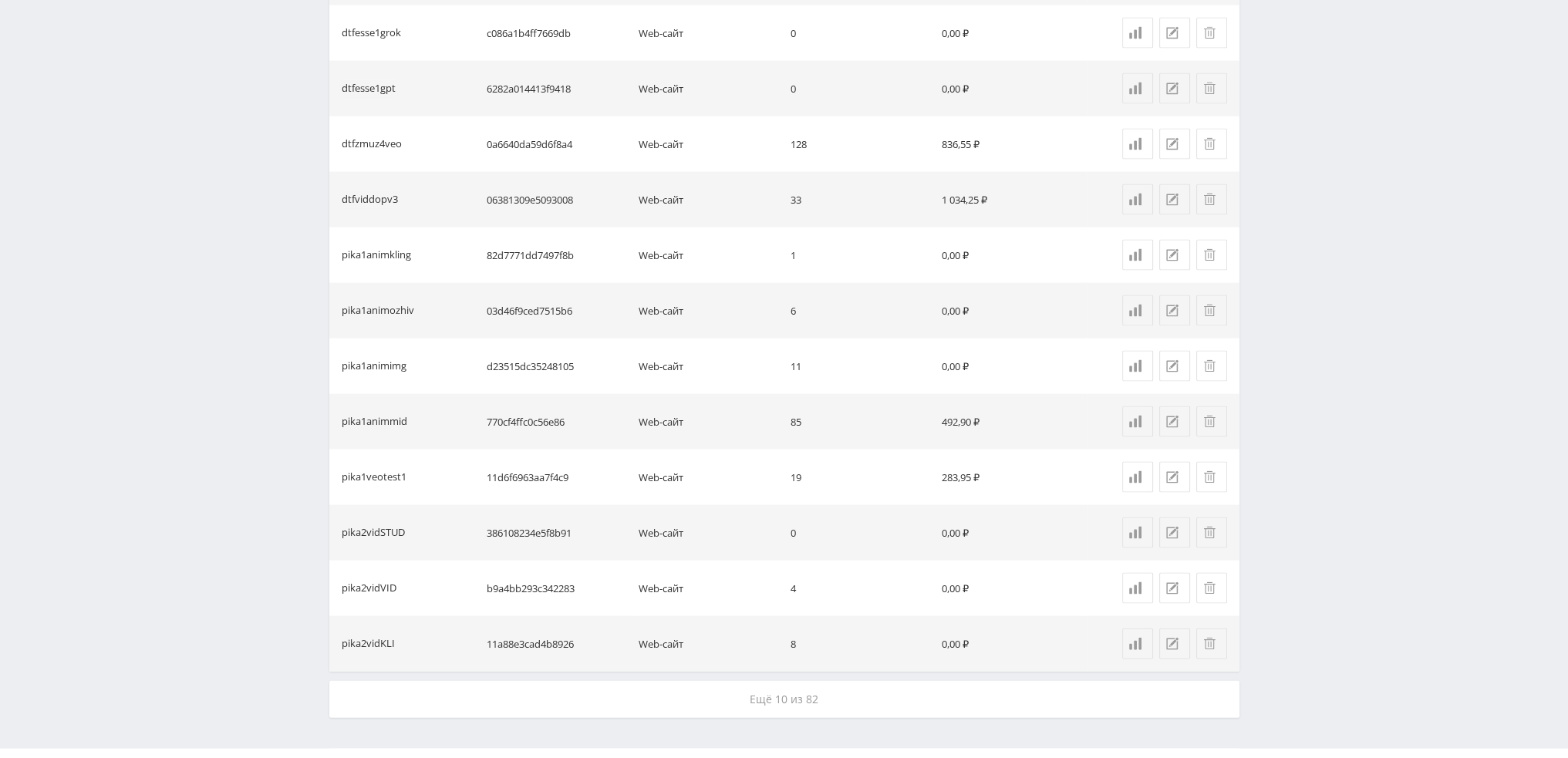
scroll to position [4298, 0]
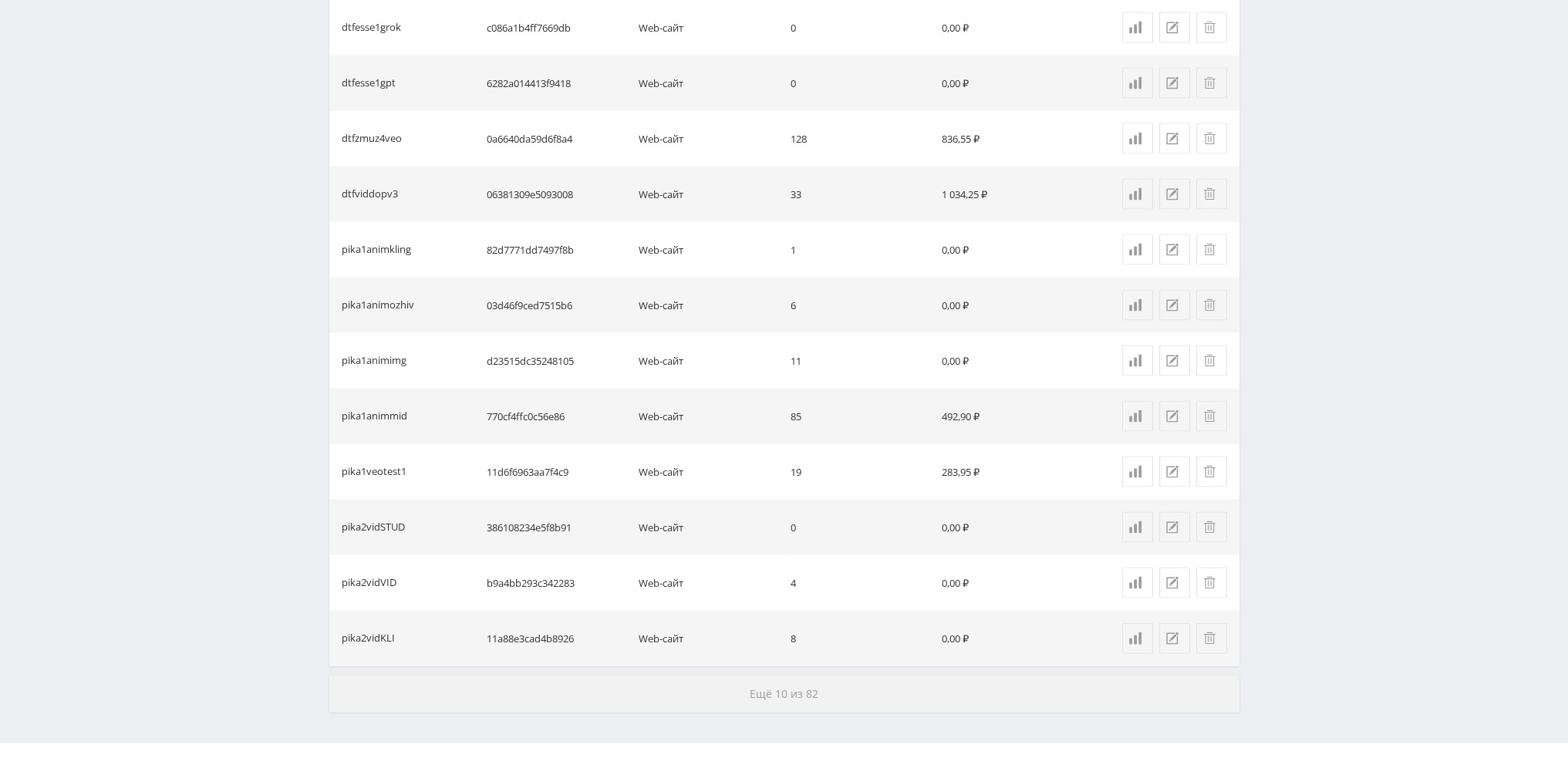
click at [811, 682] on button "Ещё 10 из 82" at bounding box center [784, 694] width 910 height 37
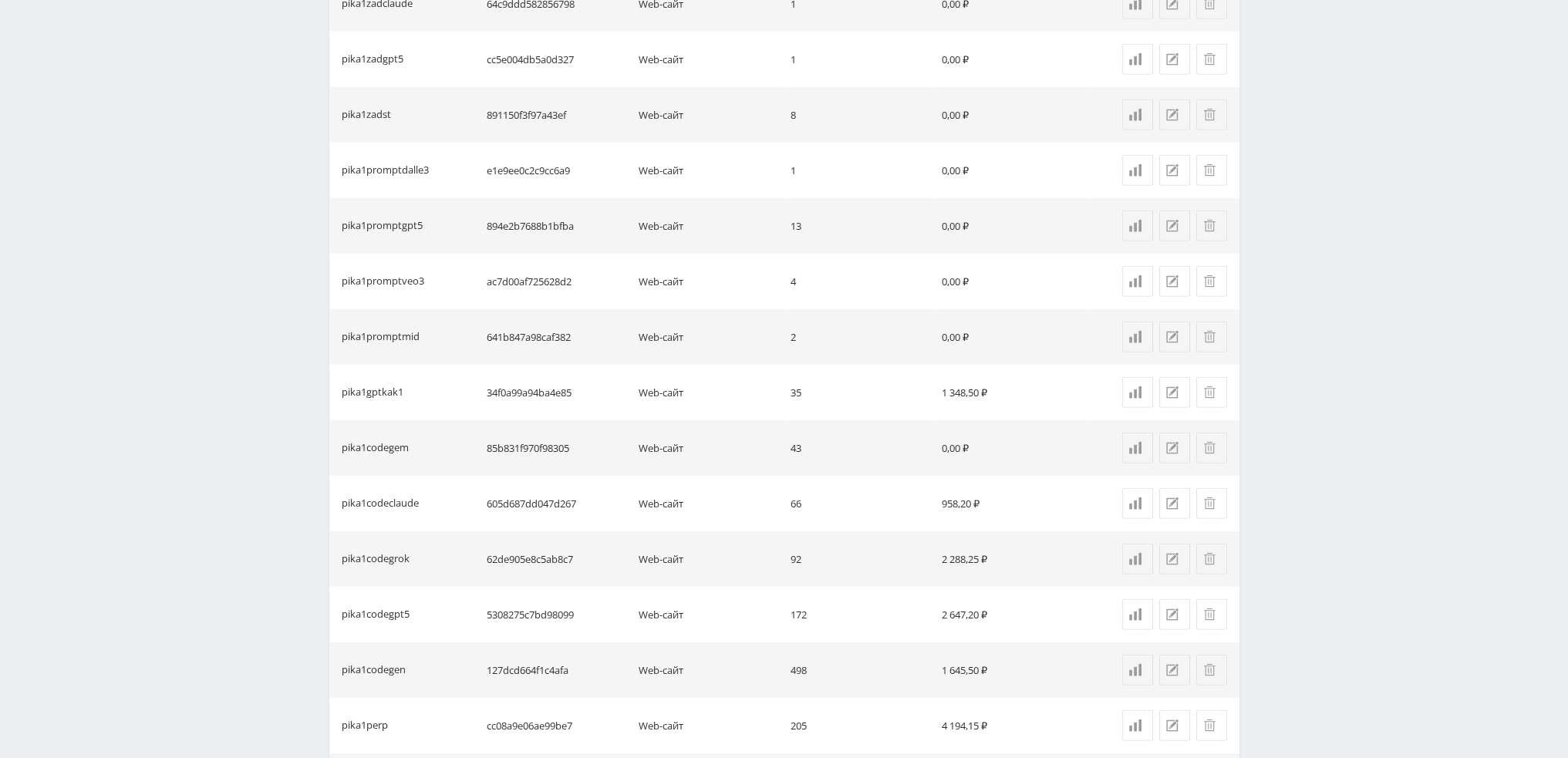
scroll to position [5440, 0]
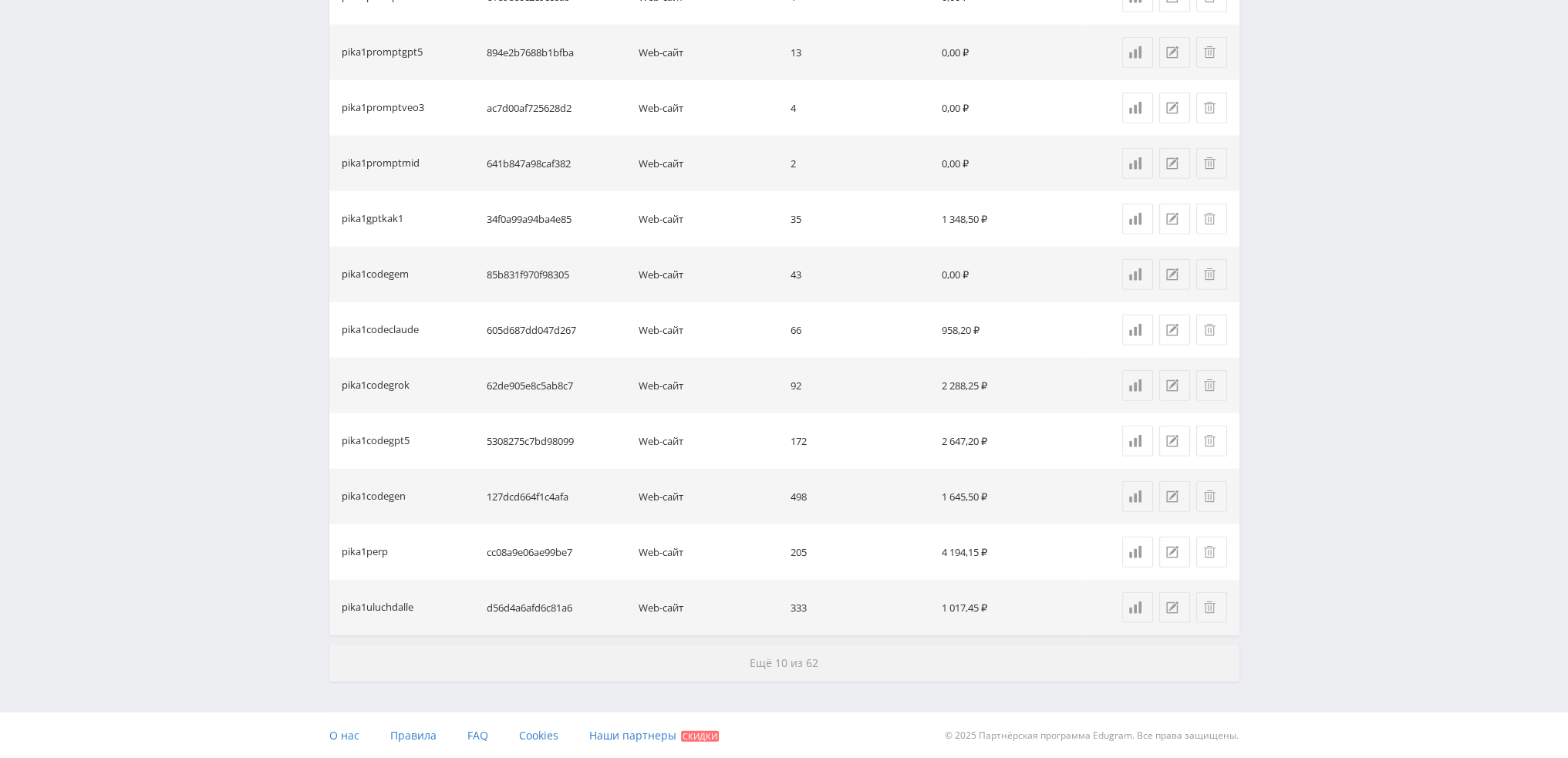
click at [811, 672] on button "Ещё 10 из 62" at bounding box center [784, 663] width 910 height 37
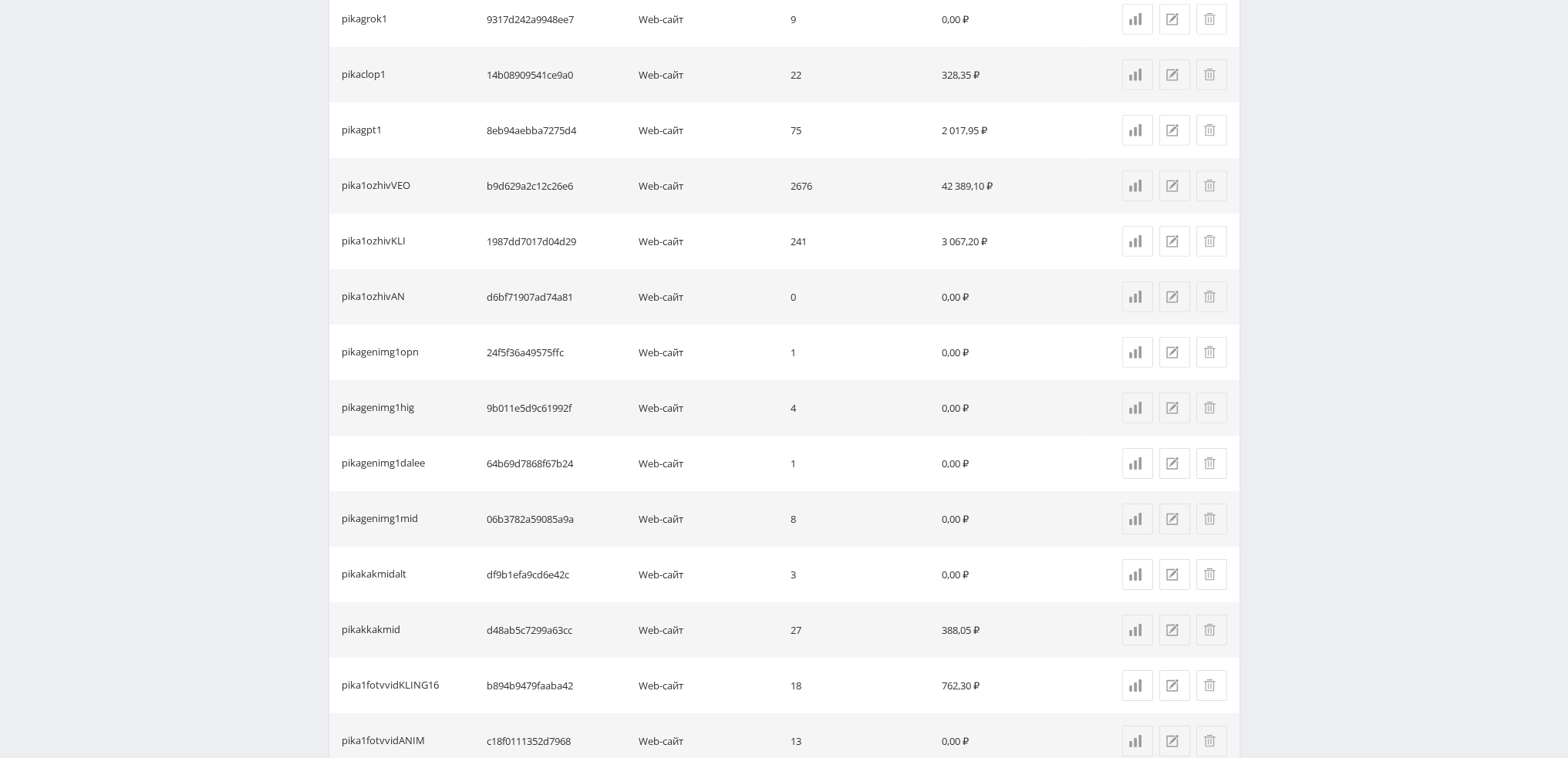
scroll to position [6551, 0]
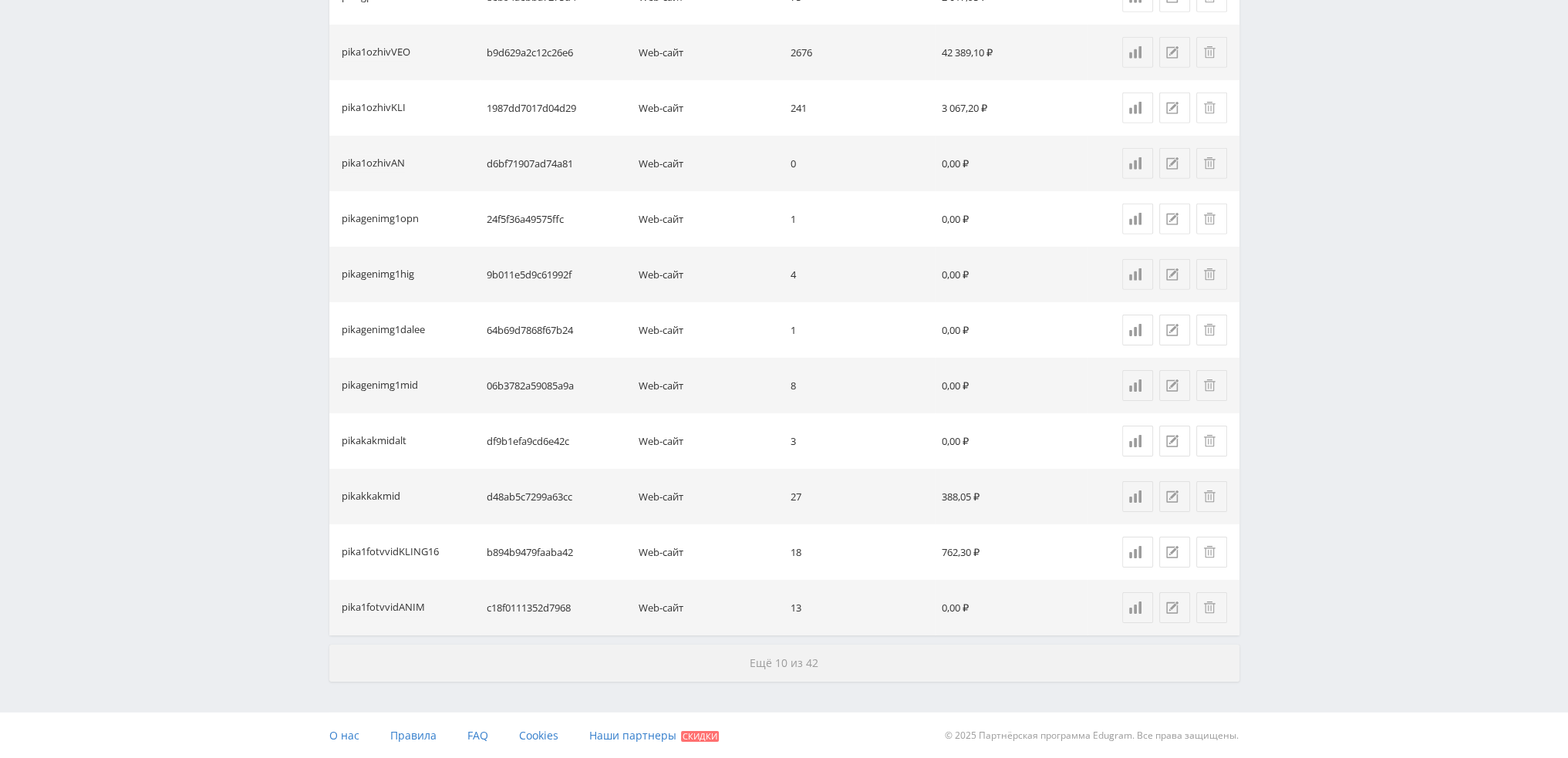
click at [828, 672] on button "Ещё 10 из 42" at bounding box center [784, 663] width 910 height 37
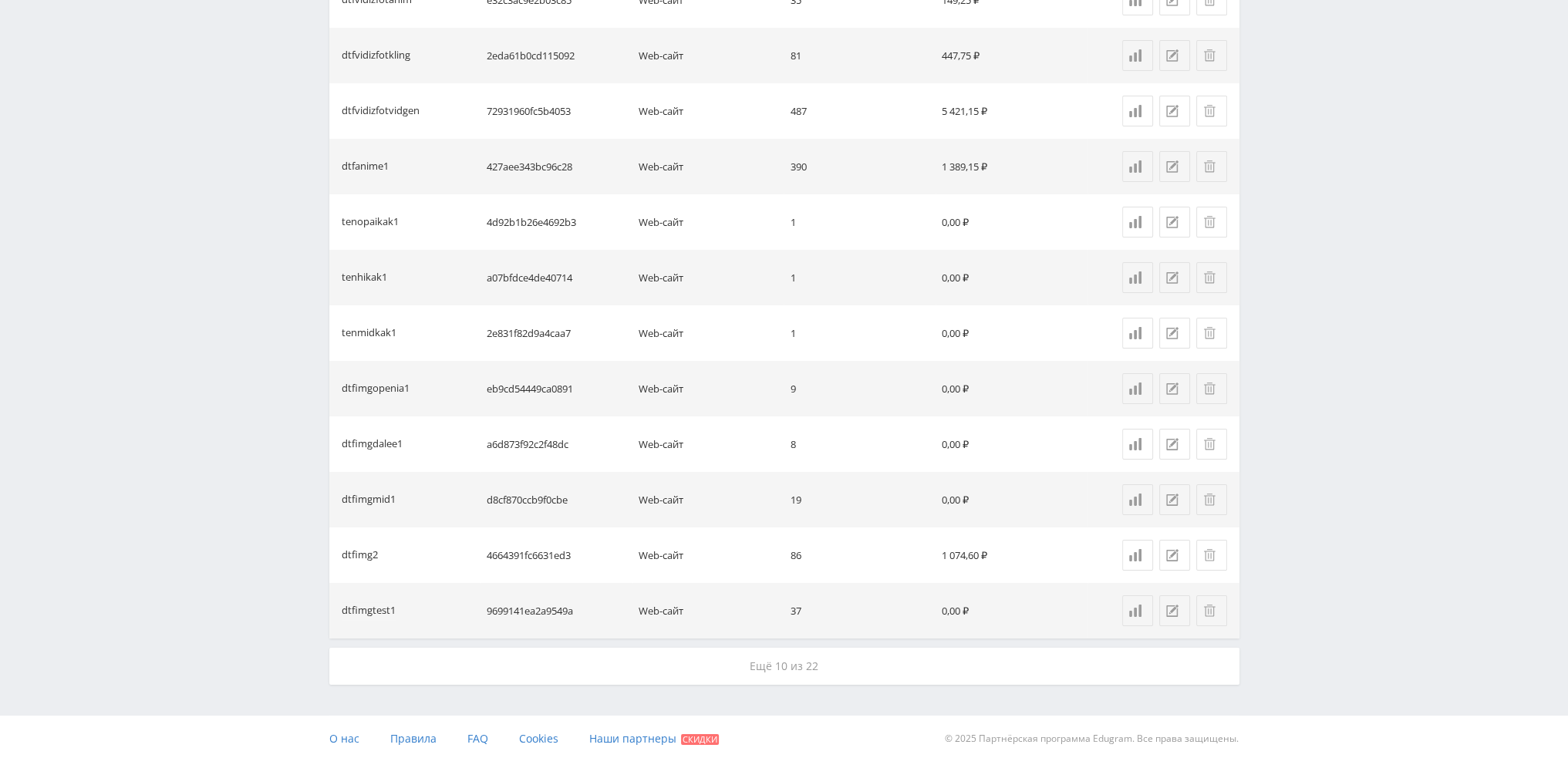
scroll to position [7662, 0]
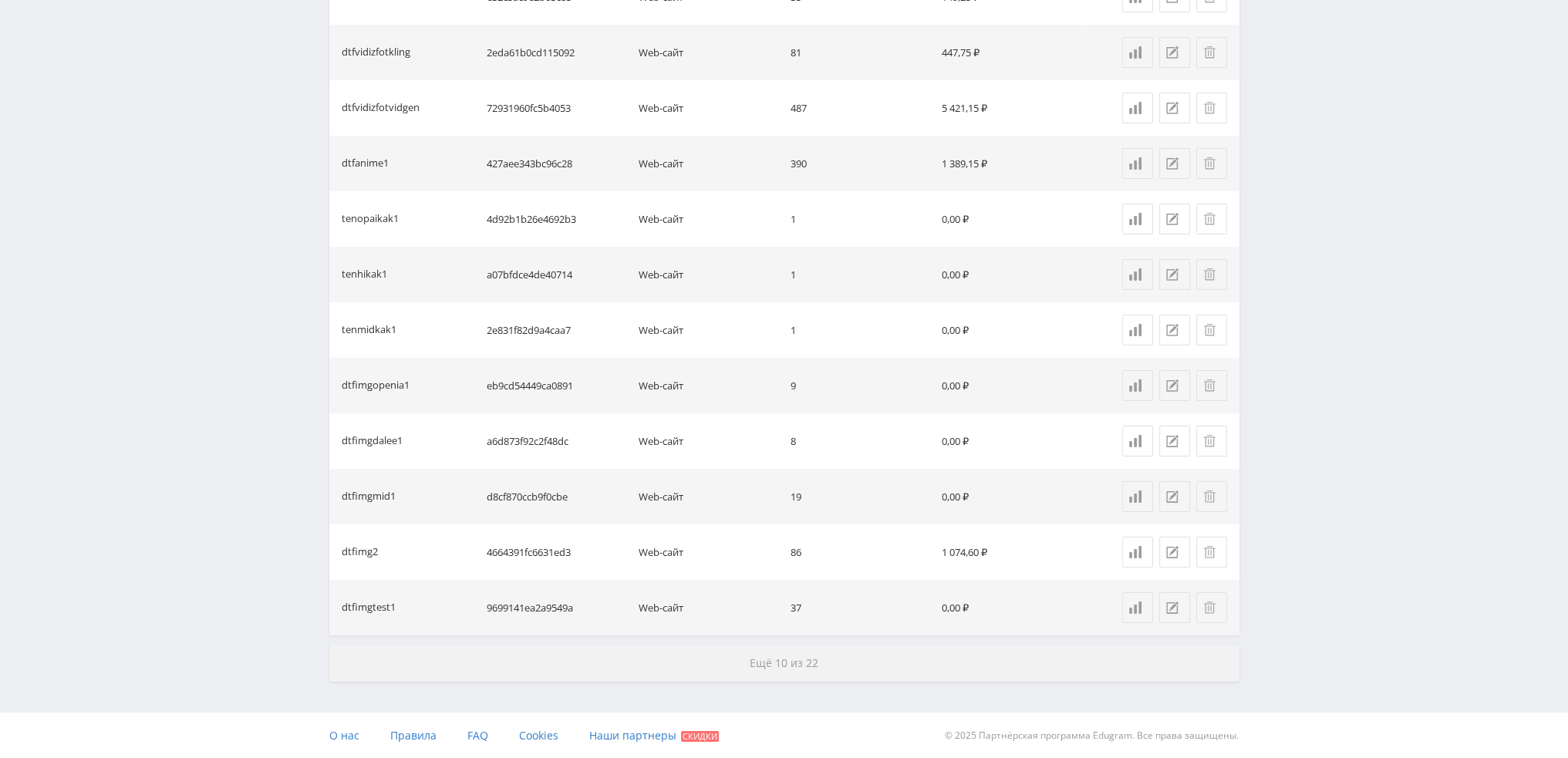
click at [815, 666] on span "Ещё 10 из 22" at bounding box center [784, 662] width 69 height 15
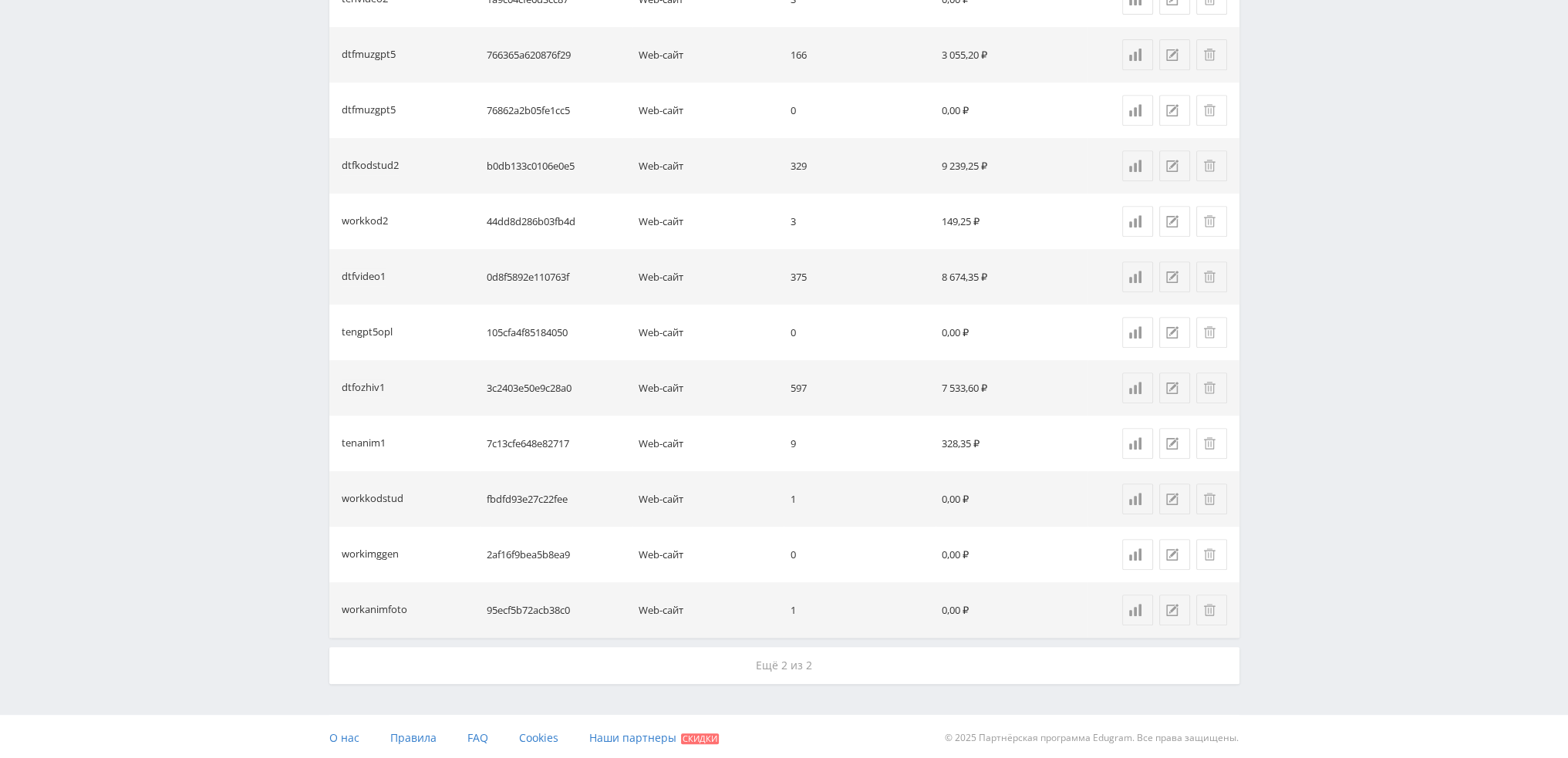
scroll to position [8772, 0]
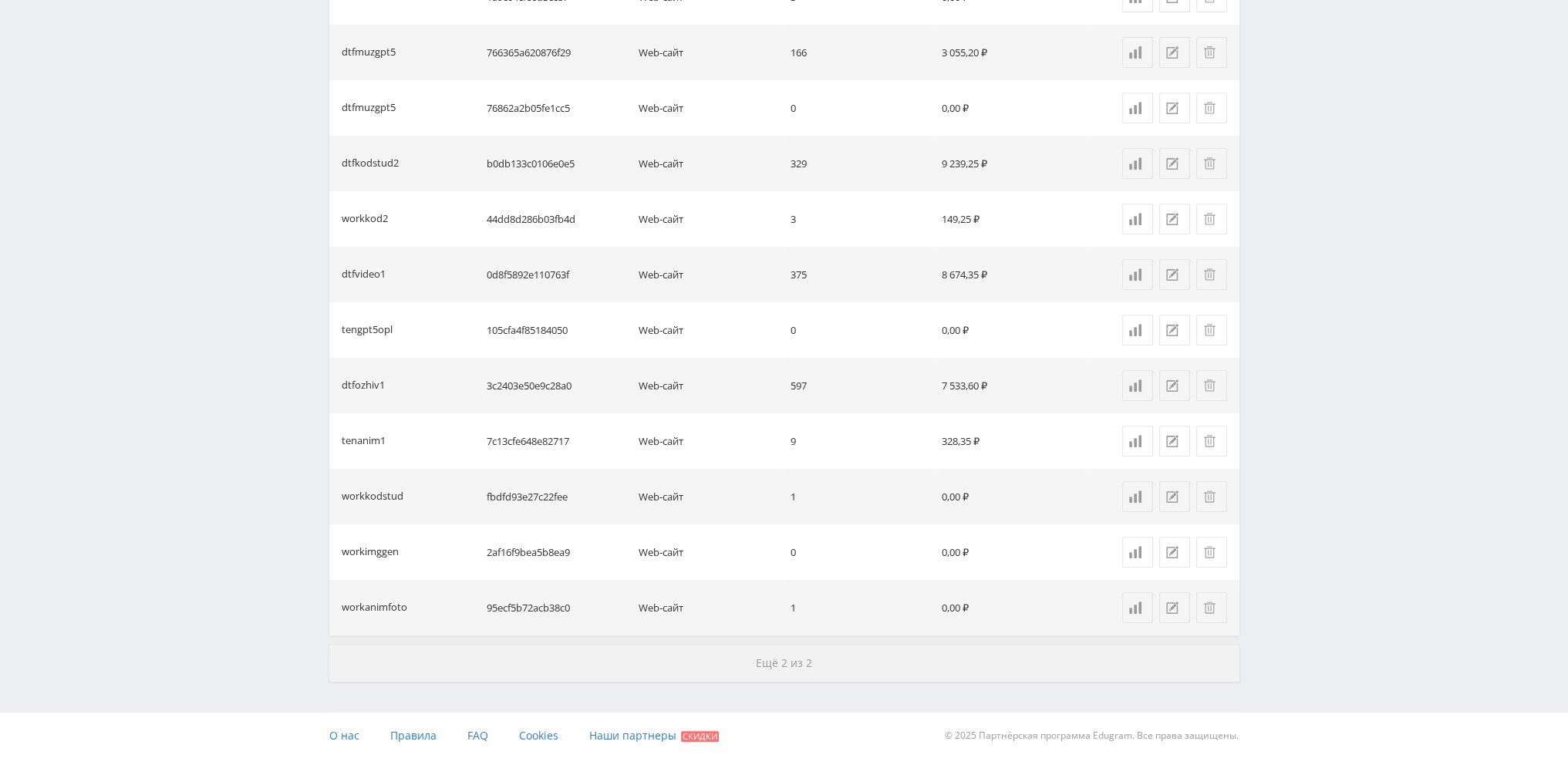
click at [840, 660] on button "Ещё 2 из 2" at bounding box center [784, 663] width 910 height 37
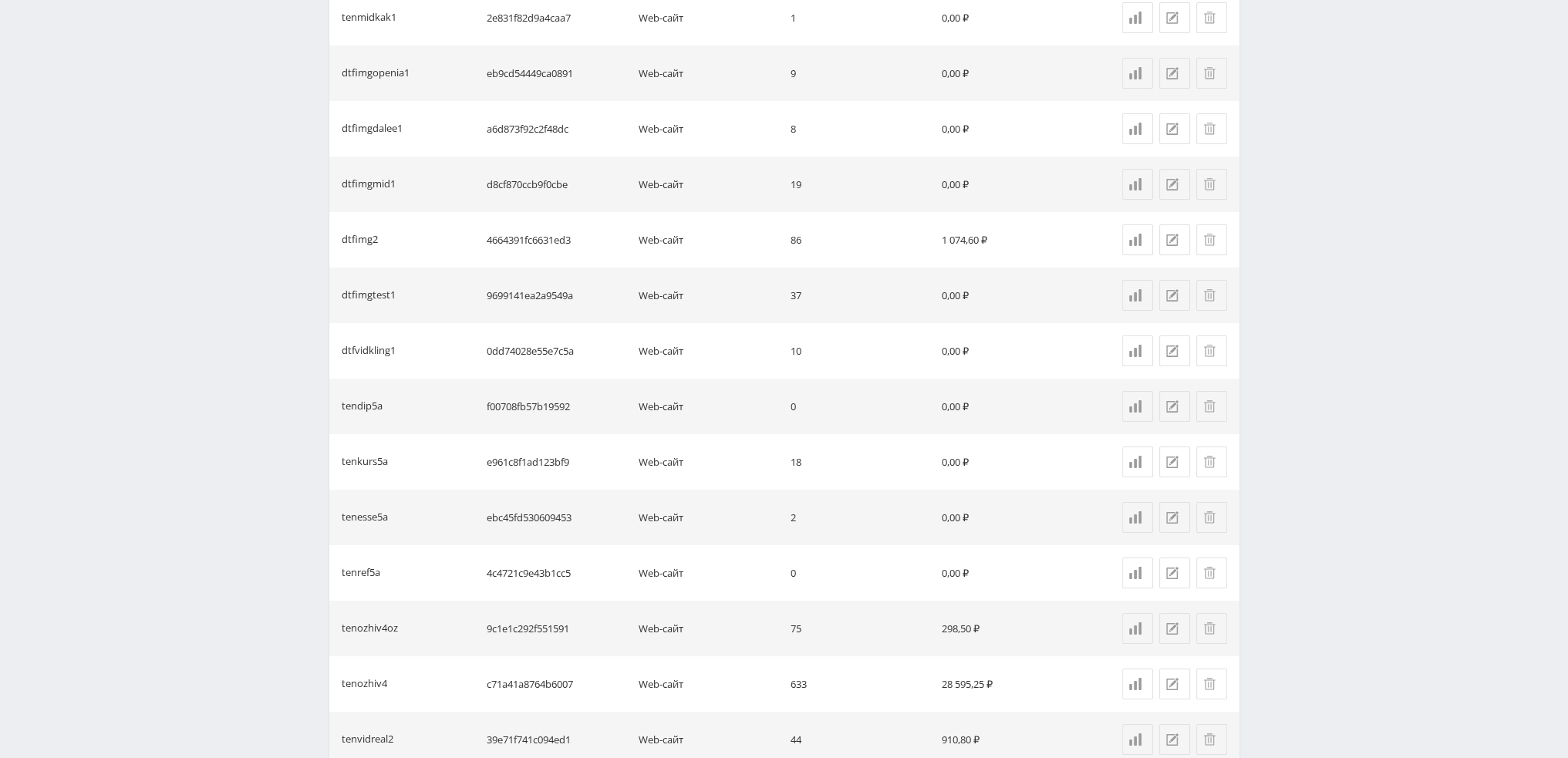
scroll to position [7681, 0]
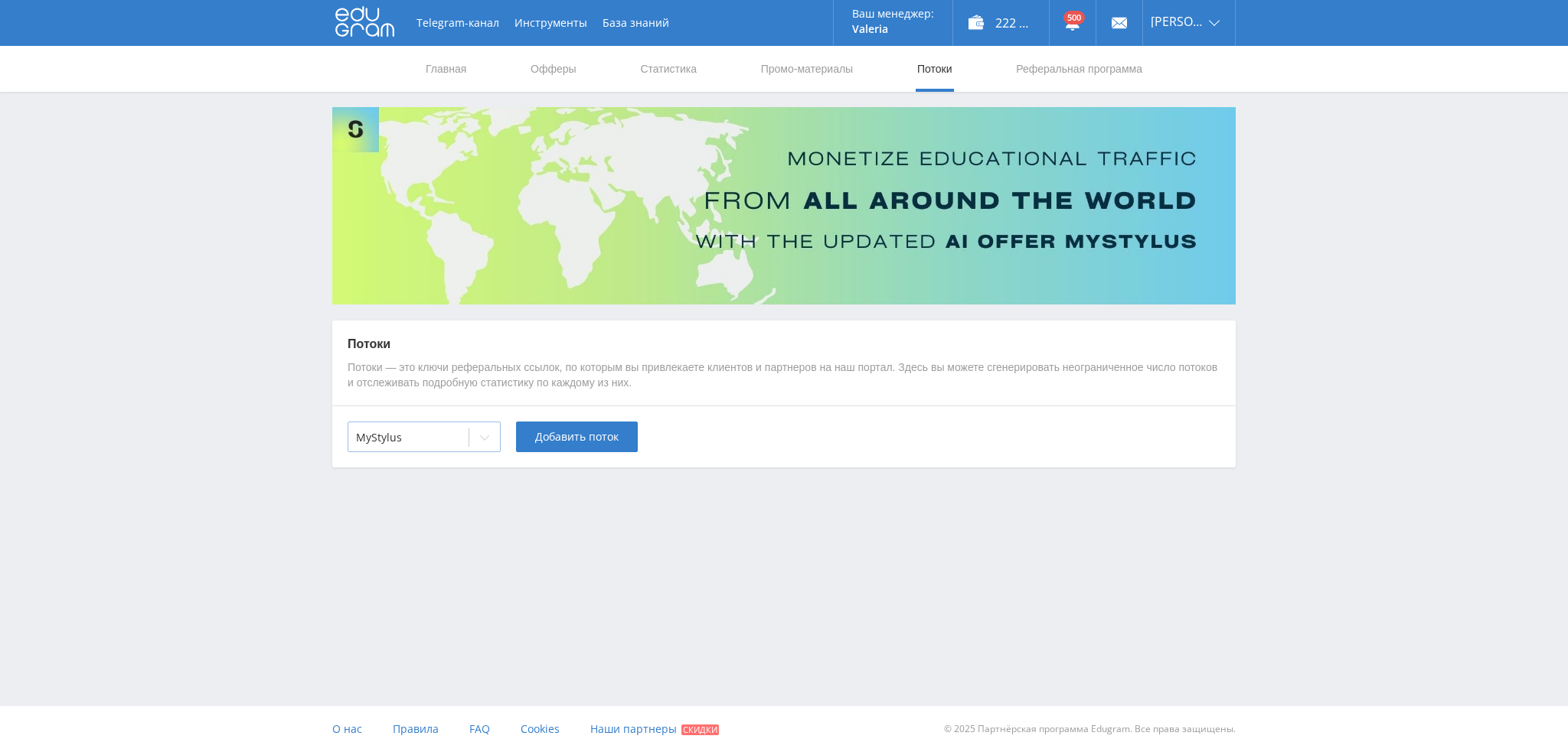
click at [430, 438] on div at bounding box center [408, 438] width 105 height 15
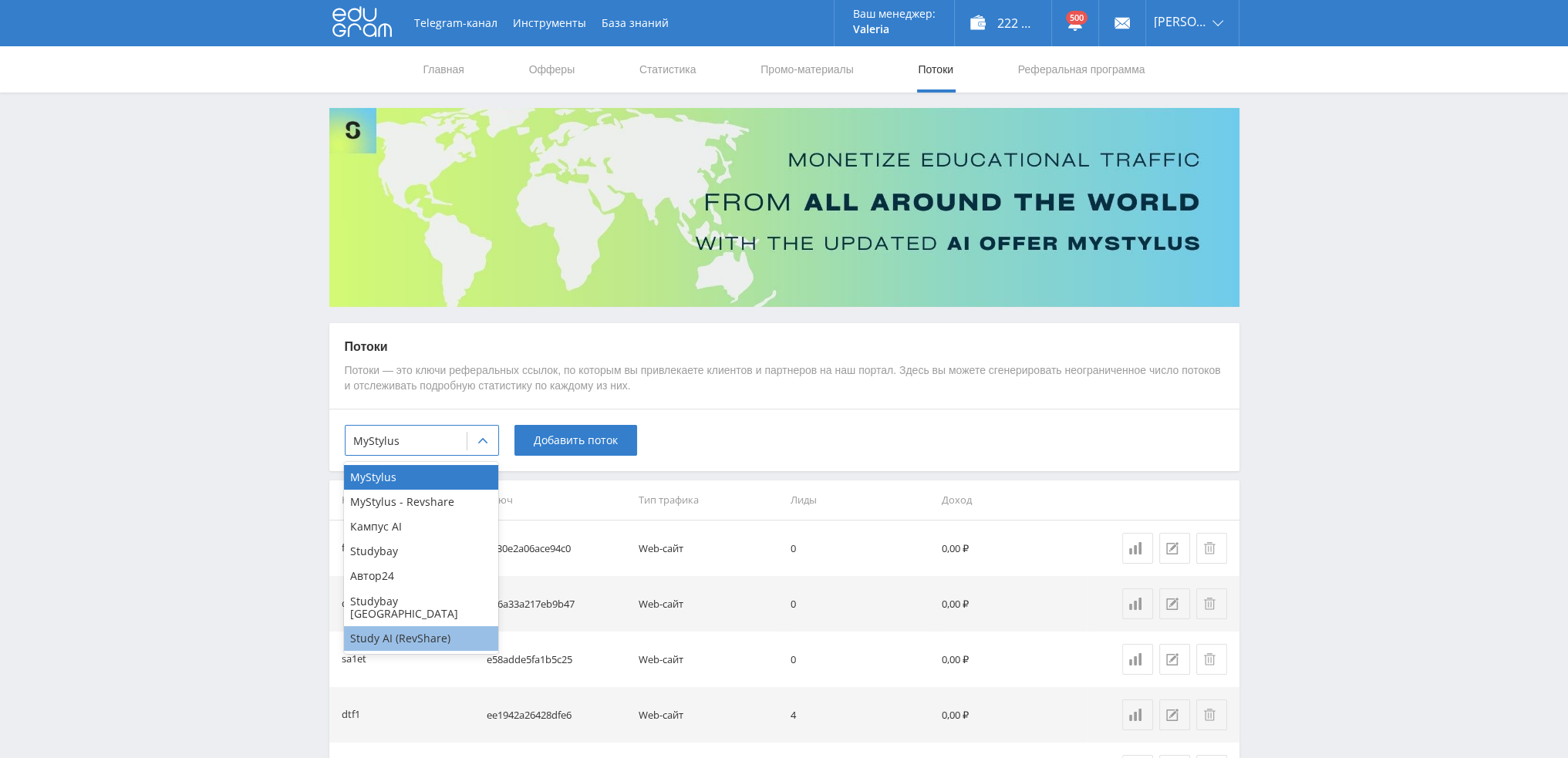
click at [398, 628] on div "Study AI (RevShare)" at bounding box center [421, 638] width 154 height 25
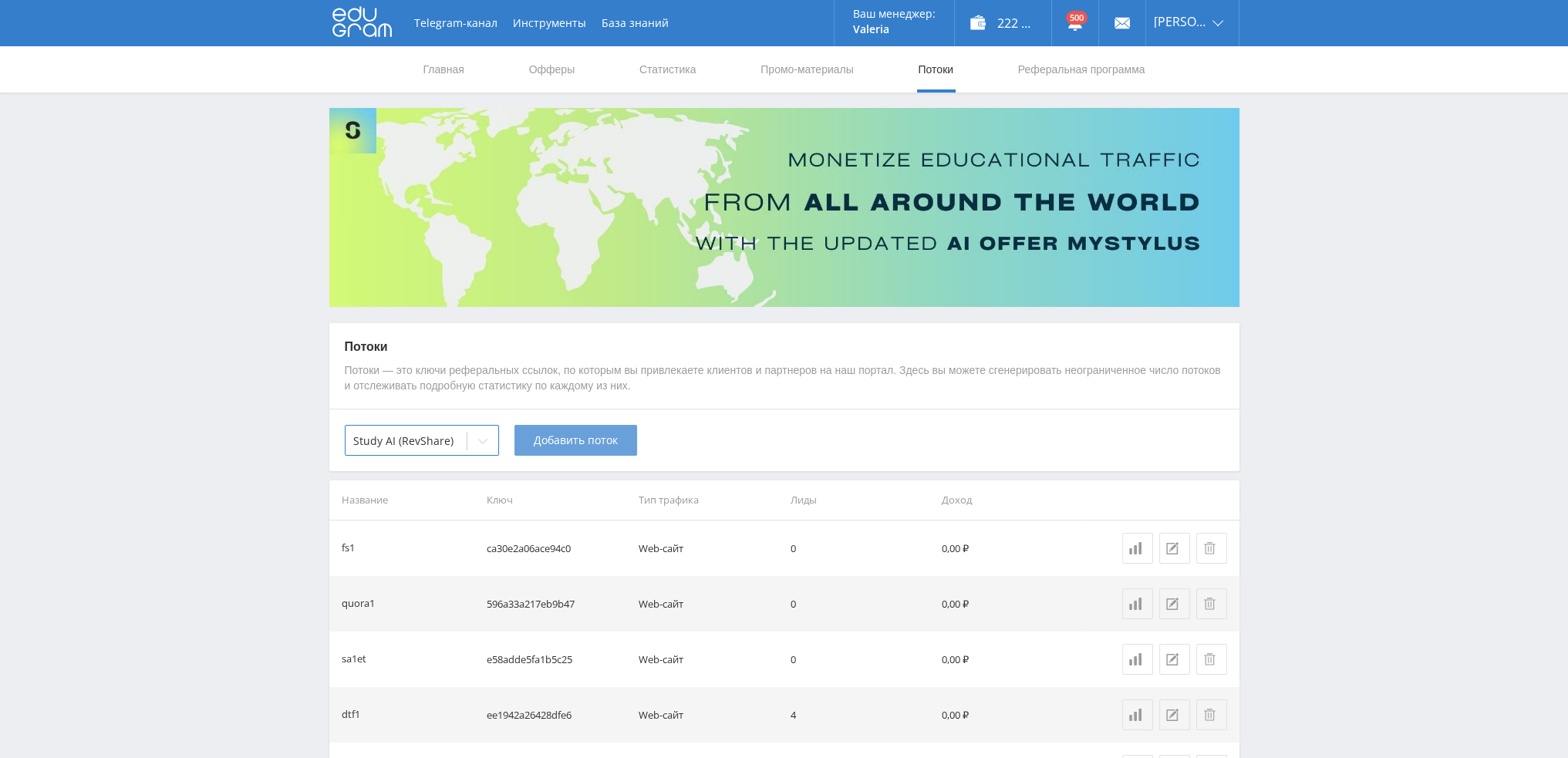
click at [577, 436] on span "Добавить поток" at bounding box center [576, 441] width 84 height 12
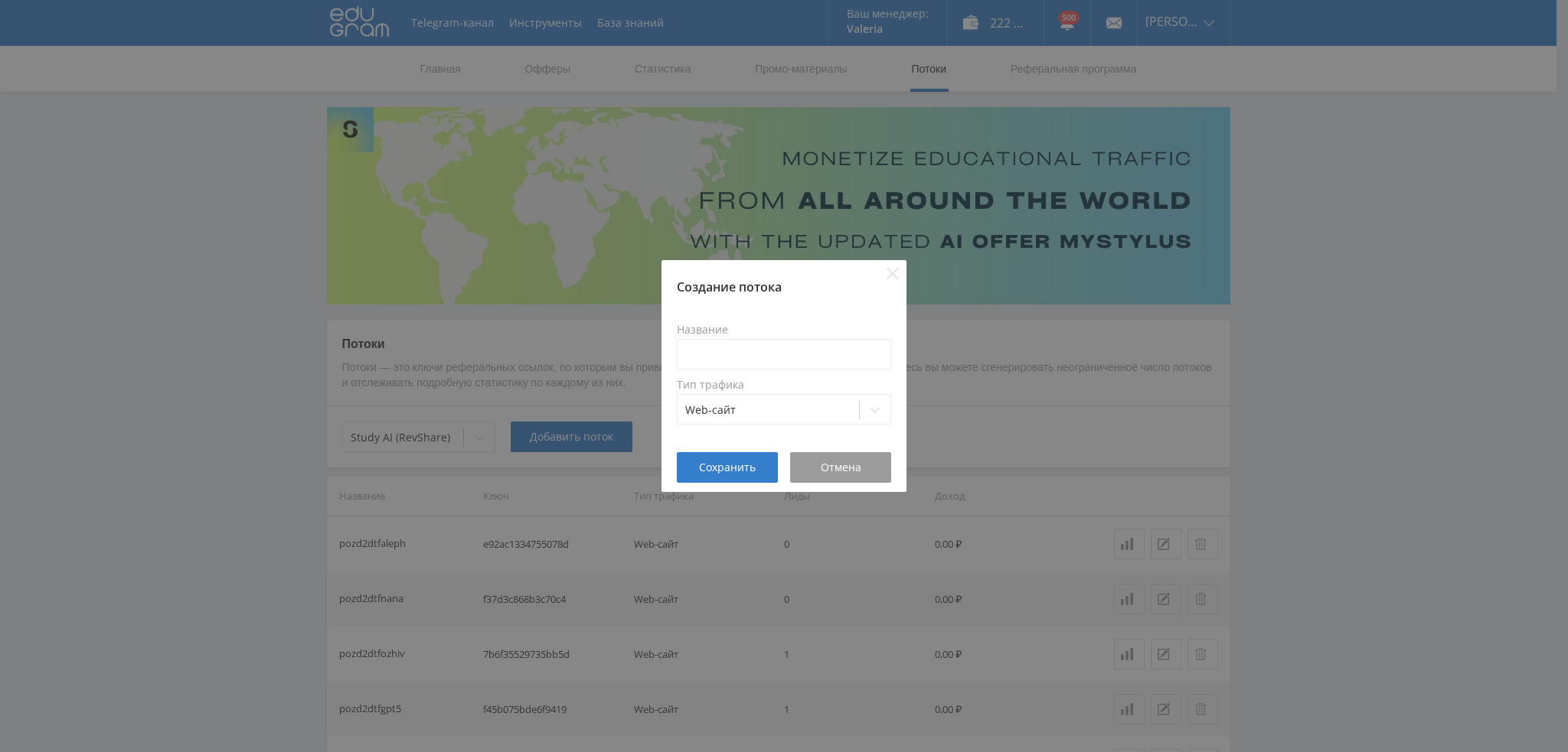
drag, startPoint x: 753, startPoint y: 370, endPoint x: 752, endPoint y: 360, distance: 10.0
click at [753, 370] on div "Название Тип трафика Web-сайт" at bounding box center [784, 375] width 214 height 120
click at [752, 360] on input at bounding box center [784, 354] width 214 height 31
type input "dtf1ozivkling"
click at [711, 474] on span "Сохранить" at bounding box center [728, 468] width 56 height 12
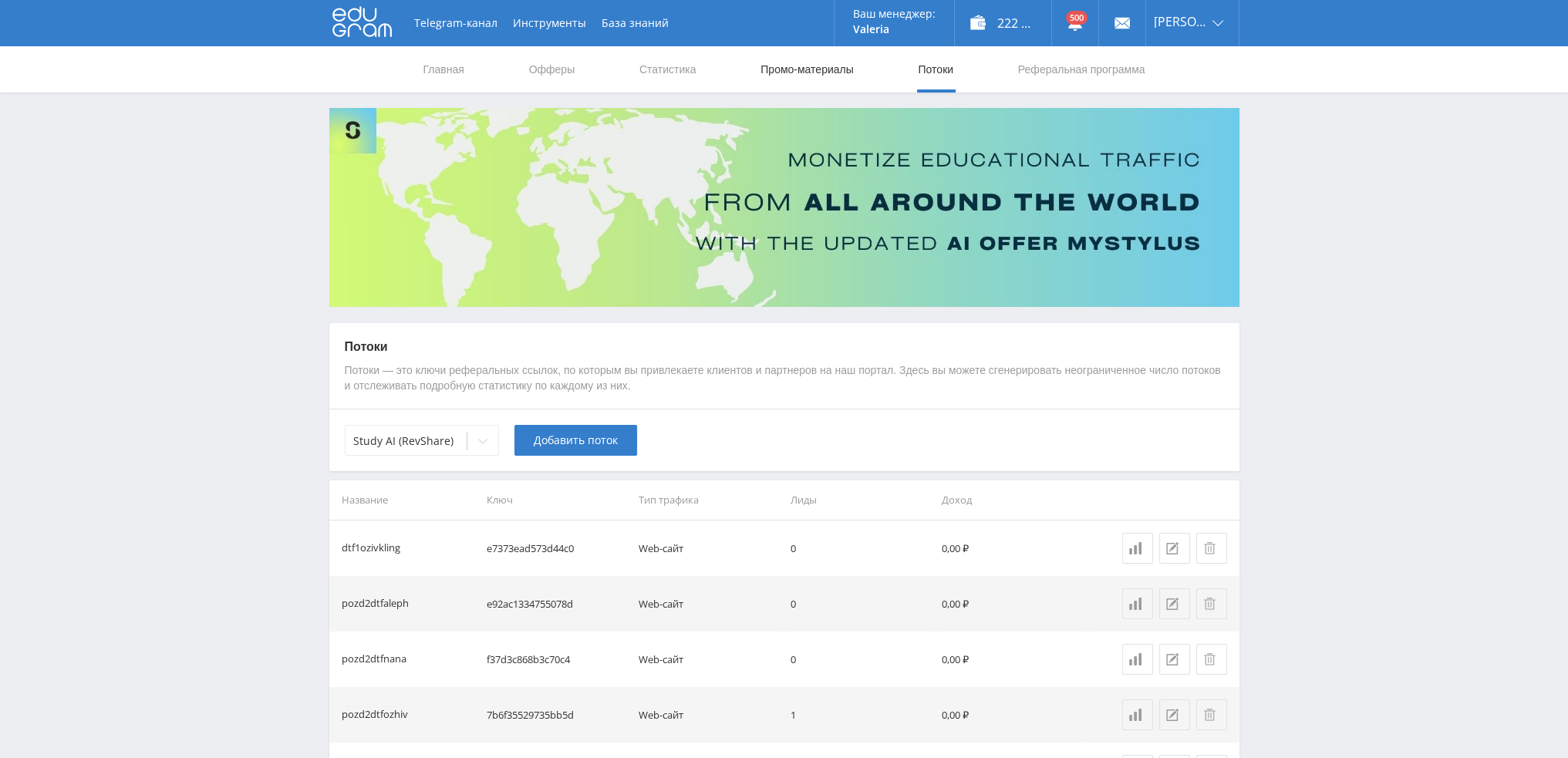
click at [793, 66] on link "Промо-материалы" at bounding box center [806, 70] width 95 height 46
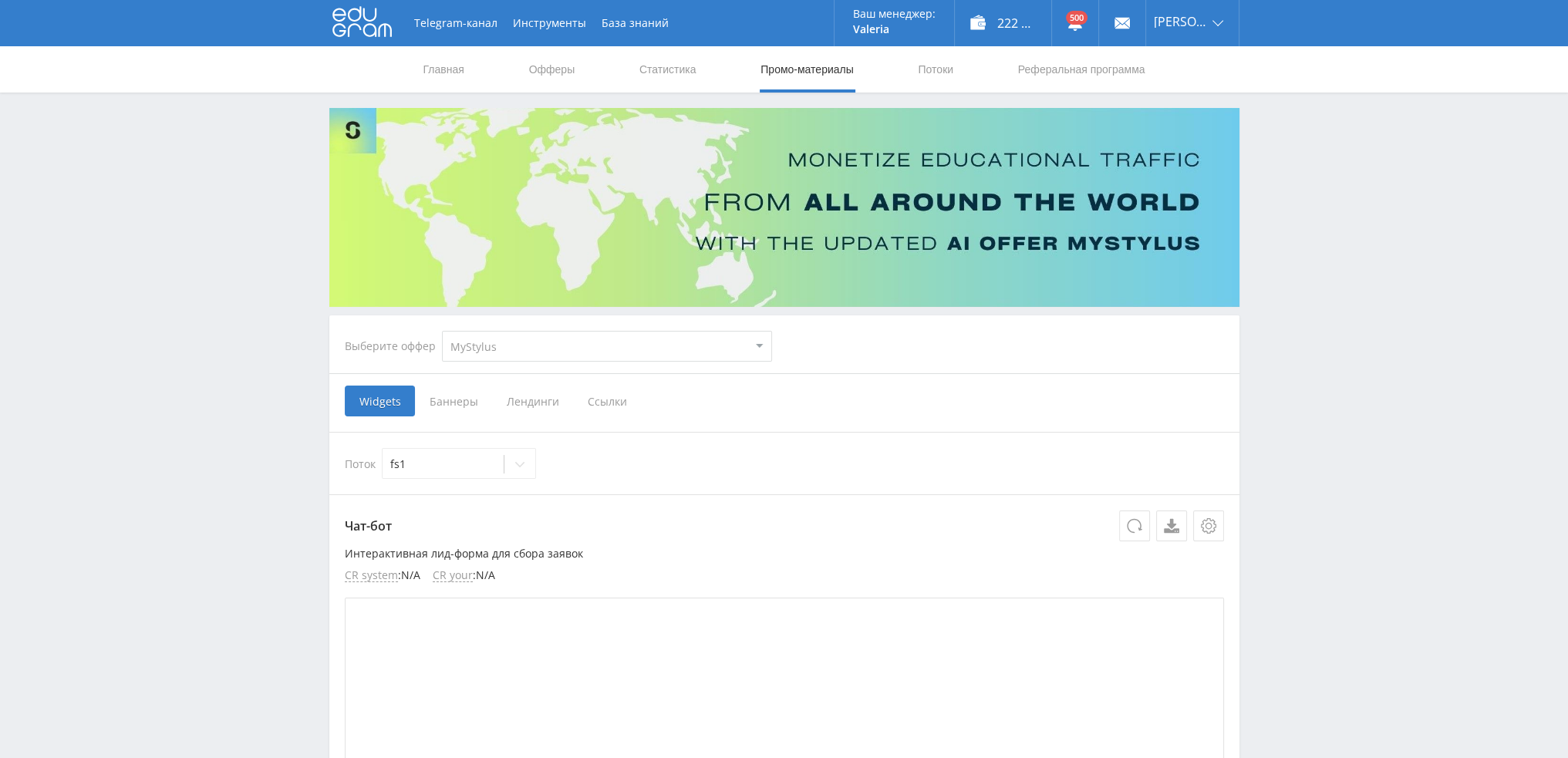
click at [603, 345] on select "MyStylus MyStylus - Revshare Кампус AI Studybay Автор24 Studybay Brazil Study A…" at bounding box center [607, 347] width 330 height 31
select select "376"
click at [442, 331] on select "MyStylus MyStylus - Revshare Кампус AI Studybay Автор24 Studybay Brazil Study A…" at bounding box center [607, 347] width 330 height 31
select select "376"
click at [457, 405] on span "Ссылки" at bounding box center [449, 401] width 69 height 31
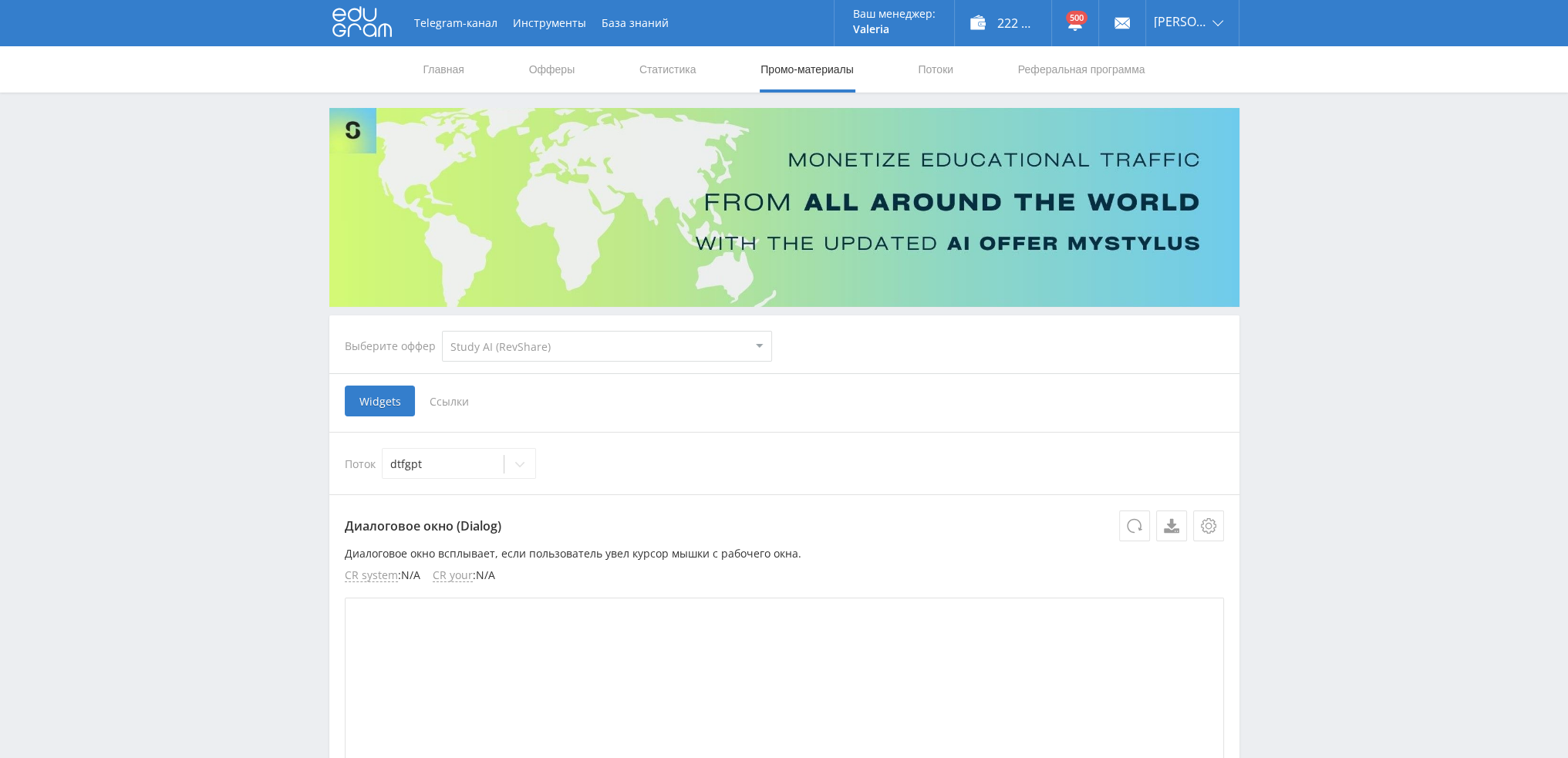
click at [0, 0] on input "Ссылки" at bounding box center [0, 0] width 0 height 0
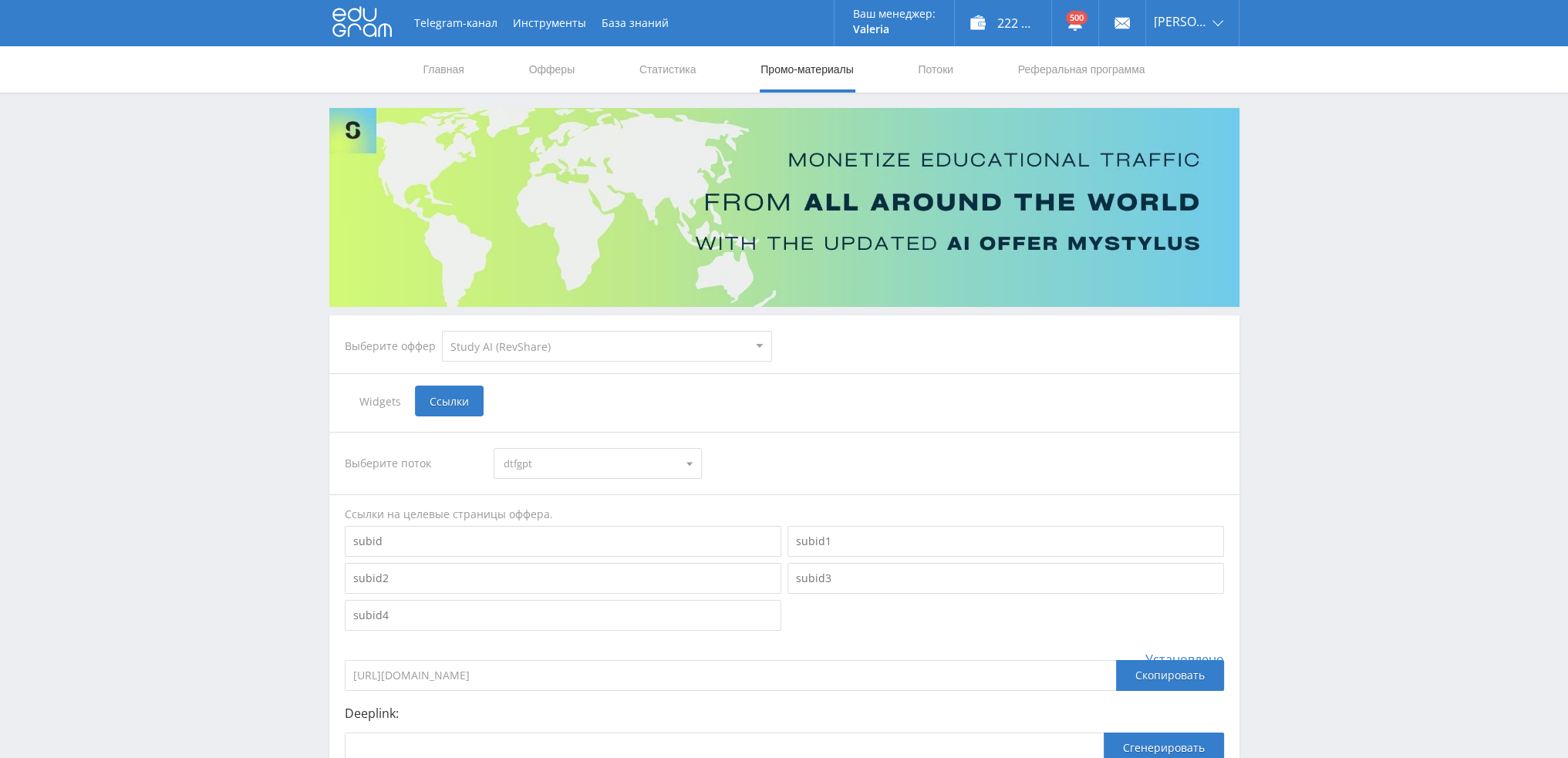
click at [581, 454] on span "dtfgpt" at bounding box center [591, 464] width 175 height 29
click at [583, 619] on button "dtf1ozivkling" at bounding box center [598, 615] width 206 height 22
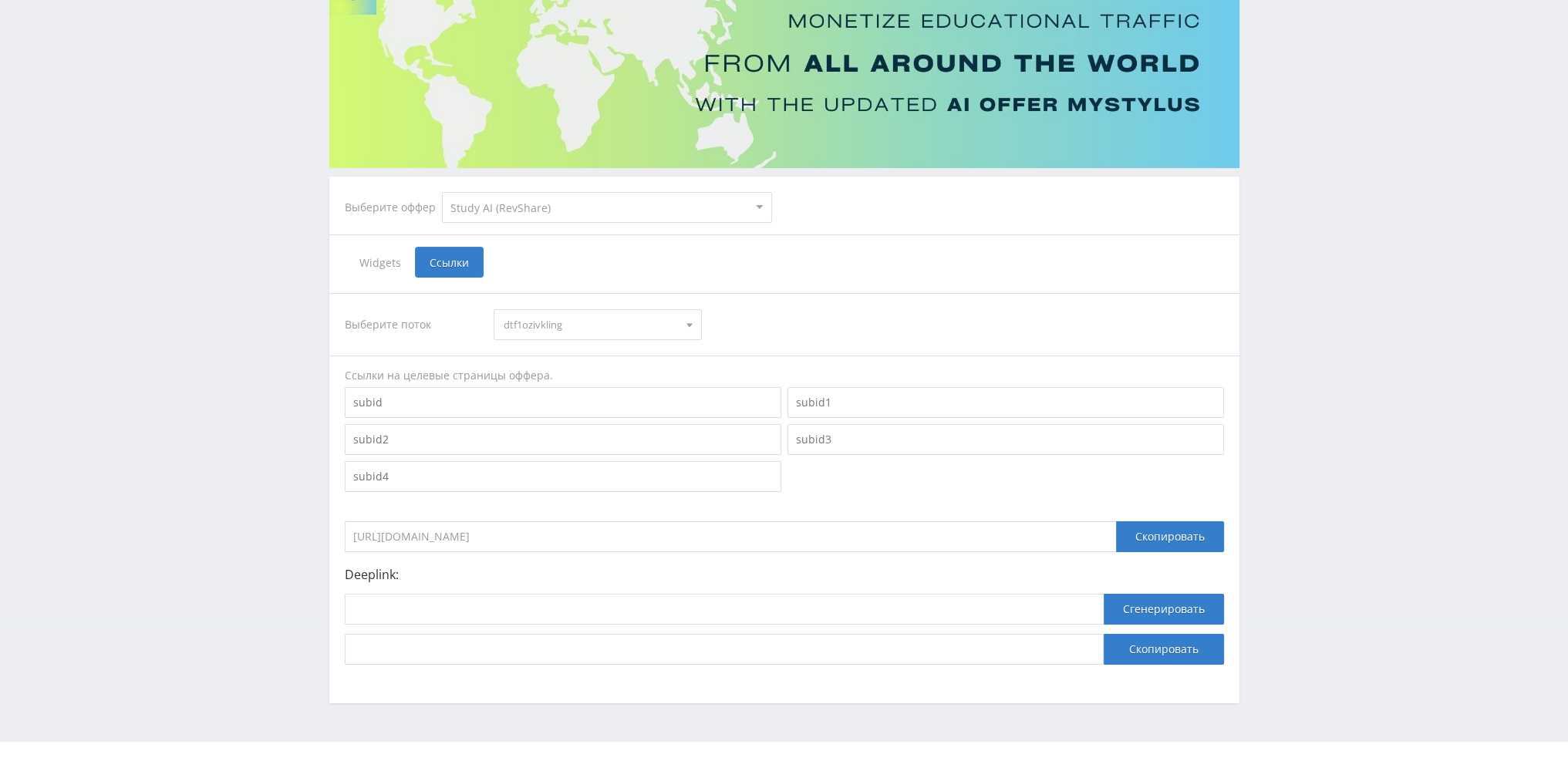
scroll to position [154, 0]
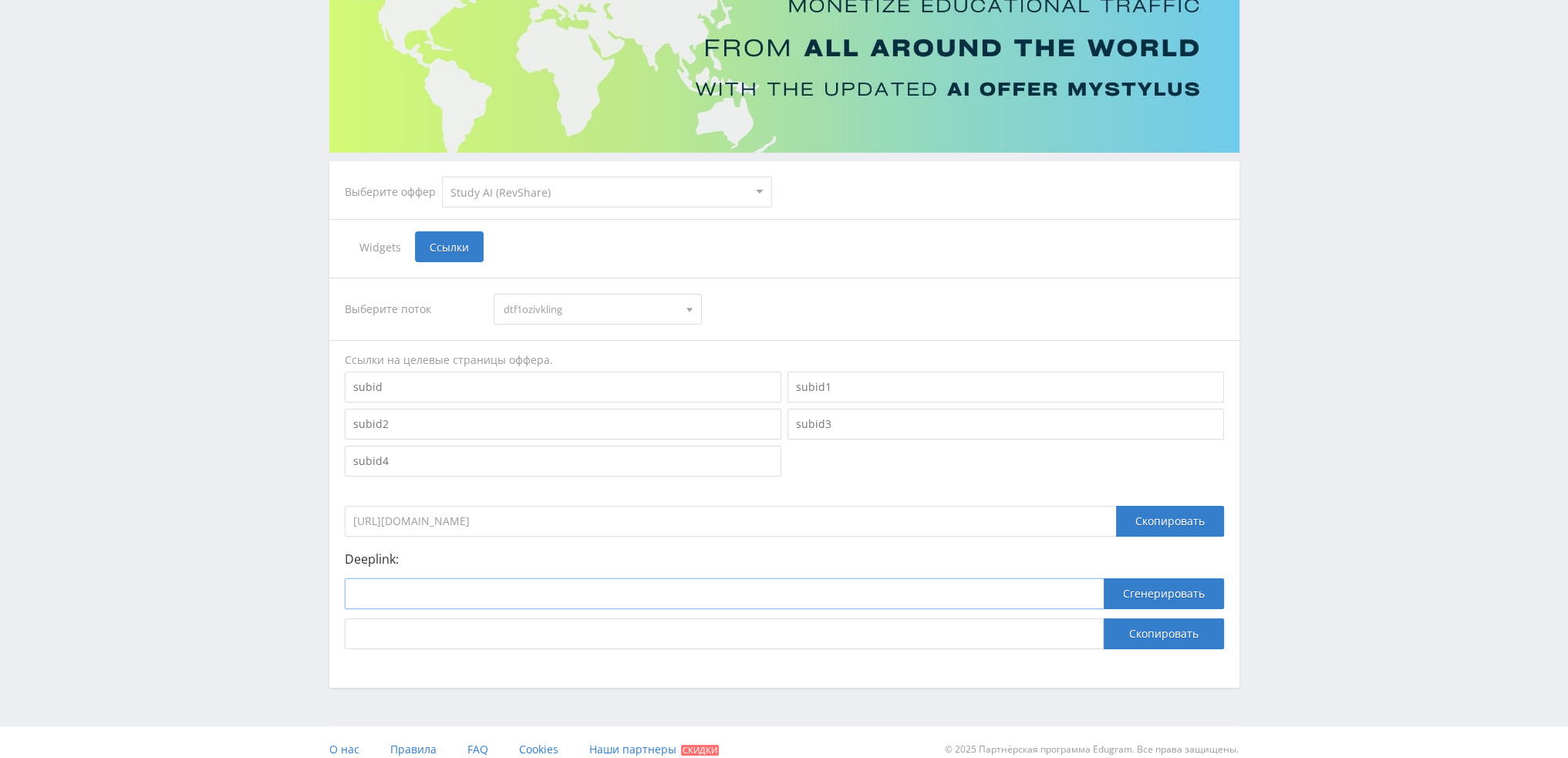
click at [714, 594] on input at bounding box center [724, 595] width 759 height 31
paste input "https://study24.ai/chat/kling_2_1_master"
type input "https://study24.ai/chat/kling_2_1_master"
click at [1191, 598] on button "Сгенерировать" at bounding box center [1164, 595] width 120 height 31
click at [1176, 632] on button "Скопировать" at bounding box center [1164, 634] width 120 height 31
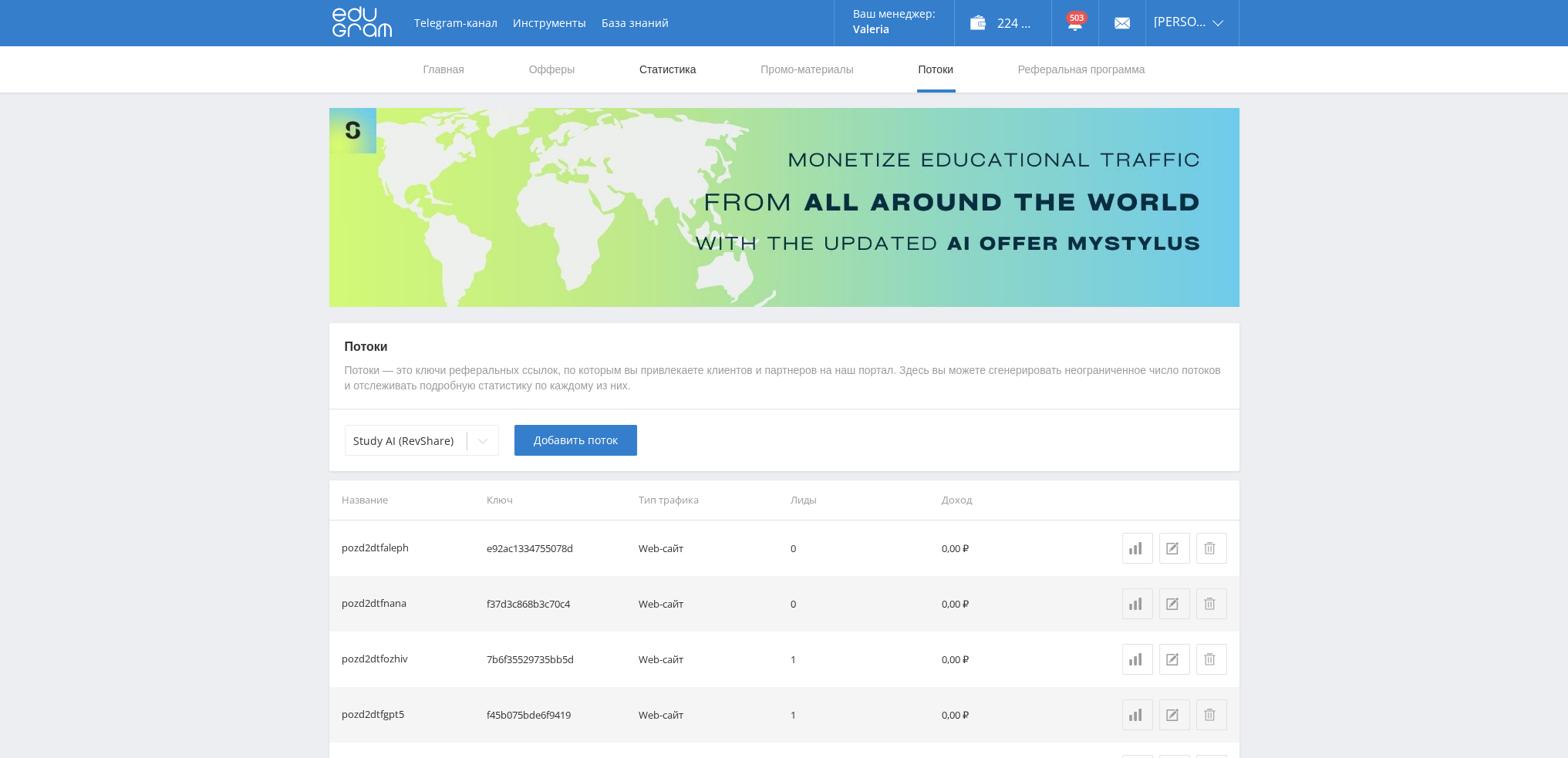
click at [657, 64] on link "Статистика" at bounding box center [668, 70] width 60 height 46
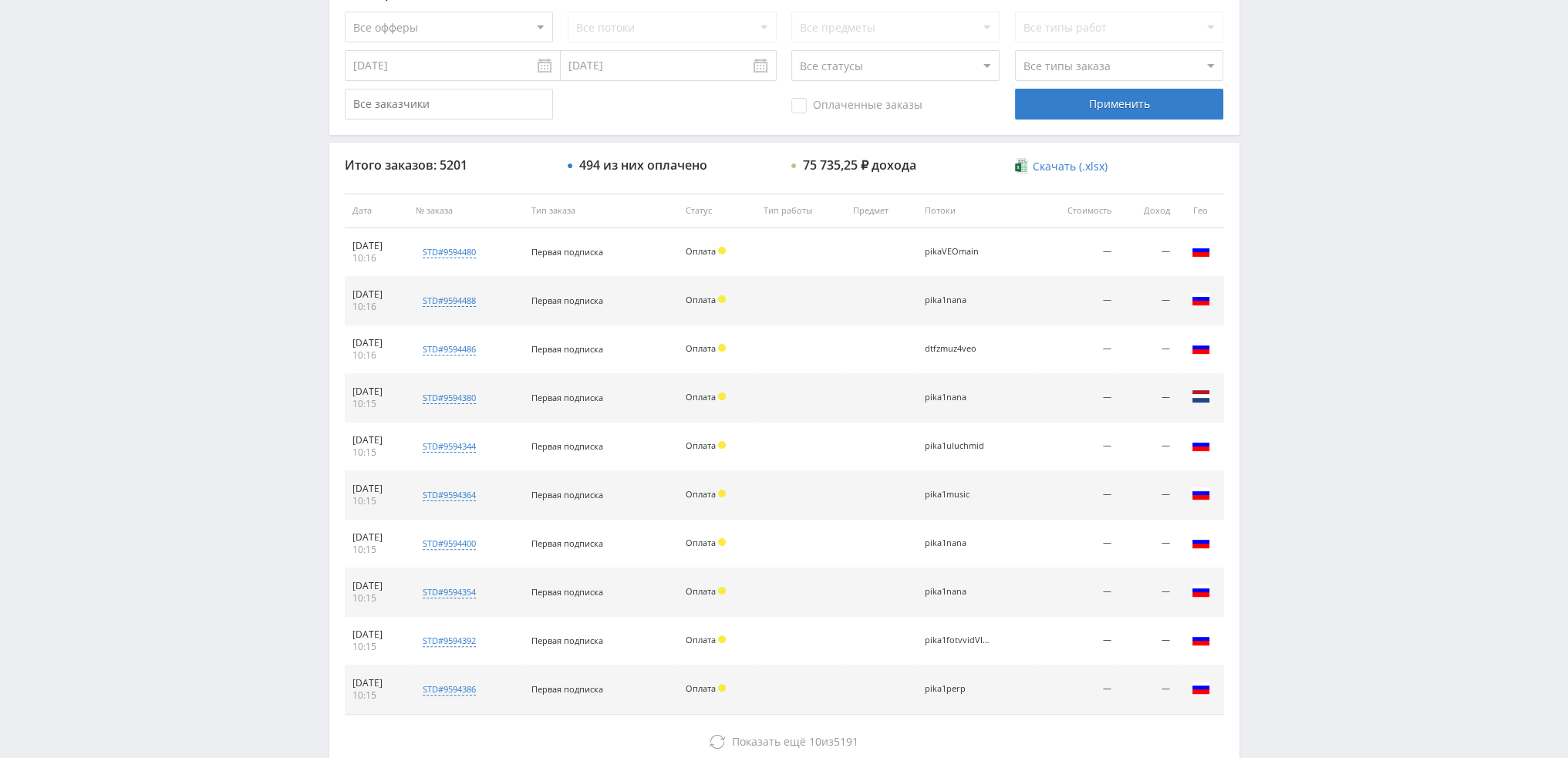
scroll to position [534, 0]
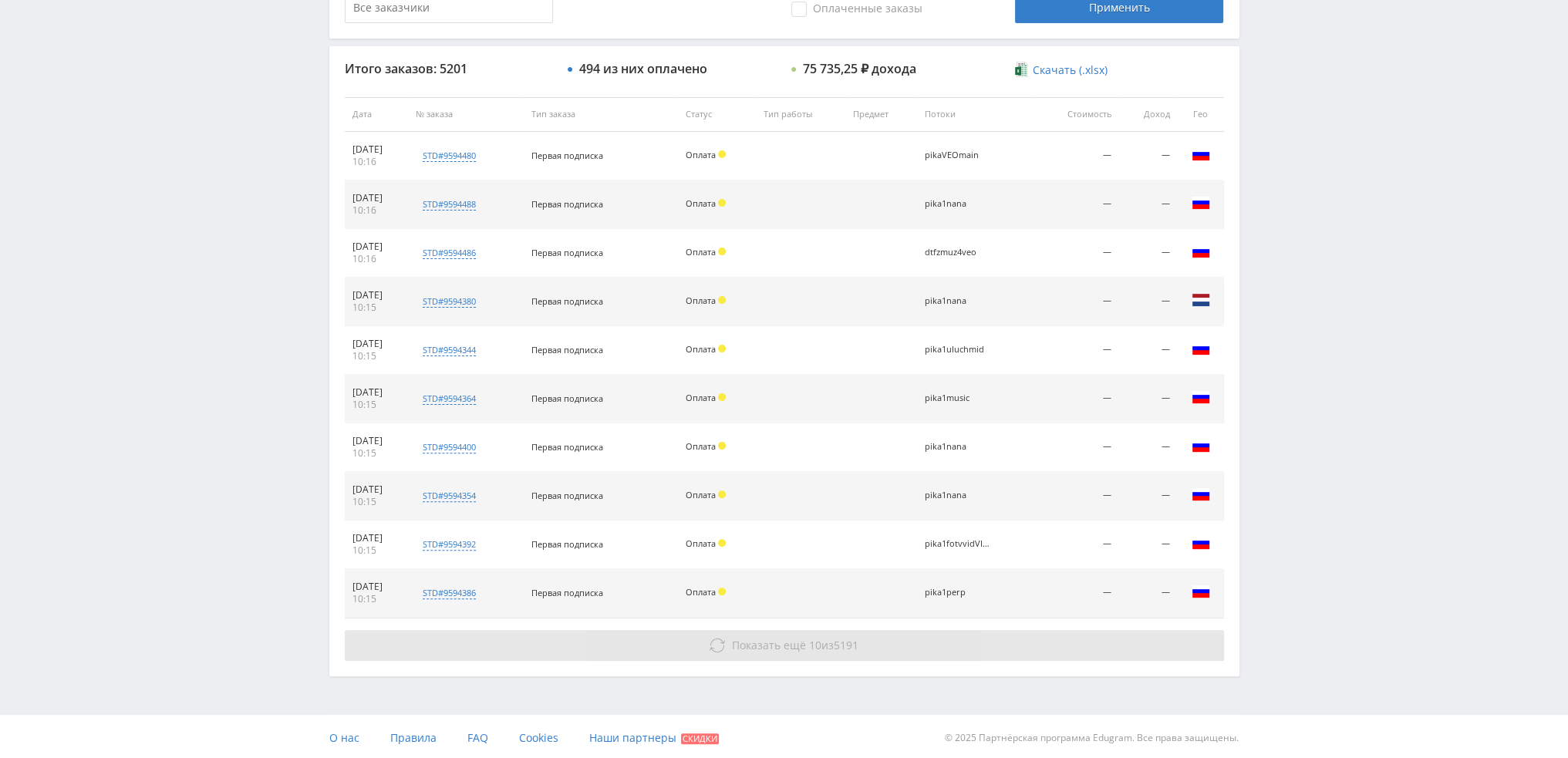
click at [759, 653] on button "Показать ещё 10 из 5191" at bounding box center [784, 646] width 879 height 31
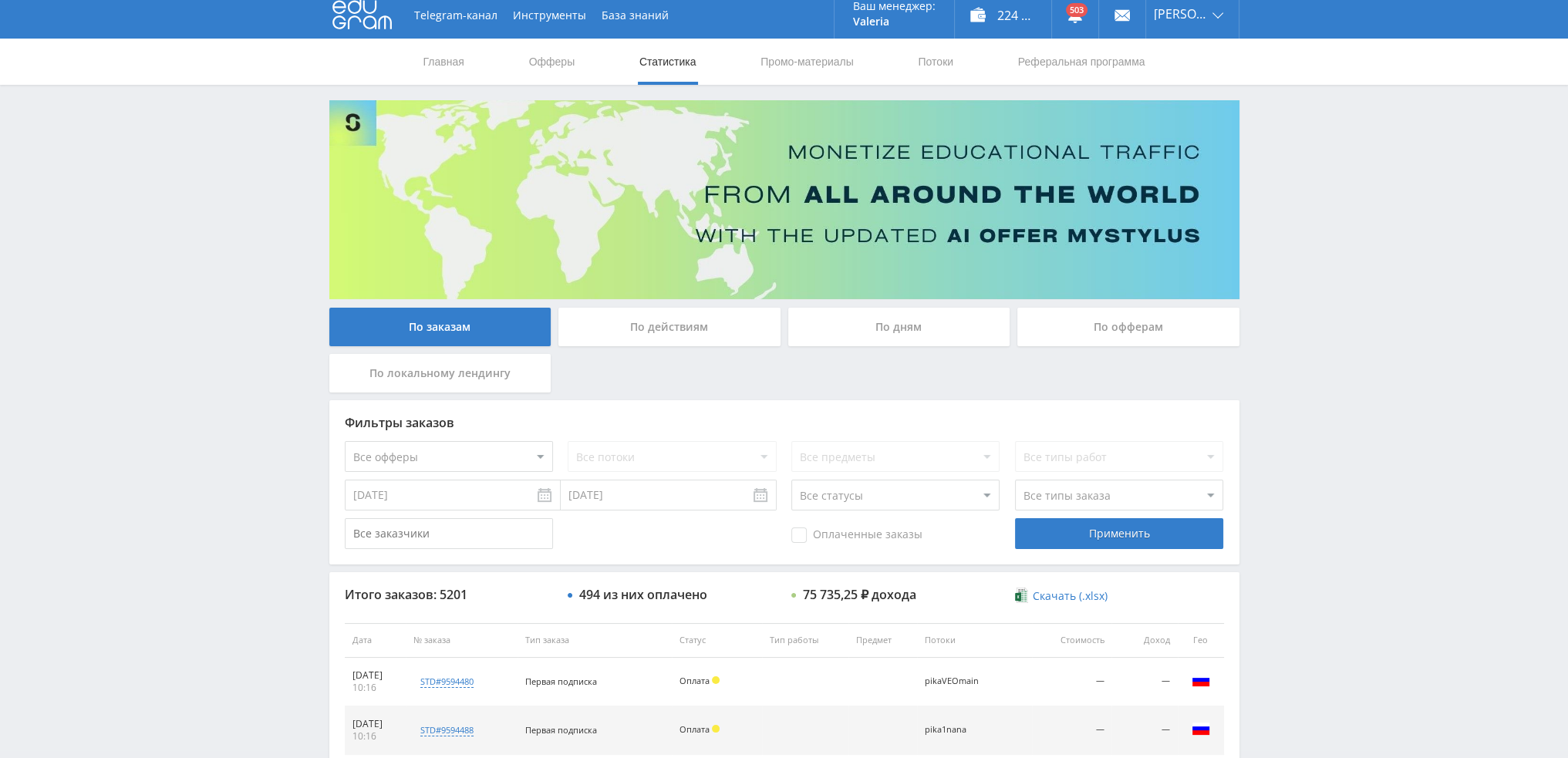
scroll to position [0, 0]
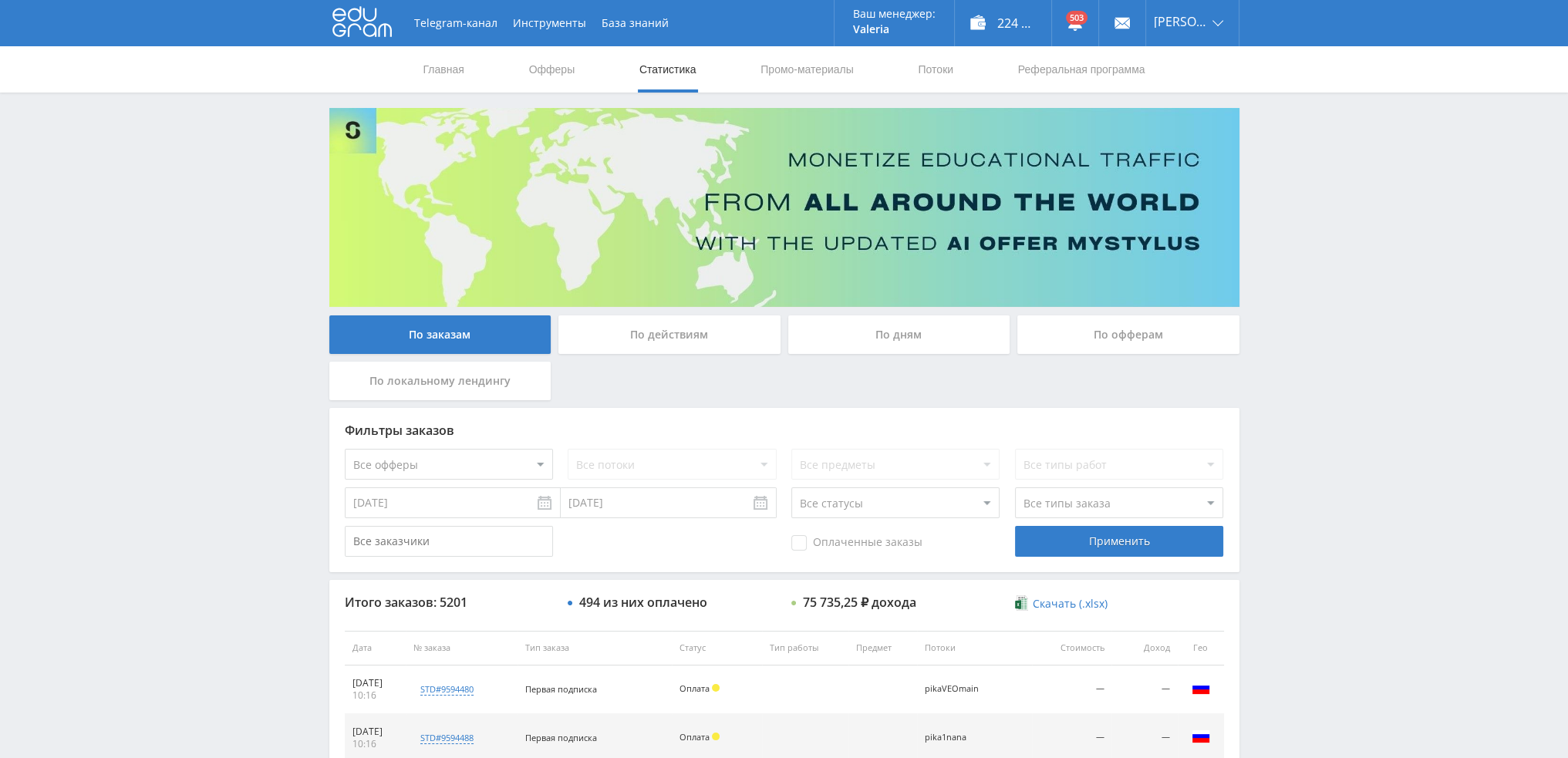
click at [918, 340] on div "По дням" at bounding box center [899, 335] width 222 height 39
click at [0, 0] on input "По дням" at bounding box center [0, 0] width 0 height 0
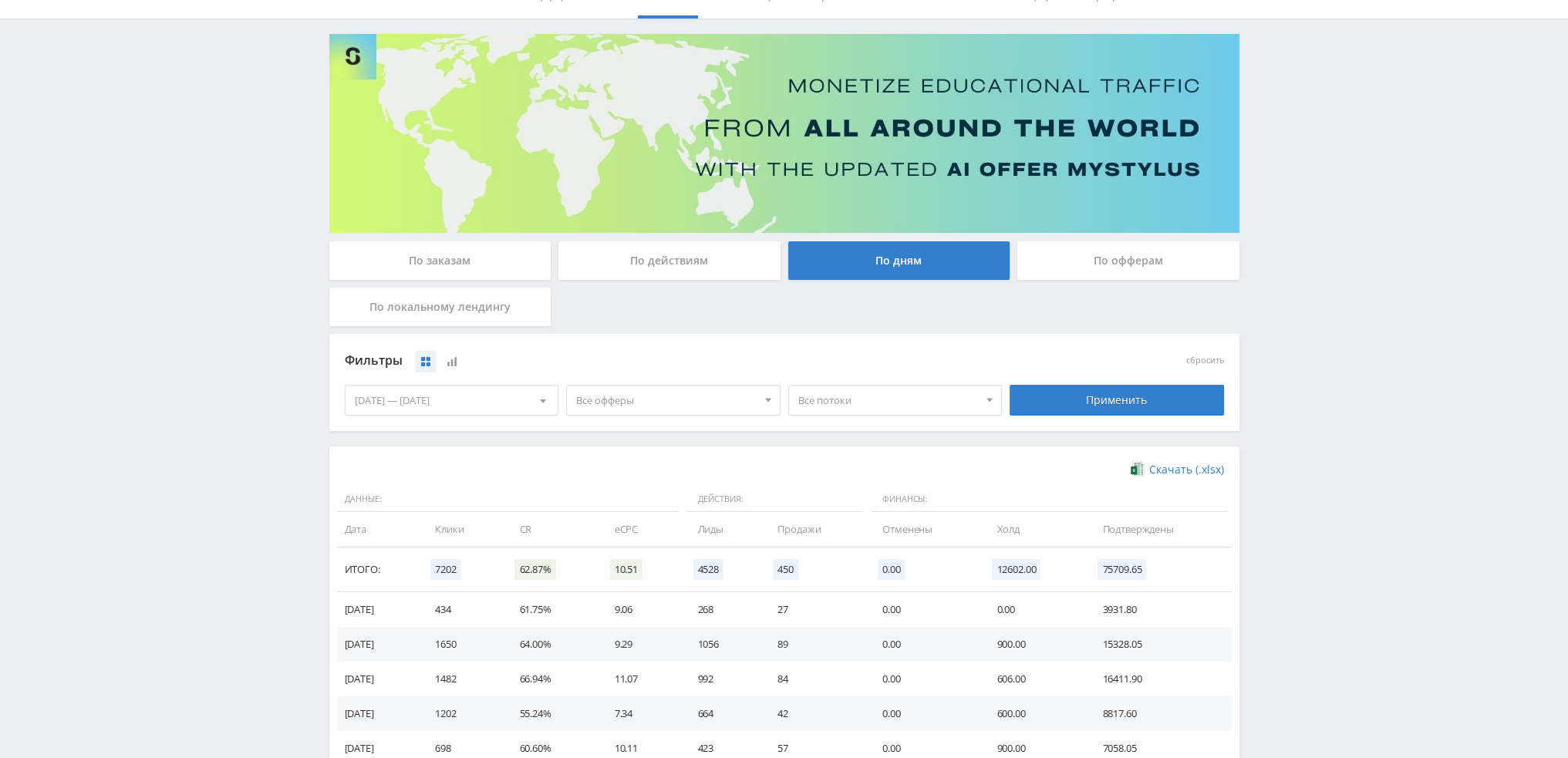
scroll to position [231, 0]
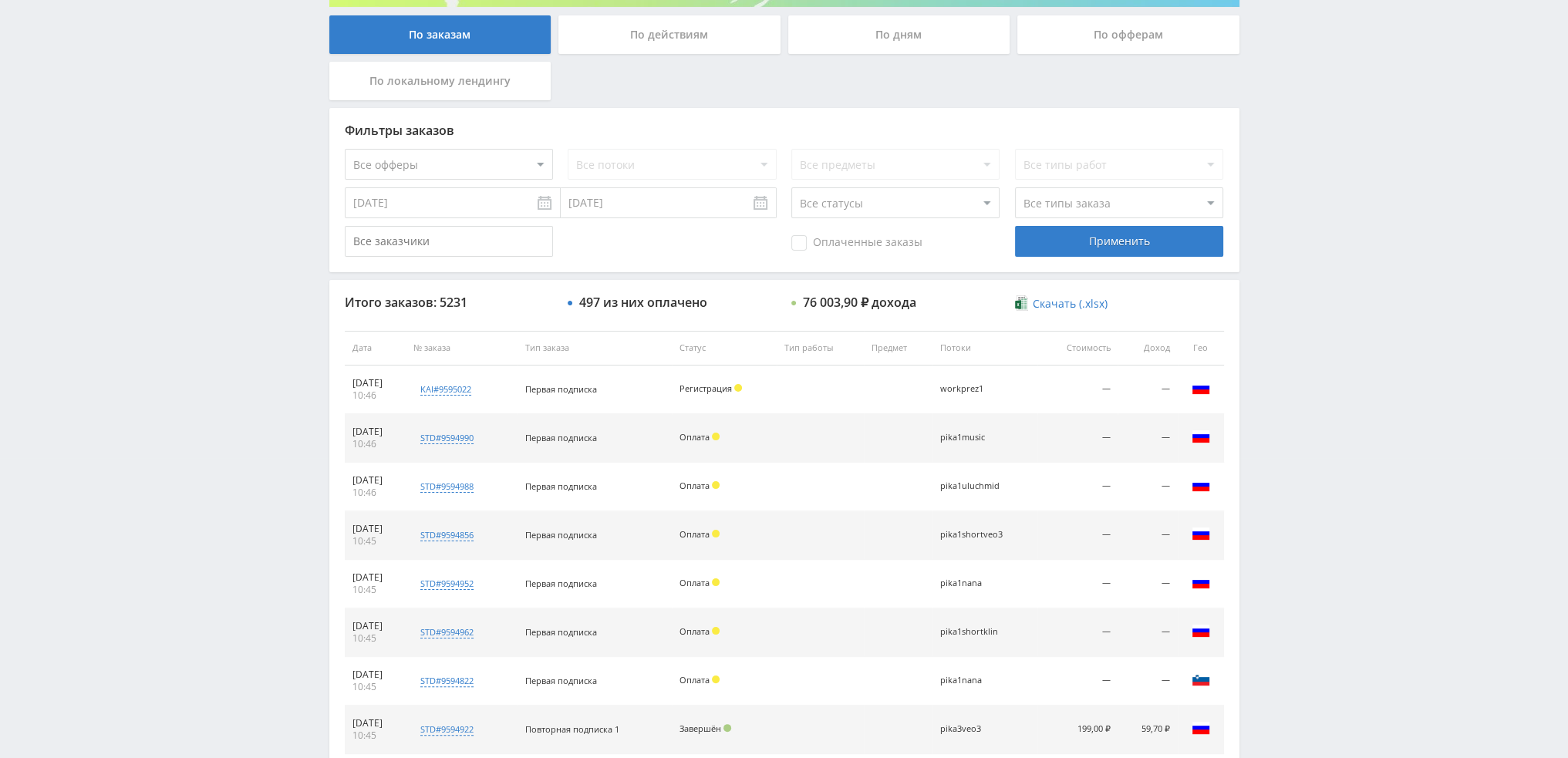
scroll to position [534, 0]
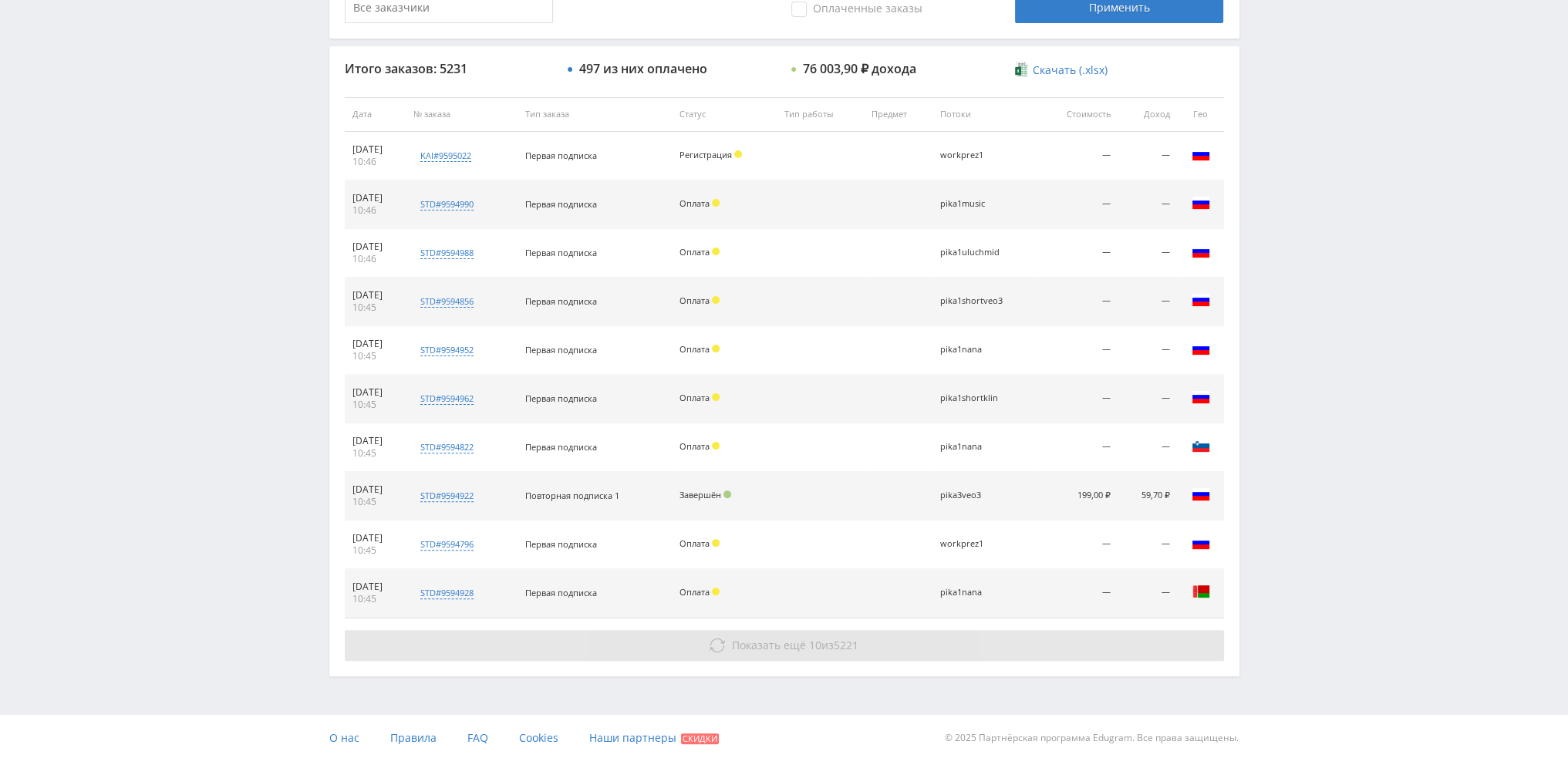
click at [766, 654] on button "Показать ещё 10 из 5221" at bounding box center [784, 646] width 879 height 31
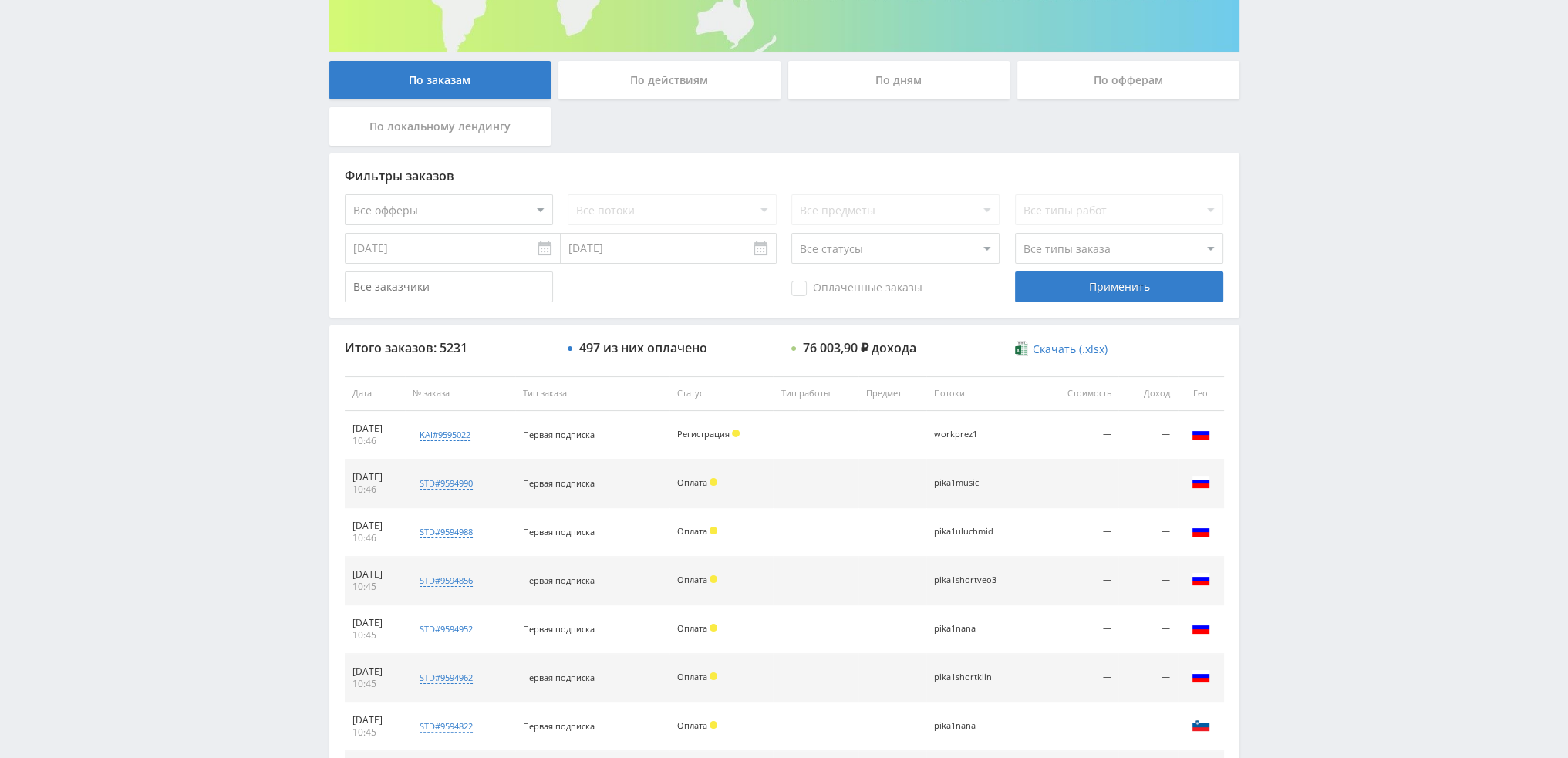
scroll to position [0, 0]
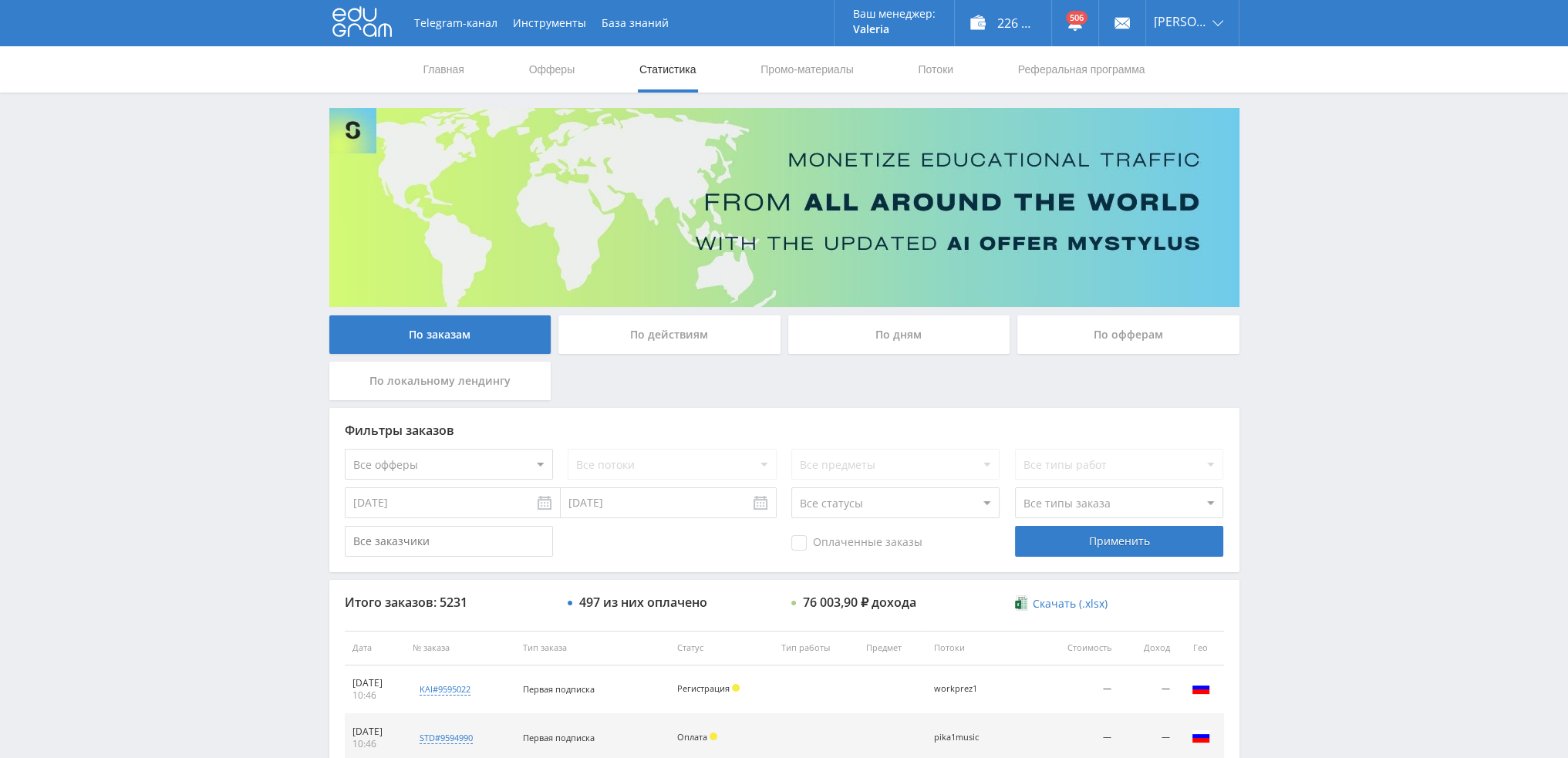
click at [898, 337] on div "По дням" at bounding box center [899, 335] width 222 height 39
click at [0, 0] on input "По дням" at bounding box center [0, 0] width 0 height 0
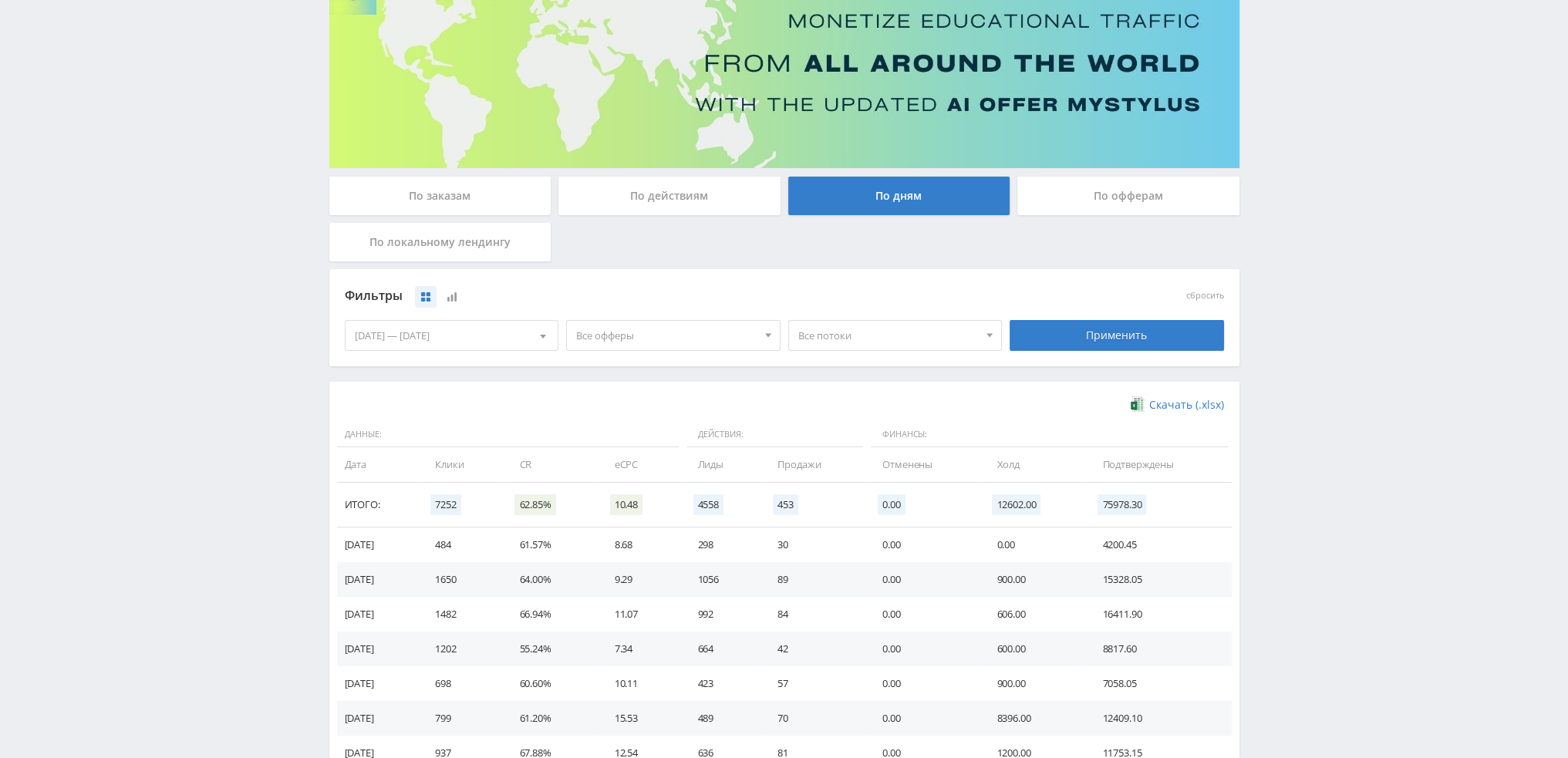
scroll to position [154, 0]
